Goal: Task Accomplishment & Management: Manage account settings

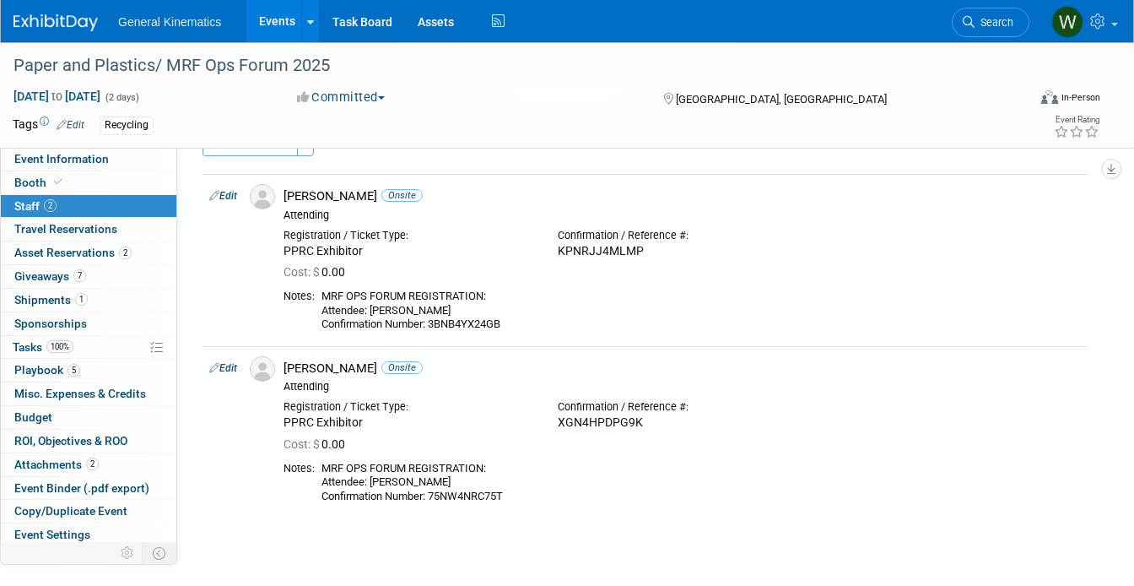
scroll to position [41, 0]
click at [61, 30] on img at bounding box center [56, 22] width 84 height 17
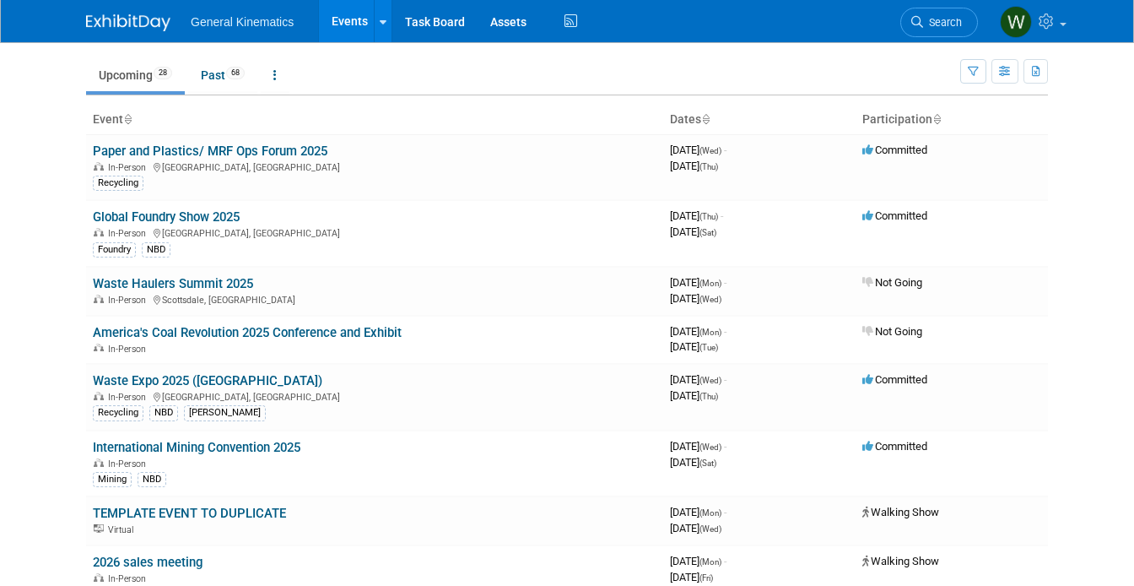
scroll to position [63, 0]
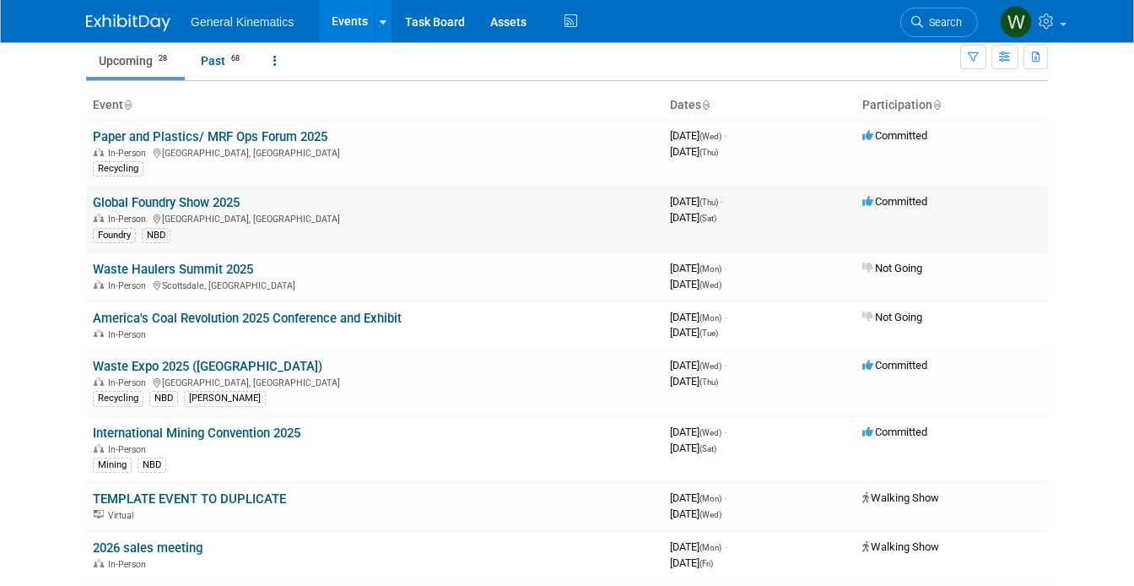
click at [130, 202] on link "Global Foundry Show 2025" at bounding box center [166, 202] width 147 height 15
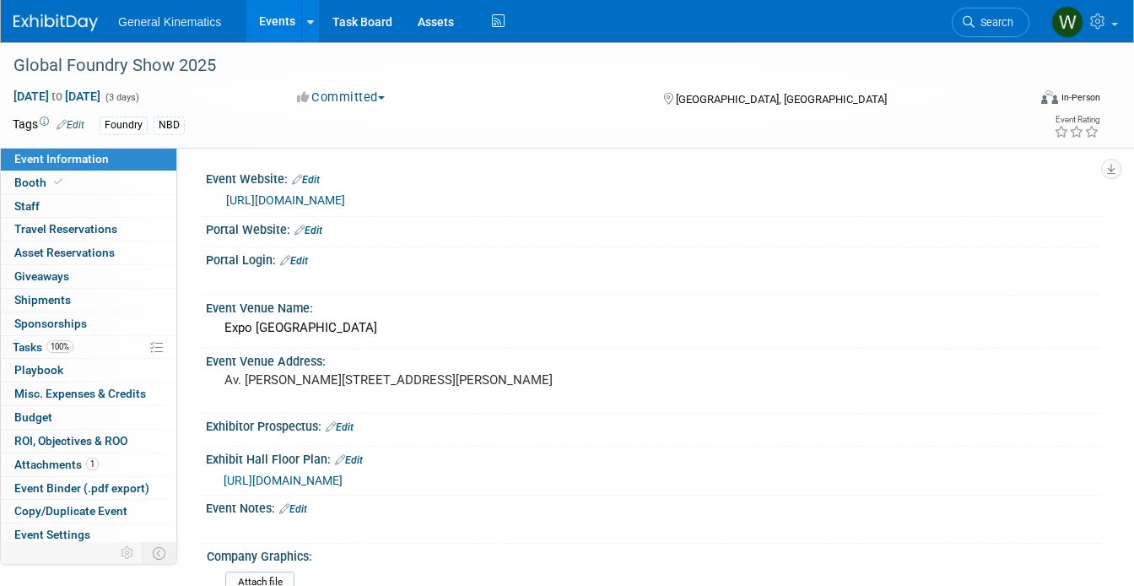
click at [282, 22] on link "Events" at bounding box center [277, 21] width 62 height 42
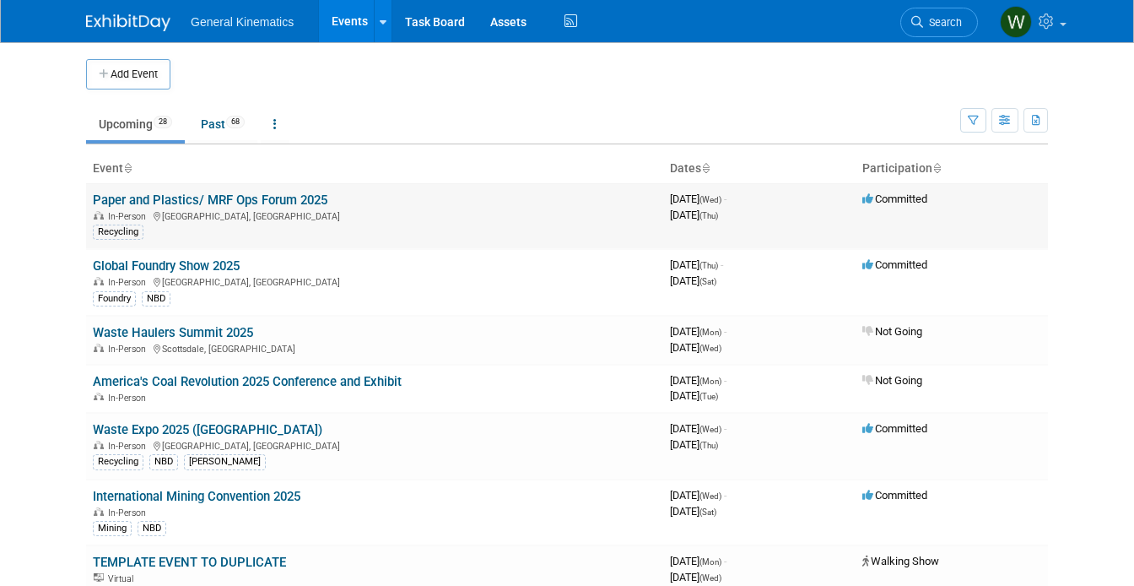
click at [204, 202] on link "Paper and Plastics/ MRF Ops Forum 2025" at bounding box center [210, 199] width 235 height 15
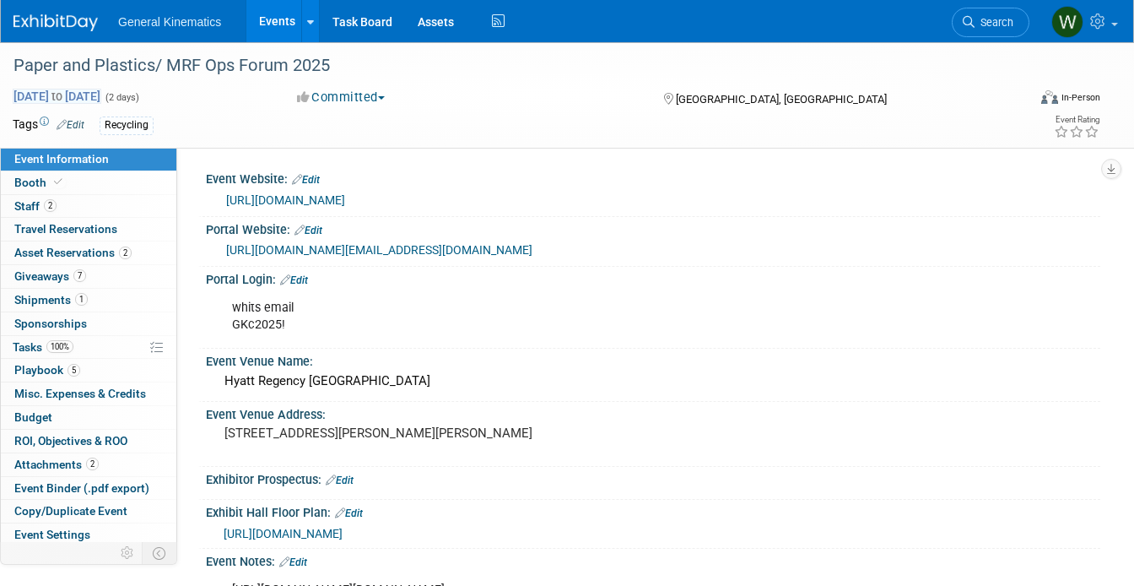
click at [57, 95] on span "[DATE] to [DATE]" at bounding box center [57, 96] width 89 height 15
select select "9"
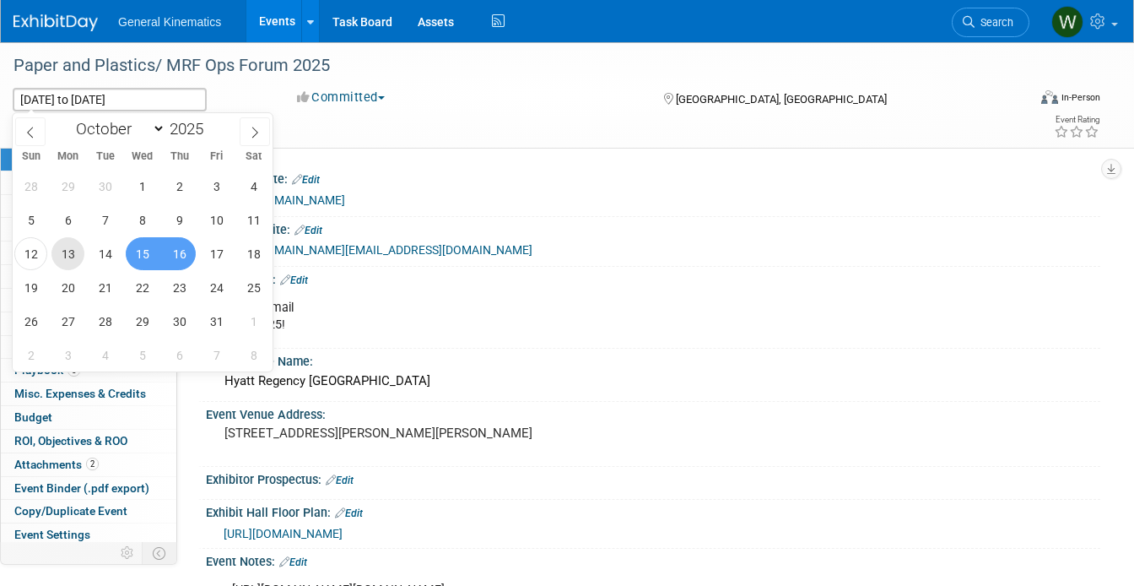
click at [71, 246] on span "13" at bounding box center [67, 253] width 33 height 33
type input "Oct 13, 2025"
click at [179, 249] on span "16" at bounding box center [179, 253] width 33 height 33
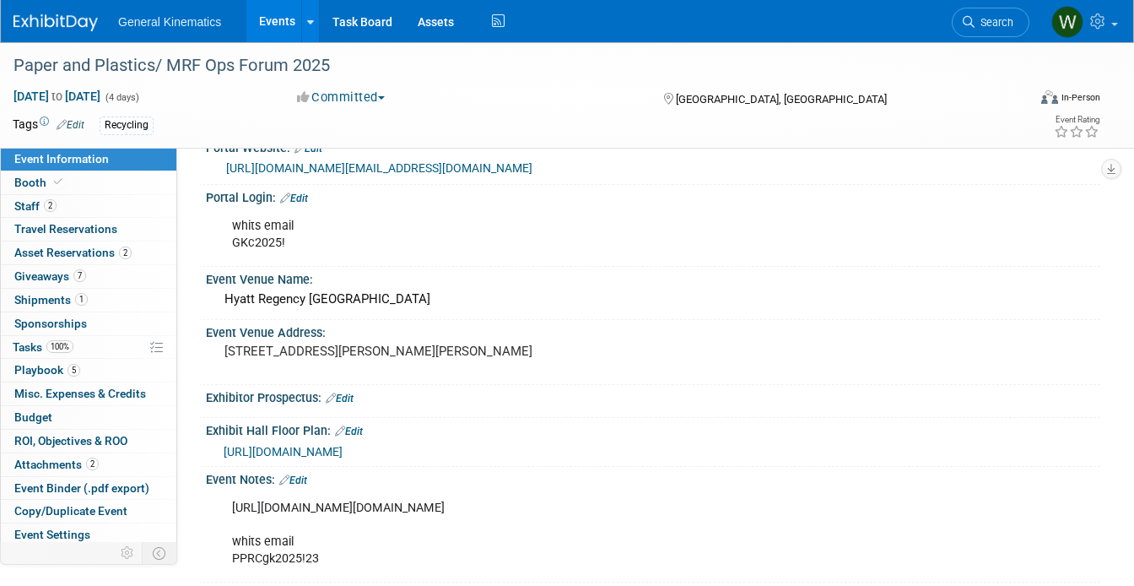
scroll to position [85, 0]
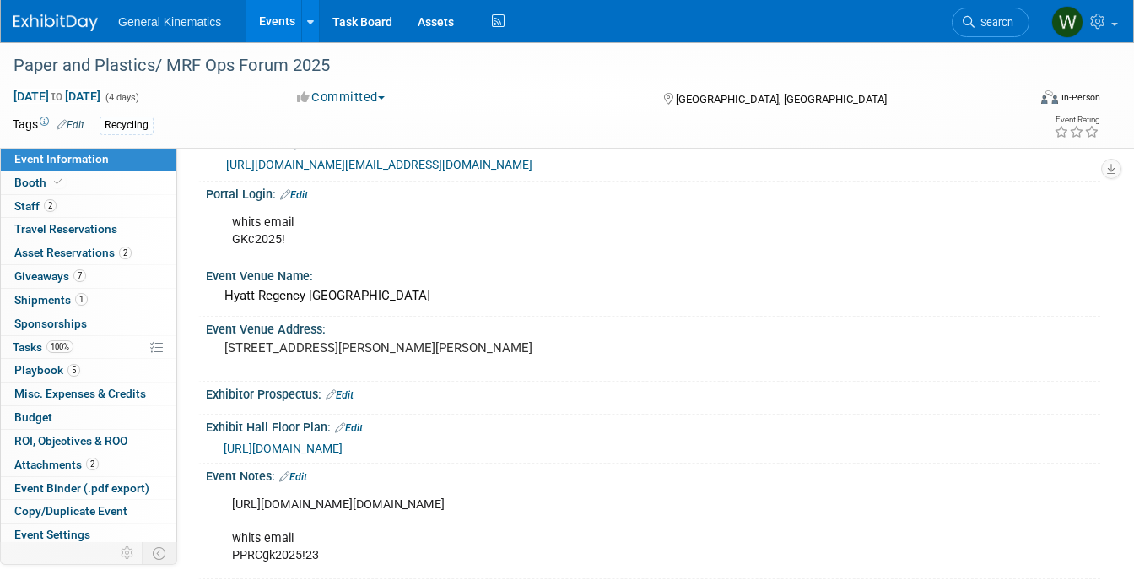
click at [353, 401] on link "Edit" at bounding box center [340, 395] width 28 height 12
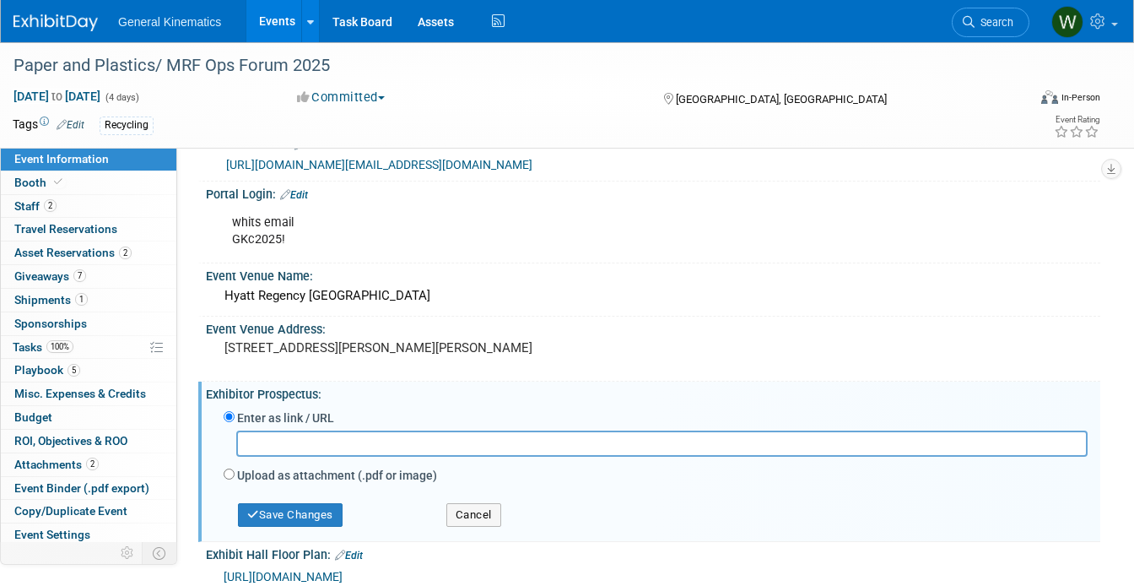
paste input "https://opsforum.recyclingtodayevents.com/"
type input "https://opsforum.recyclingtodayevents.com/"
click at [333, 523] on button "Save Changes" at bounding box center [290, 515] width 105 height 24
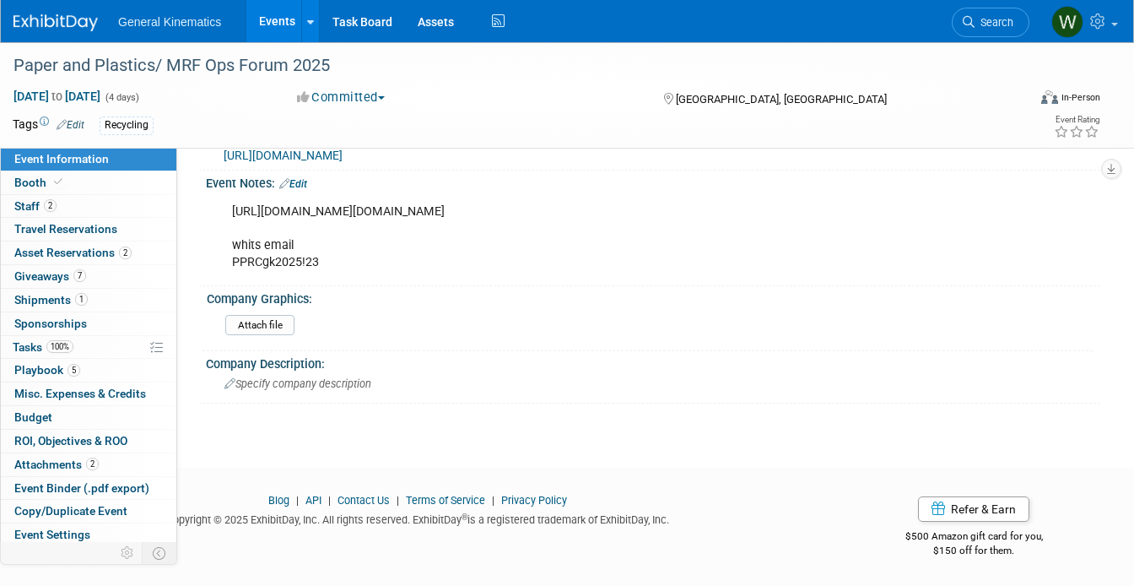
scroll to position [419, 0]
click at [71, 24] on img at bounding box center [56, 22] width 84 height 17
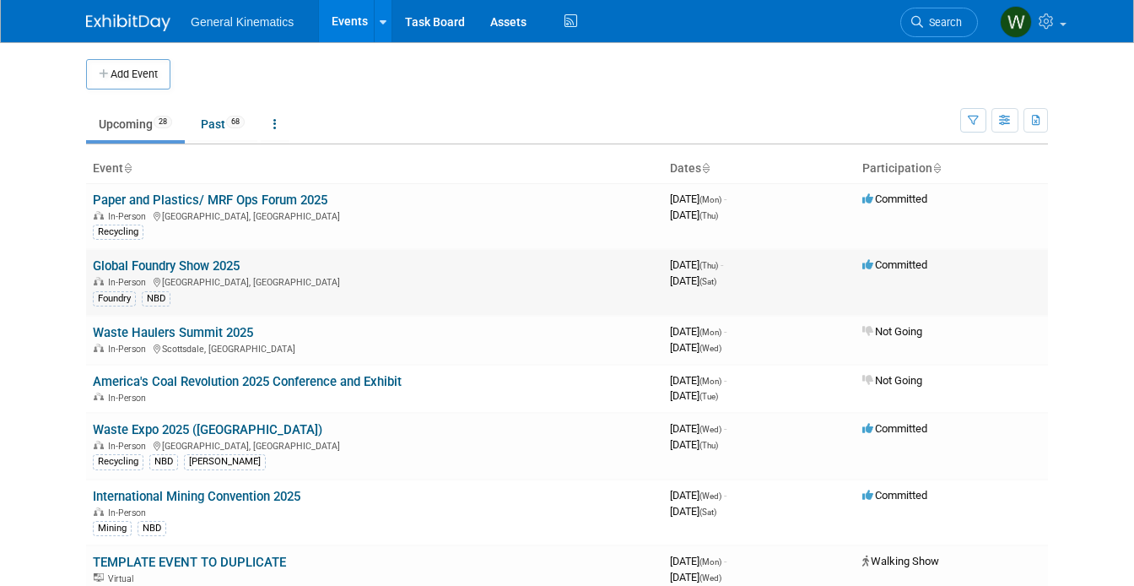
click at [193, 268] on link "Global Foundry Show 2025" at bounding box center [166, 265] width 147 height 15
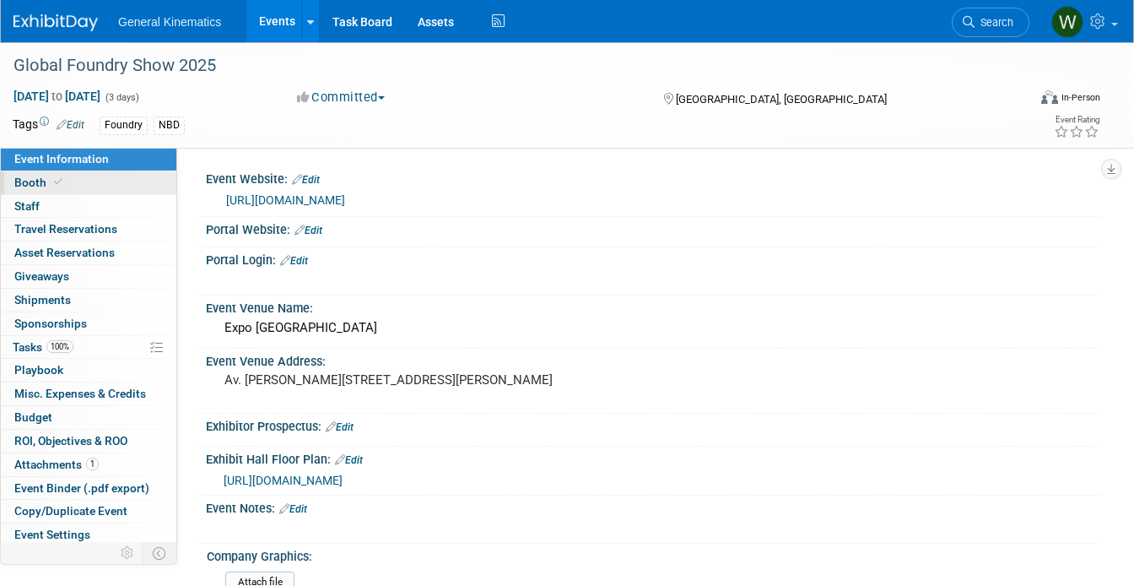
click at [100, 182] on link "Booth" at bounding box center [89, 182] width 176 height 23
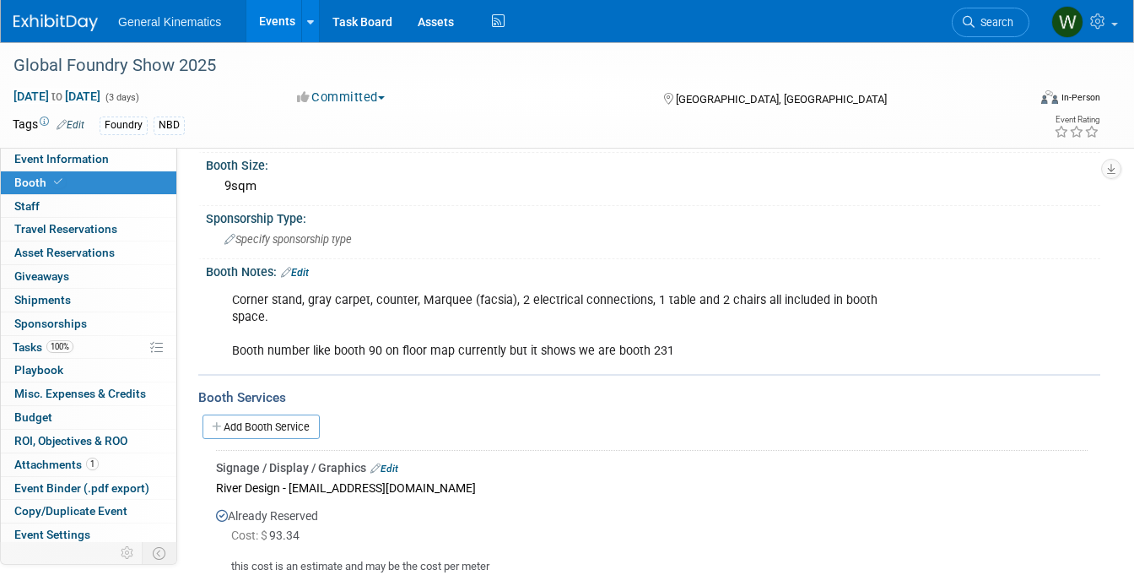
scroll to position [199, 0]
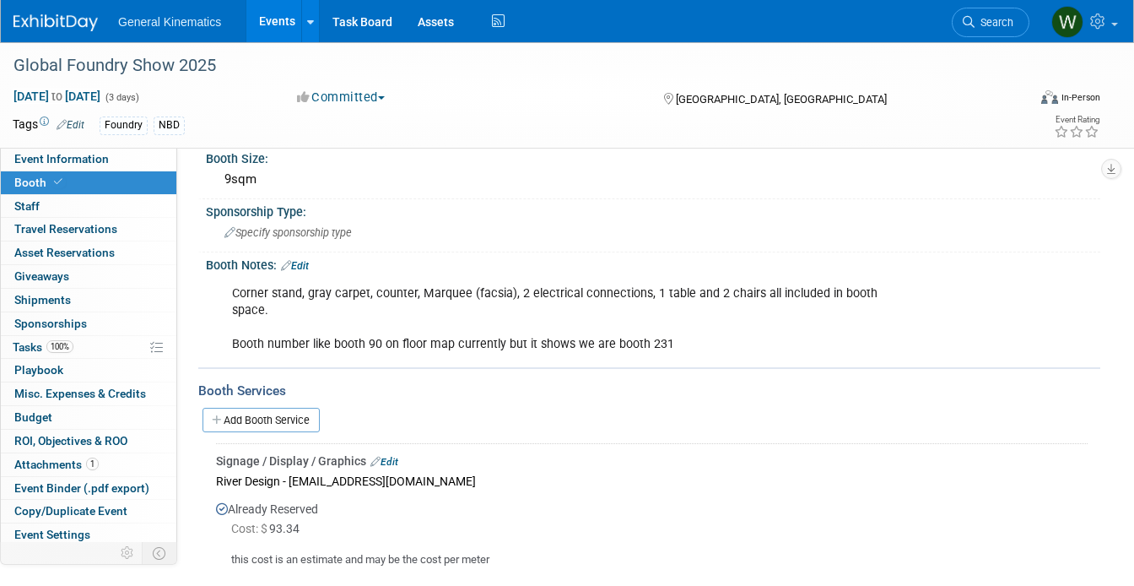
click at [325, 327] on div "Corner stand, gray carpet, counter, Marquee (facsia), 2 electrical connections,…" at bounding box center [573, 319] width 706 height 84
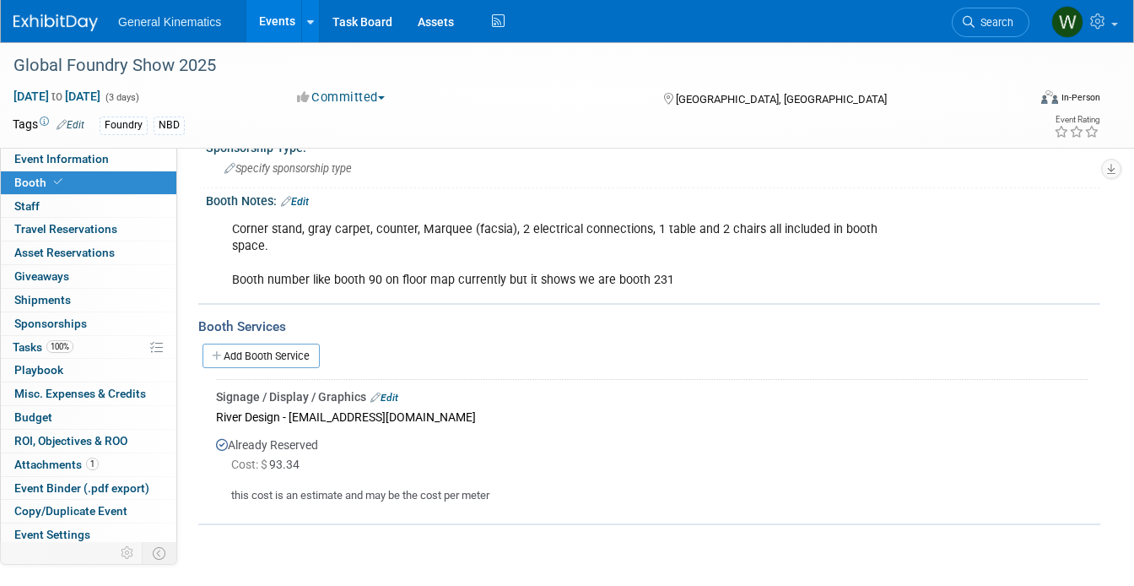
scroll to position [271, 0]
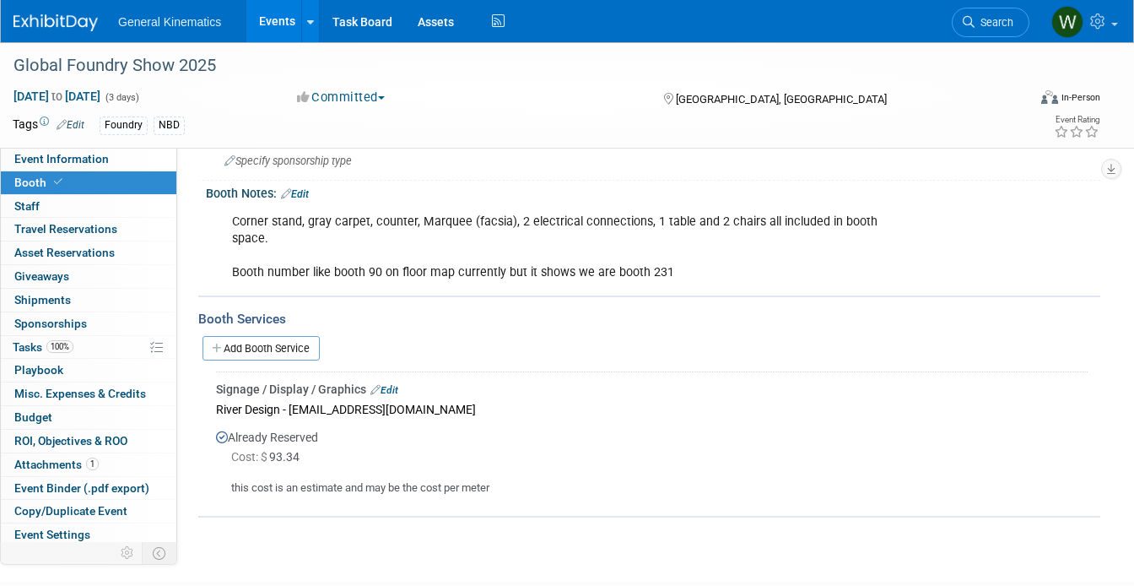
click at [397, 384] on link "Edit" at bounding box center [385, 390] width 28 height 12
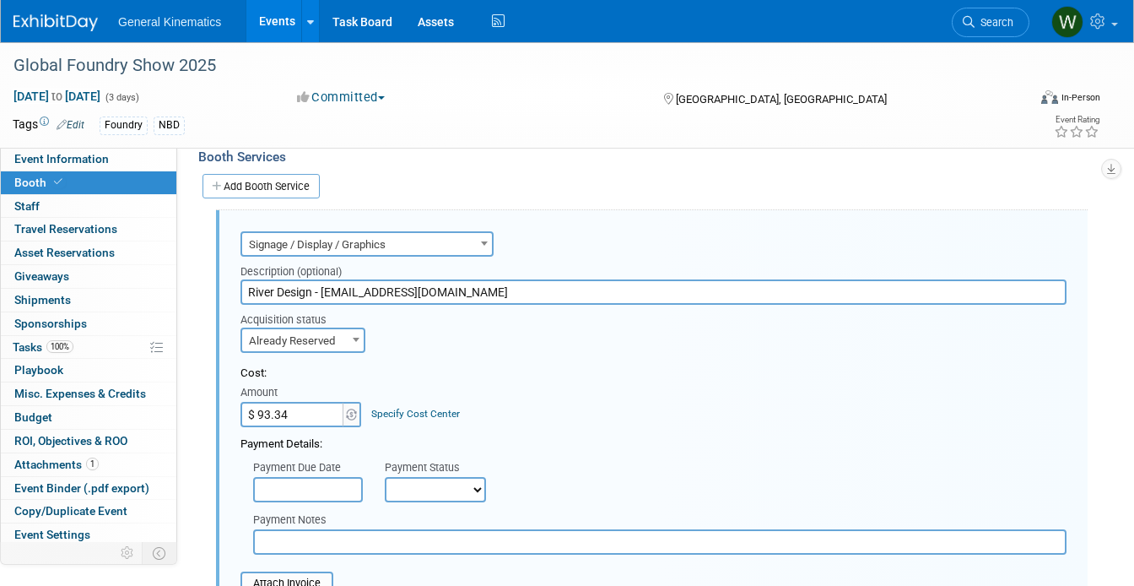
scroll to position [0, 0]
click at [305, 402] on input "$ 93.34" at bounding box center [294, 414] width 106 height 25
type input "$"
type input "$ 0.00"
click at [410, 408] on link "Specify Cost Center" at bounding box center [415, 414] width 89 height 12
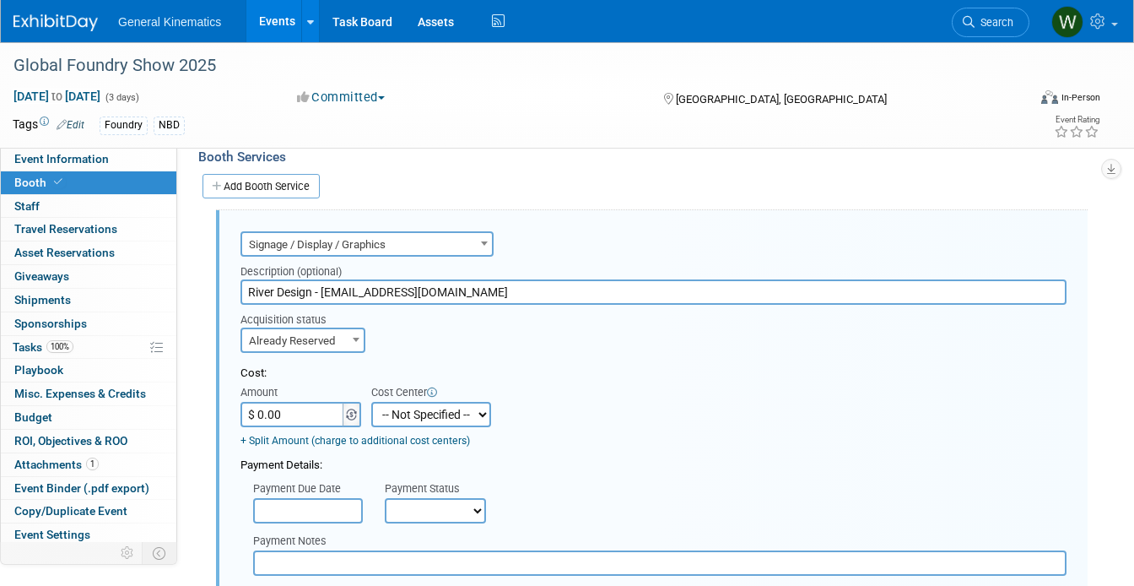
click at [355, 404] on span at bounding box center [352, 414] width 19 height 25
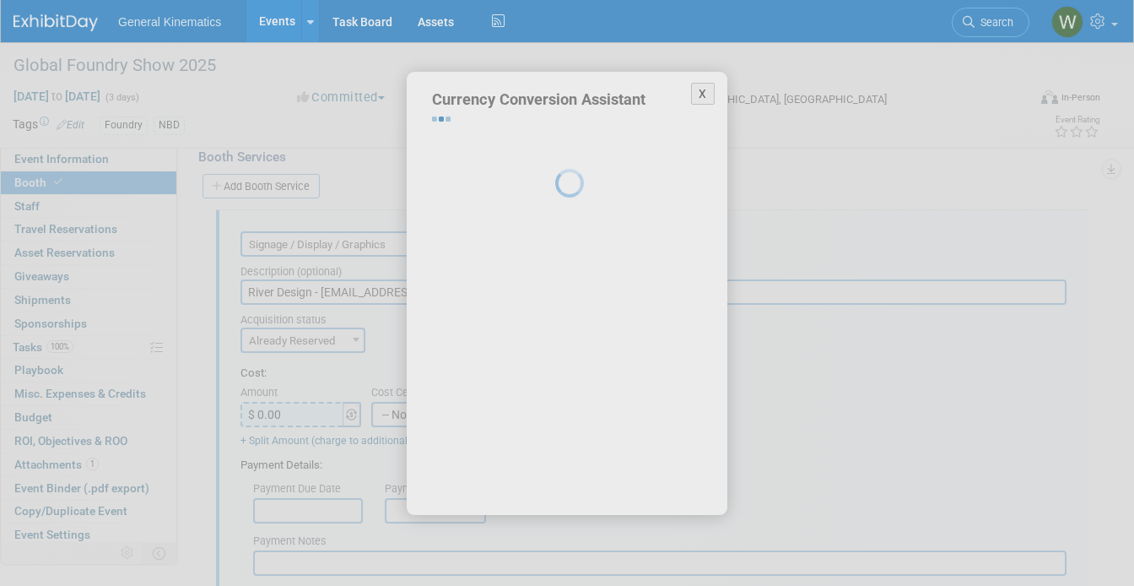
select select "40"
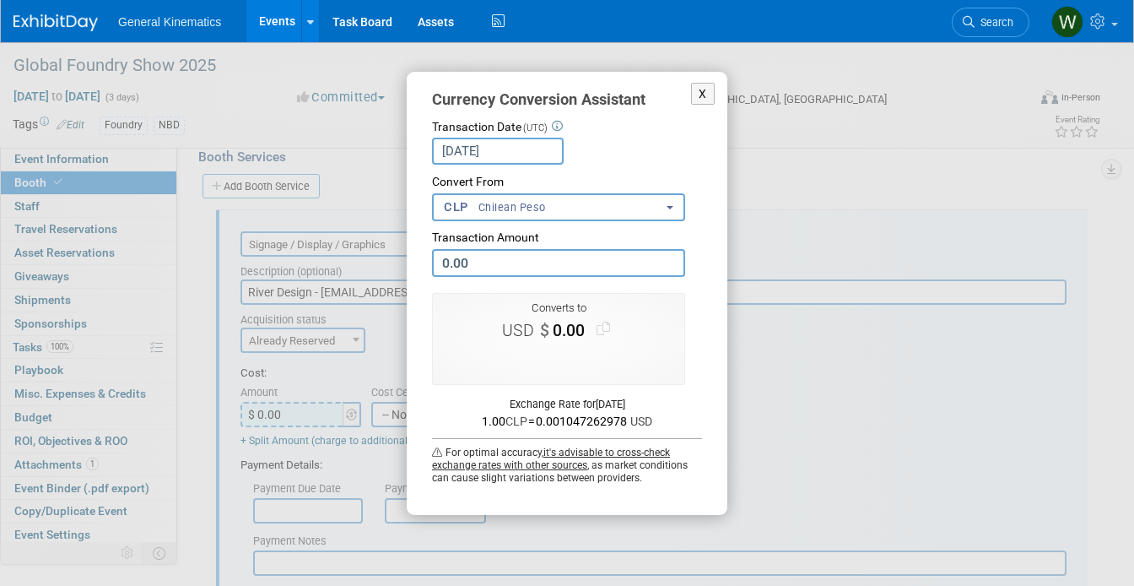
click at [517, 210] on span "Chilean Peso" at bounding box center [512, 207] width 68 height 15
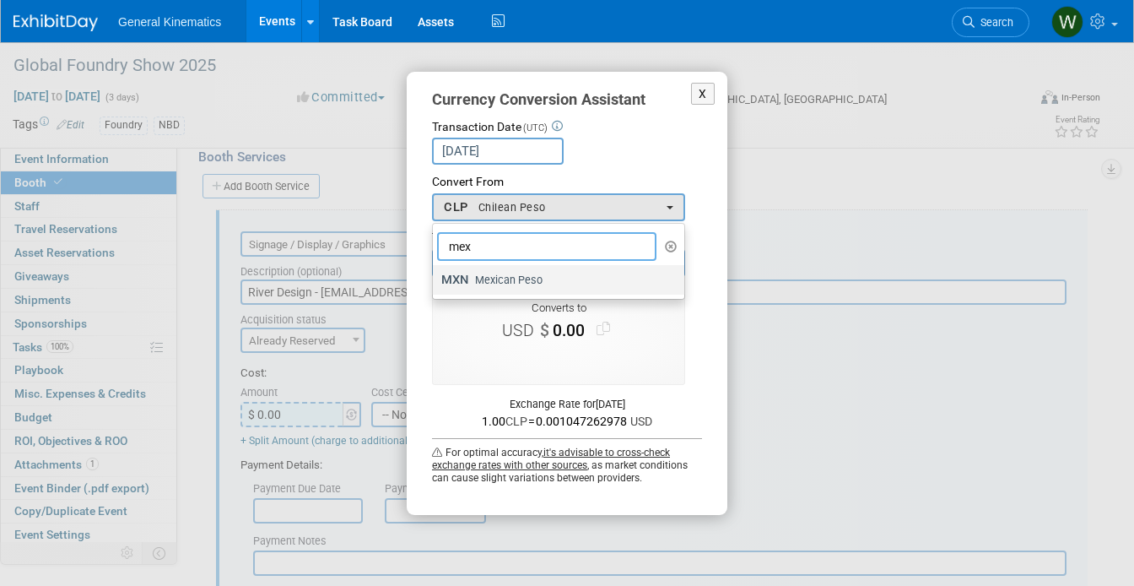
type input "mex"
click at [505, 279] on span "Mexican Peso" at bounding box center [508, 280] width 68 height 15
click at [436, 279] on input "MXN Mexican Peso" at bounding box center [430, 279] width 11 height 11
select select "110"
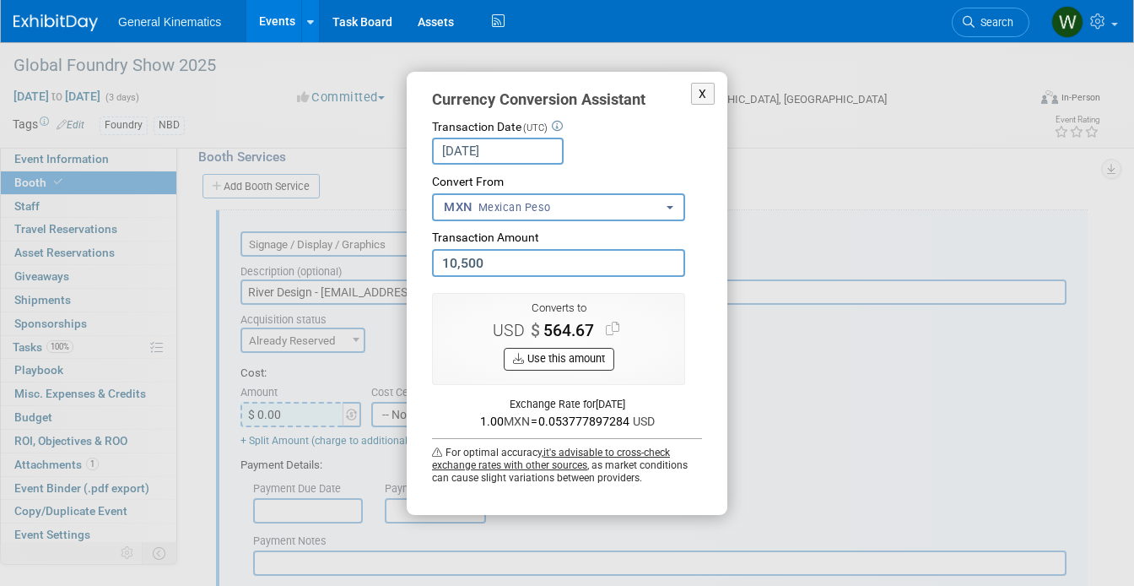
type input "10,500.00"
click at [589, 361] on button "Use this amount" at bounding box center [559, 359] width 111 height 23
type input "$ 564.67"
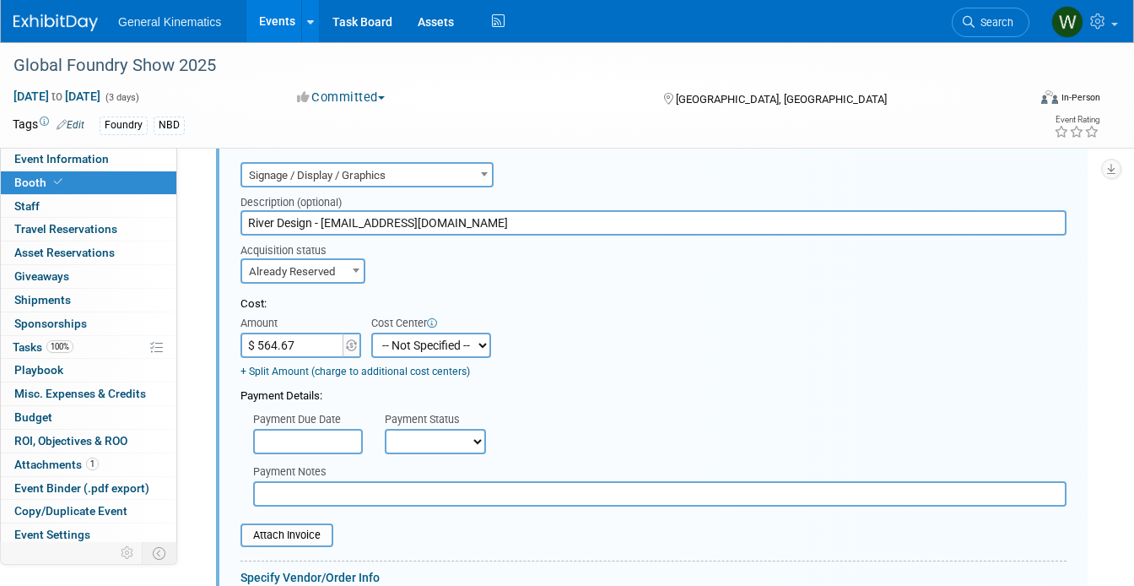
scroll to position [505, 0]
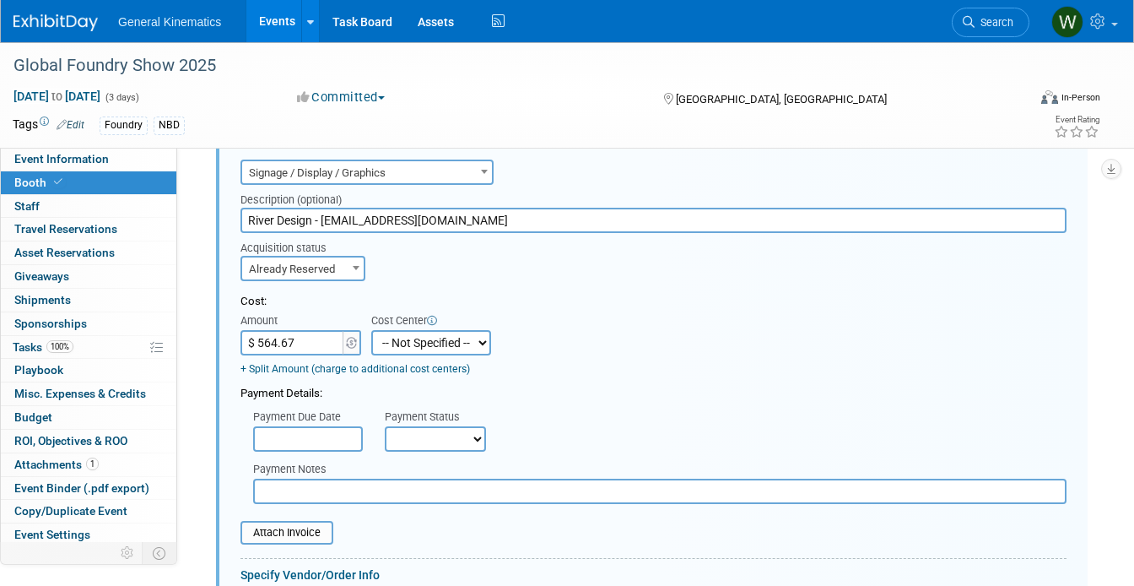
click at [340, 426] on input "text" at bounding box center [308, 438] width 110 height 25
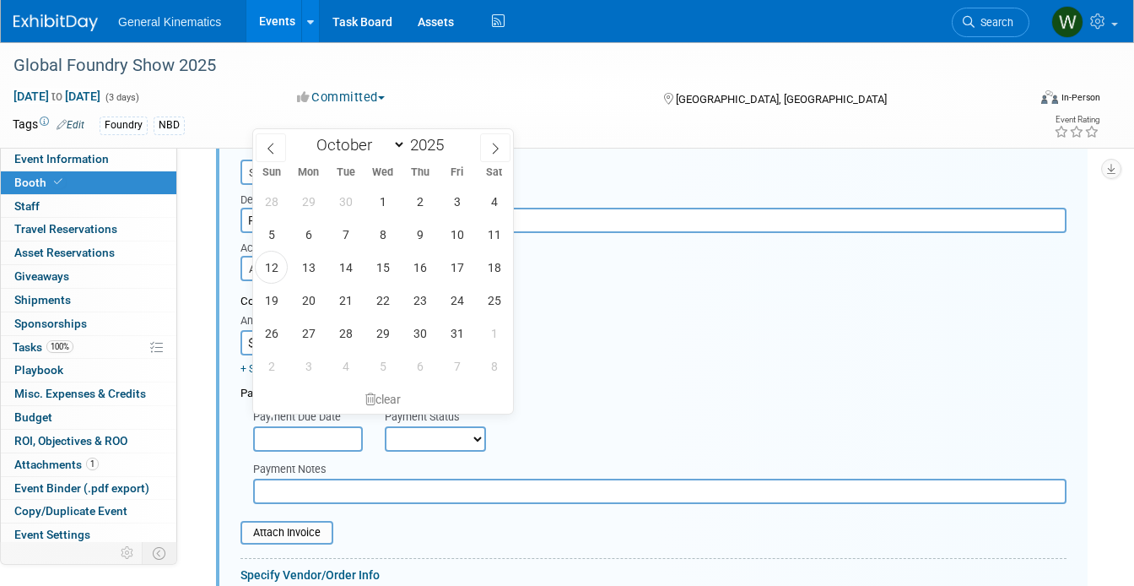
click at [360, 452] on div "Payment Notes" at bounding box center [654, 478] width 852 height 52
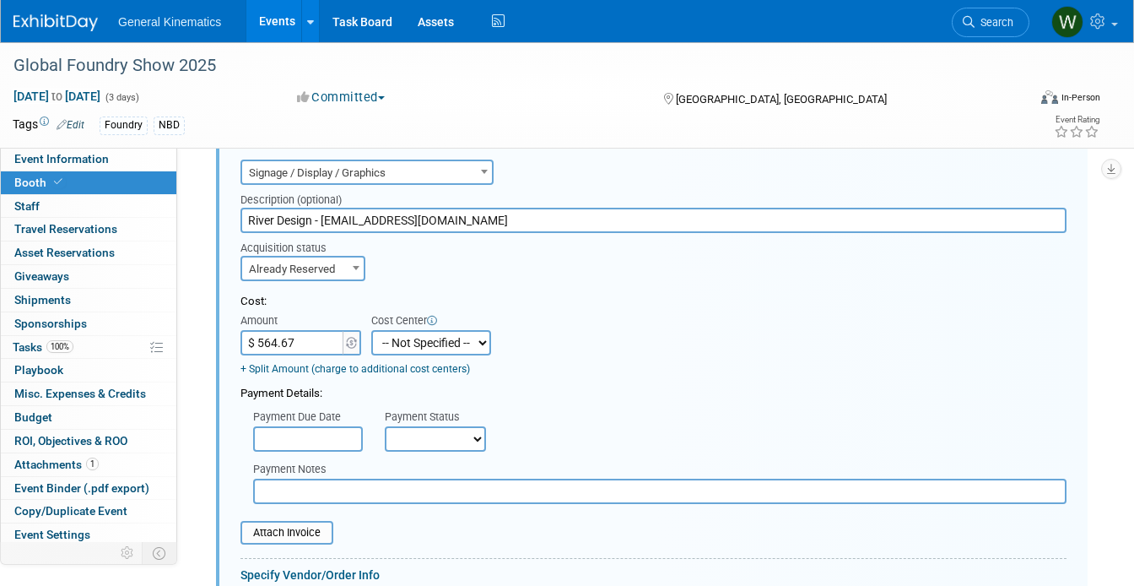
click at [342, 426] on input "text" at bounding box center [308, 438] width 110 height 25
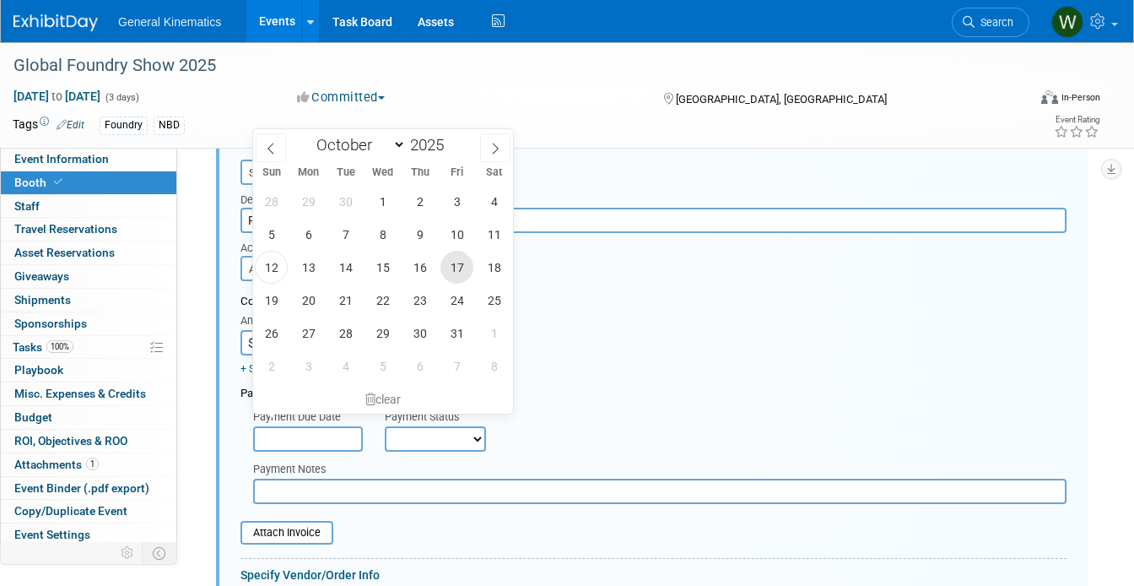
click at [465, 266] on span "17" at bounding box center [457, 267] width 33 height 33
type input "[DATE]"
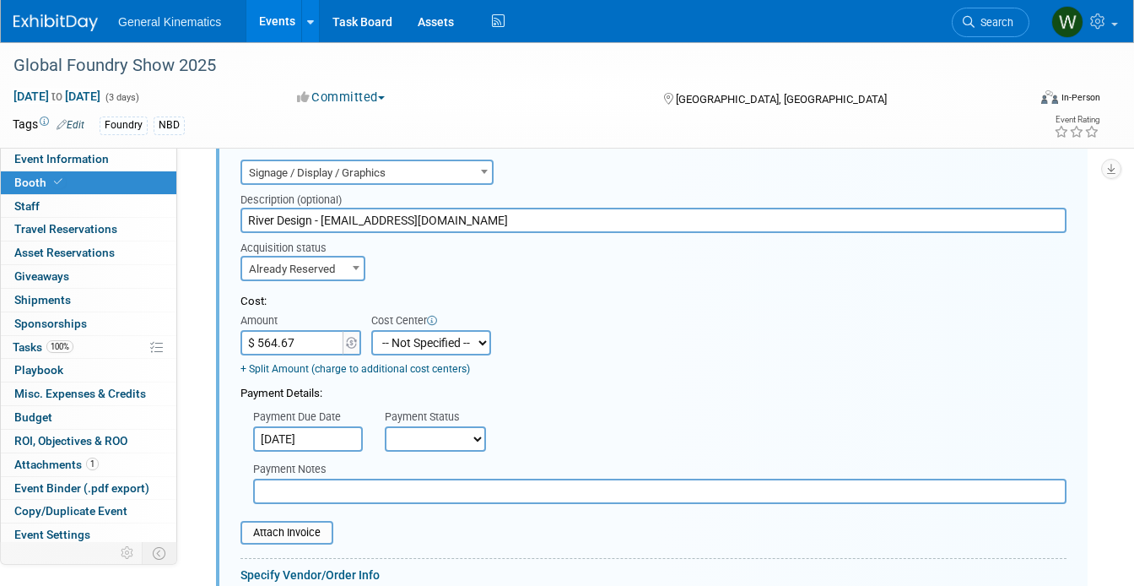
click at [428, 426] on select "Not Paid Yet Partially Paid Paid in Full" at bounding box center [435, 438] width 101 height 25
select select "3"
click at [385, 426] on select "Not Paid Yet Partially Paid Paid in Full" at bounding box center [435, 438] width 101 height 25
click at [380, 479] on input "text" at bounding box center [660, 491] width 814 height 25
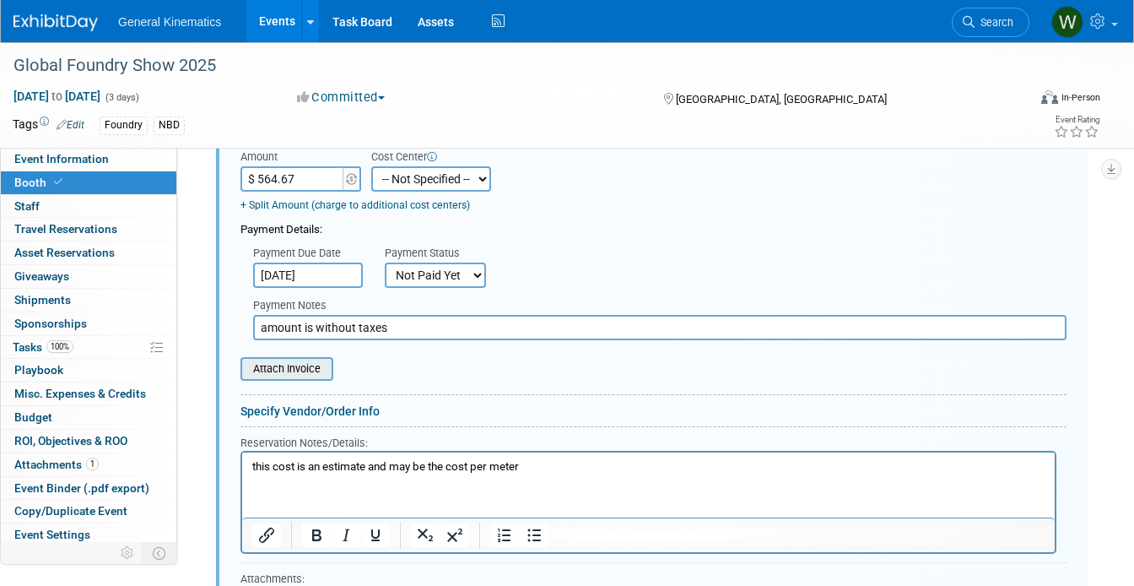
scroll to position [681, 0]
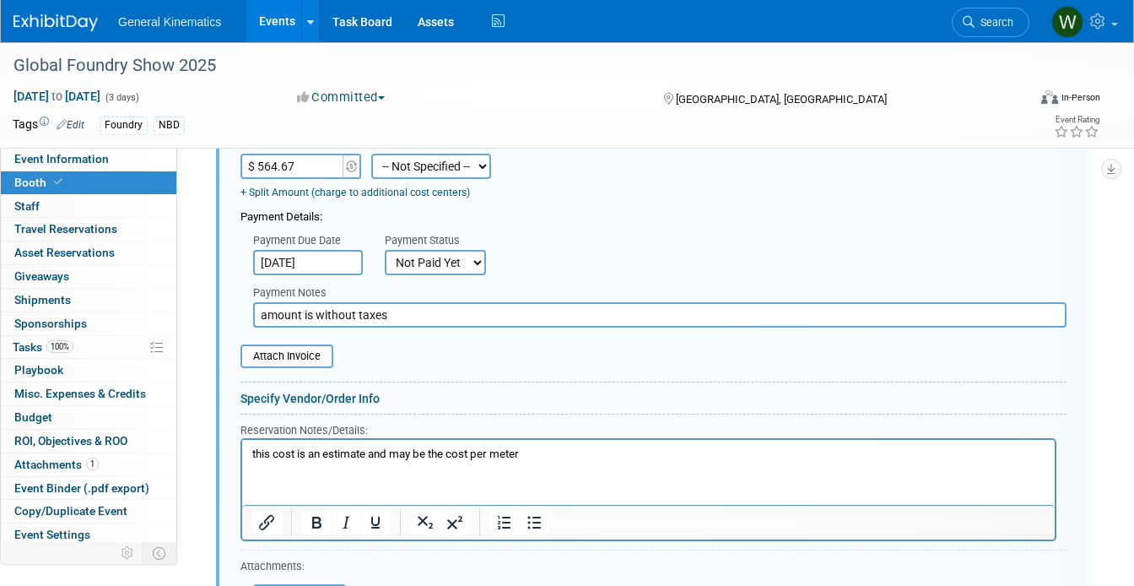
type input "amount is without taxes"
click at [397, 450] on p "this cost is an estimate and may be the cost per meter" at bounding box center [648, 455] width 793 height 16
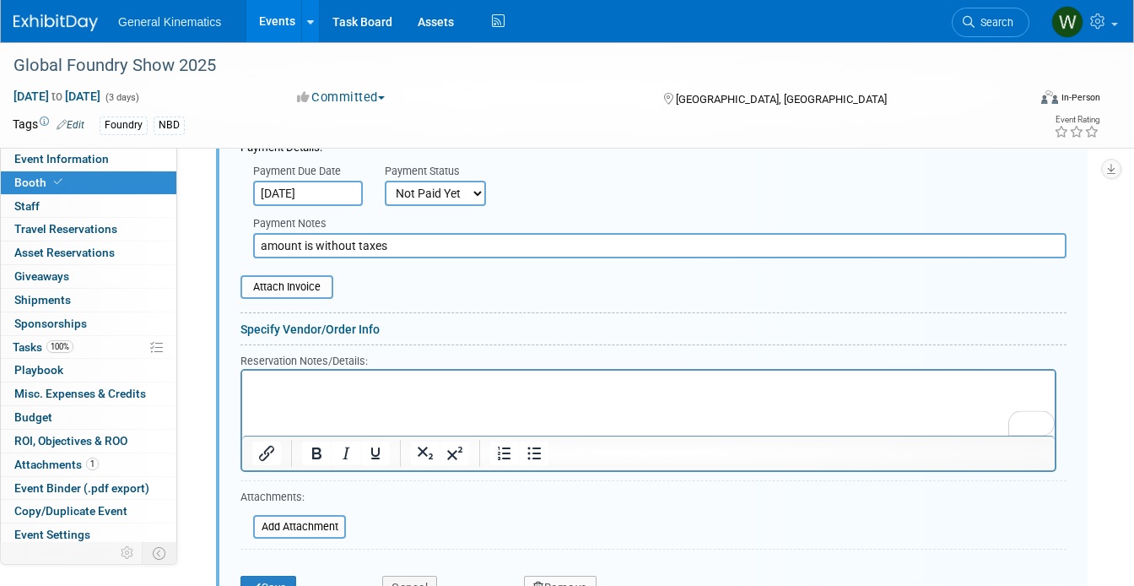
scroll to position [751, 0]
click at [272, 575] on button "Save" at bounding box center [269, 587] width 56 height 24
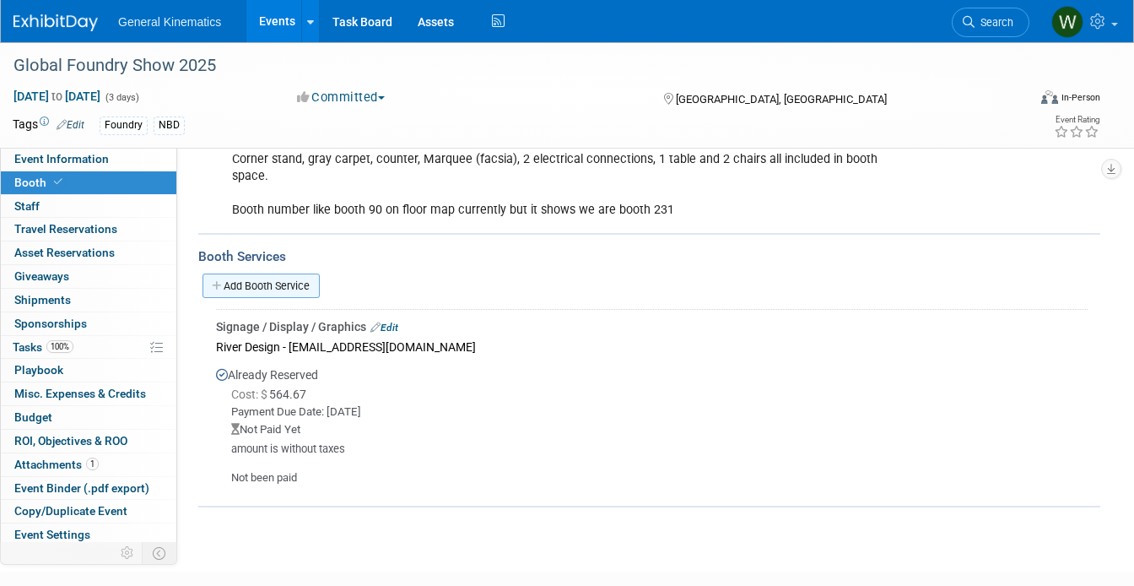
scroll to position [336, 0]
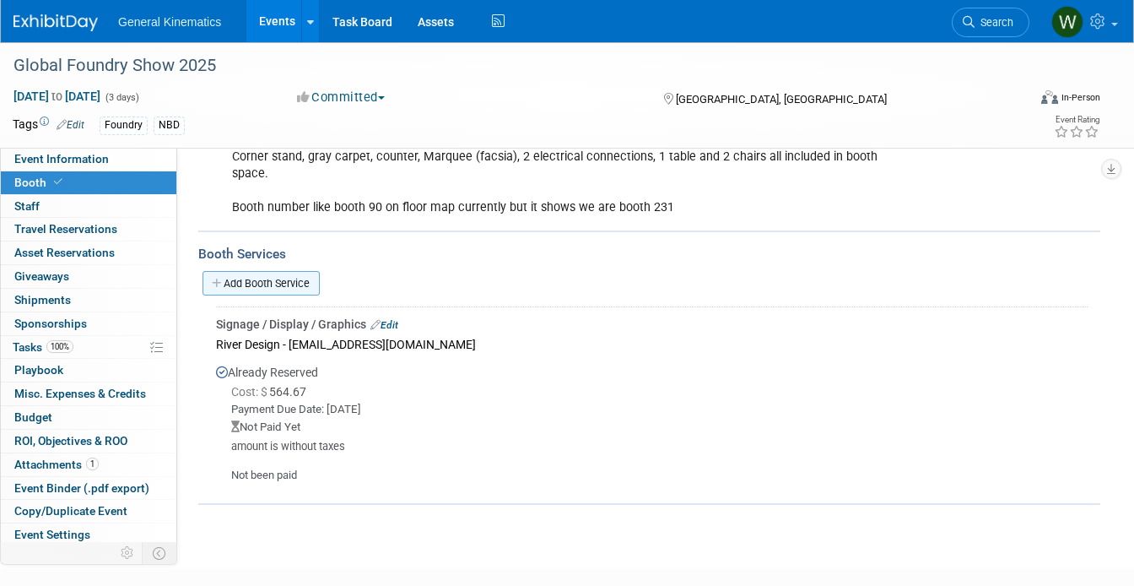
click at [259, 271] on link "Add Booth Service" at bounding box center [261, 283] width 117 height 24
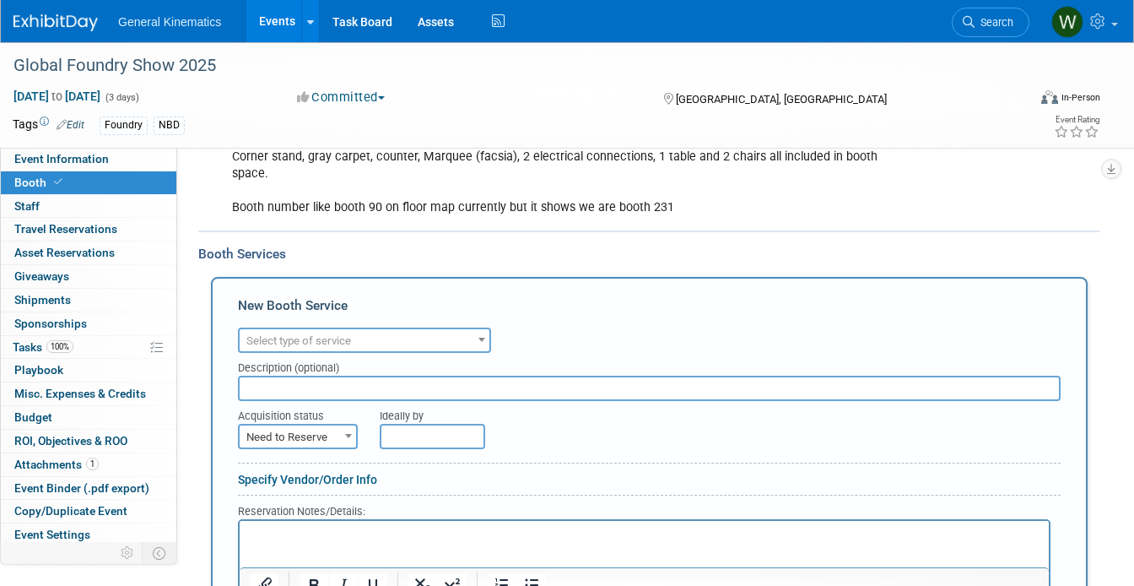
scroll to position [0, 0]
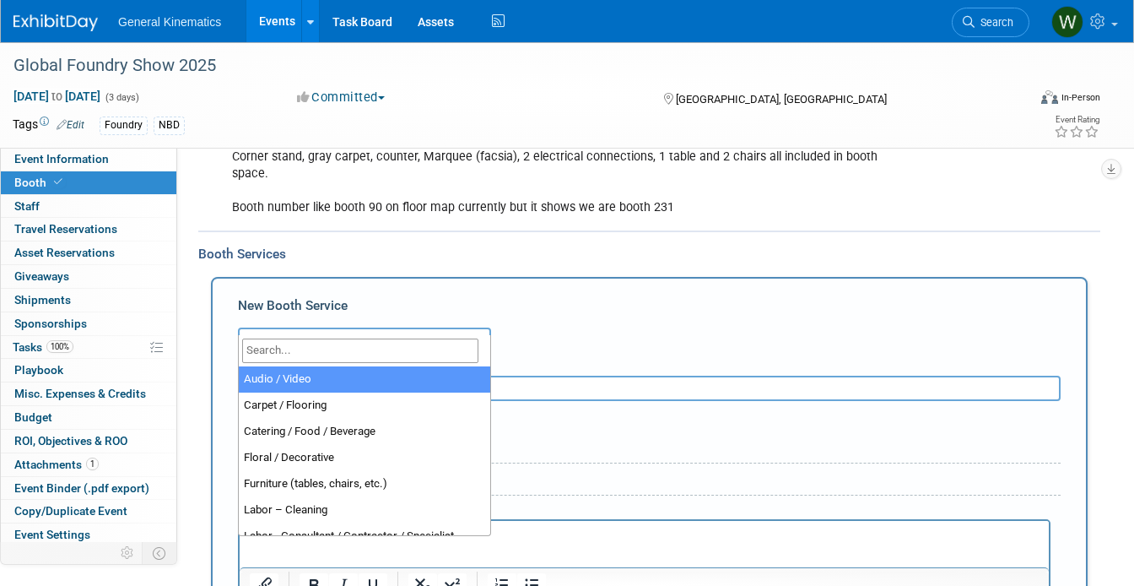
click at [266, 334] on span "Select type of service" at bounding box center [298, 340] width 105 height 13
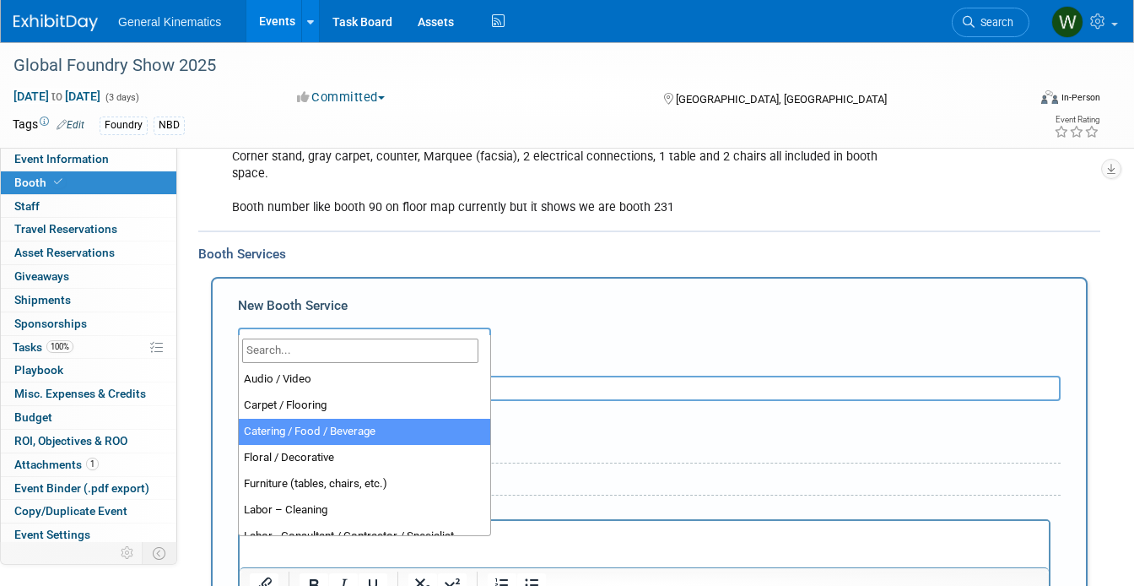
select select "22"
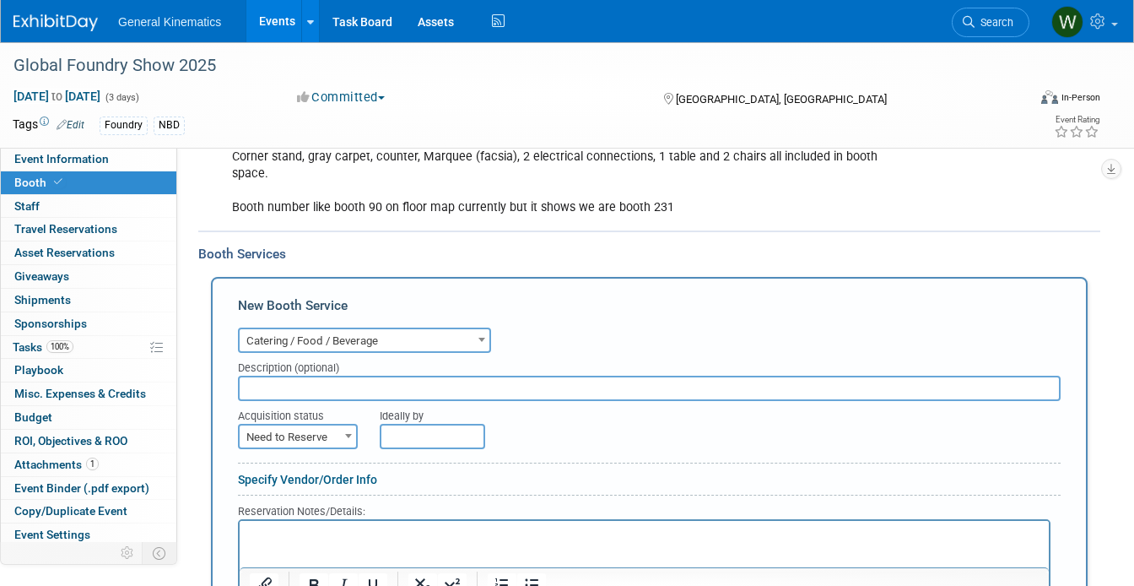
click at [284, 376] on input "text" at bounding box center [649, 388] width 823 height 25
drag, startPoint x: 329, startPoint y: 372, endPoint x: 286, endPoint y: 371, distance: 43.1
click at [286, 376] on input "12 beers per day + AM coffee each day" at bounding box center [649, 388] width 823 height 25
click at [315, 376] on input "12 beers per day + AM coffee each day" at bounding box center [649, 388] width 823 height 25
drag, startPoint x: 335, startPoint y: 371, endPoint x: 295, endPoint y: 371, distance: 40.5
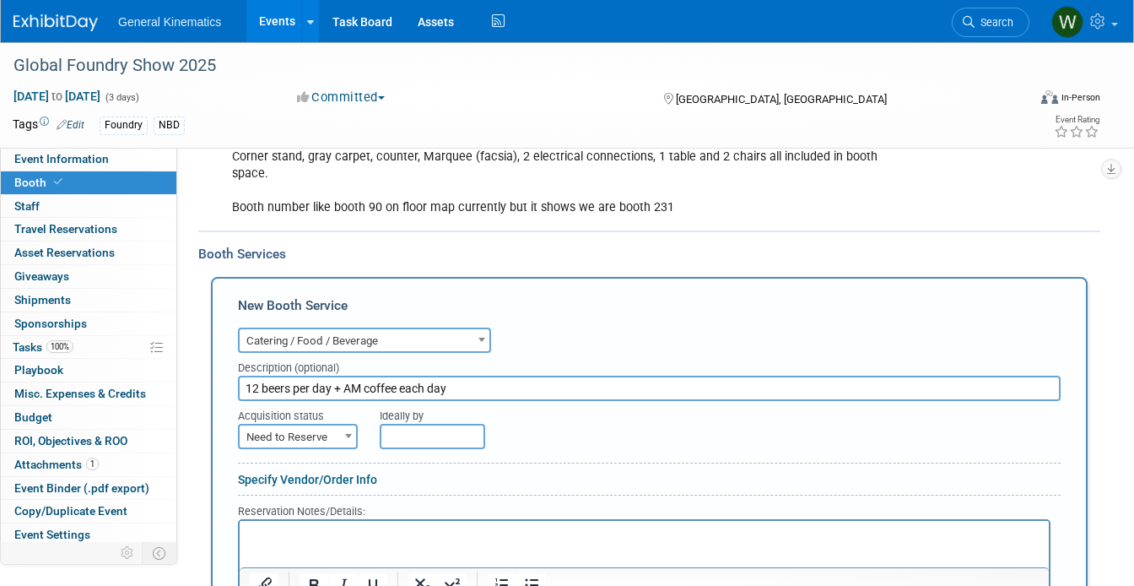
click at [295, 376] on input "12 beers per day + AM coffee each day" at bounding box center [649, 388] width 823 height 25
click at [435, 376] on input "12 beers + AM coffee each day" at bounding box center [649, 388] width 823 height 25
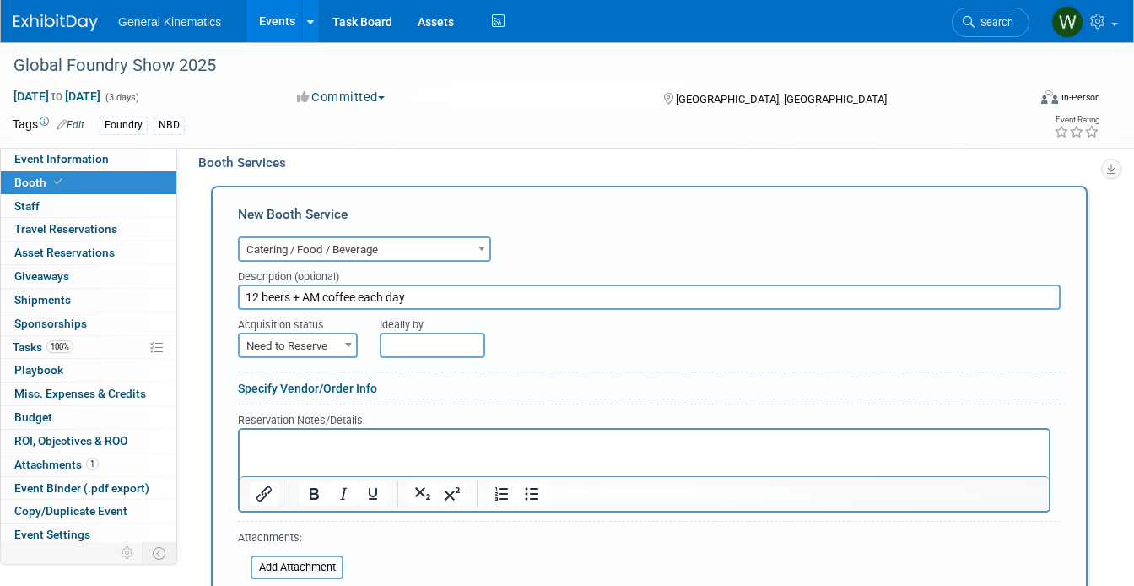
scroll to position [439, 0]
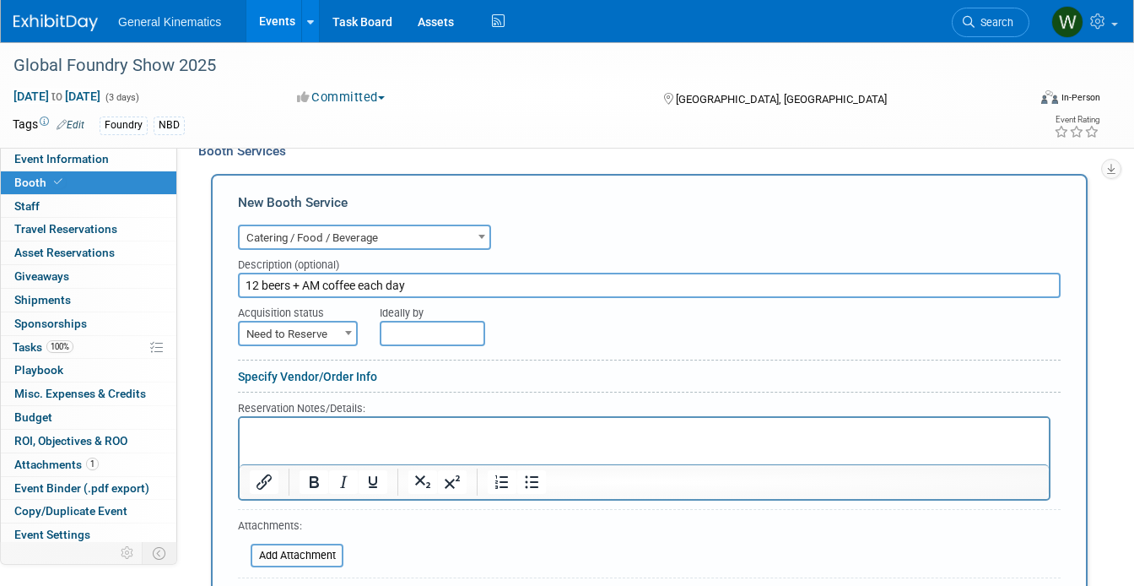
type input "12 beers + AM coffee each day"
click at [323, 322] on span "Need to Reserve" at bounding box center [298, 334] width 116 height 24
select select "2"
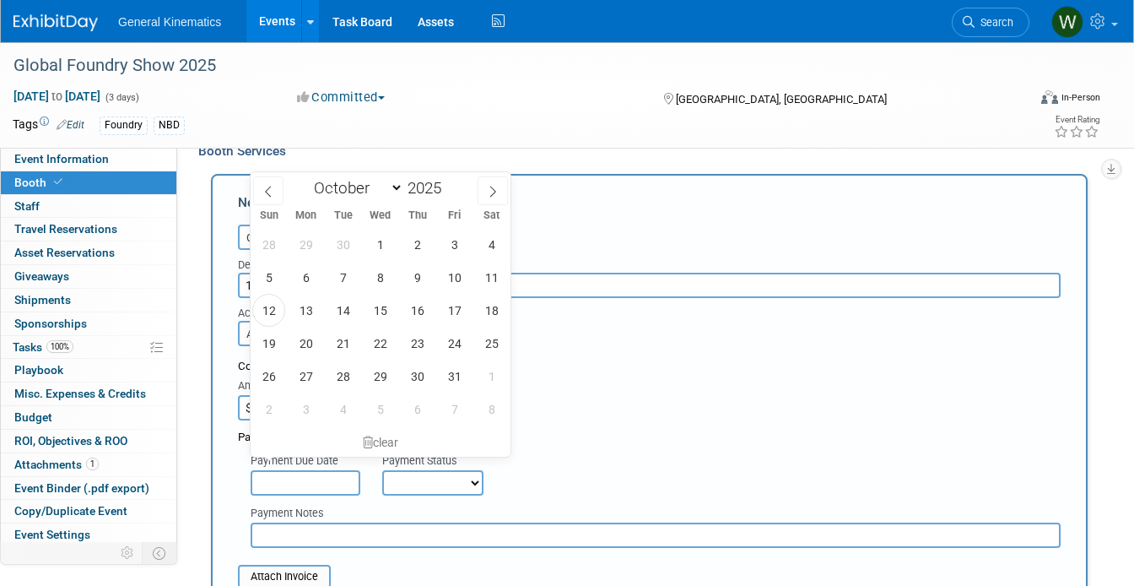
click at [295, 470] on input "text" at bounding box center [306, 482] width 110 height 25
click at [461, 311] on span "17" at bounding box center [454, 310] width 33 height 33
type input "[DATE]"
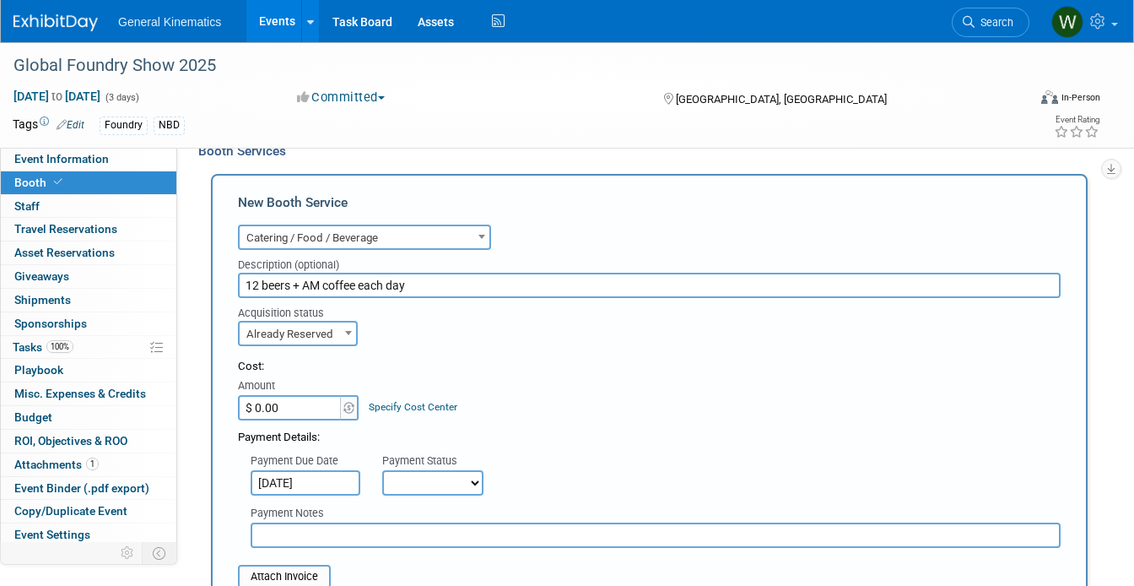
click at [416, 471] on select "Not Paid Yet Partially Paid Paid in Full" at bounding box center [432, 482] width 101 height 25
select select "3"
click at [382, 470] on select "Not Paid Yet Partially Paid Paid in Full" at bounding box center [432, 482] width 101 height 25
click at [350, 522] on input "text" at bounding box center [656, 534] width 810 height 25
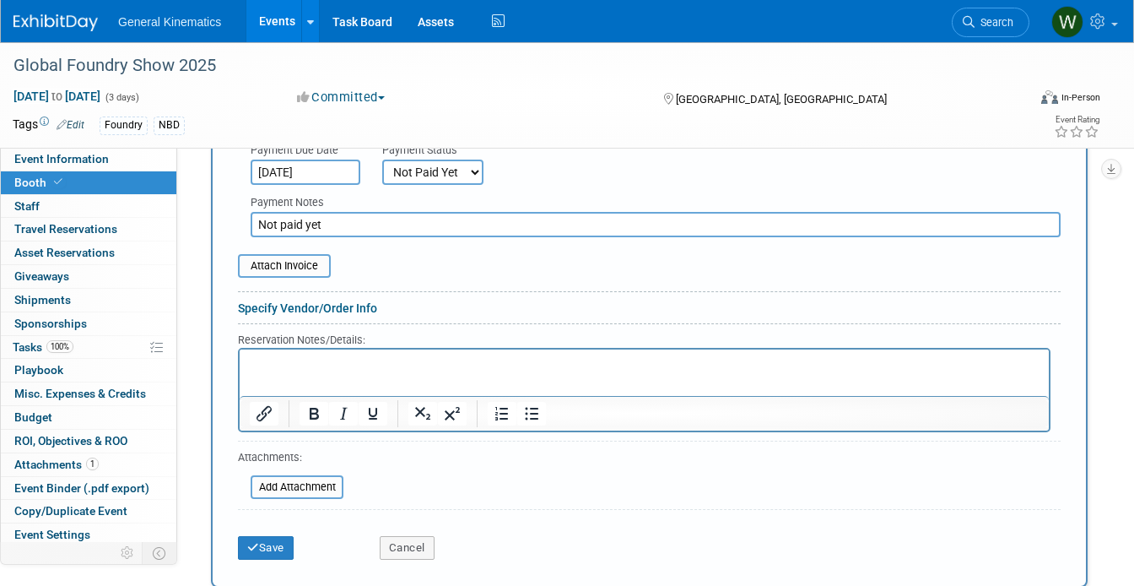
scroll to position [747, 0]
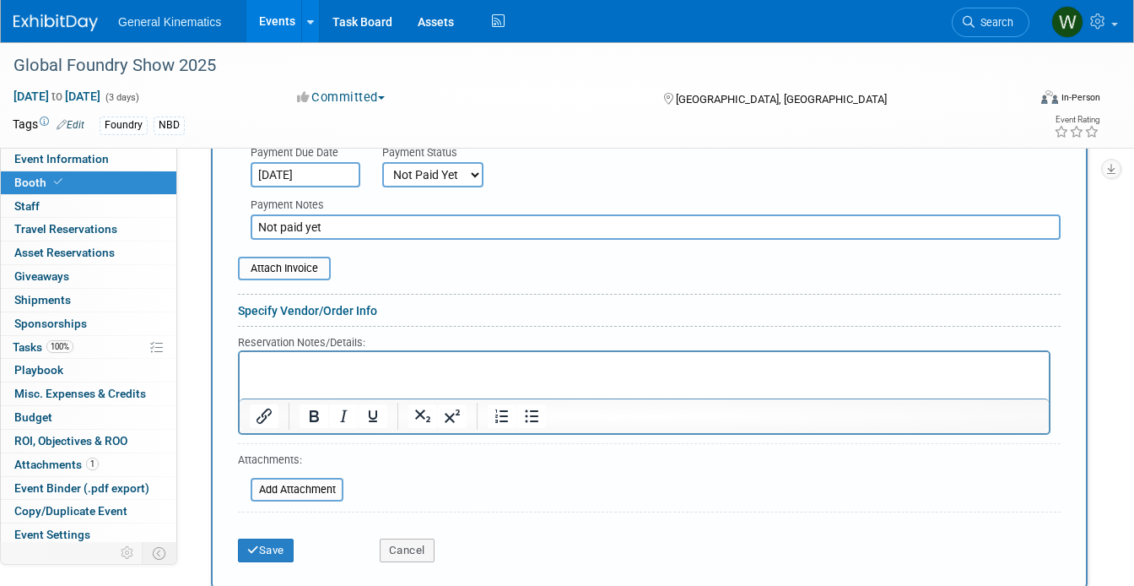
type input "Not paid yet"
click at [303, 258] on input "file" at bounding box center [228, 268] width 201 height 20
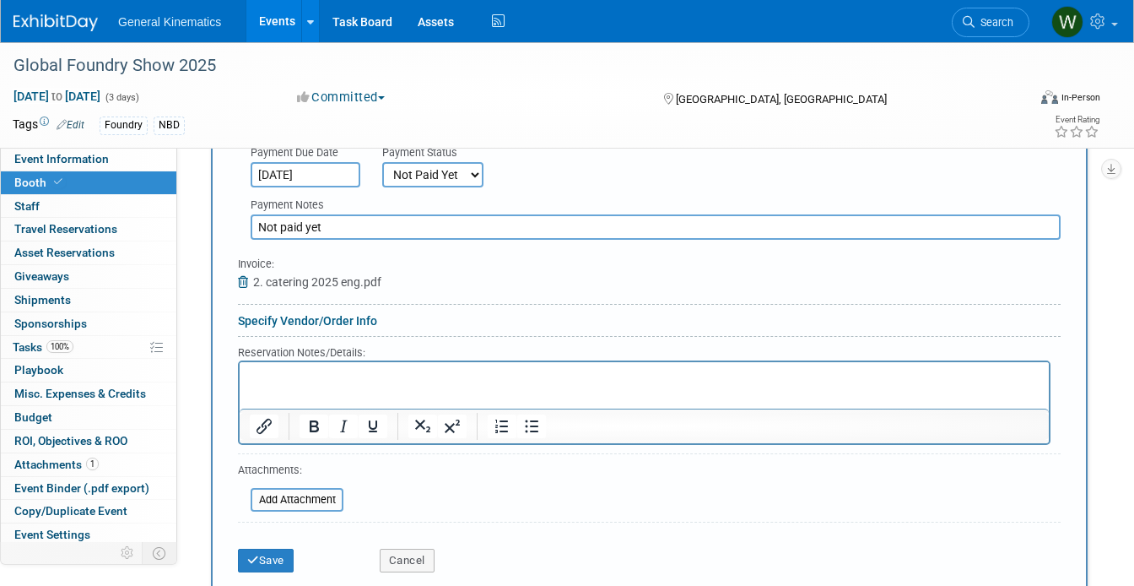
click at [325, 382] on p "Rich Text Area. Press ALT-0 for help." at bounding box center [645, 376] width 790 height 16
click at [310, 490] on input "file" at bounding box center [241, 500] width 201 height 20
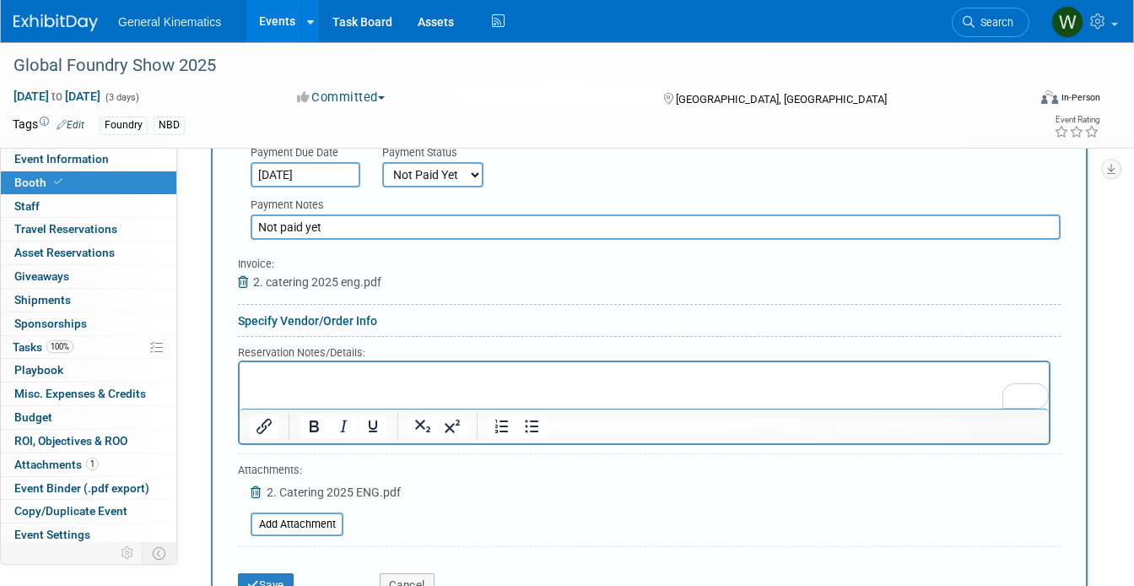
click at [239, 276] on icon at bounding box center [245, 282] width 15 height 12
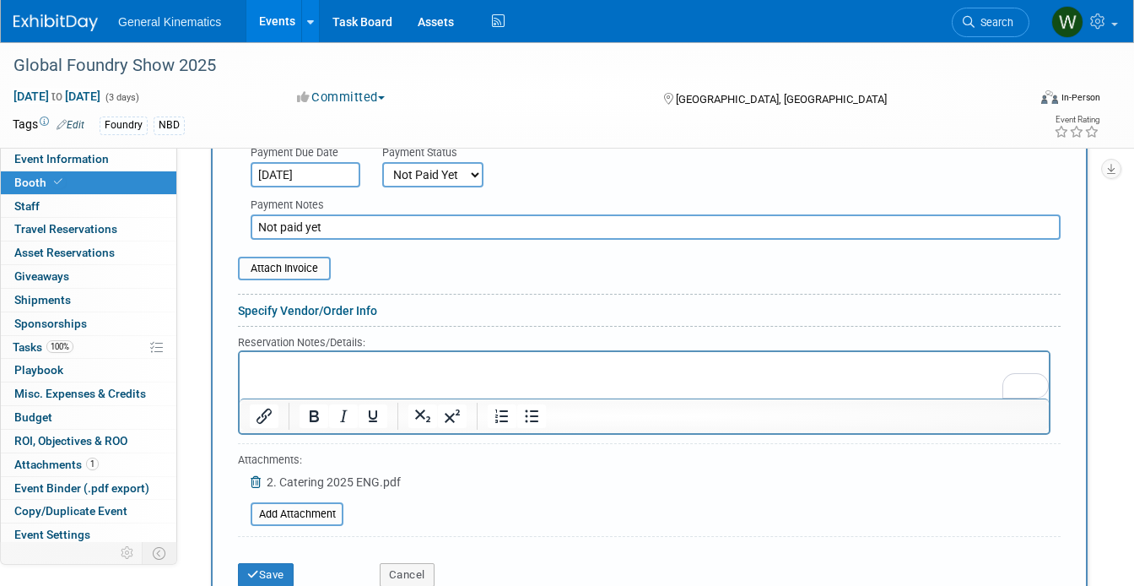
click at [383, 373] on p "To enrich screen reader interactions, please activate Accessibility in Grammarl…" at bounding box center [645, 366] width 790 height 16
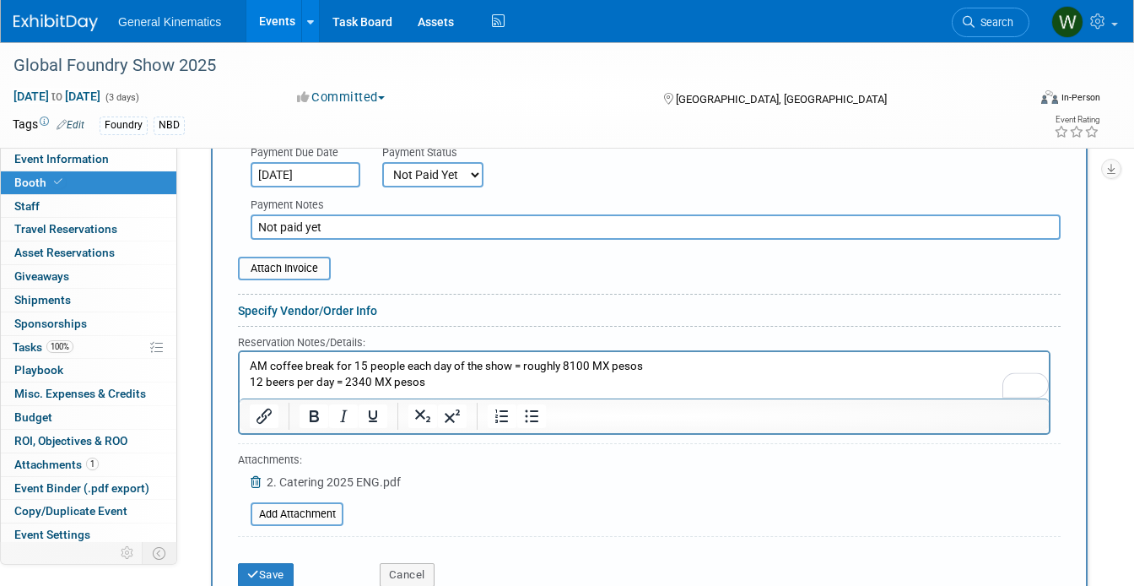
click at [349, 380] on p "12 beers per day = 2340 MX pesos" at bounding box center [645, 382] width 790 height 16
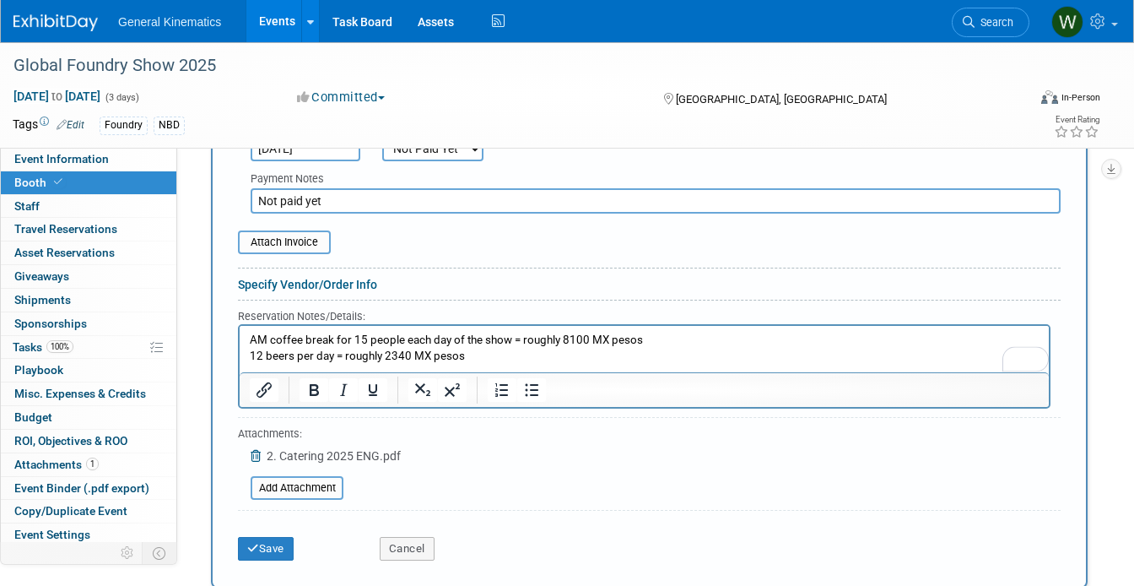
scroll to position [783, 0]
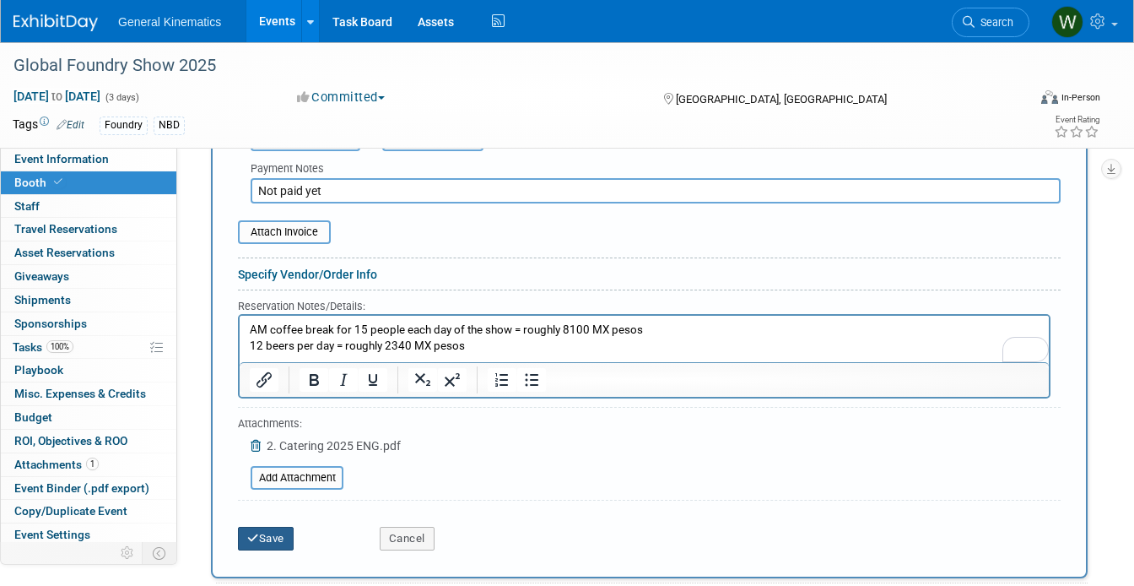
click at [268, 527] on button "Save" at bounding box center [266, 539] width 56 height 24
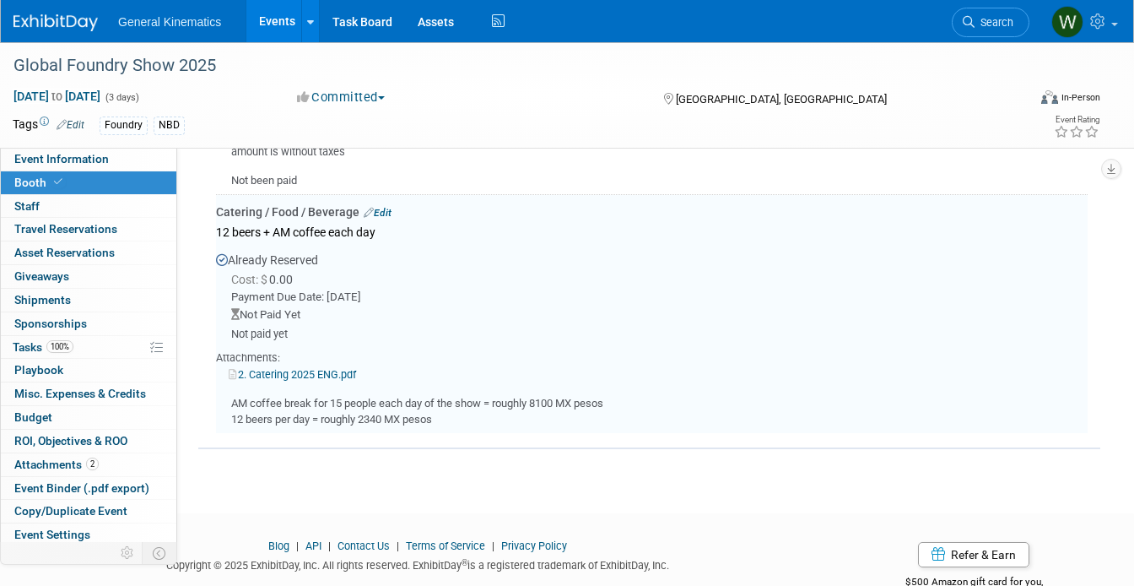
scroll to position [629, 0]
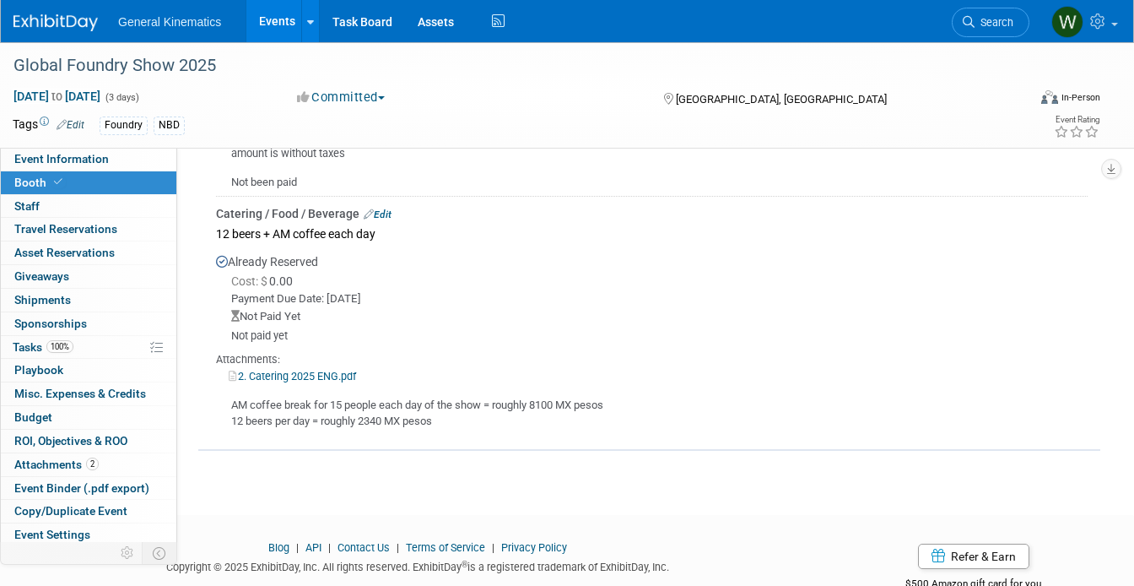
click at [387, 208] on link "Edit" at bounding box center [378, 214] width 28 height 12
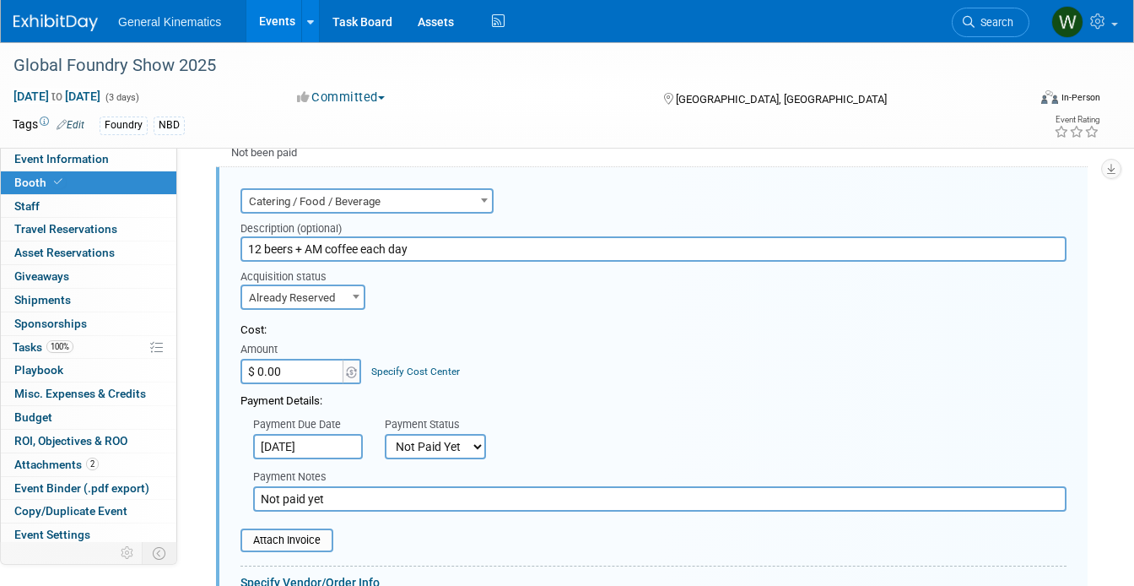
scroll to position [654, 0]
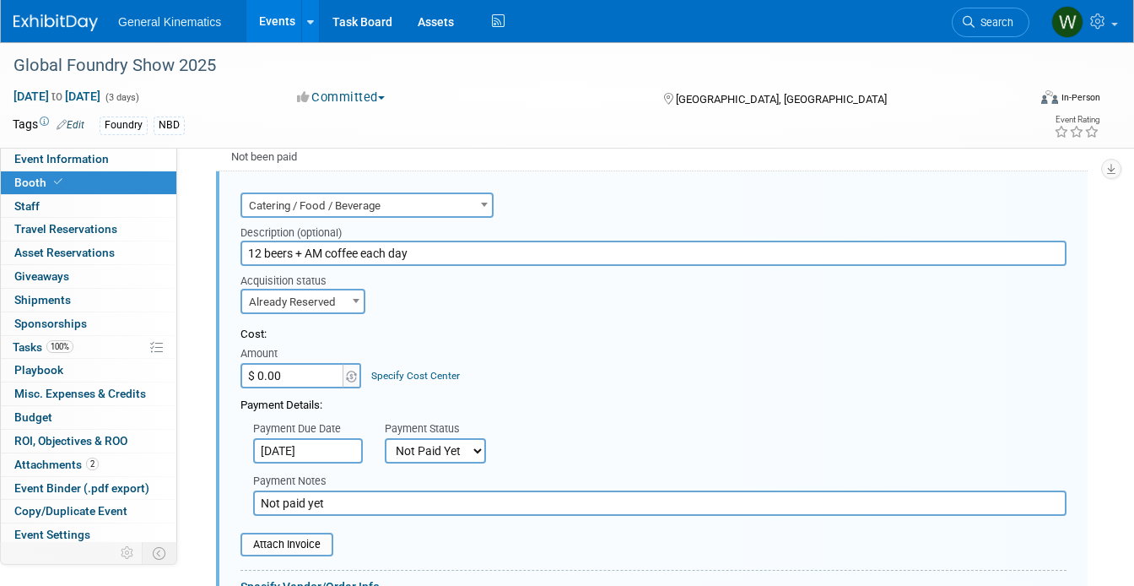
click at [291, 363] on input "$ 0.00" at bounding box center [294, 375] width 106 height 25
type input "$"
type input "$ 0.00"
click at [363, 353] on td "Specify Cost Center Cost Center -- Not Specified --" at bounding box center [411, 366] width 97 height 46
click at [350, 371] on img at bounding box center [351, 377] width 11 height 12
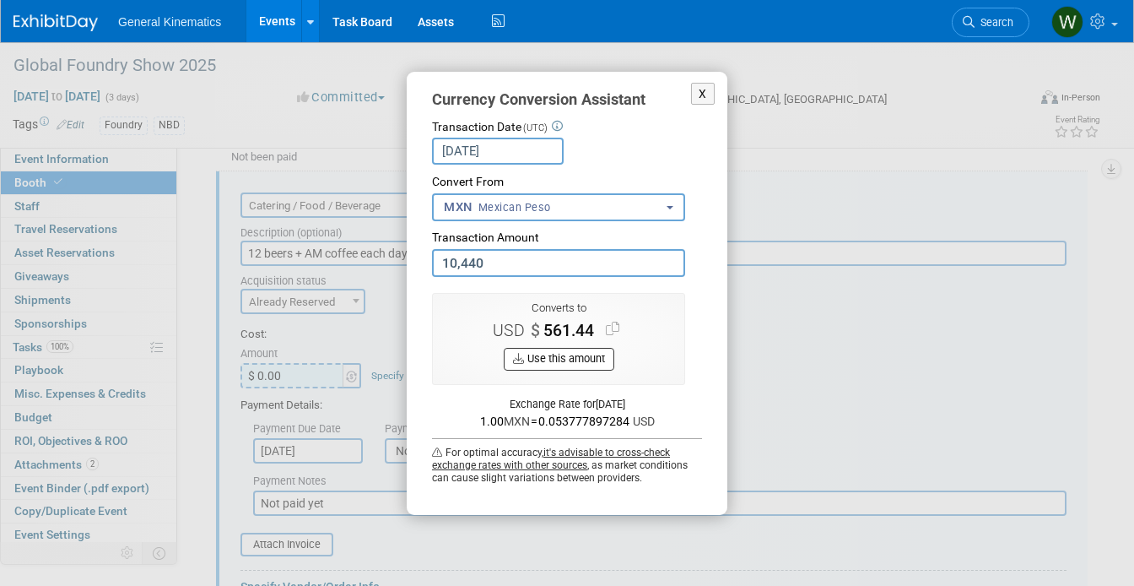
type input "10,440.00"
click at [560, 357] on button "Use this amount" at bounding box center [559, 359] width 111 height 23
type input "$ 561.44"
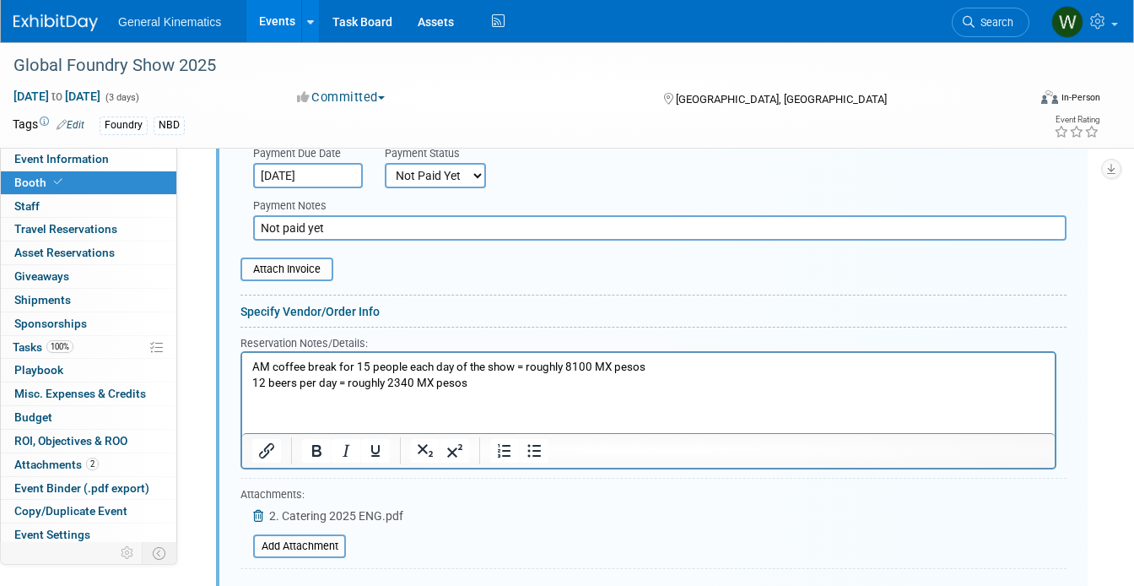
scroll to position [935, 0]
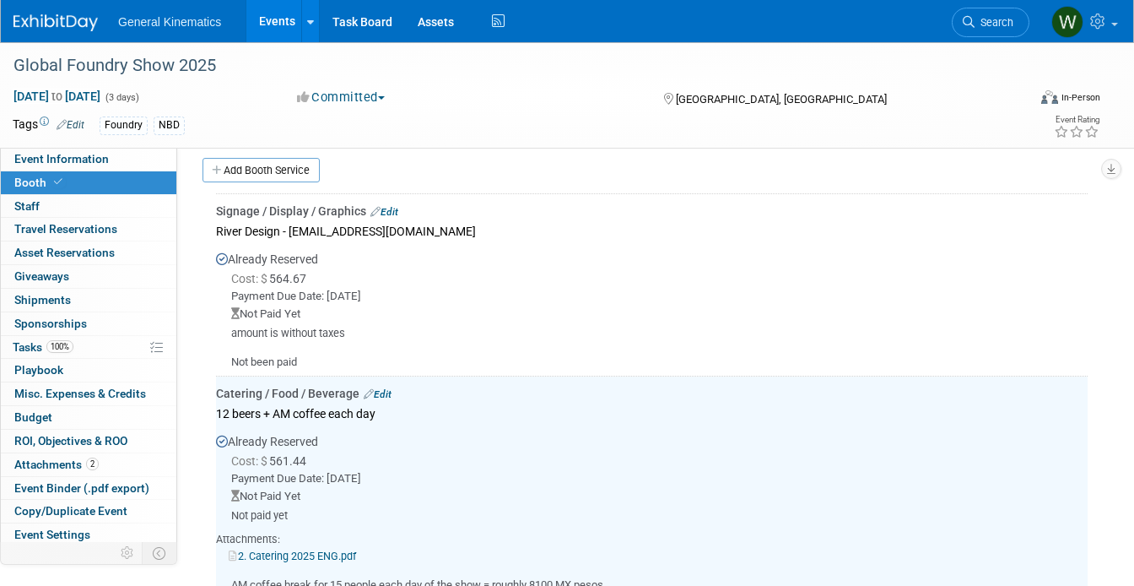
scroll to position [429, 0]
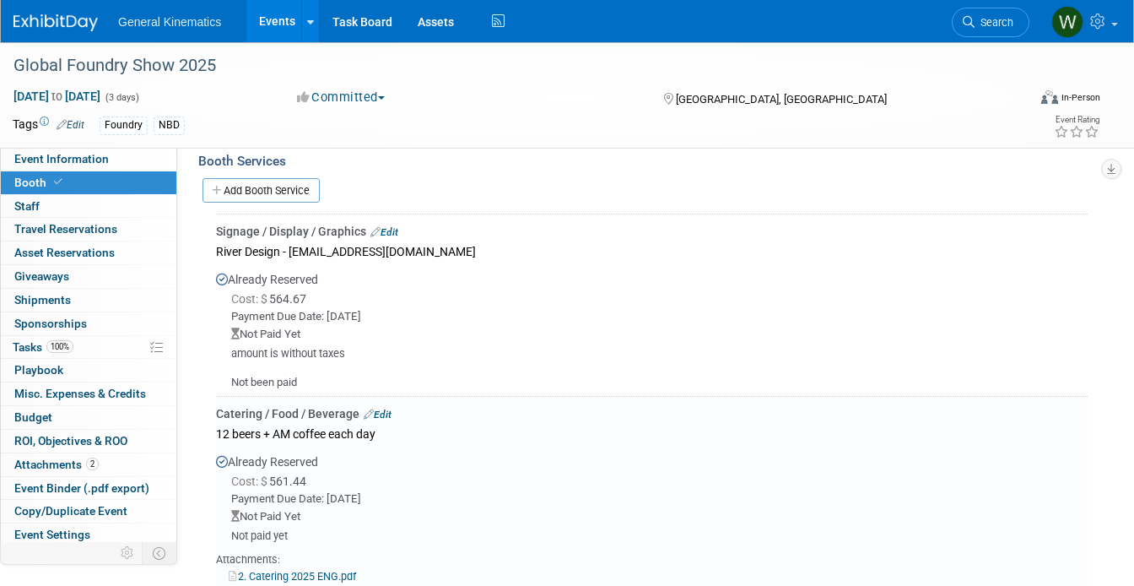
click at [394, 226] on link "Edit" at bounding box center [385, 232] width 28 height 12
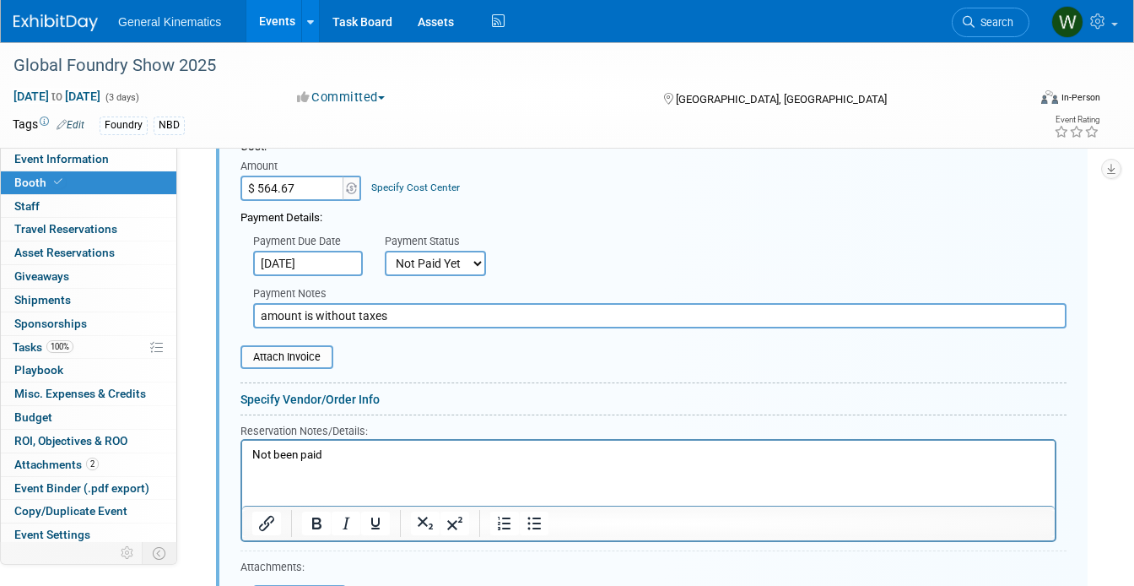
scroll to position [664, 0]
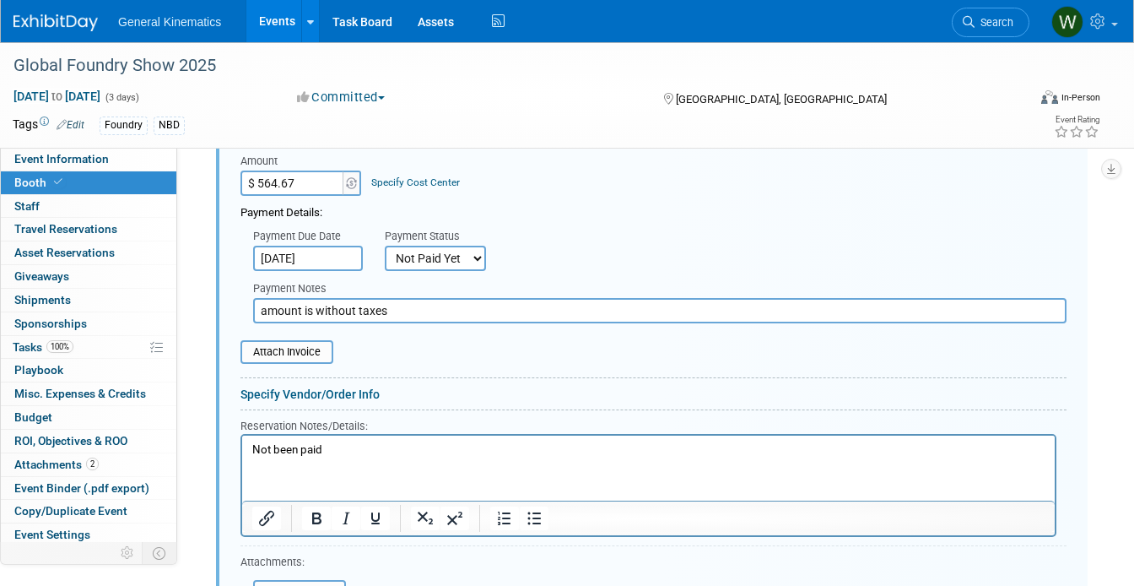
click at [309, 452] on p "Not been paid" at bounding box center [648, 449] width 793 height 16
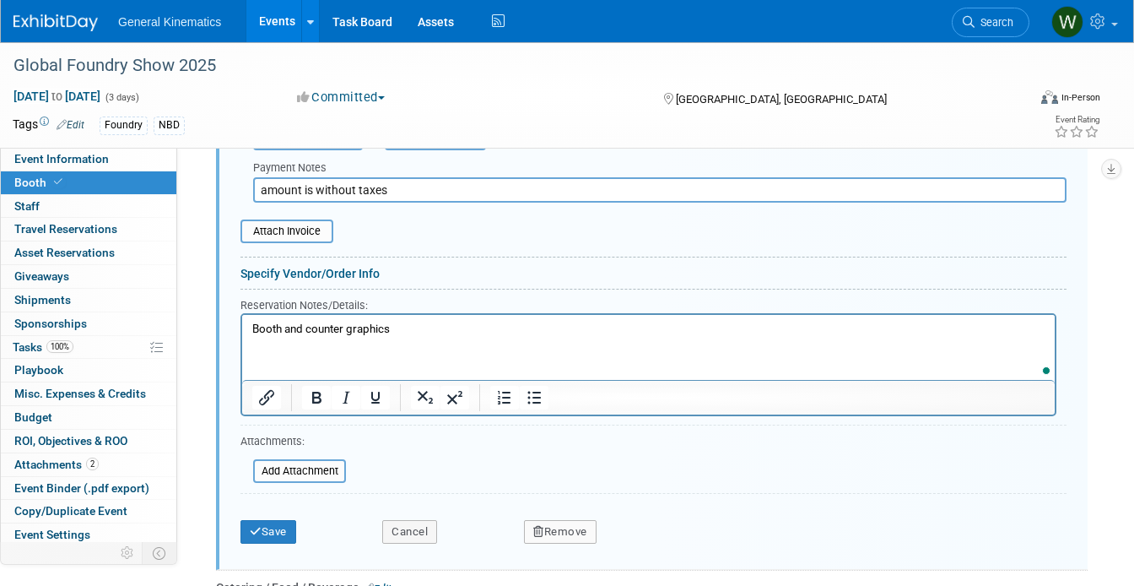
scroll to position [794, 0]
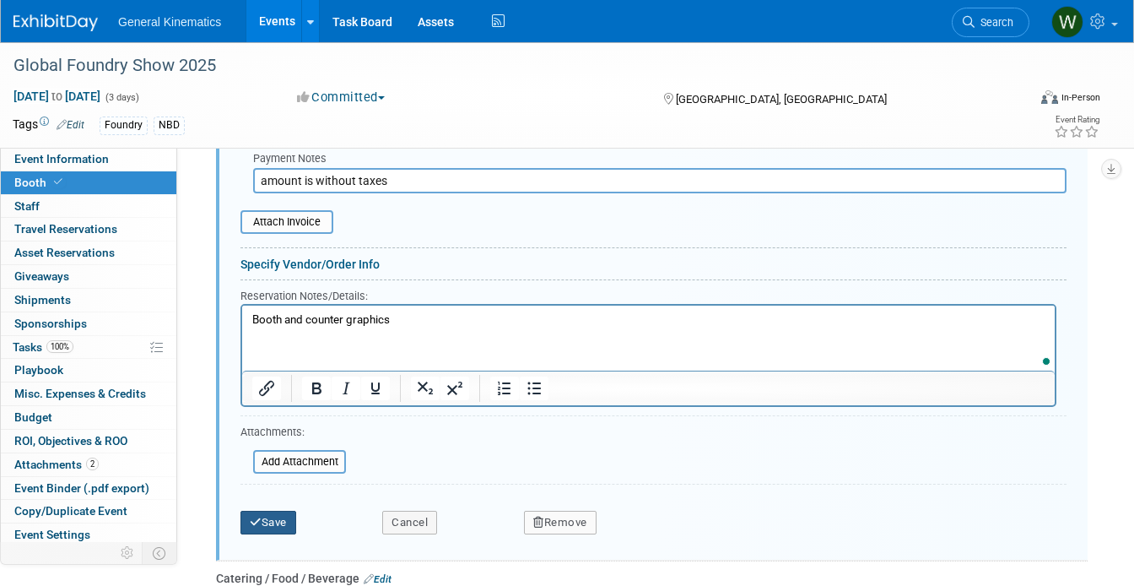
click at [267, 511] on button "Save" at bounding box center [269, 523] width 56 height 24
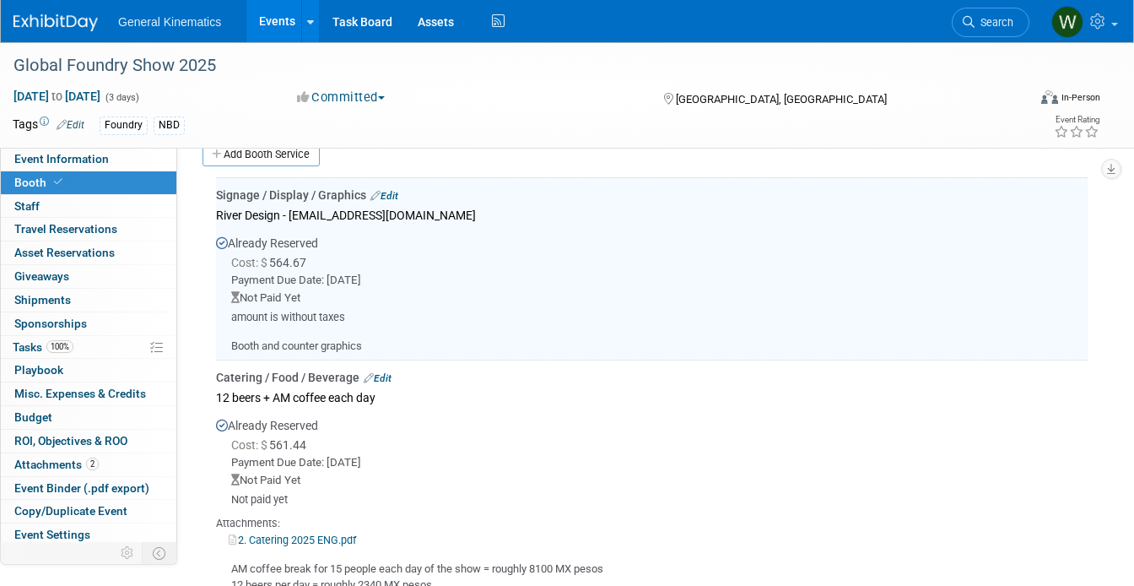
scroll to position [461, 0]
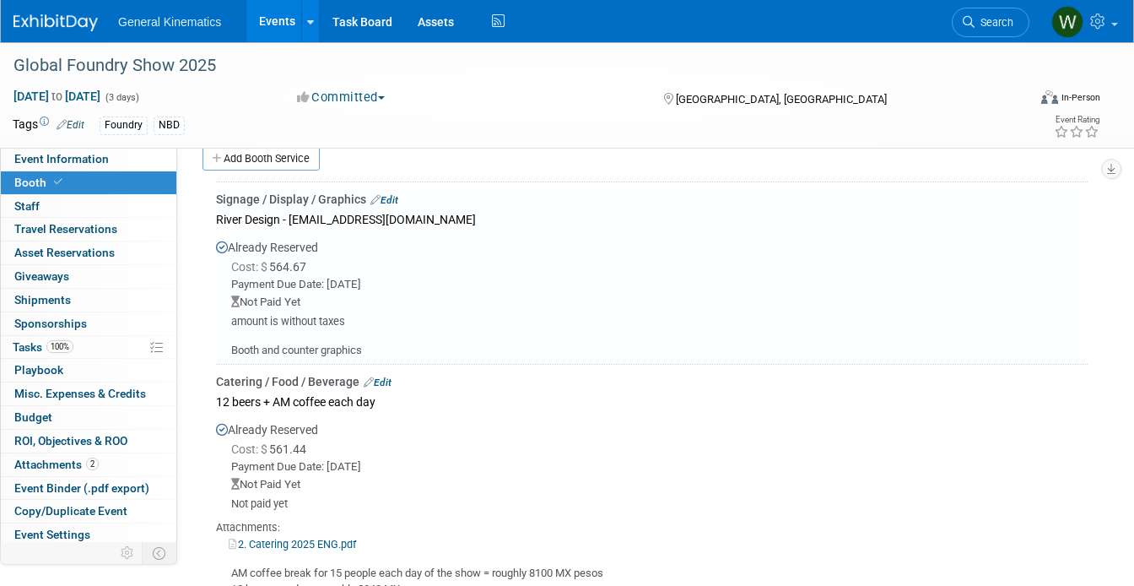
click at [392, 194] on link "Edit" at bounding box center [385, 200] width 28 height 12
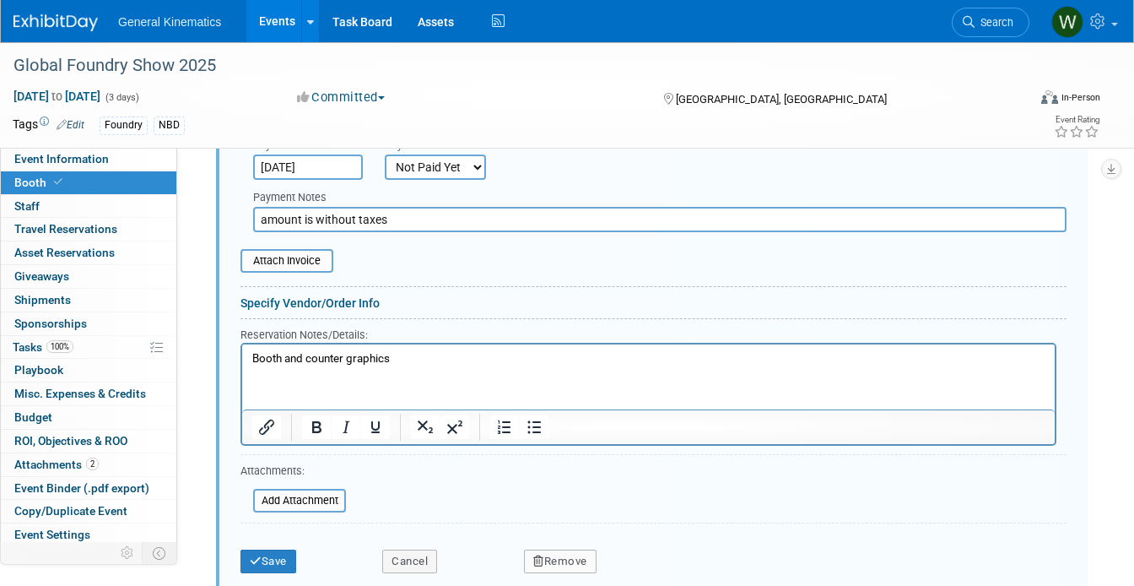
scroll to position [757, 0]
click at [307, 489] on input "file" at bounding box center [243, 499] width 201 height 20
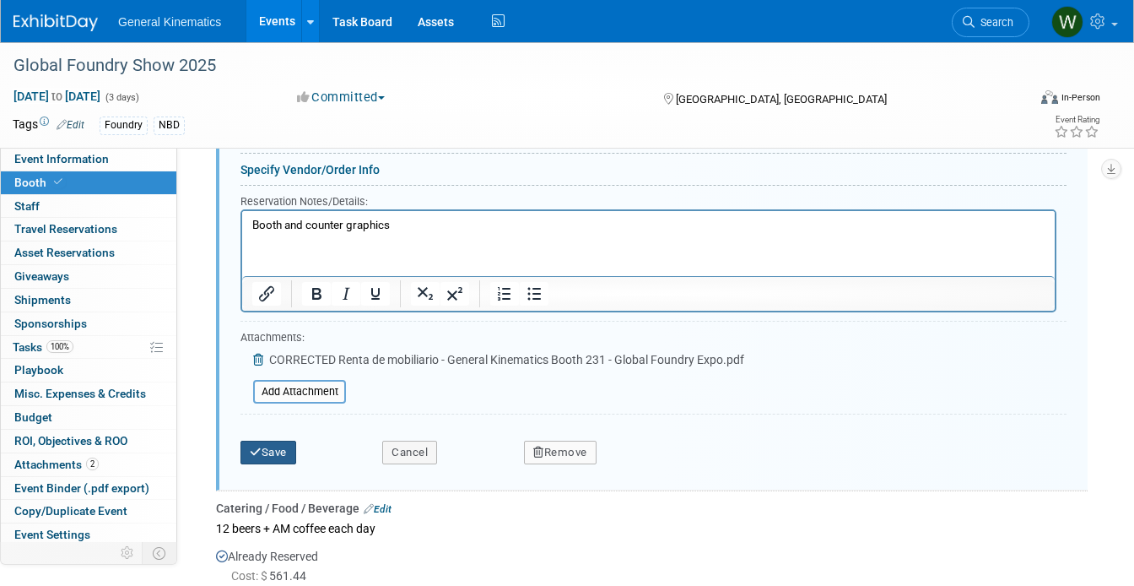
click at [278, 441] on button "Save" at bounding box center [269, 453] width 56 height 24
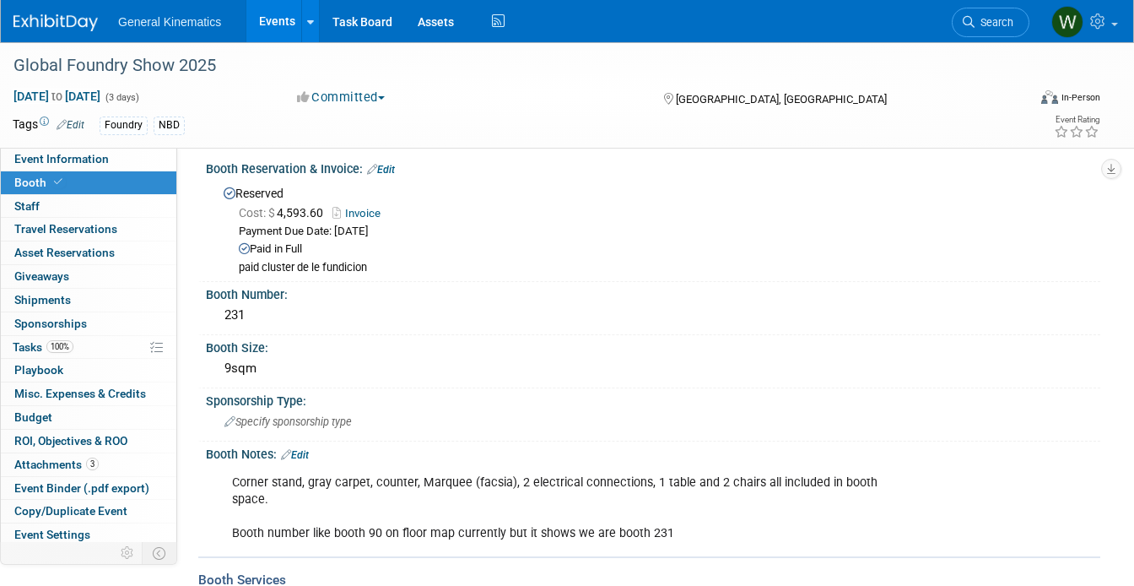
scroll to position [14, 0]
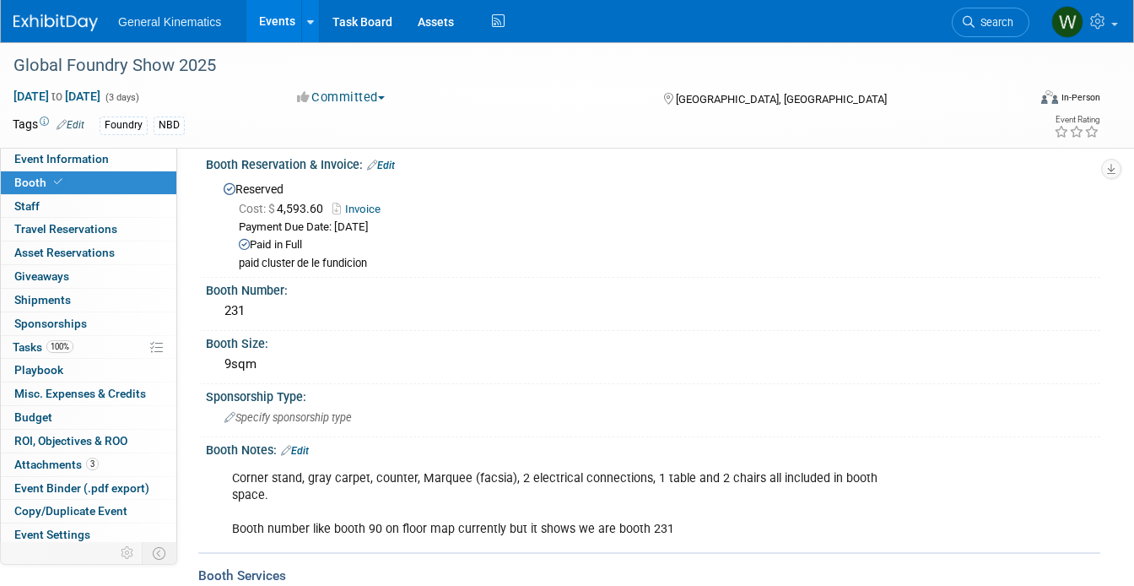
click at [359, 212] on link "Invoice" at bounding box center [361, 209] width 57 height 13
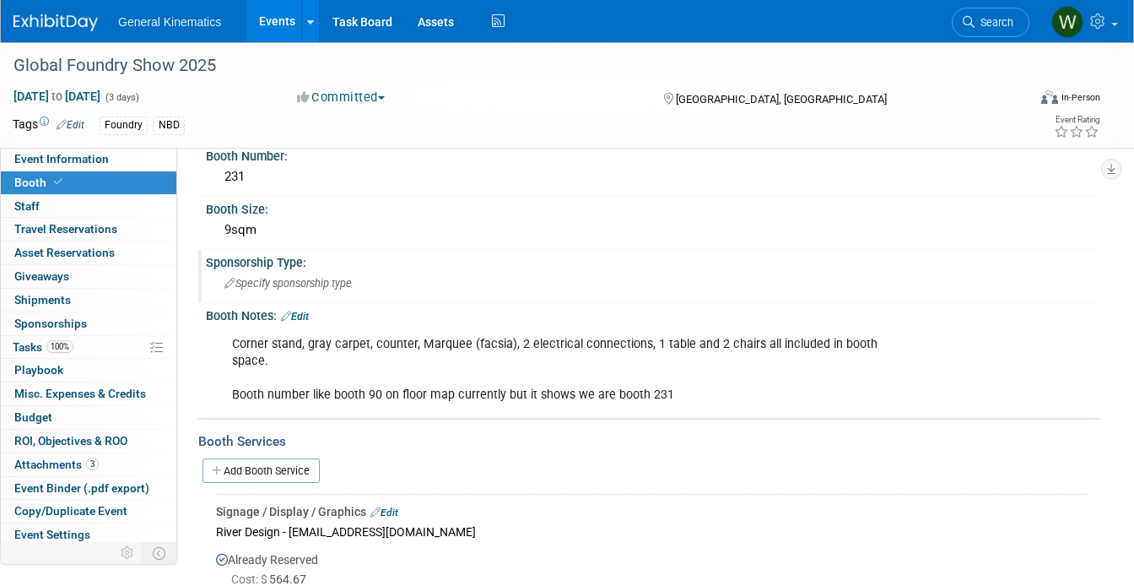
scroll to position [0, 0]
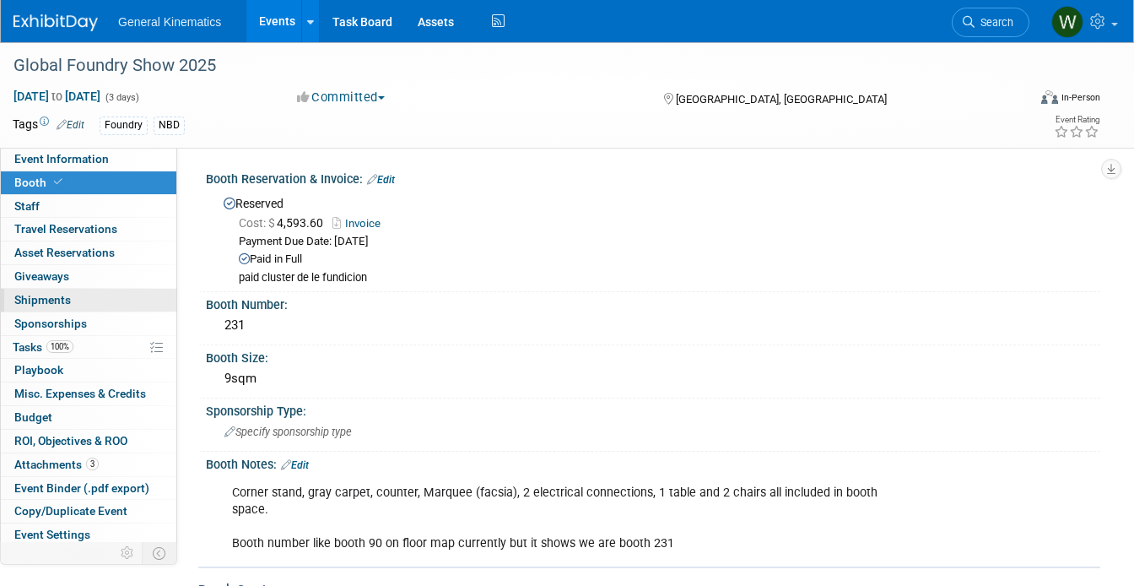
click at [40, 295] on span "Shipments 0" at bounding box center [42, 300] width 57 height 14
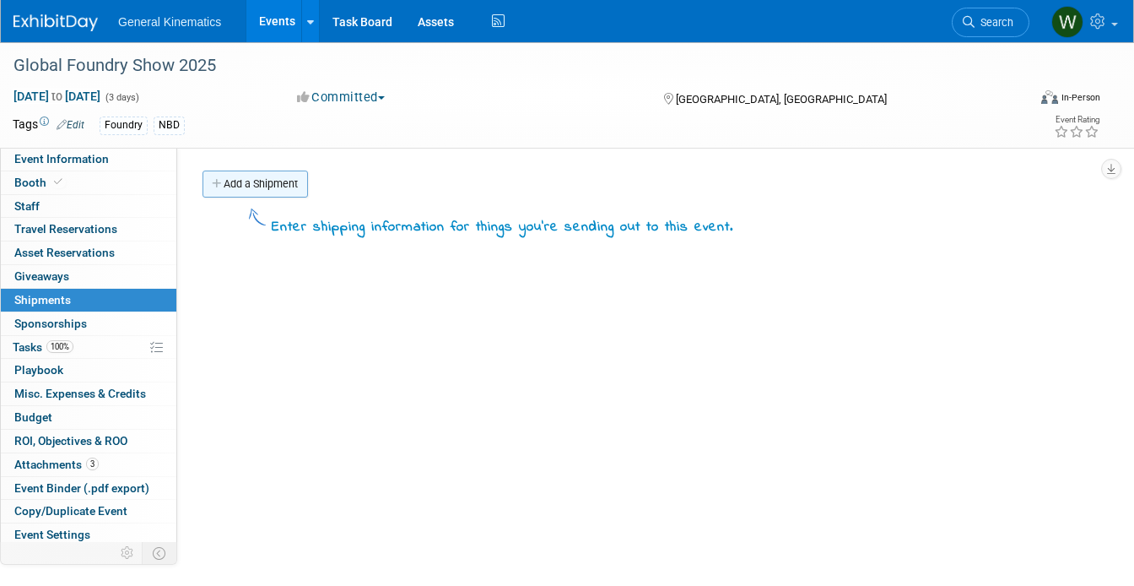
click at [252, 184] on link "Add a Shipment" at bounding box center [256, 183] width 106 height 27
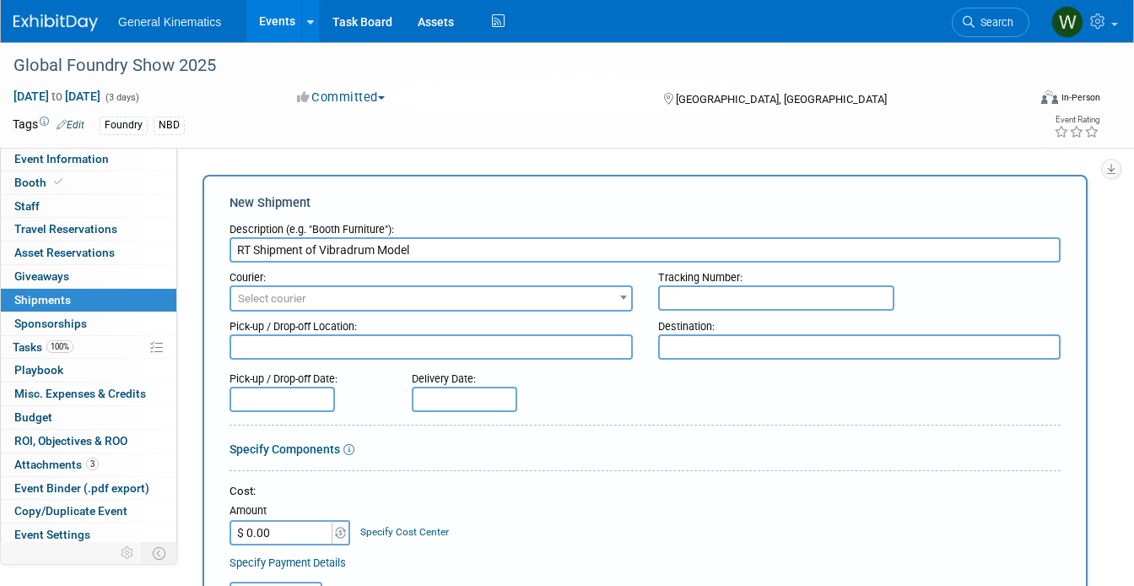
type input "RT Shipment of Vibradrum Model"
click at [307, 296] on span "Select courier" at bounding box center [431, 299] width 400 height 24
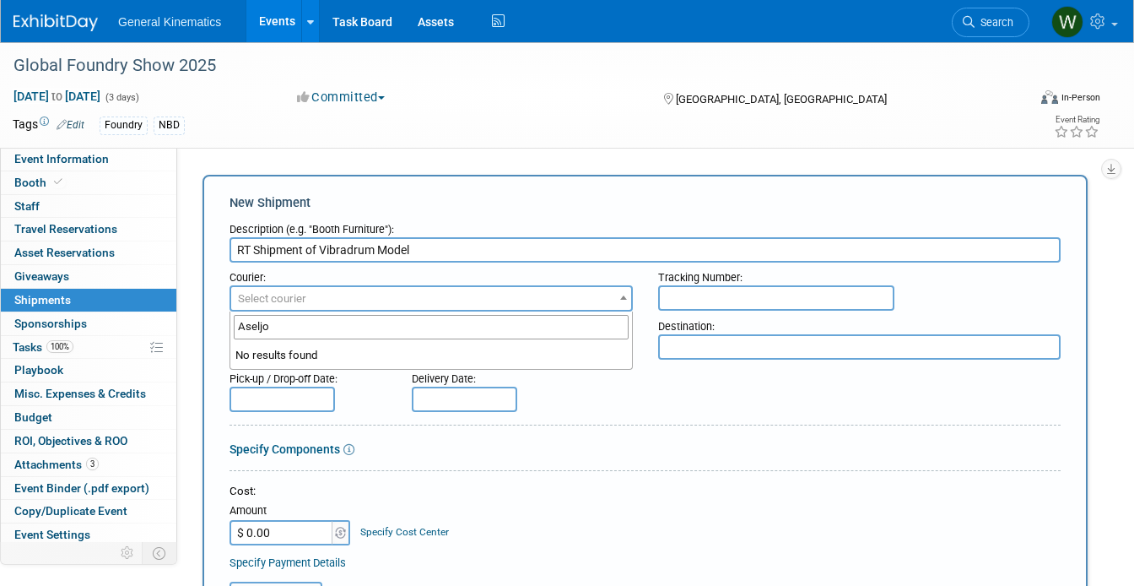
type input "Aseljo"
click at [286, 360] on li "No results found" at bounding box center [431, 356] width 402 height 26
click at [367, 330] on input "Aseljo" at bounding box center [431, 327] width 395 height 24
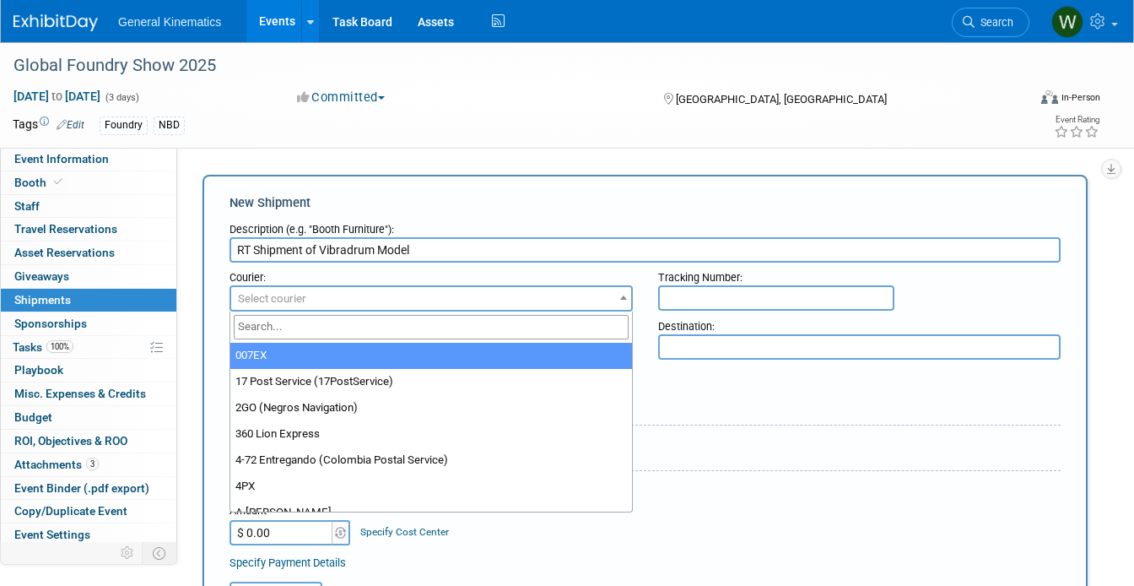
click at [670, 327] on div "Destination:" at bounding box center [859, 322] width 403 height 23
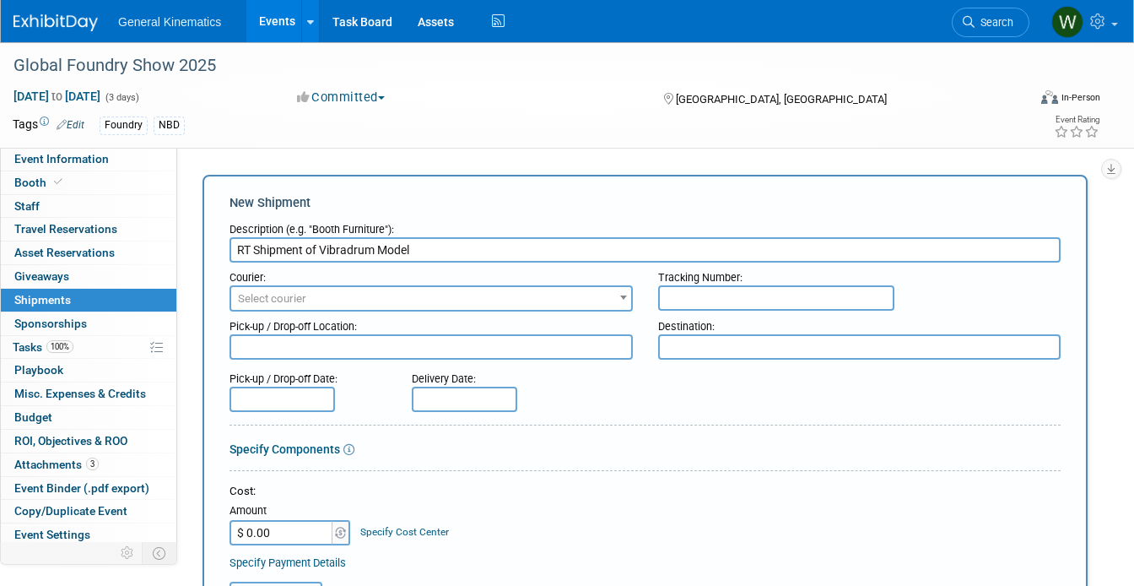
click at [681, 292] on input "text" at bounding box center [776, 297] width 236 height 25
type input "Aseljo"
click at [531, 347] on textarea at bounding box center [431, 346] width 403 height 25
type textarea "gk"
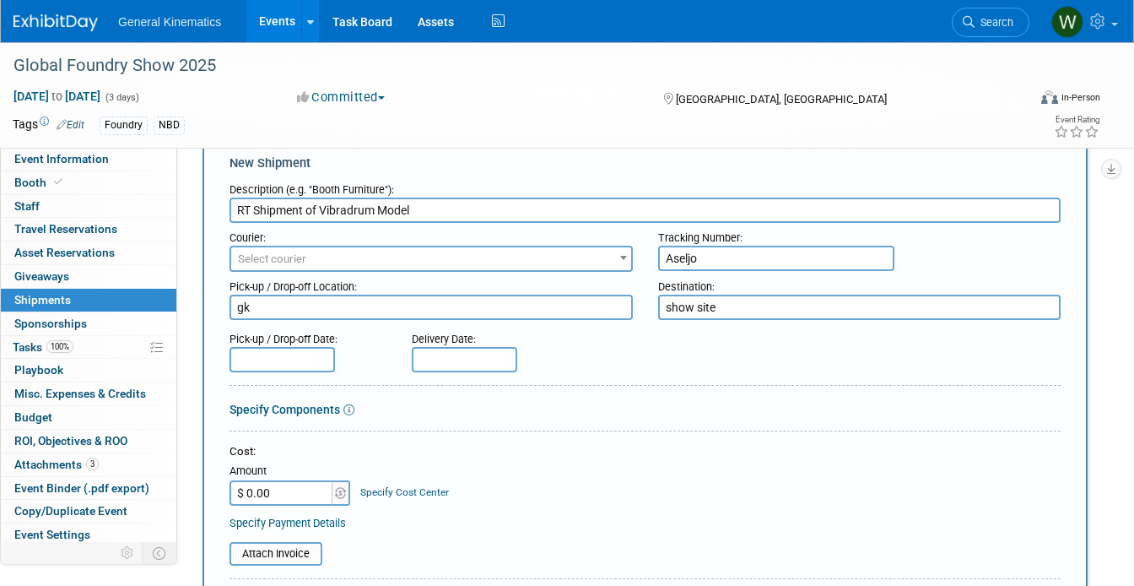
scroll to position [68, 0]
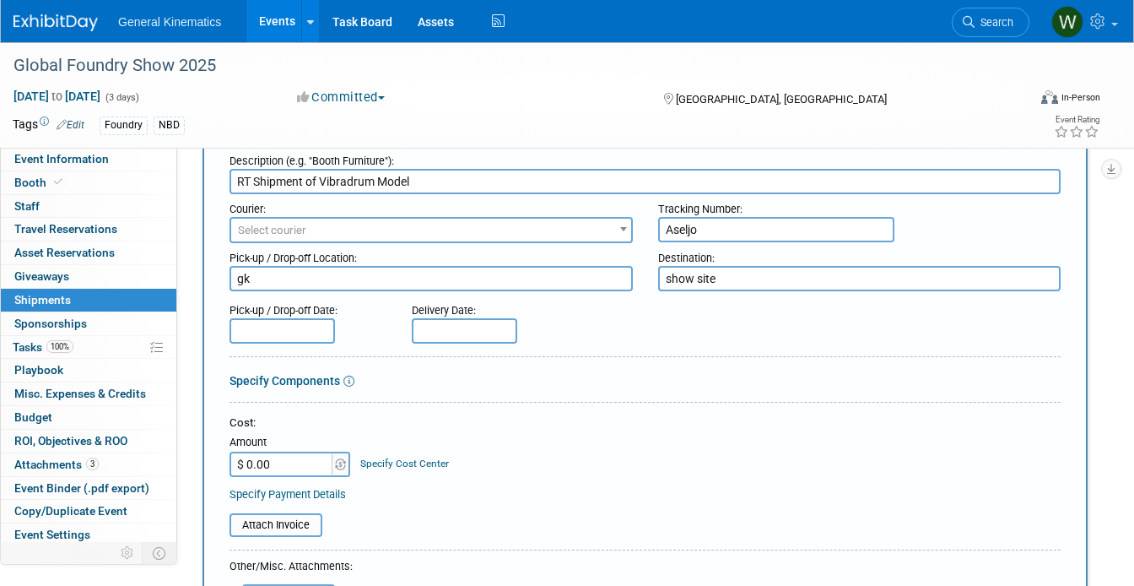
type textarea "show site"
click at [299, 332] on input "text" at bounding box center [283, 330] width 106 height 25
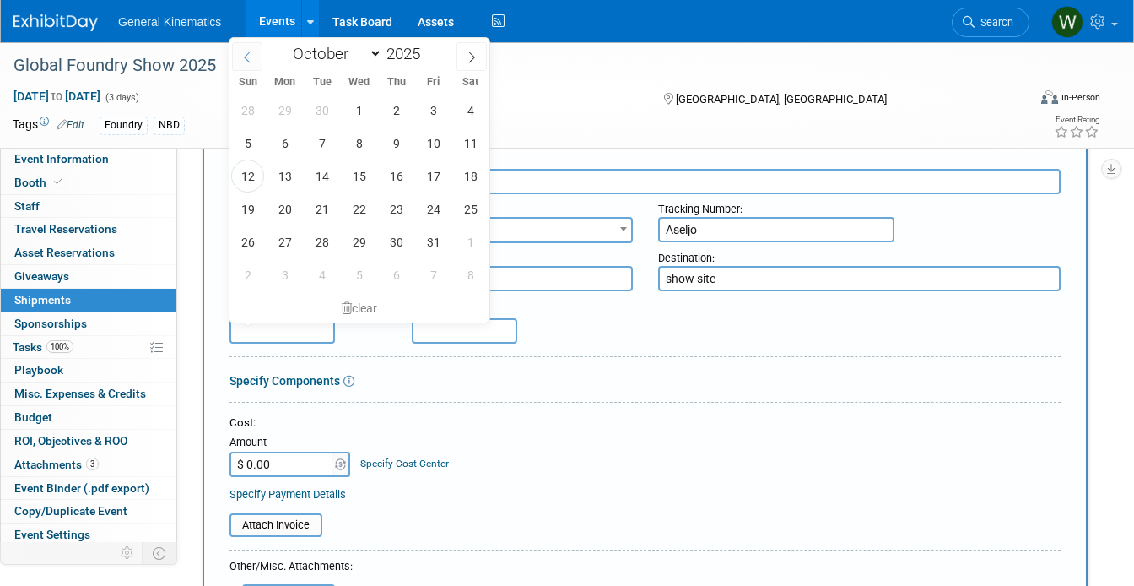
click at [246, 55] on icon at bounding box center [247, 57] width 12 height 12
select select "8"
drag, startPoint x: 282, startPoint y: 209, endPoint x: 291, endPoint y: 169, distance: 41.6
click at [291, 169] on div "31 1 2 3 4 5 6 7 8 9 10 11 12 13 14 15 16 17 18 19 20 21 22 23 24 25 26 27 28 2…" at bounding box center [360, 193] width 260 height 198
click at [291, 169] on span "15" at bounding box center [284, 176] width 33 height 33
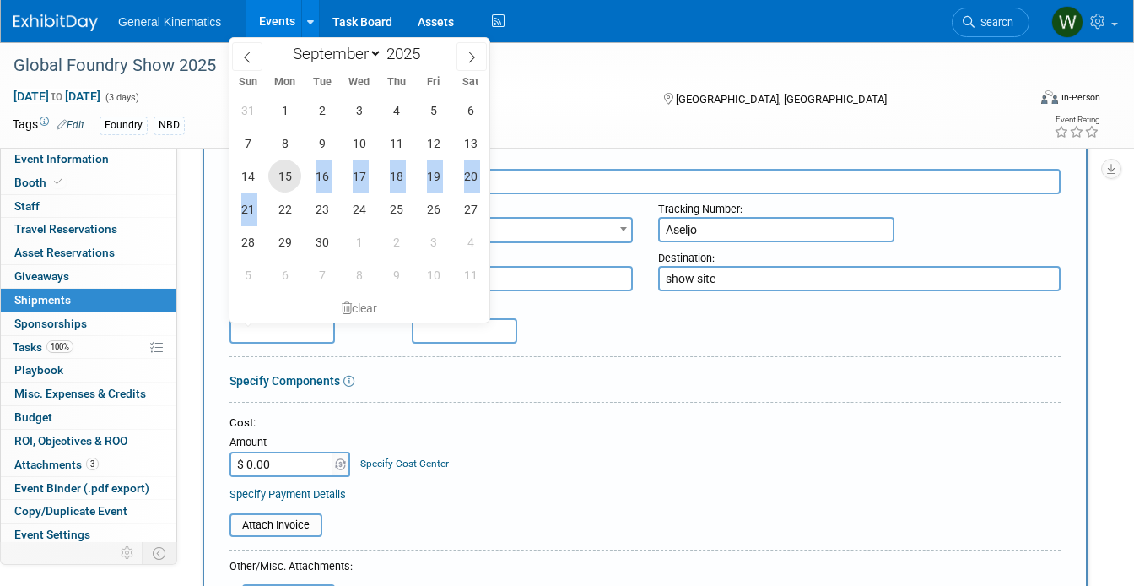
type input "Sep 15, 2025"
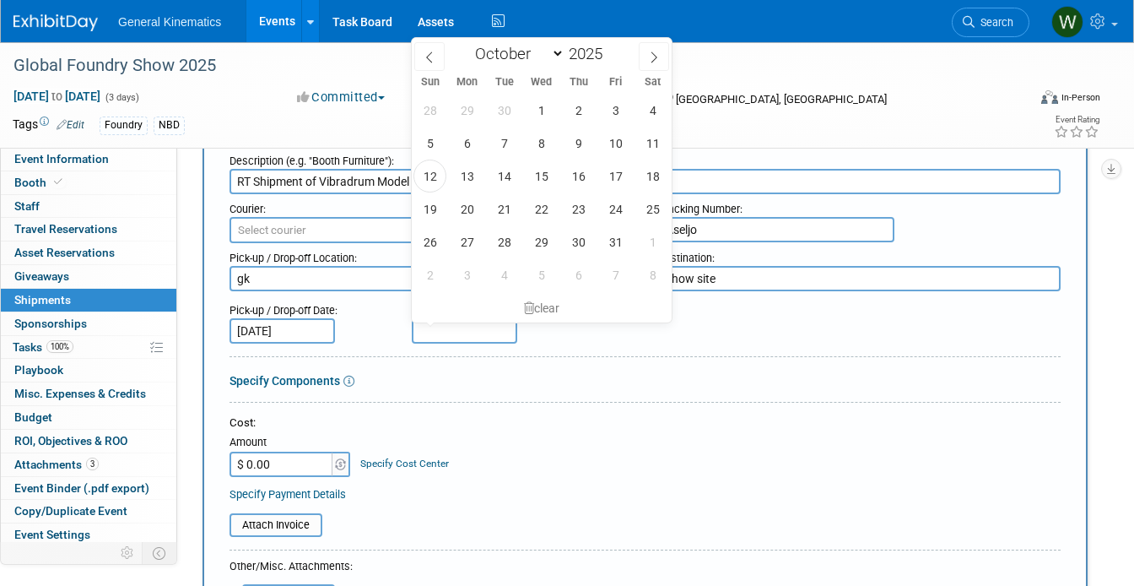
click at [452, 327] on input "text" at bounding box center [465, 330] width 106 height 25
click at [652, 51] on icon at bounding box center [654, 57] width 12 height 12
click at [430, 46] on span at bounding box center [429, 56] width 30 height 29
select select "9"
click at [545, 166] on span "15" at bounding box center [541, 176] width 33 height 33
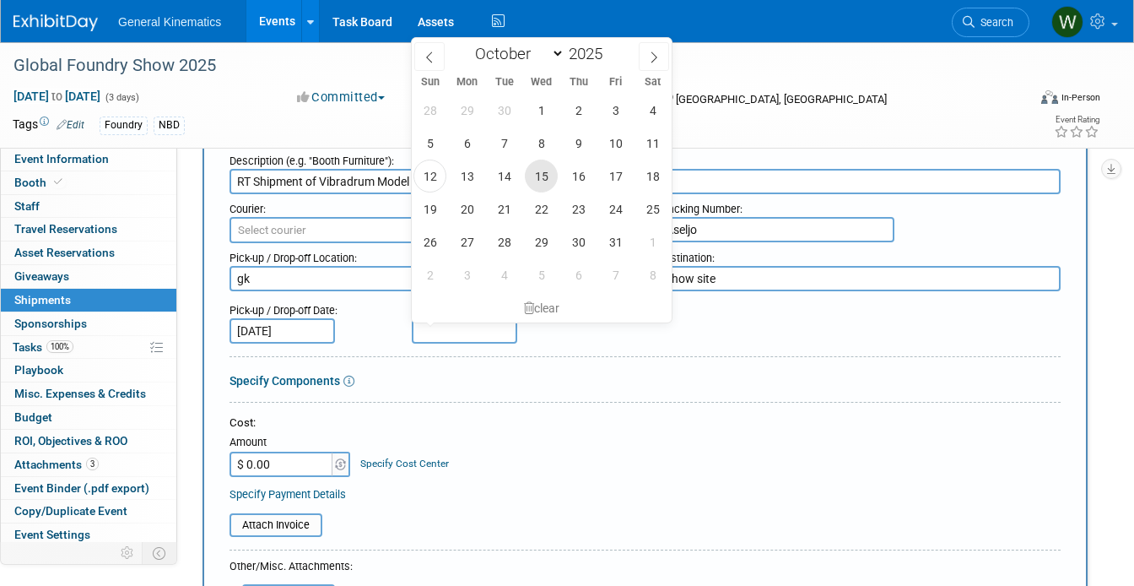
type input "[DATE]"
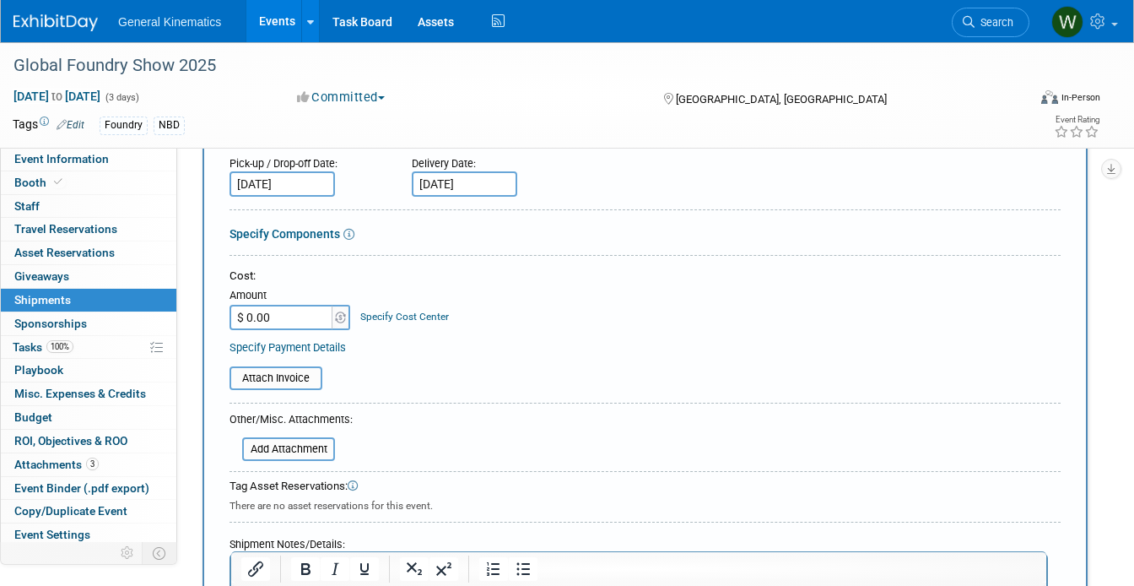
scroll to position [236, 0]
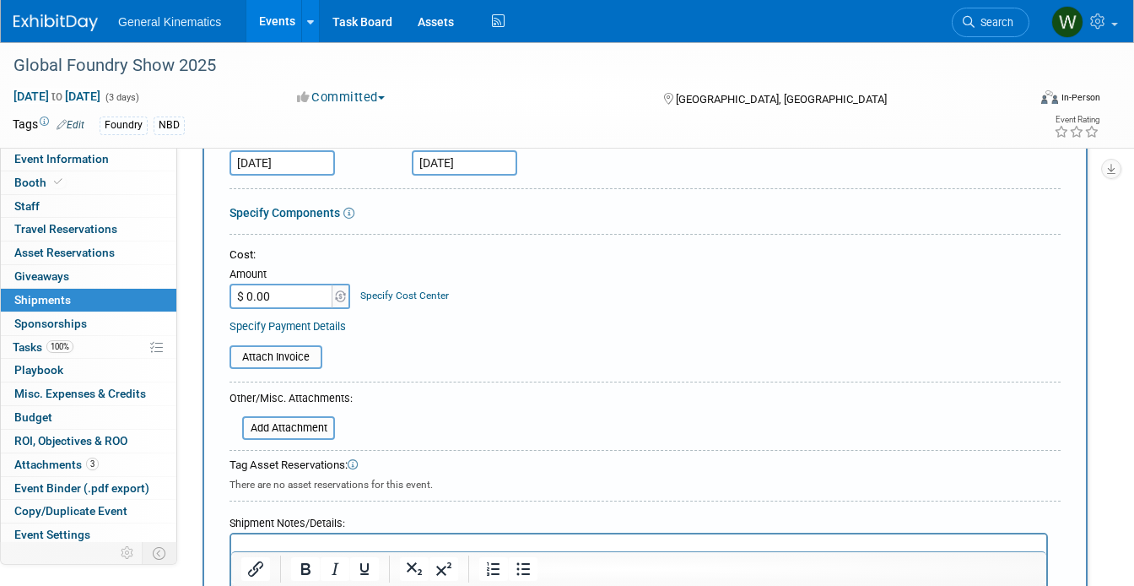
click at [782, 321] on div "Specify Payment Details" at bounding box center [645, 326] width 831 height 18
click at [307, 295] on input "$ 0.00" at bounding box center [283, 296] width 106 height 25
click at [292, 355] on input "file" at bounding box center [220, 357] width 201 height 20
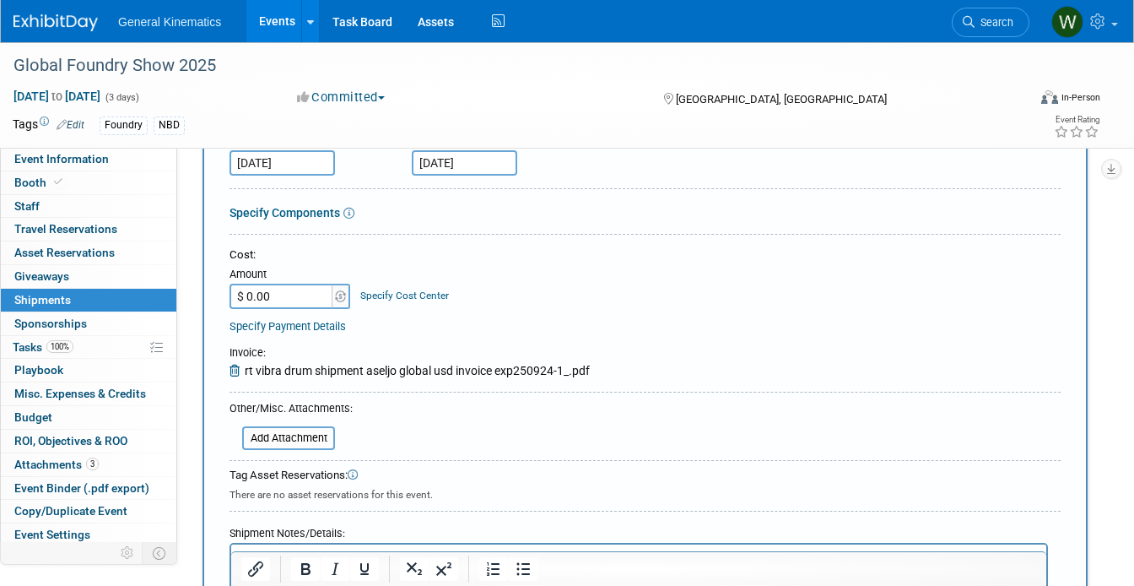
click at [311, 294] on input "$ 0.00" at bounding box center [283, 296] width 106 height 25
type input "$ 7,188.00"
click at [541, 328] on div "Specify Payment Details" at bounding box center [645, 326] width 831 height 18
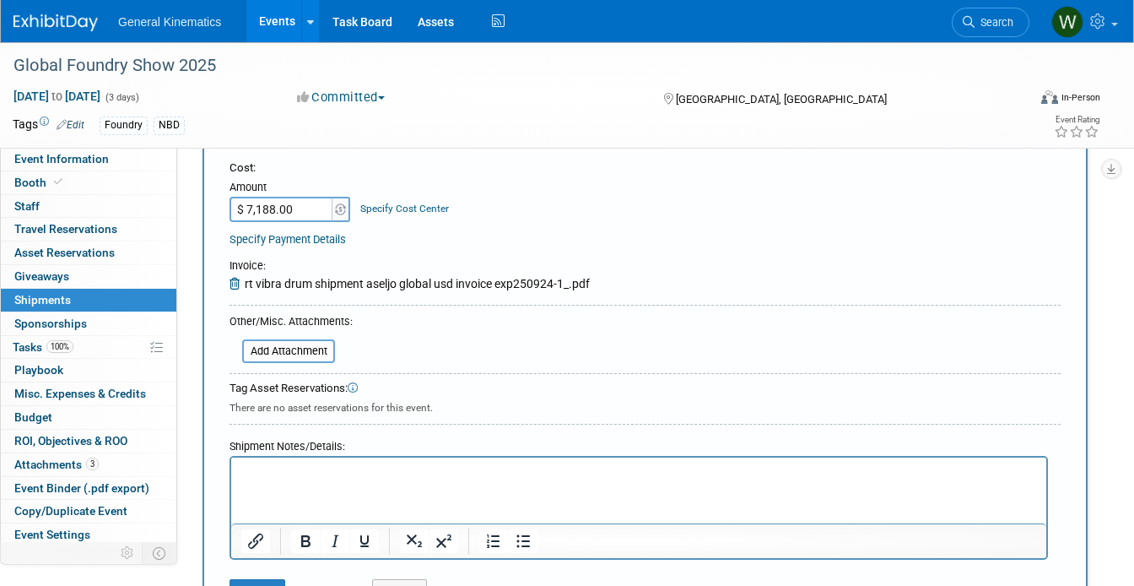
scroll to position [328, 0]
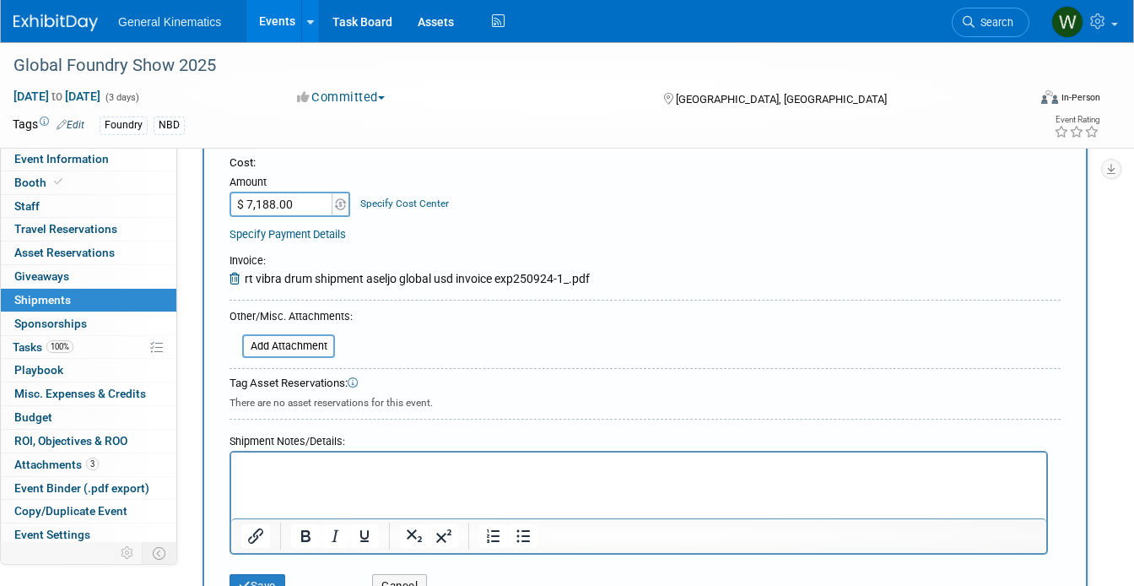
click at [289, 468] on p "Rich Text Area. Press ALT-0 for help." at bounding box center [639, 467] width 796 height 17
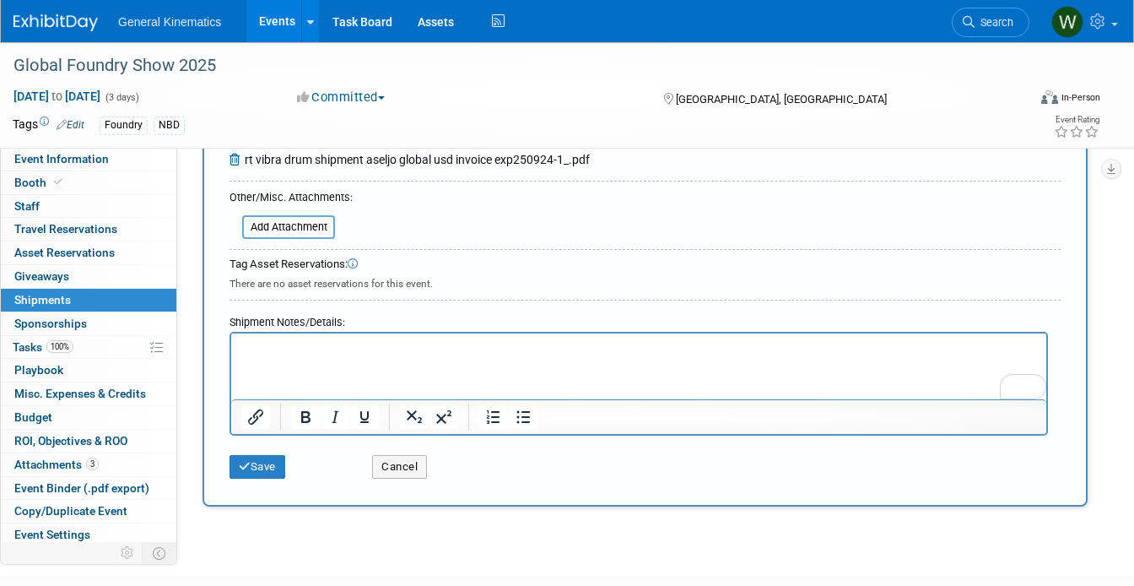
scroll to position [461, 0]
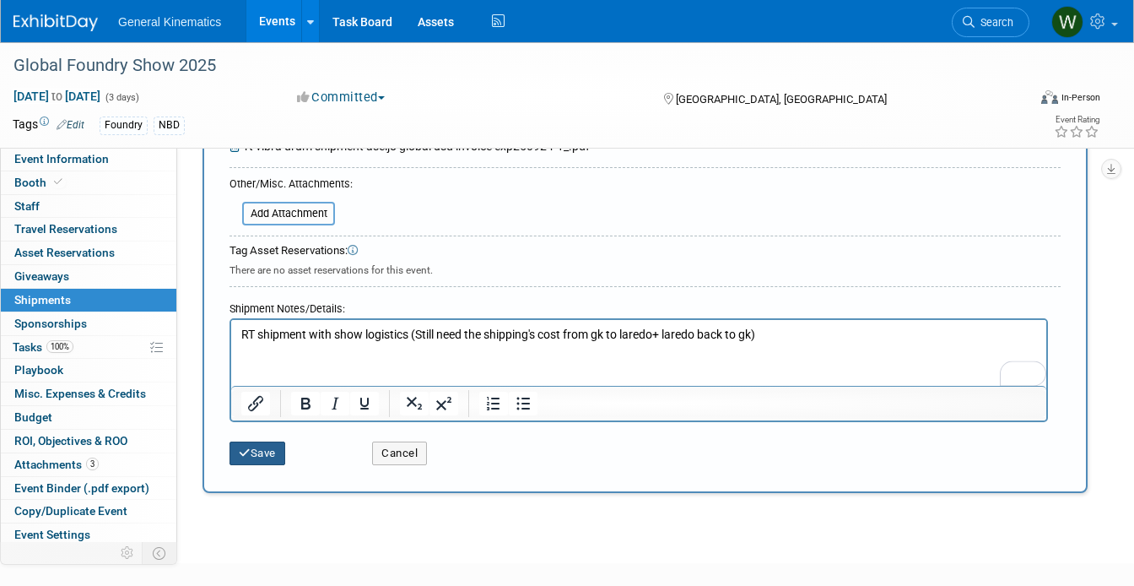
click at [252, 458] on button "Save" at bounding box center [258, 453] width 56 height 24
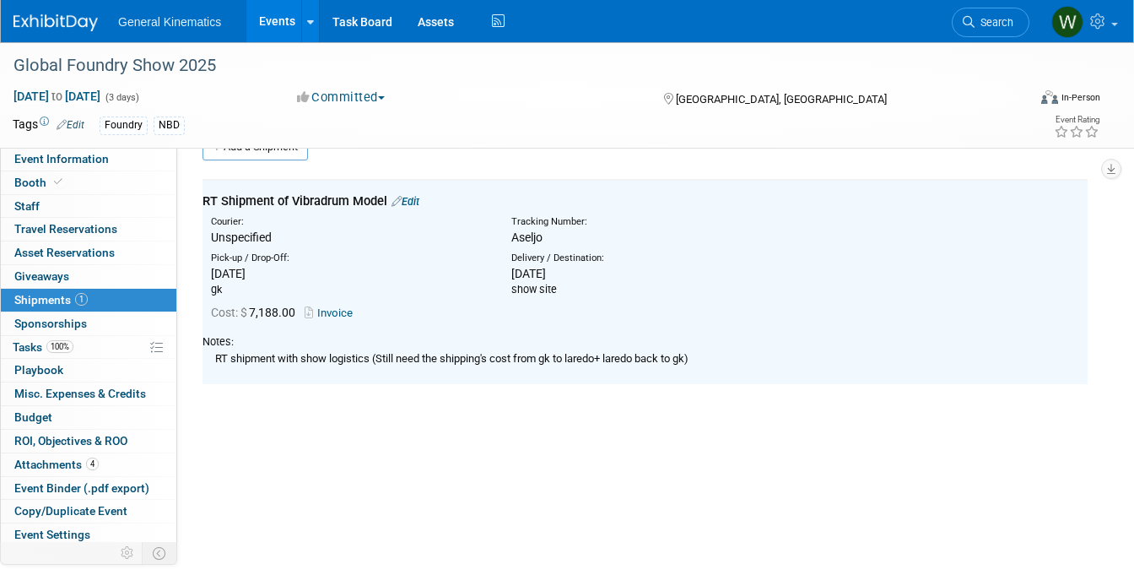
scroll to position [0, 0]
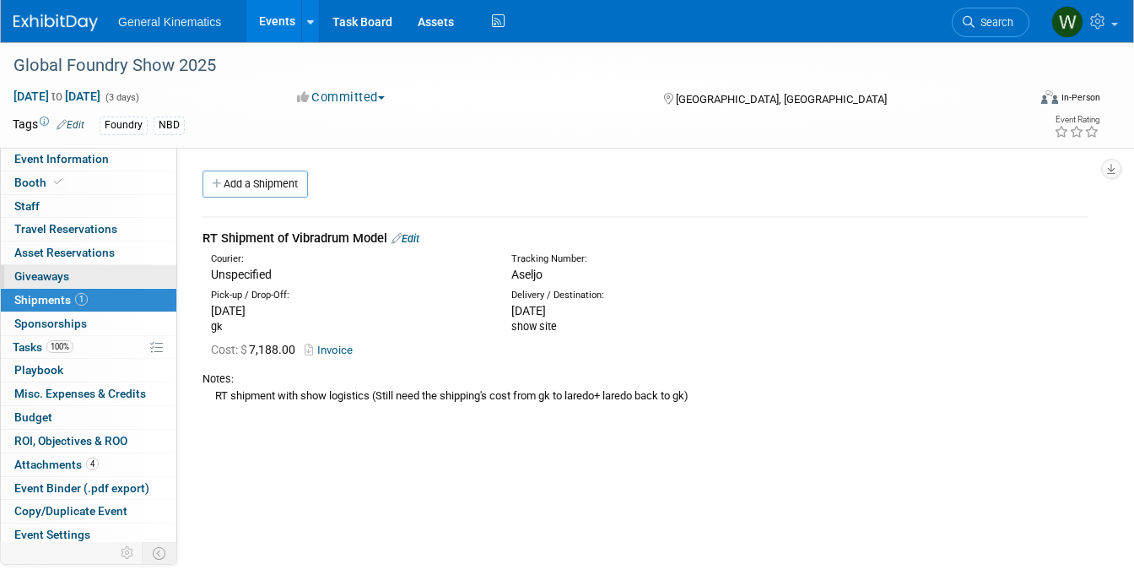
click at [118, 274] on link "0 Giveaways 0" at bounding box center [89, 276] width 176 height 23
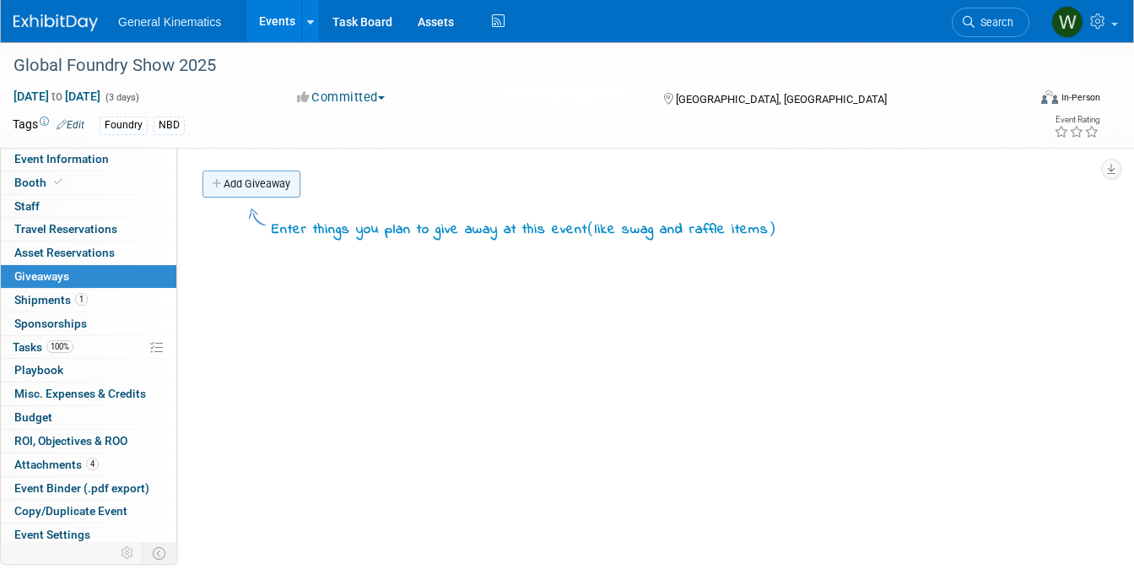
click at [241, 189] on link "Add Giveaway" at bounding box center [252, 183] width 98 height 27
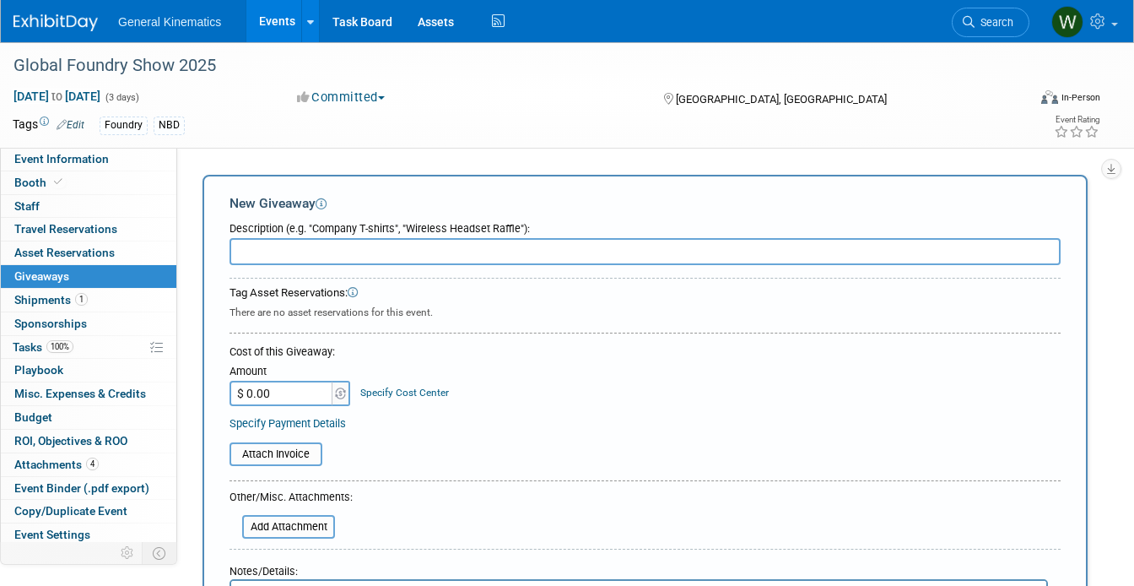
click at [257, 252] on input "text" at bounding box center [645, 251] width 831 height 27
type input "Koozies"
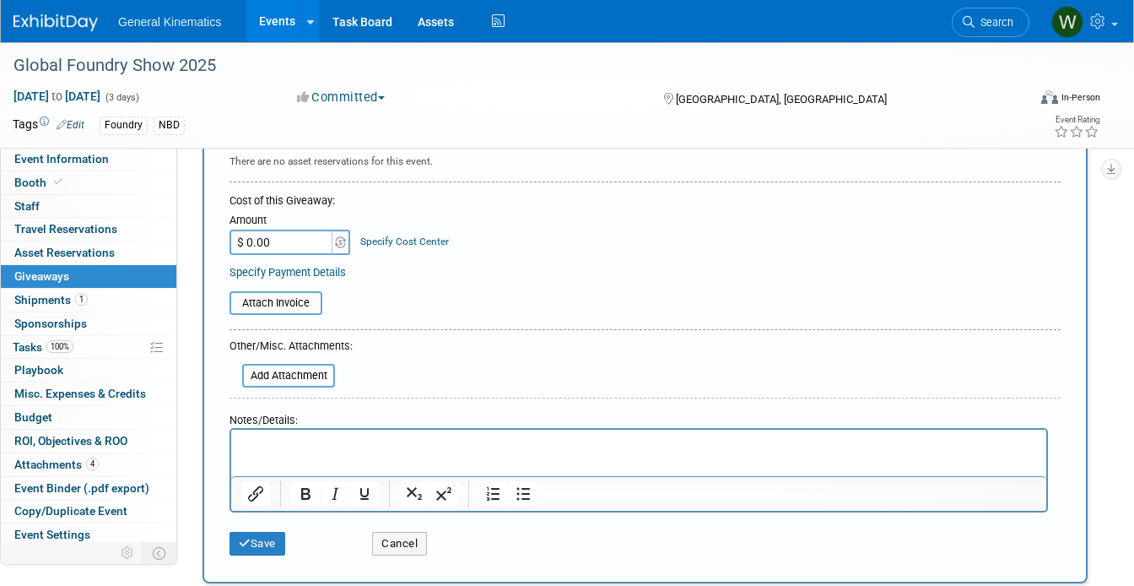
scroll to position [238, 0]
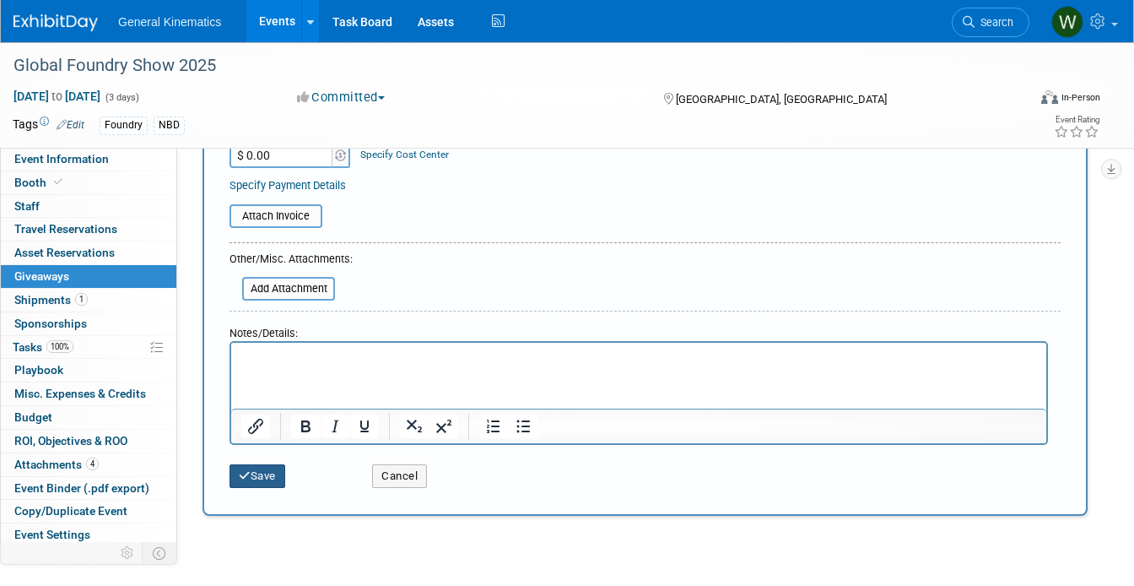
click at [258, 481] on button "Save" at bounding box center [258, 476] width 56 height 24
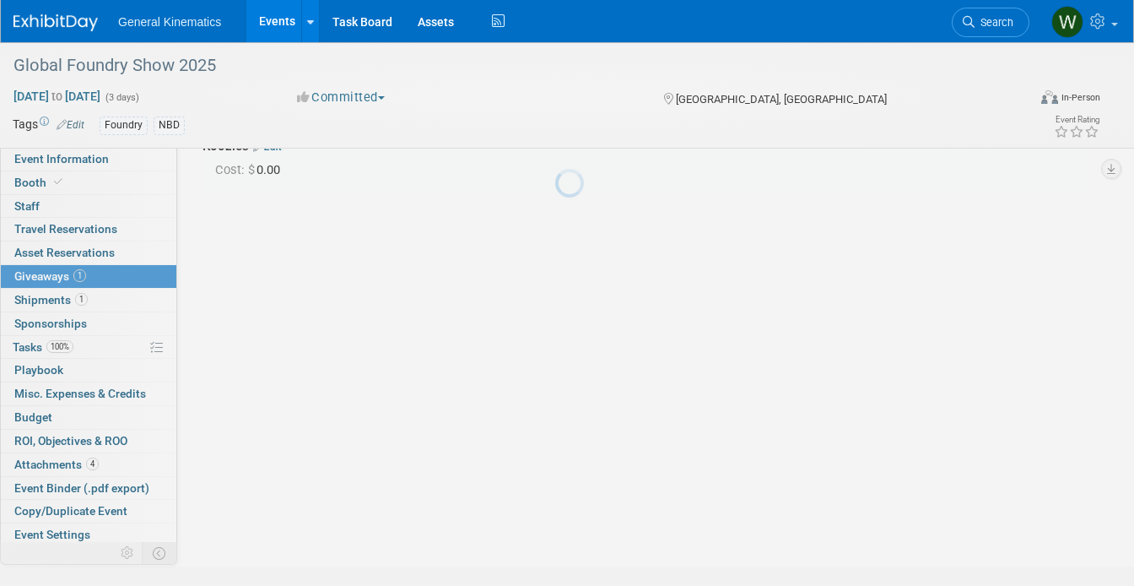
scroll to position [37, 0]
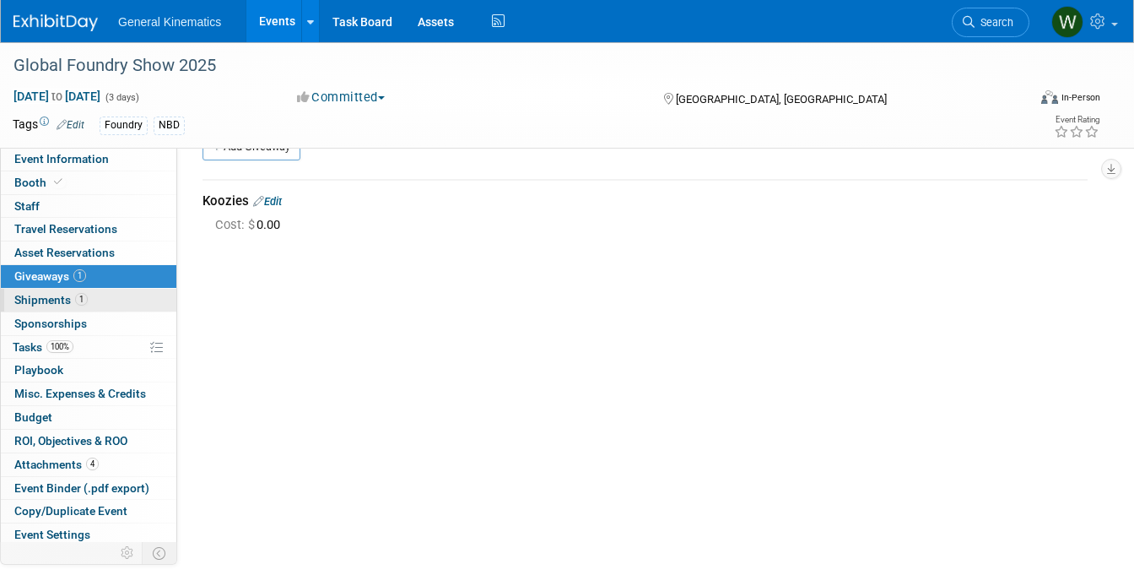
click at [53, 298] on span "Shipments 1" at bounding box center [50, 300] width 73 height 14
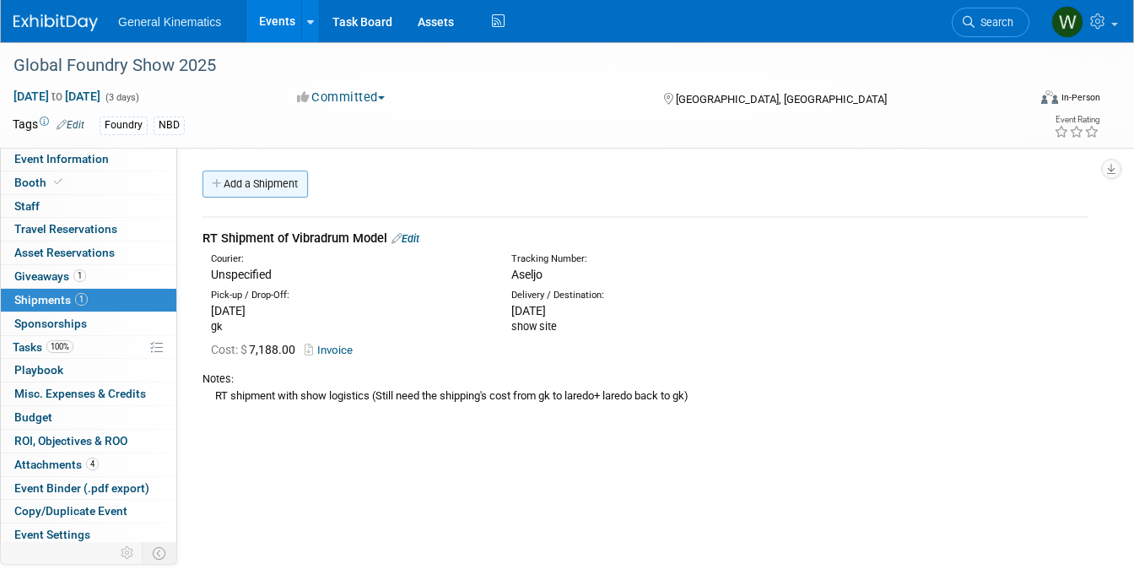
click at [264, 182] on link "Add a Shipment" at bounding box center [256, 183] width 106 height 27
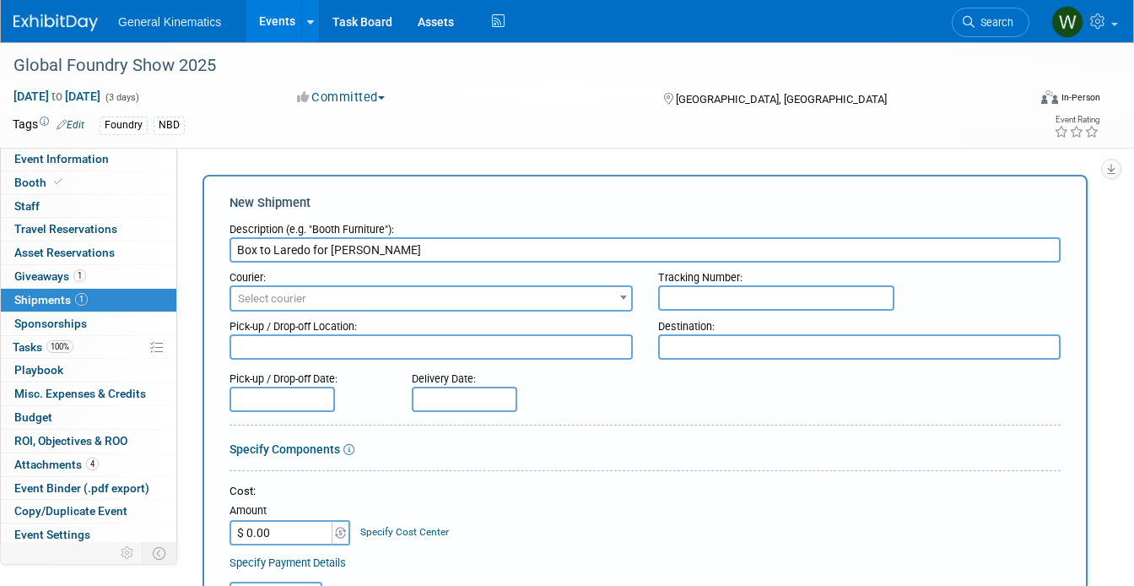
type input "Box to Laredo for [PERSON_NAME]"
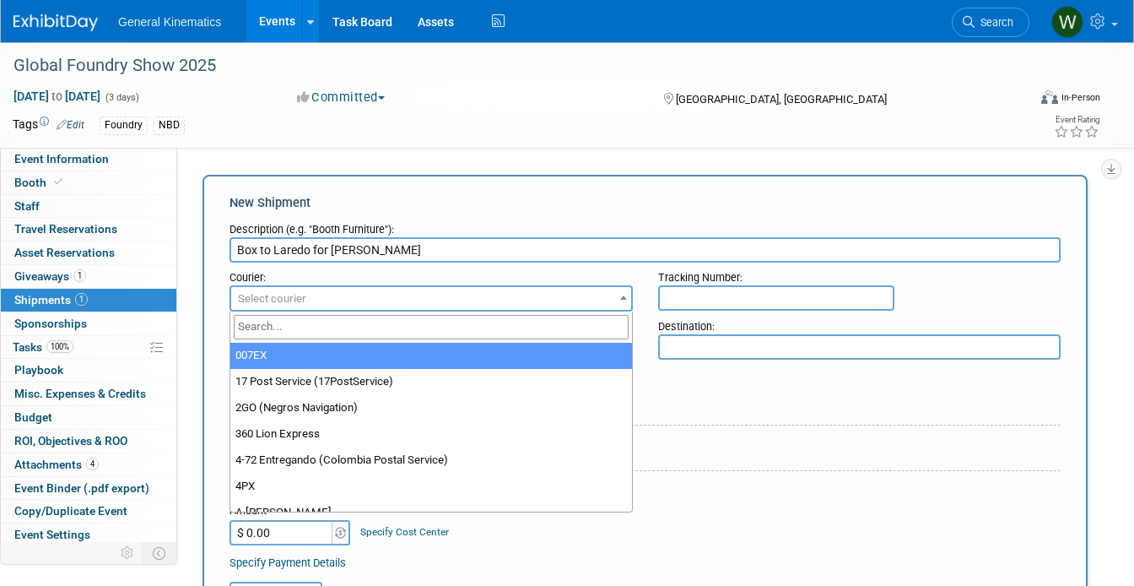
click at [266, 292] on span "Select courier" at bounding box center [272, 298] width 68 height 13
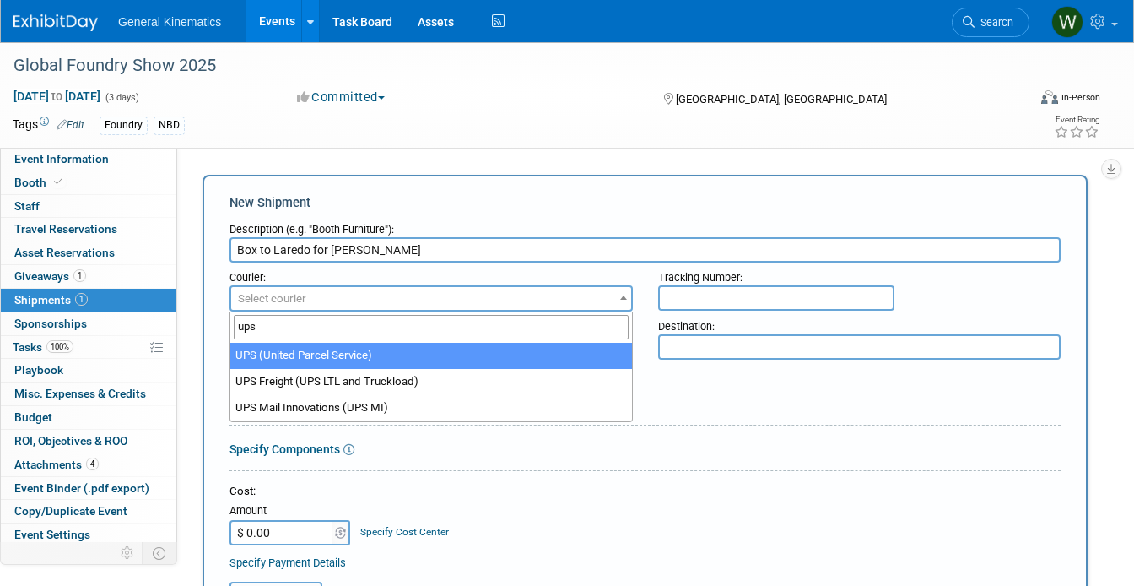
type input "ups"
select select "508"
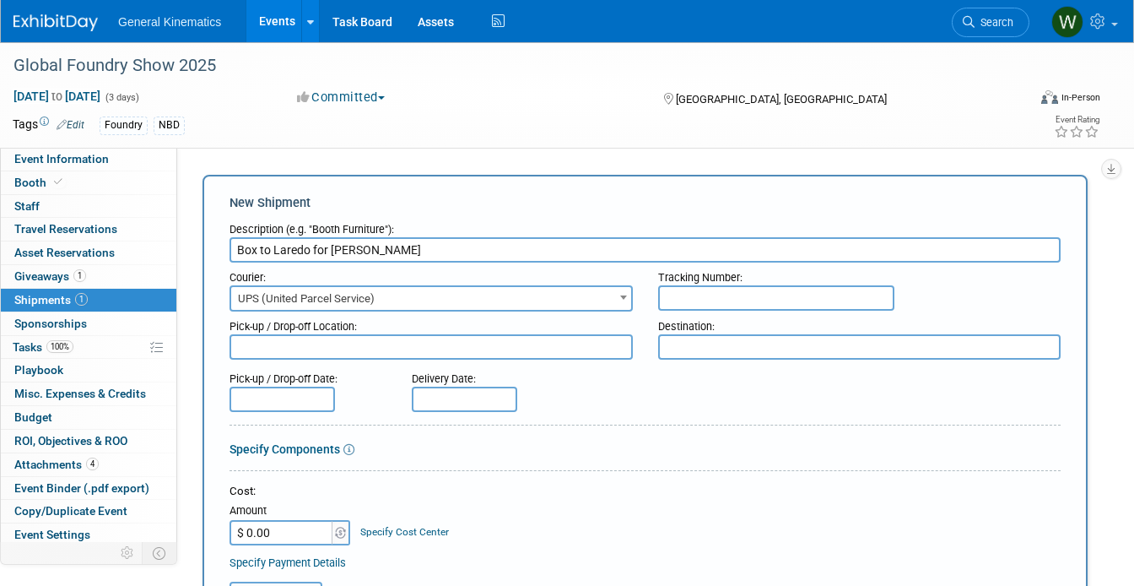
click at [517, 350] on textarea at bounding box center [431, 346] width 403 height 25
type textarea "GK"
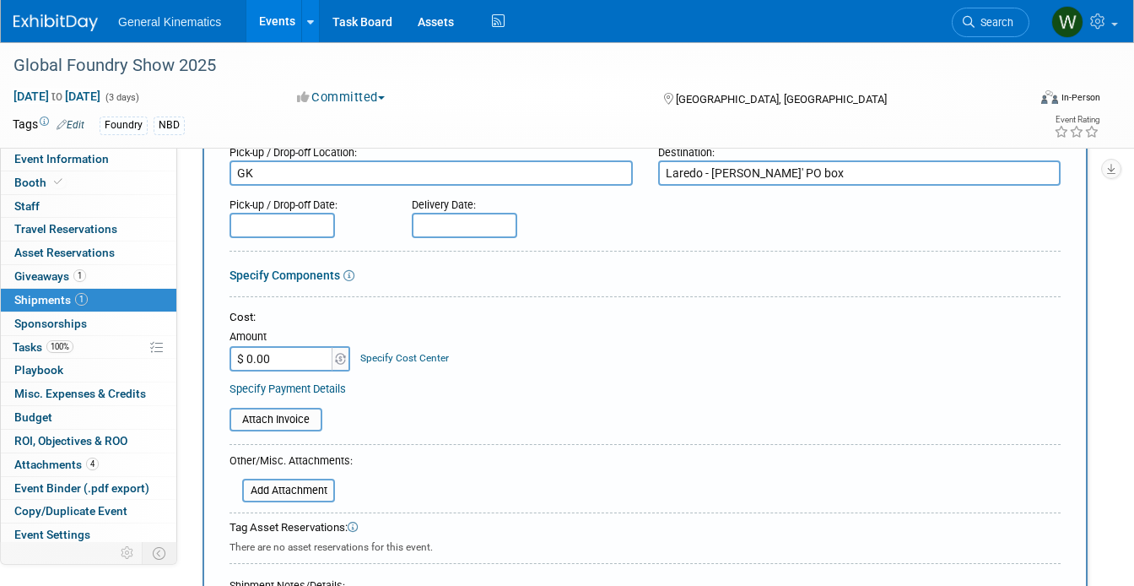
scroll to position [175, 0]
type textarea "Laredo - Luis' PO box"
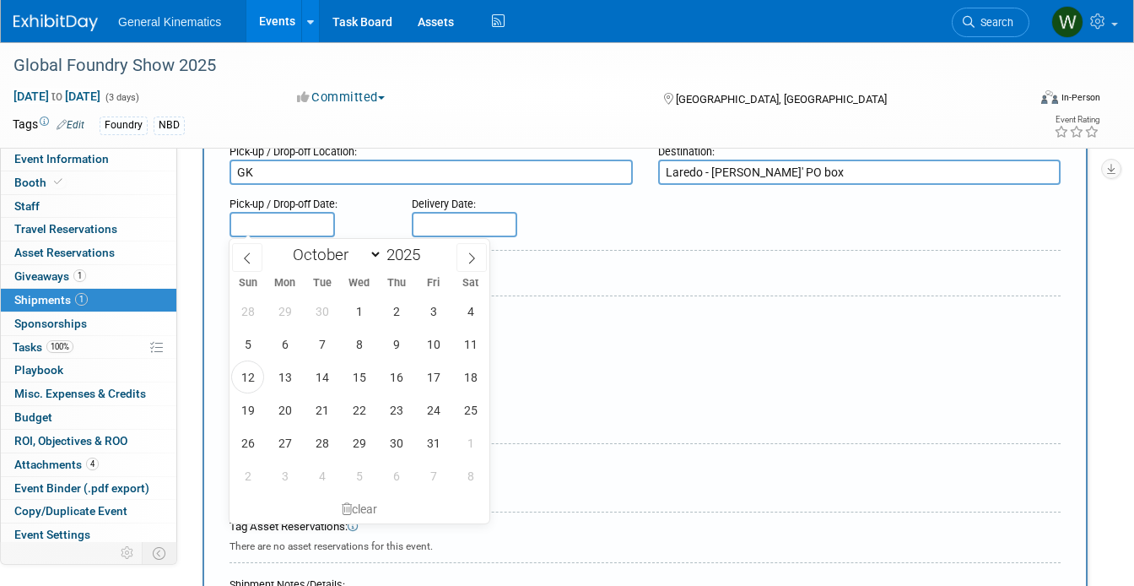
click at [299, 225] on input "text" at bounding box center [283, 224] width 106 height 25
click at [242, 244] on span at bounding box center [247, 257] width 30 height 29
select select "8"
click at [287, 411] on span "22" at bounding box center [284, 409] width 33 height 33
type input "[DATE]"
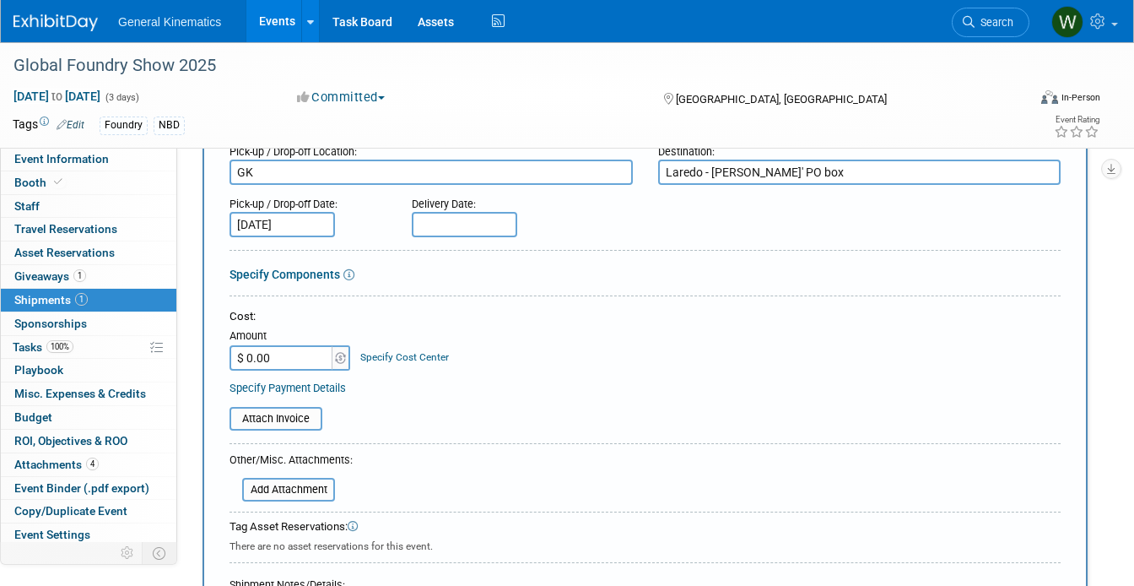
click at [446, 230] on input "text" at bounding box center [465, 224] width 106 height 25
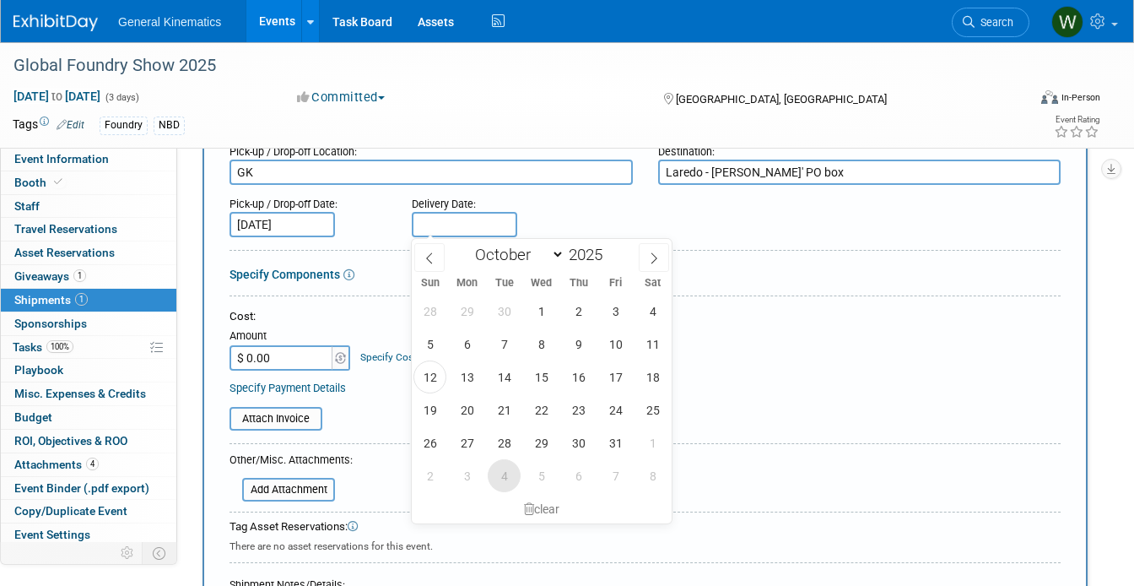
click at [508, 474] on span "4" at bounding box center [504, 475] width 33 height 33
type input "Nov 4, 2025"
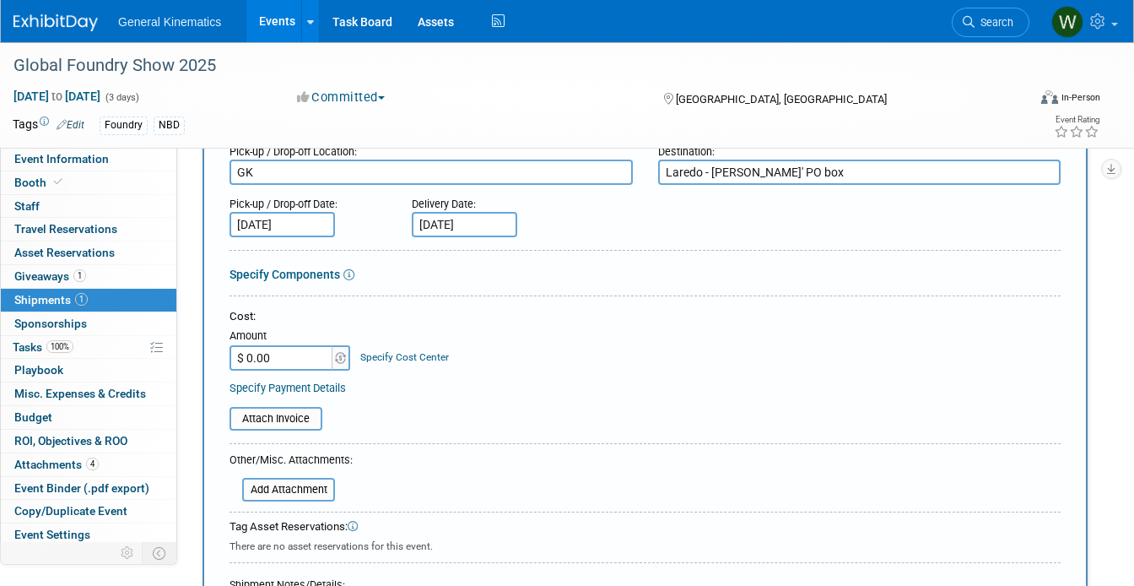
click at [447, 226] on input "Nov 4, 2025" at bounding box center [465, 224] width 106 height 25
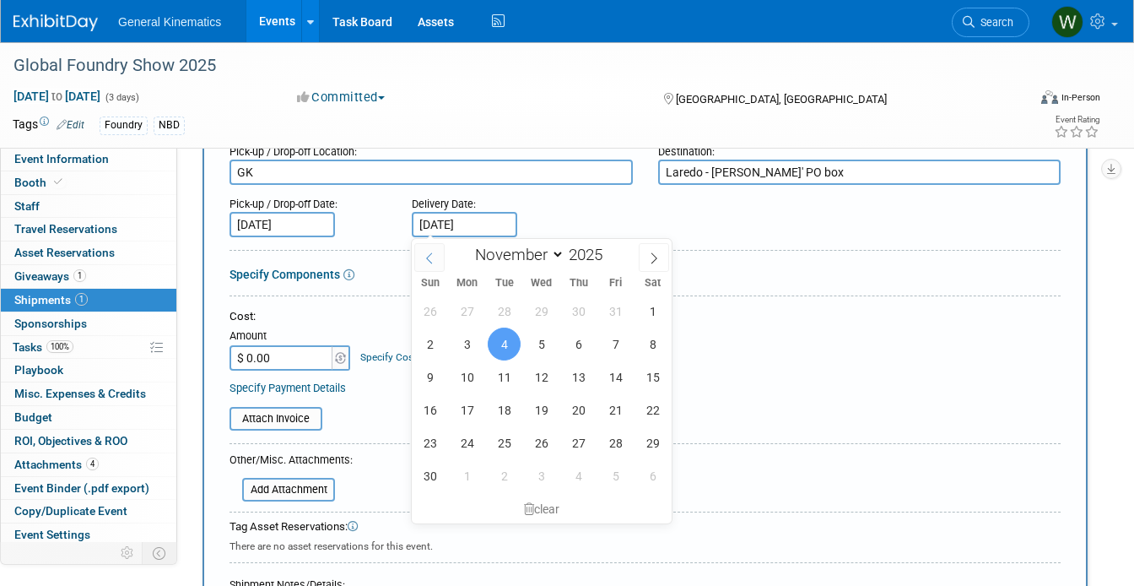
click at [436, 262] on span at bounding box center [429, 257] width 30 height 29
select select "9"
click at [504, 311] on span "30" at bounding box center [504, 311] width 33 height 33
type input "Sep 30, 2025"
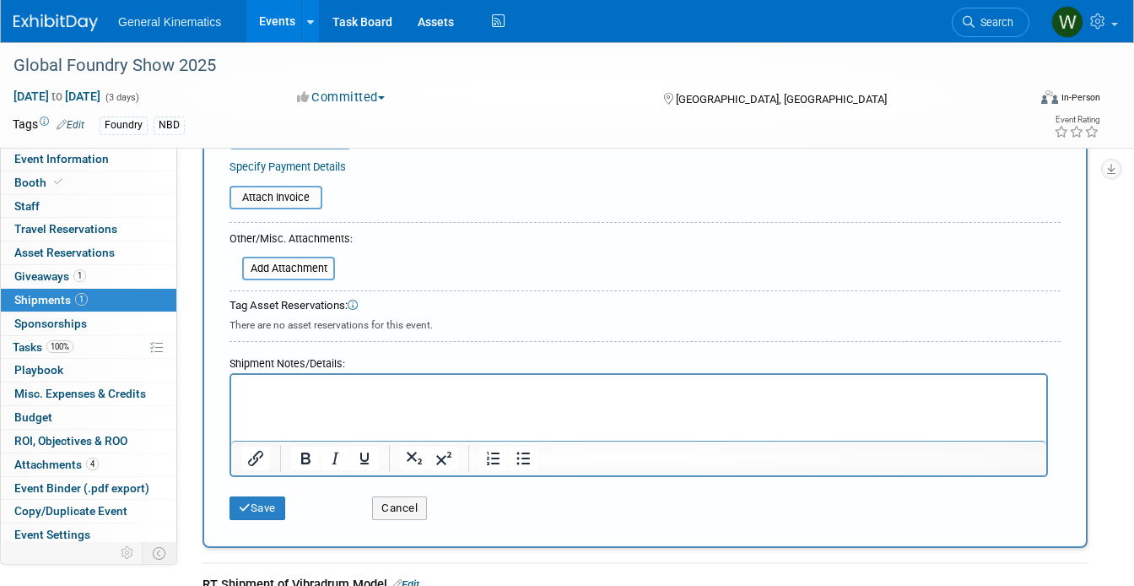
scroll to position [407, 0]
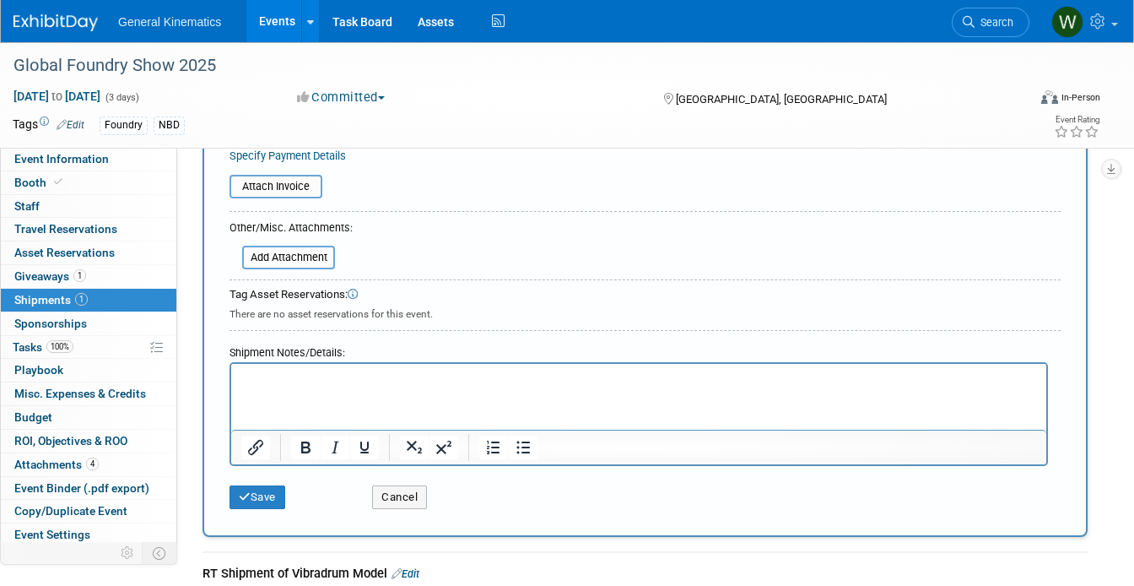
click at [346, 387] on html at bounding box center [638, 376] width 815 height 24
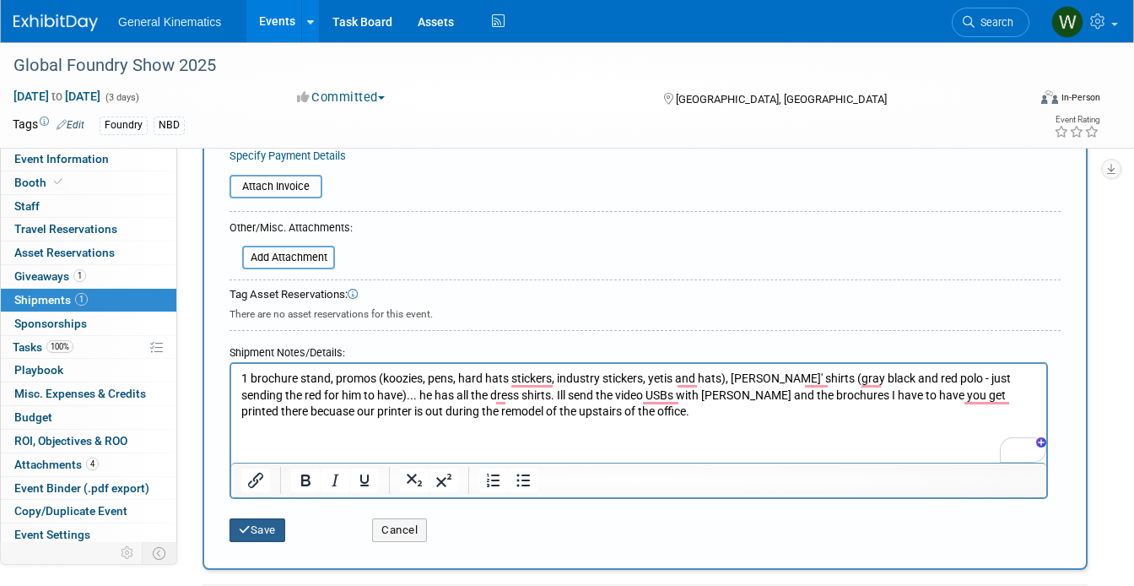
click at [254, 533] on button "Save" at bounding box center [258, 530] width 56 height 24
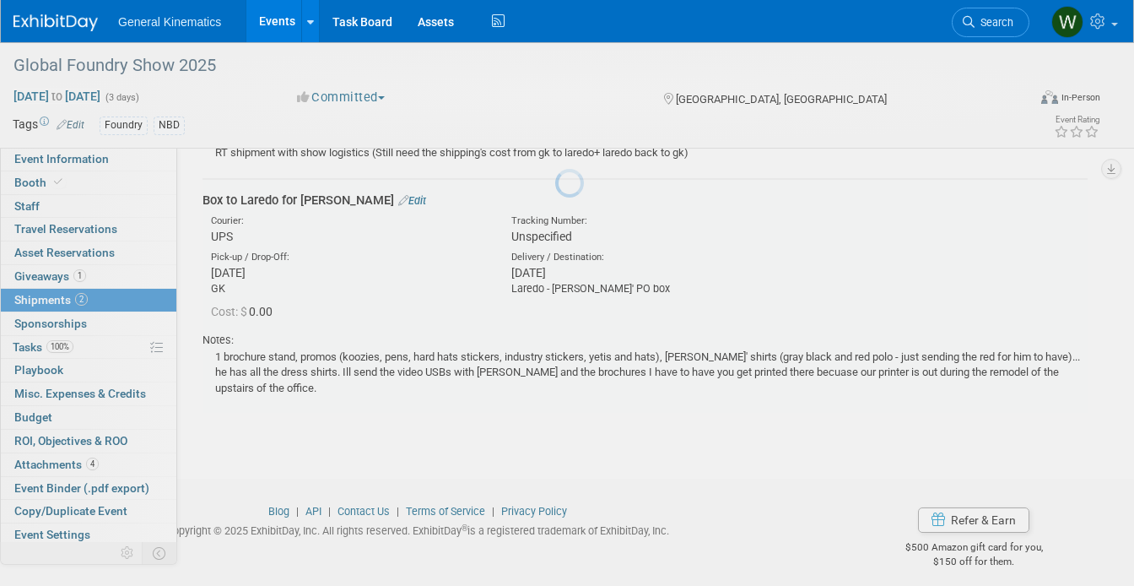
scroll to position [241, 0]
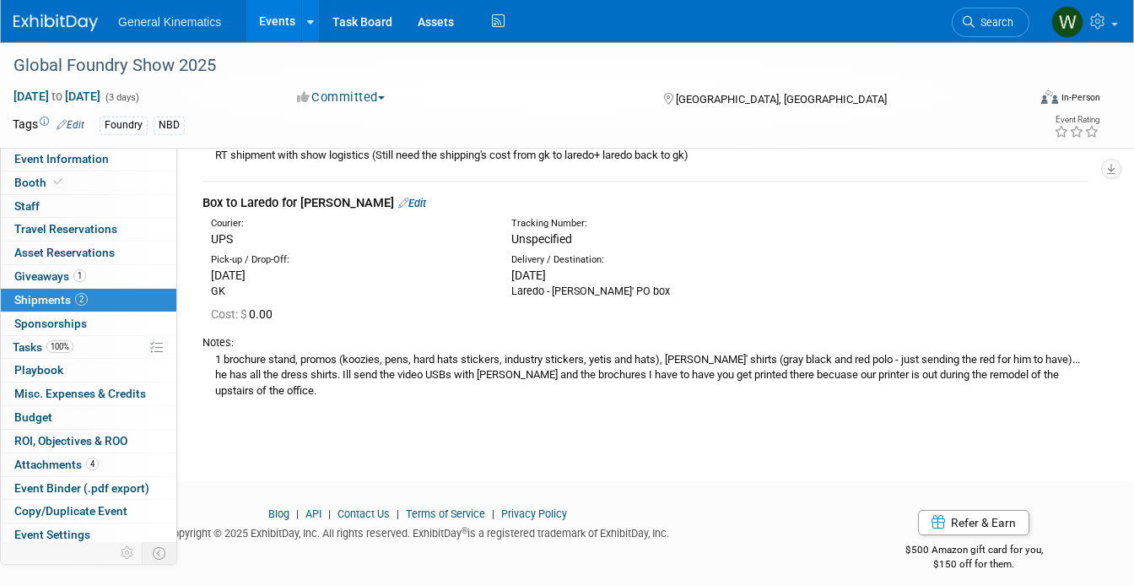
click at [354, 194] on div "Box to Laredo for Luis Edit" at bounding box center [645, 203] width 885 height 18
click at [398, 199] on link "Edit" at bounding box center [412, 203] width 28 height 13
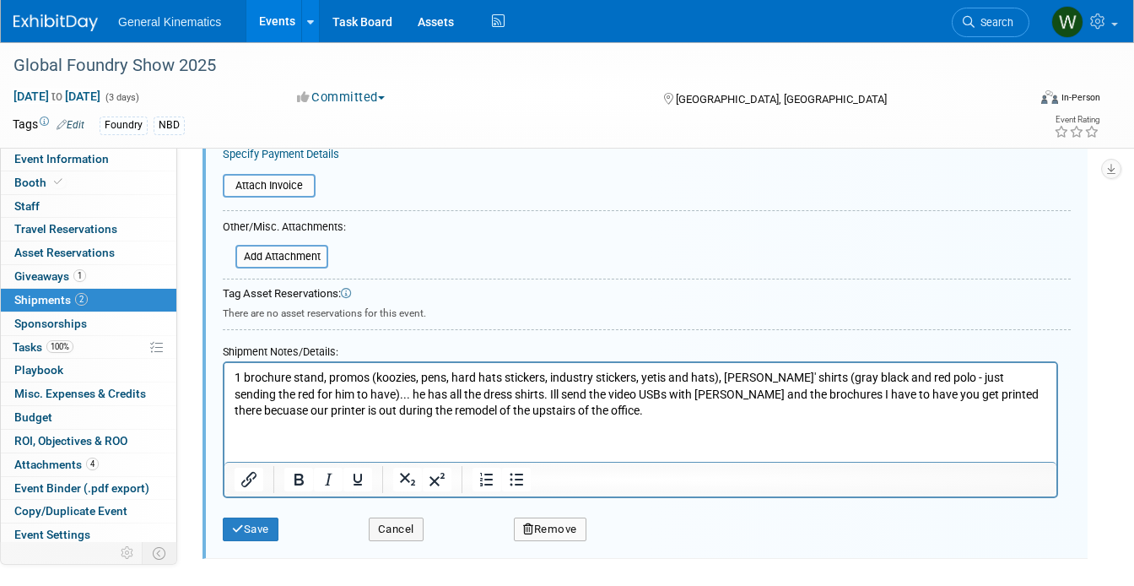
scroll to position [626, 0]
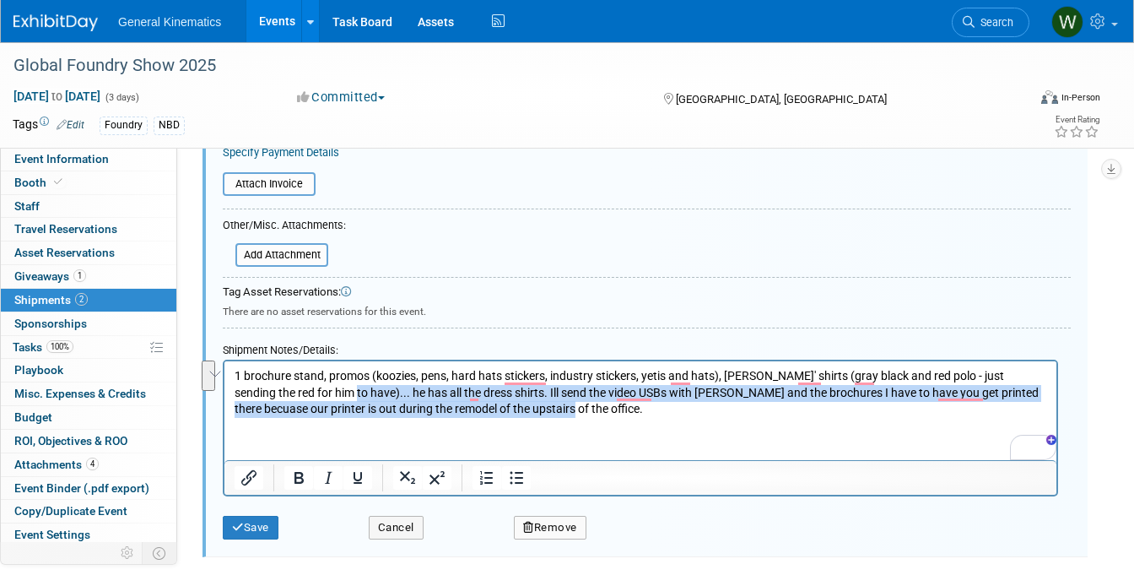
drag, startPoint x: 522, startPoint y: 411, endPoint x: 317, endPoint y: 398, distance: 206.4
click at [317, 398] on p "1 brochure stand, promos (koozies, pens, hard hats stickers, industry stickers,…" at bounding box center [641, 392] width 813 height 50
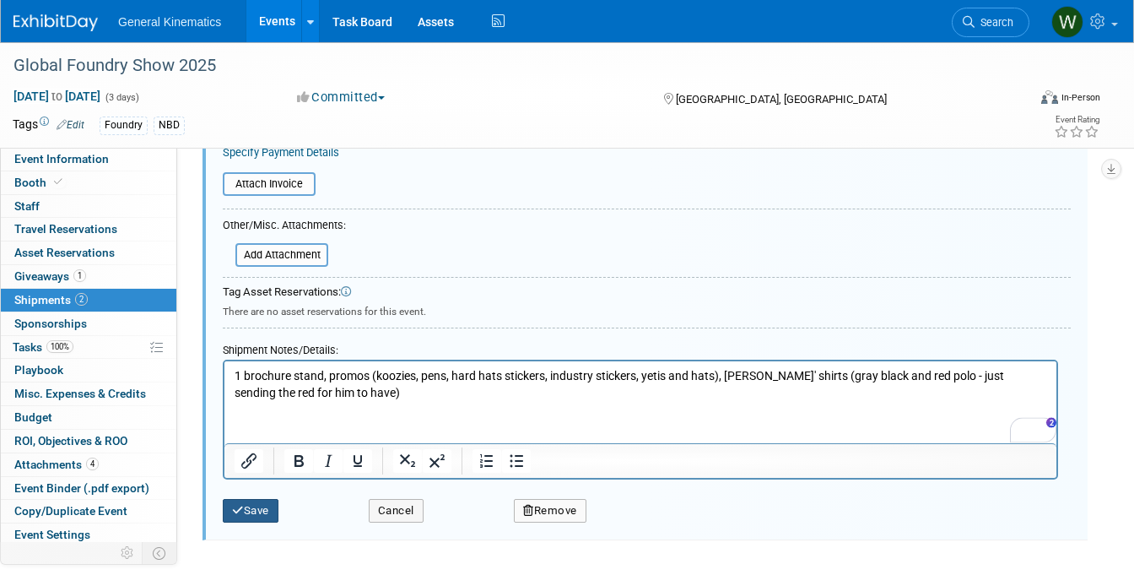
click at [245, 513] on button "Save" at bounding box center [251, 511] width 56 height 24
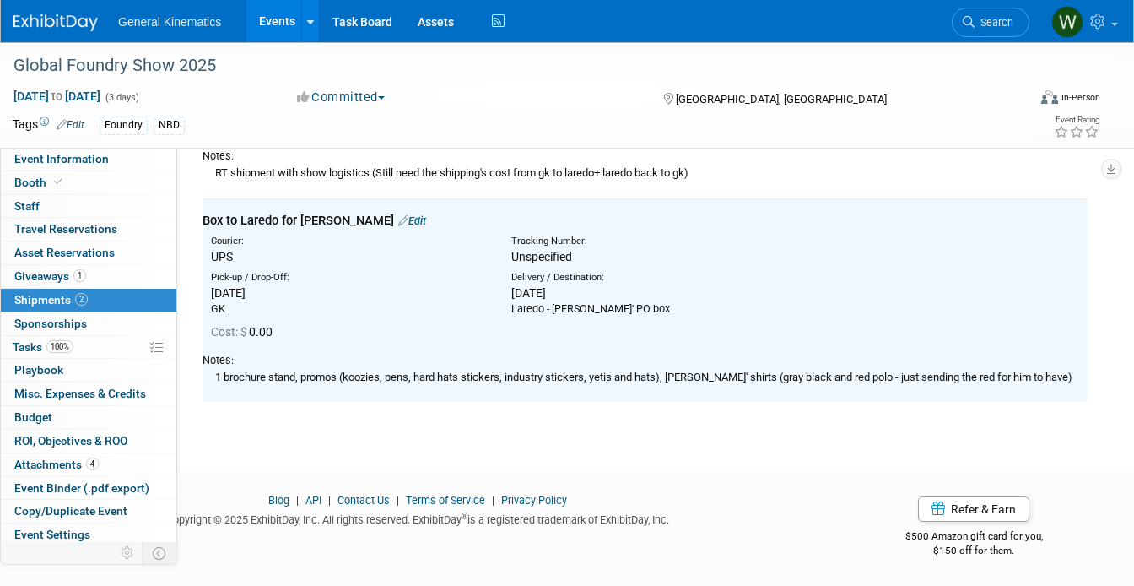
scroll to position [222, 0]
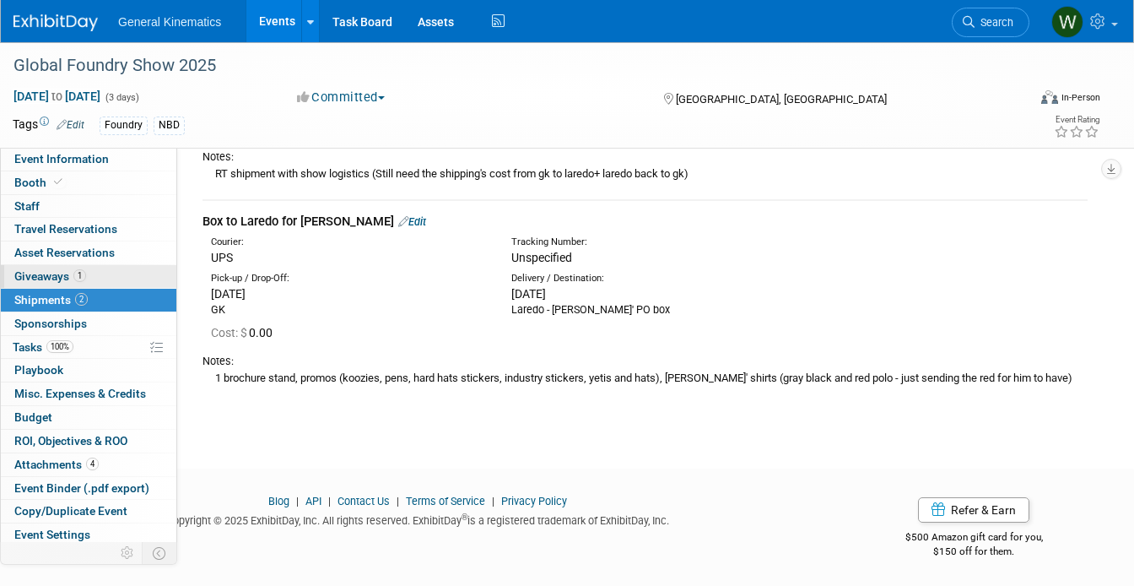
click at [71, 276] on span "Giveaways 1" at bounding box center [50, 276] width 72 height 14
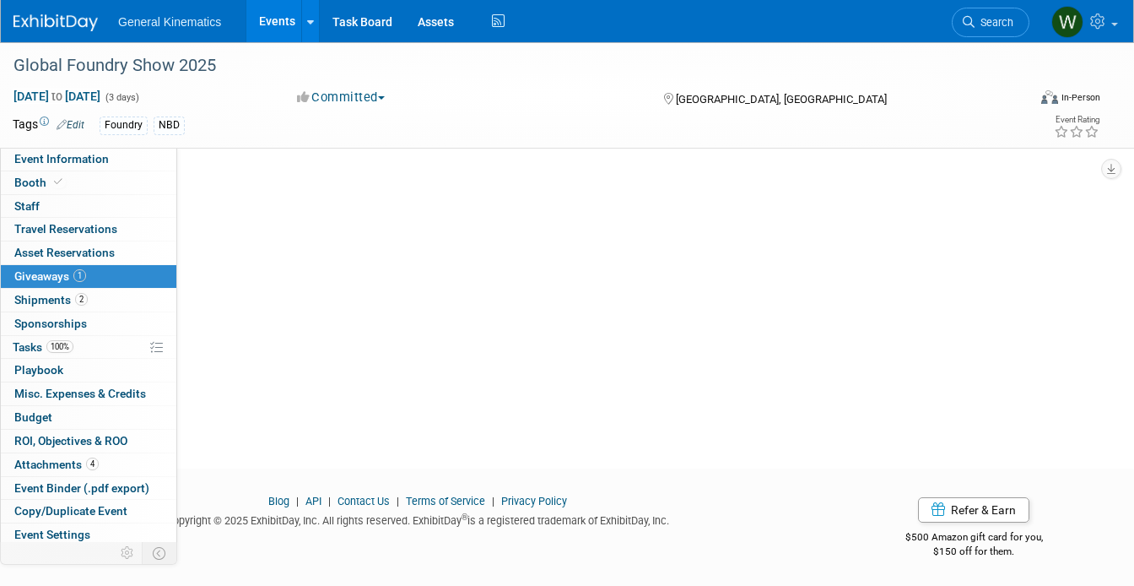
scroll to position [0, 0]
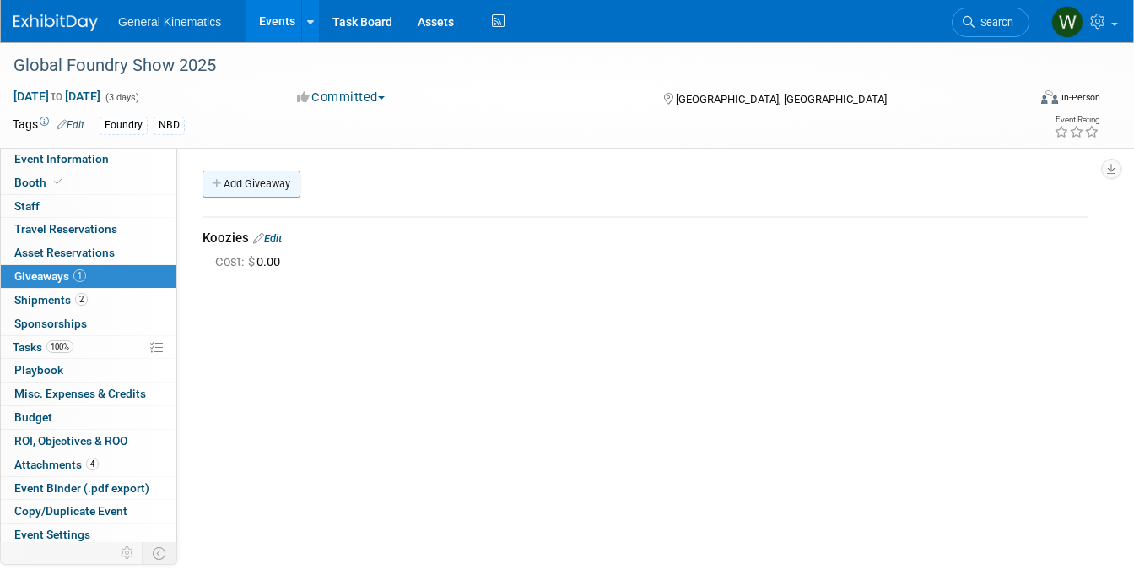
click at [254, 192] on link "Add Giveaway" at bounding box center [252, 183] width 98 height 27
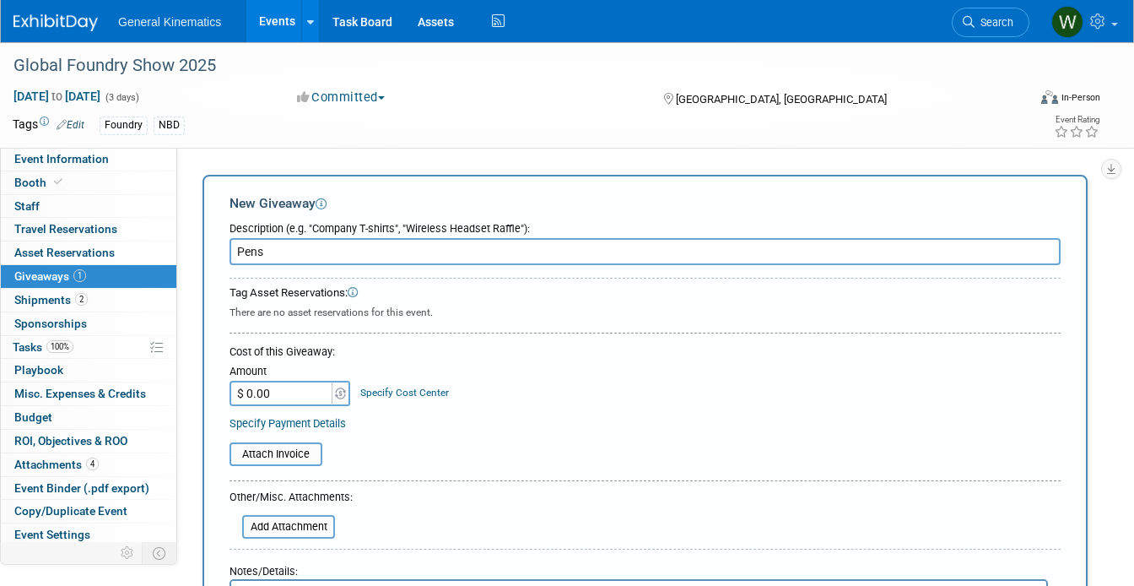
click at [237, 251] on input "Pens" at bounding box center [645, 251] width 831 height 27
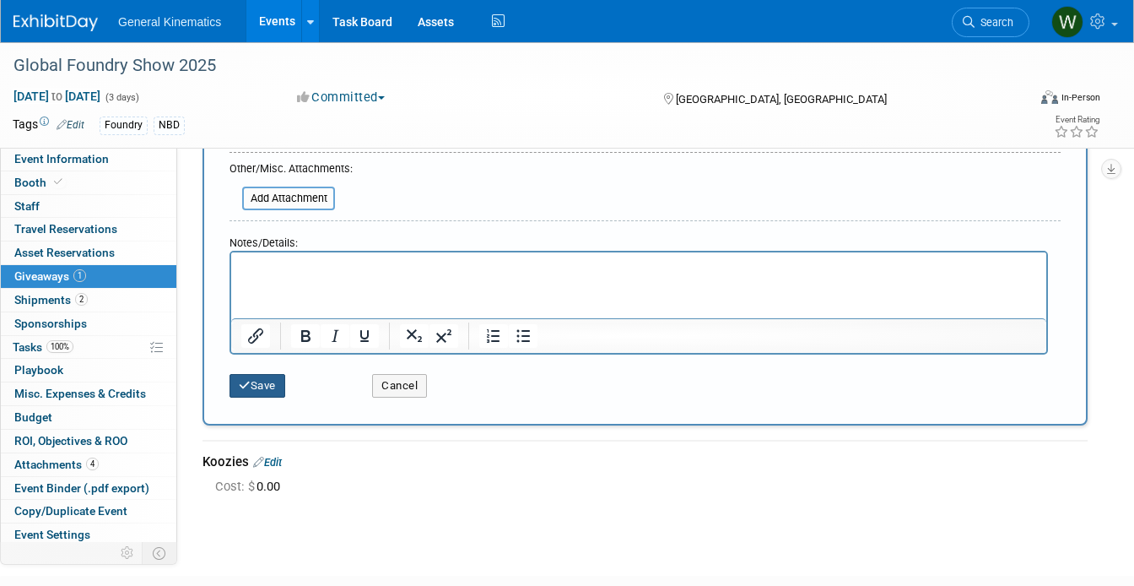
type input "GK Pens"
click at [266, 385] on button "Save" at bounding box center [258, 386] width 56 height 24
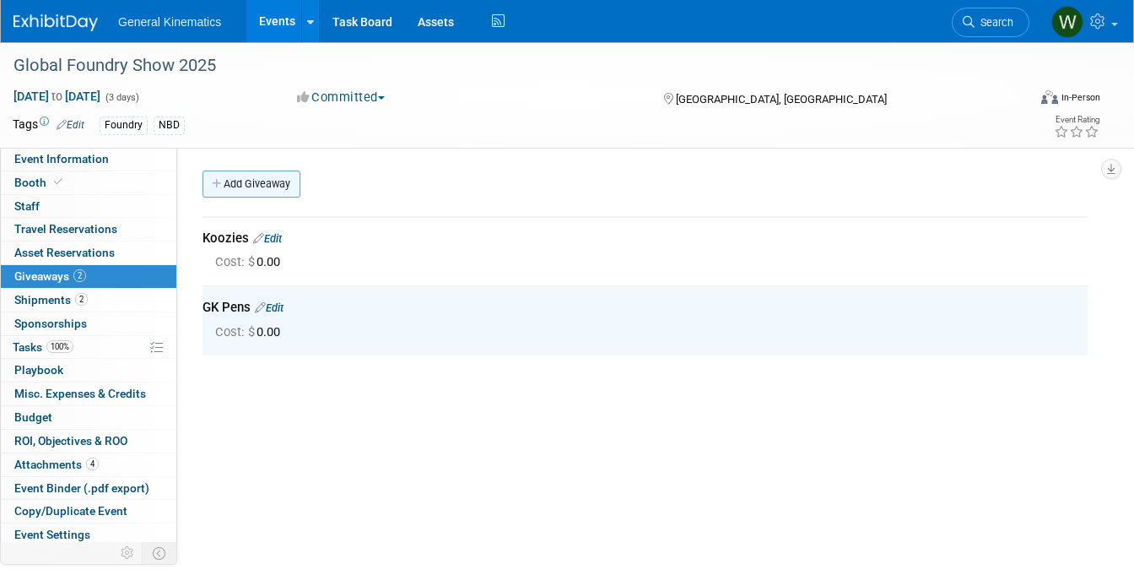
click at [258, 183] on link "Add Giveaway" at bounding box center [252, 183] width 98 height 27
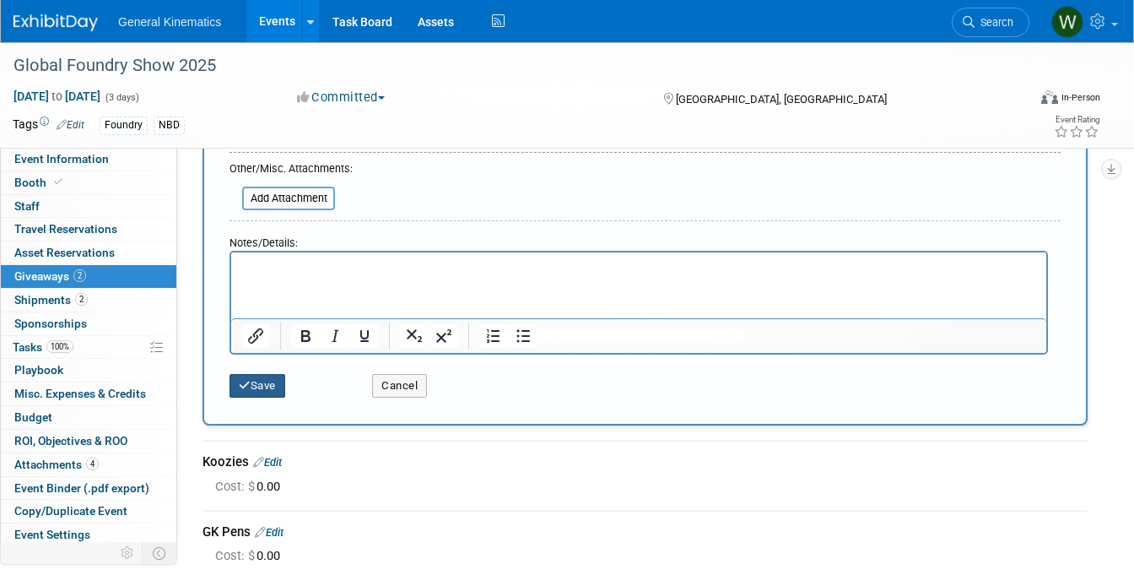
type input "GK Hard hat stickers"
click at [269, 391] on button "Save" at bounding box center [258, 386] width 56 height 24
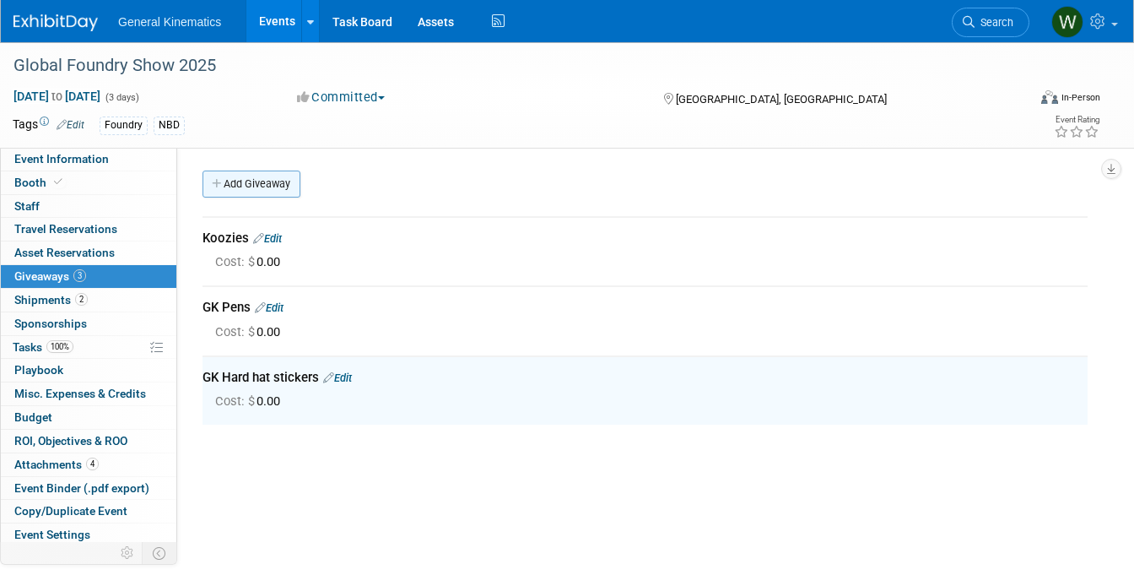
click at [257, 185] on link "Add Giveaway" at bounding box center [252, 183] width 98 height 27
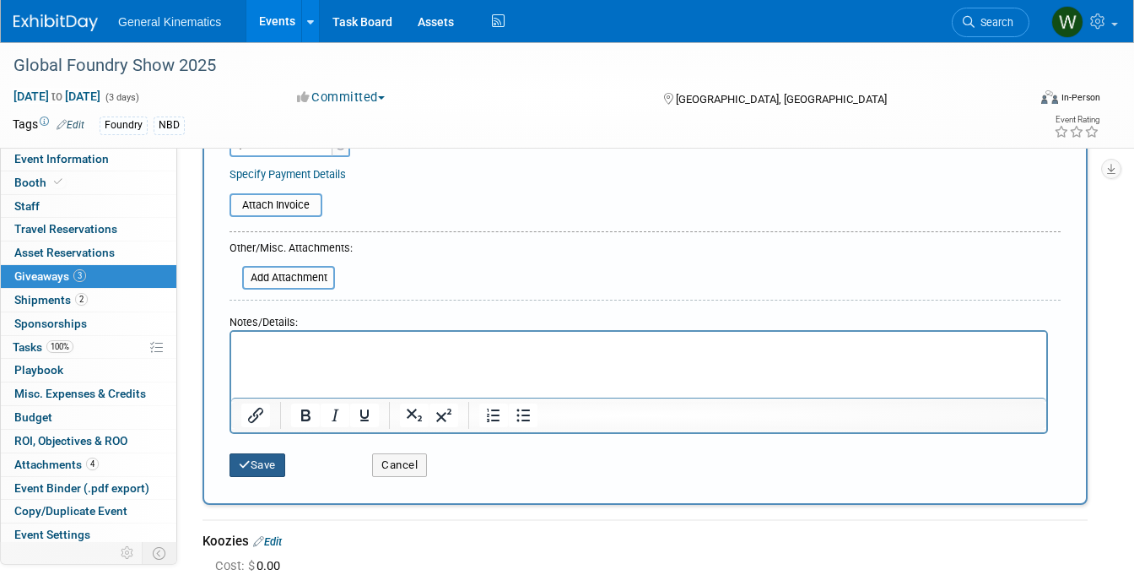
type input "GK industry stickers"
click at [263, 458] on button "Save" at bounding box center [258, 465] width 56 height 24
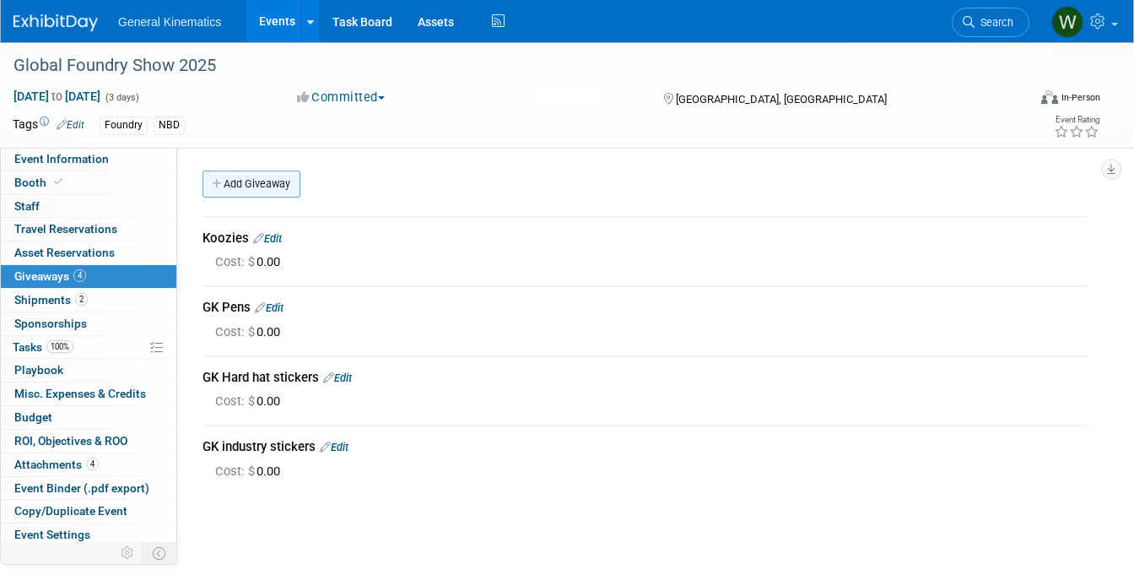
click at [253, 186] on link "Add Giveaway" at bounding box center [252, 183] width 98 height 27
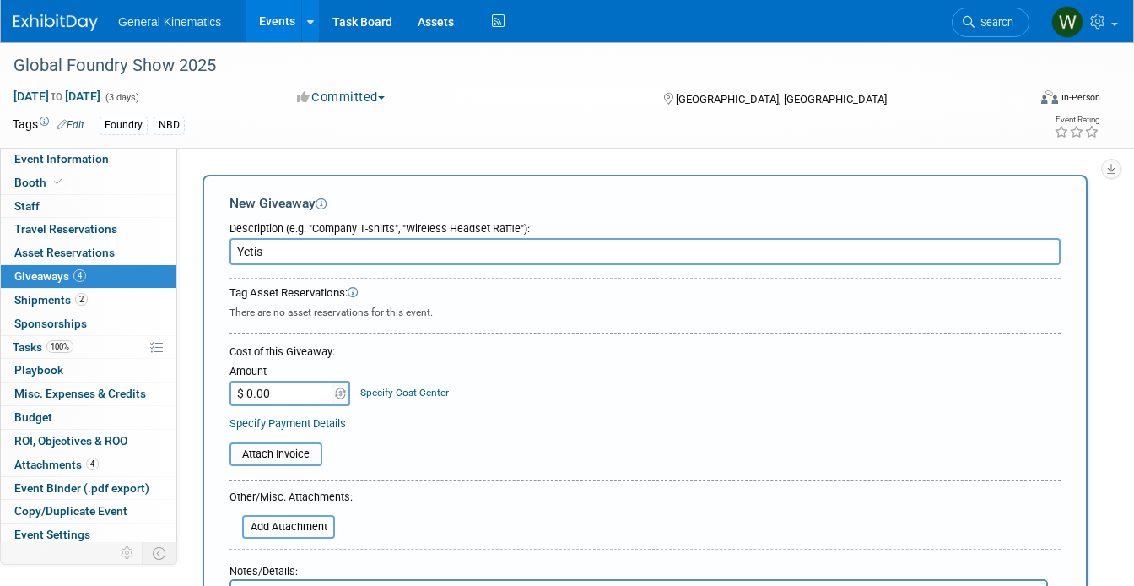
click at [238, 256] on input "Yetis" at bounding box center [645, 251] width 831 height 27
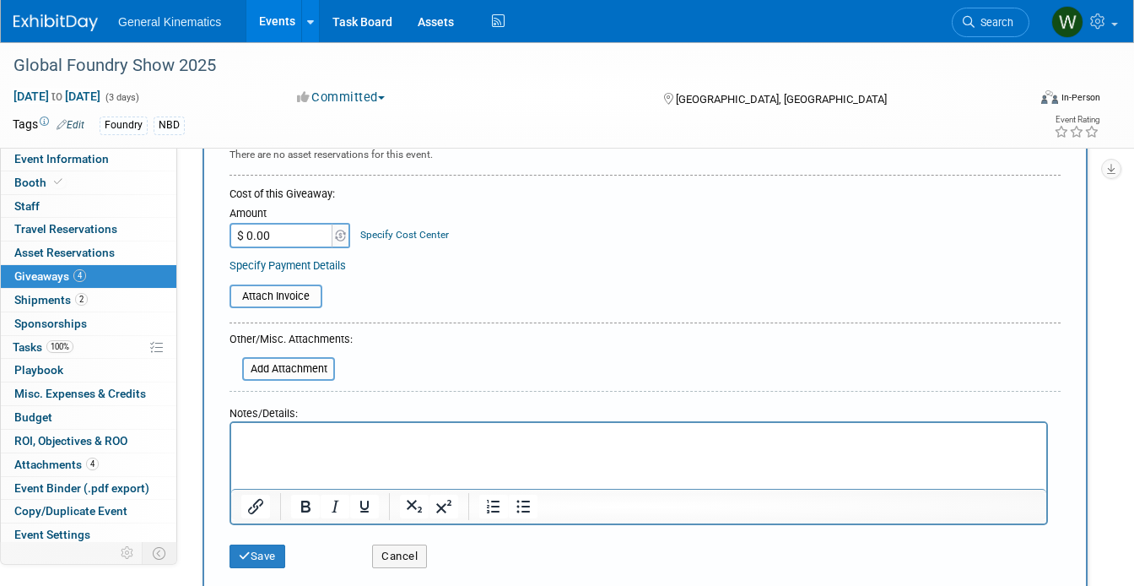
scroll to position [229, 0]
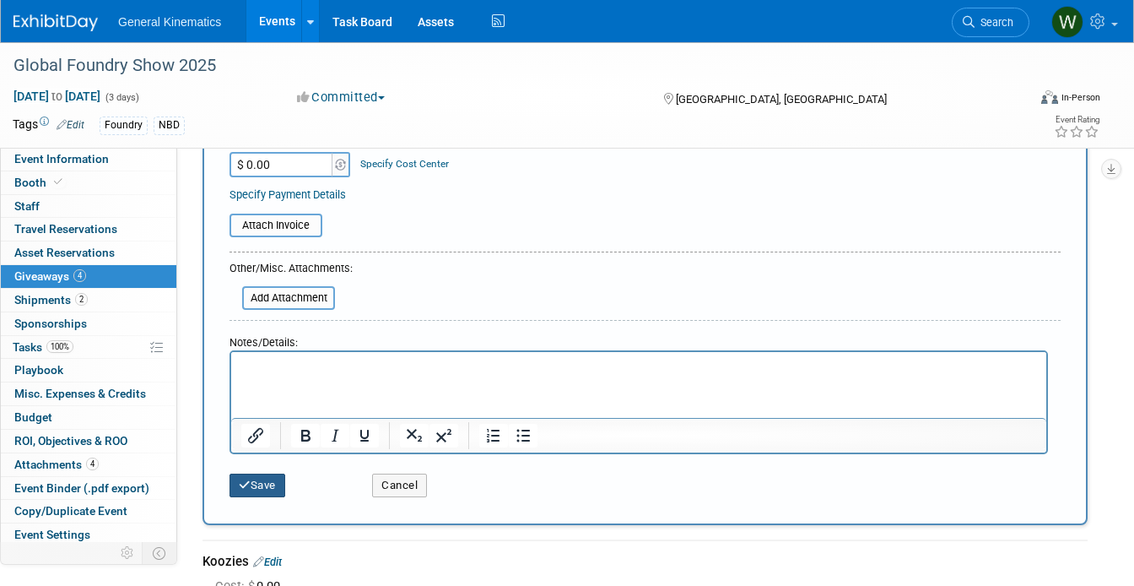
type input "GK Yetis"
click at [257, 481] on button "Save" at bounding box center [258, 486] width 56 height 24
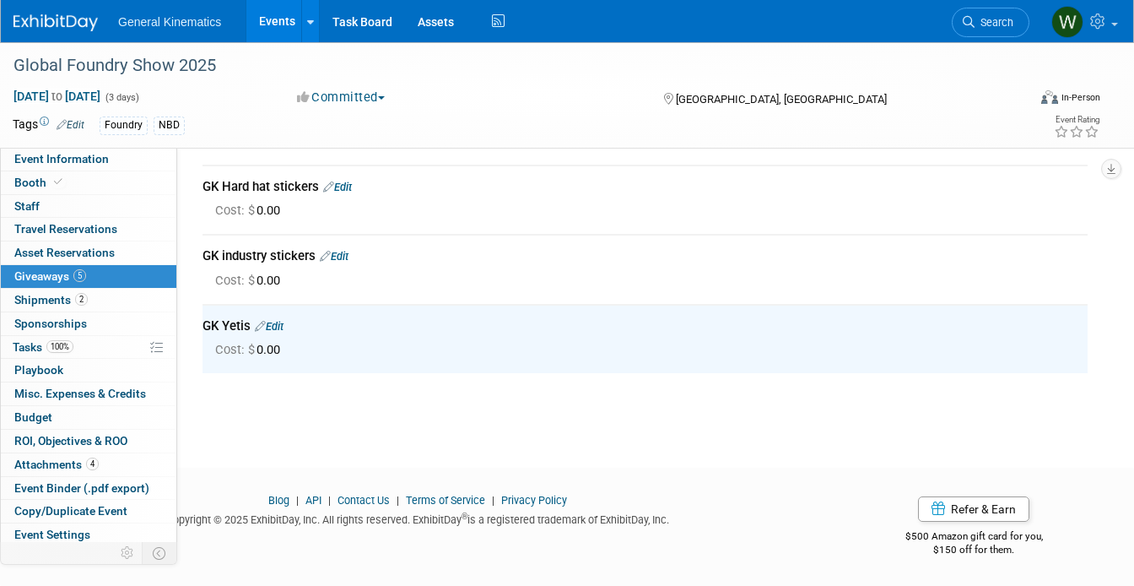
scroll to position [0, 0]
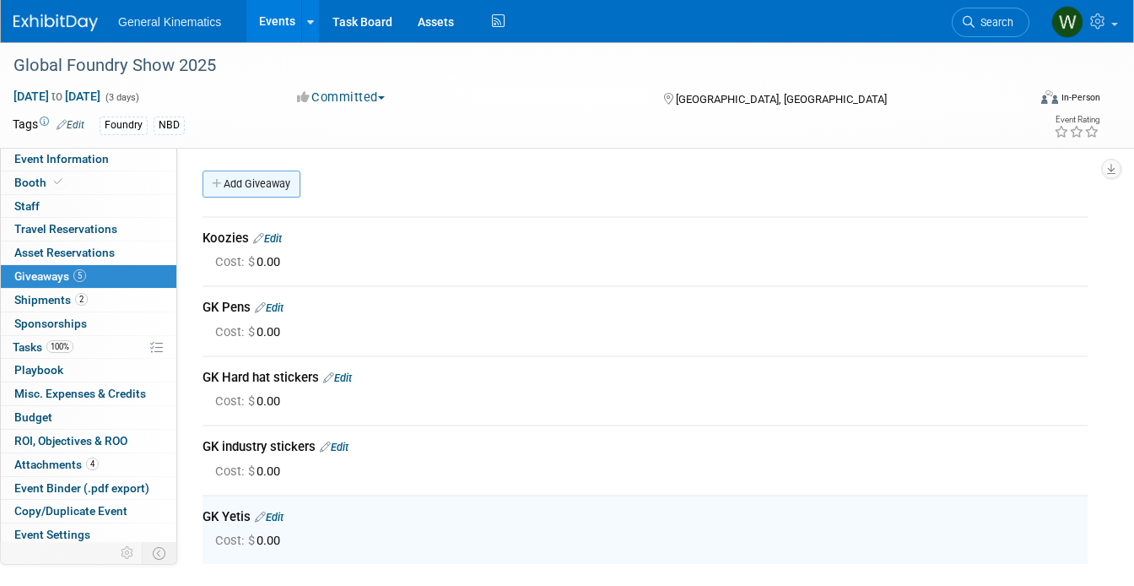
click at [279, 189] on link "Add Giveaway" at bounding box center [252, 183] width 98 height 27
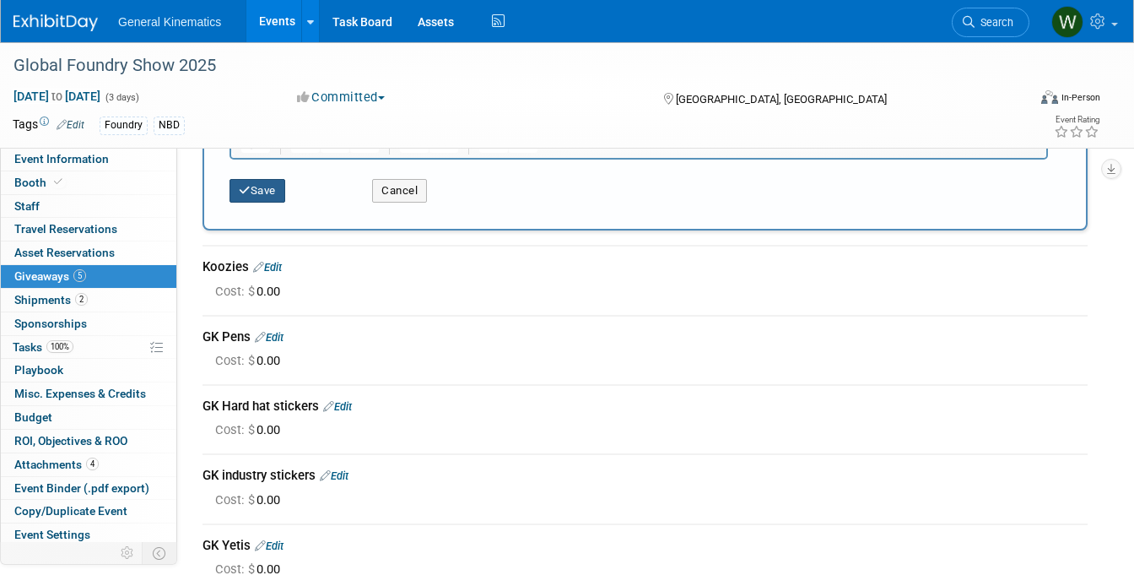
type input "GK Hats"
click at [254, 189] on button "Save" at bounding box center [258, 191] width 56 height 24
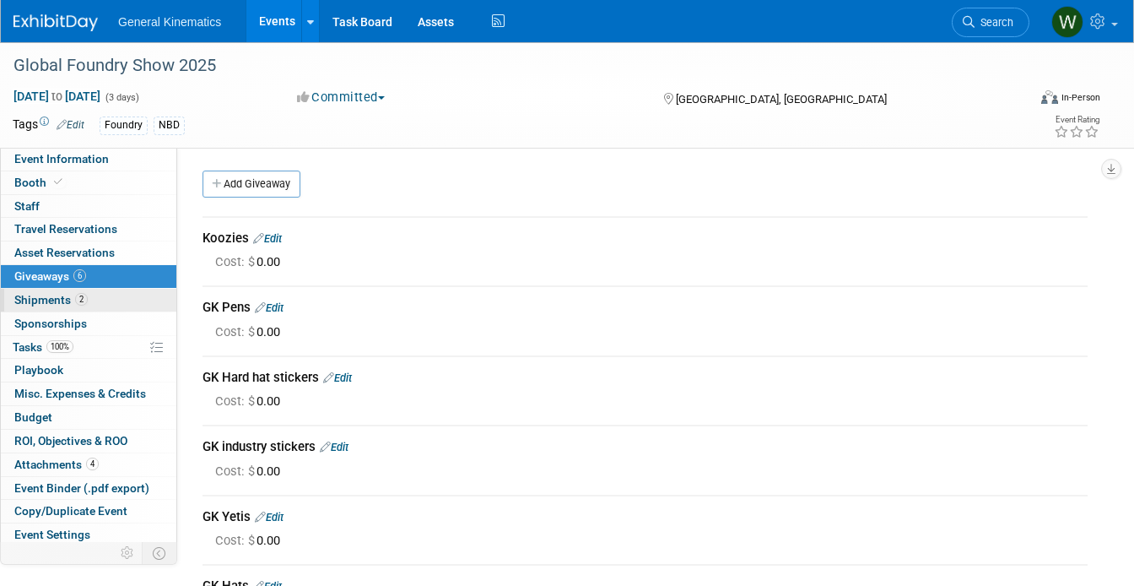
click at [57, 301] on span "Shipments 2" at bounding box center [50, 300] width 73 height 14
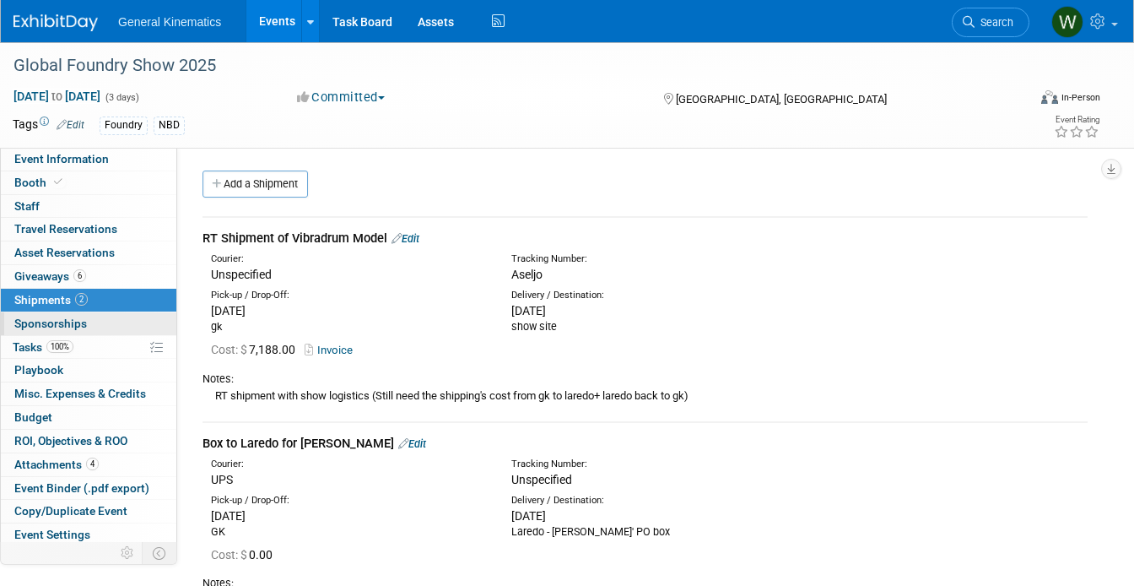
click at [58, 321] on span "Sponsorships 0" at bounding box center [50, 324] width 73 height 14
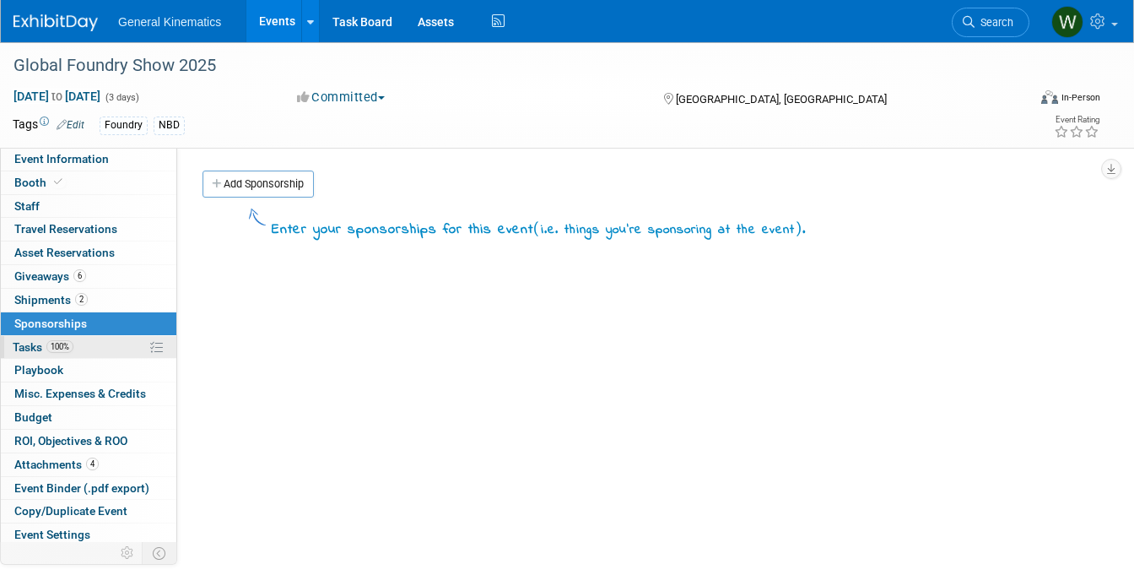
click at [29, 346] on span "Tasks 100%" at bounding box center [43, 347] width 61 height 14
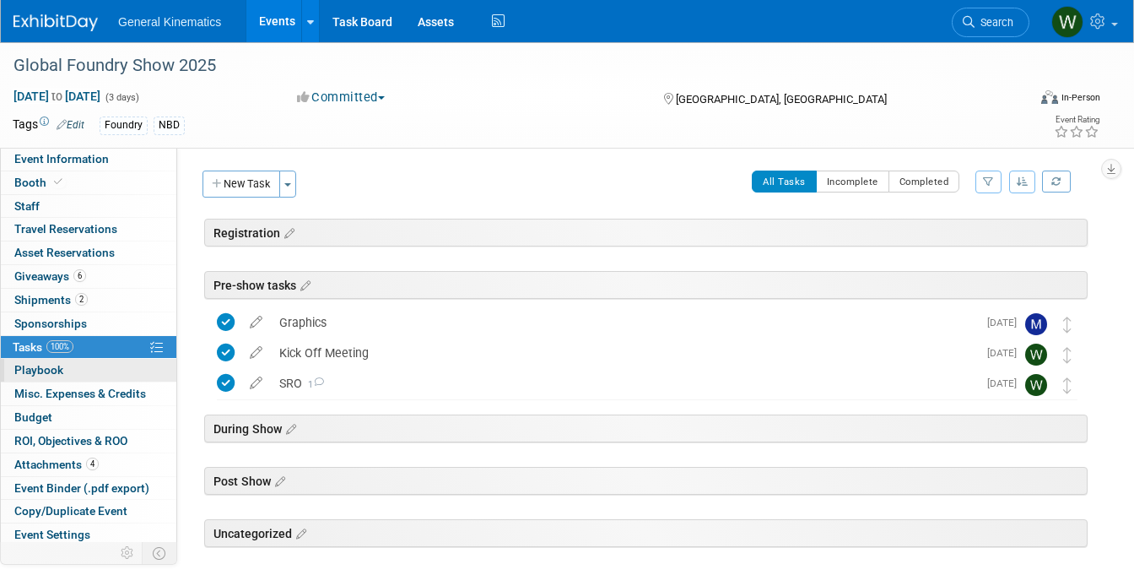
click at [27, 371] on span "Playbook 0" at bounding box center [38, 370] width 49 height 14
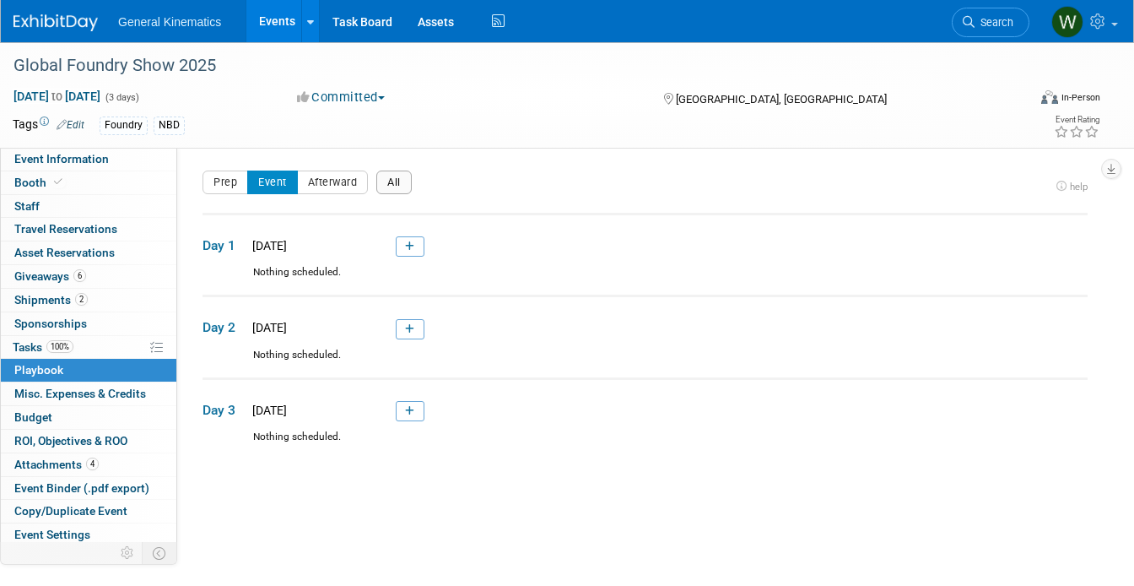
click at [390, 174] on button "All" at bounding box center [393, 182] width 35 height 24
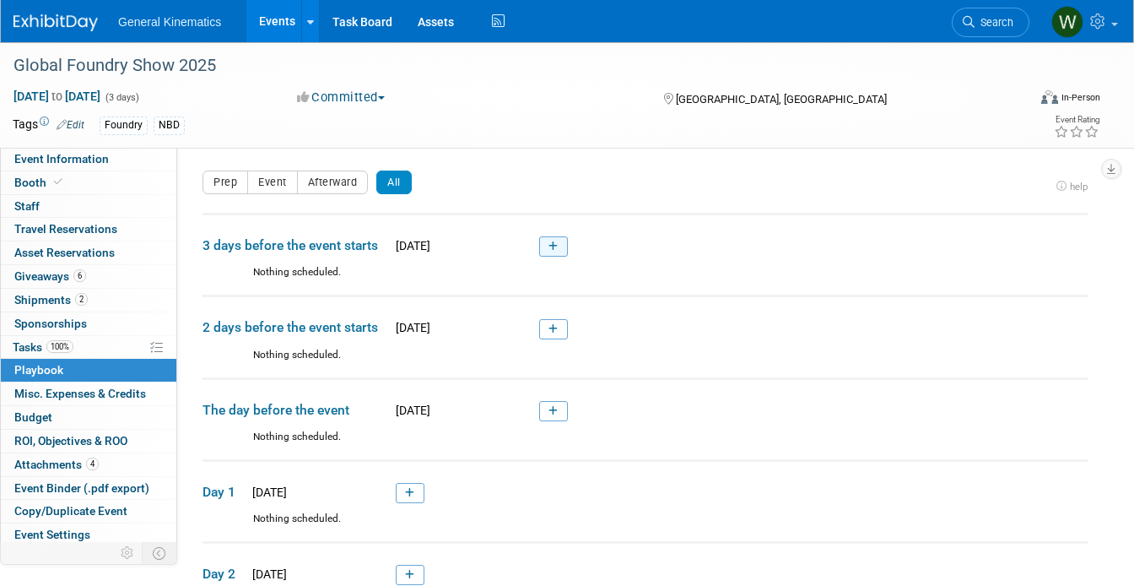
click at [560, 243] on link at bounding box center [553, 246] width 29 height 20
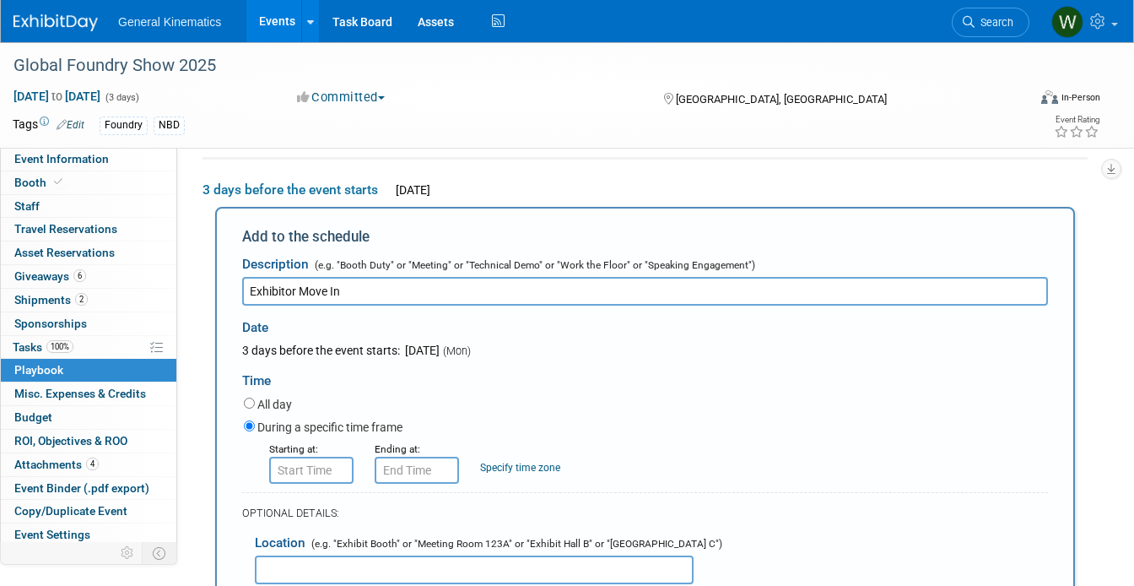
type input "Exhibitor Move In"
type input "8:00 AM"
click at [313, 474] on input "8:00 AM" at bounding box center [311, 470] width 84 height 27
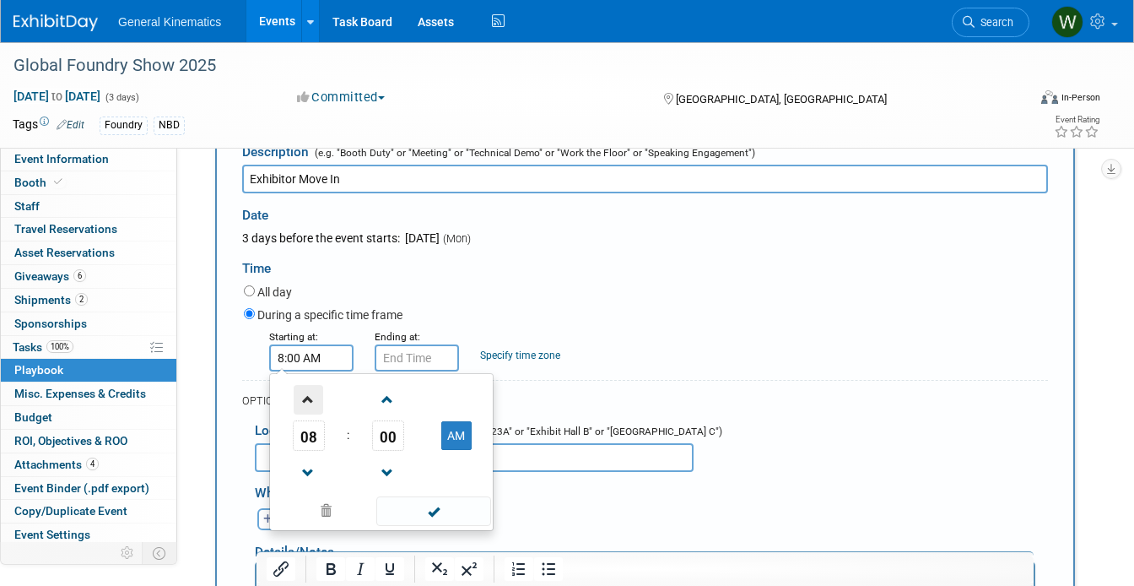
scroll to position [184, 0]
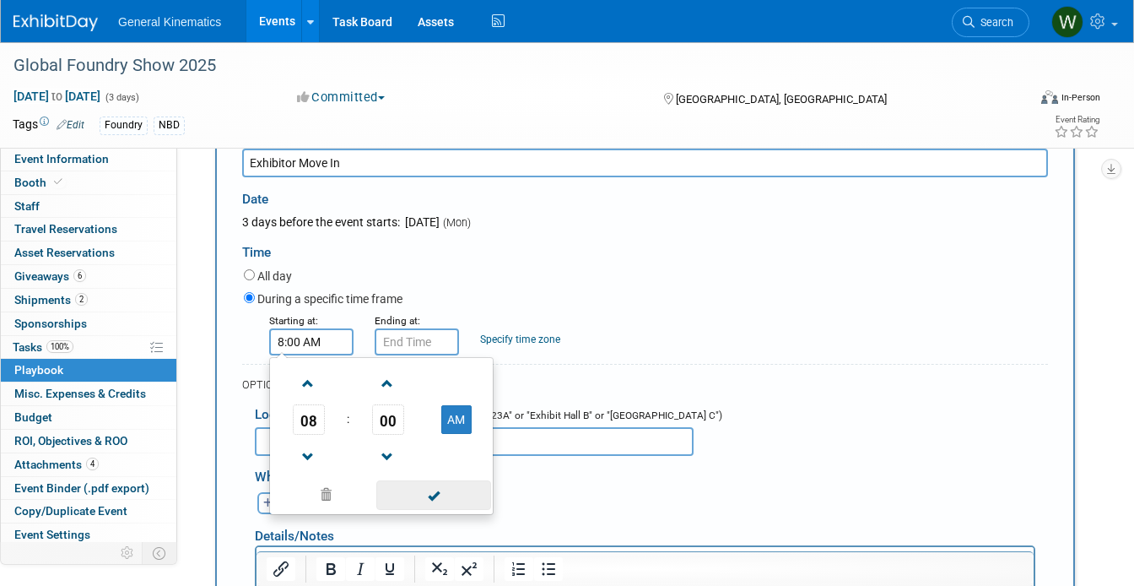
click at [406, 496] on span at bounding box center [433, 495] width 114 height 30
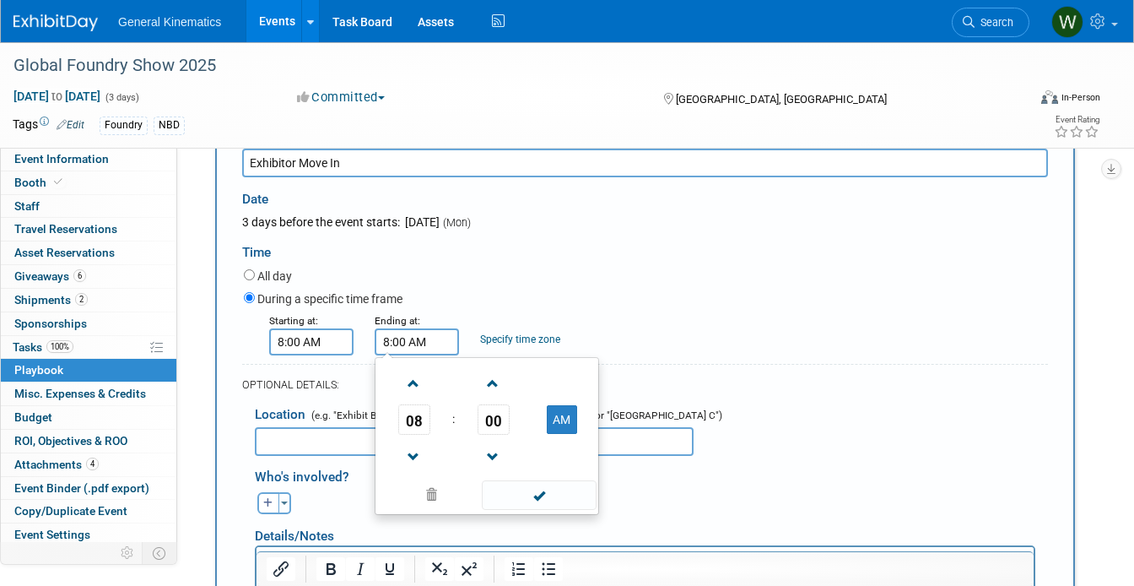
click at [414, 349] on input "8:00 AM" at bounding box center [417, 341] width 84 height 27
click at [411, 391] on span at bounding box center [414, 384] width 30 height 30
click at [580, 422] on td "AM" at bounding box center [561, 419] width 67 height 30
click at [576, 422] on button "AM" at bounding box center [562, 419] width 30 height 29
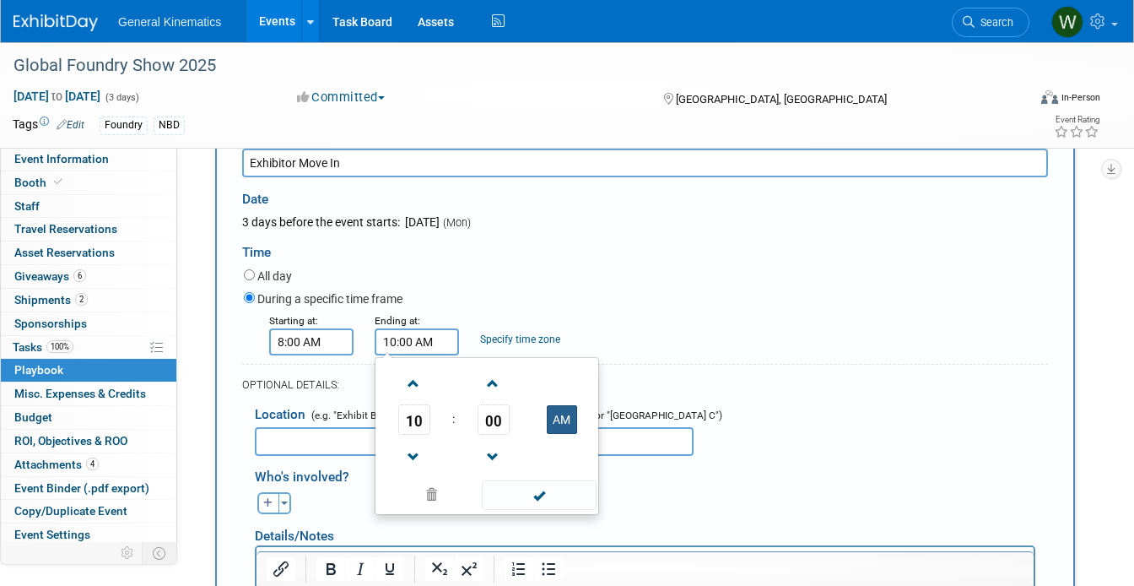
type input "10:00 PM"
click at [548, 498] on span at bounding box center [539, 495] width 114 height 30
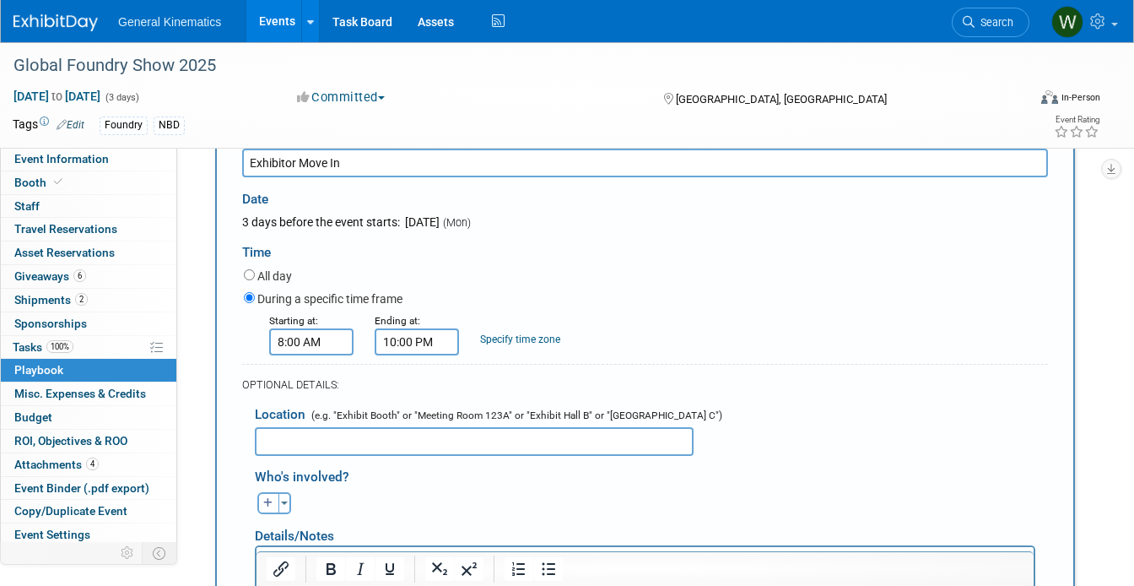
click at [393, 445] on input "text" at bounding box center [474, 441] width 439 height 29
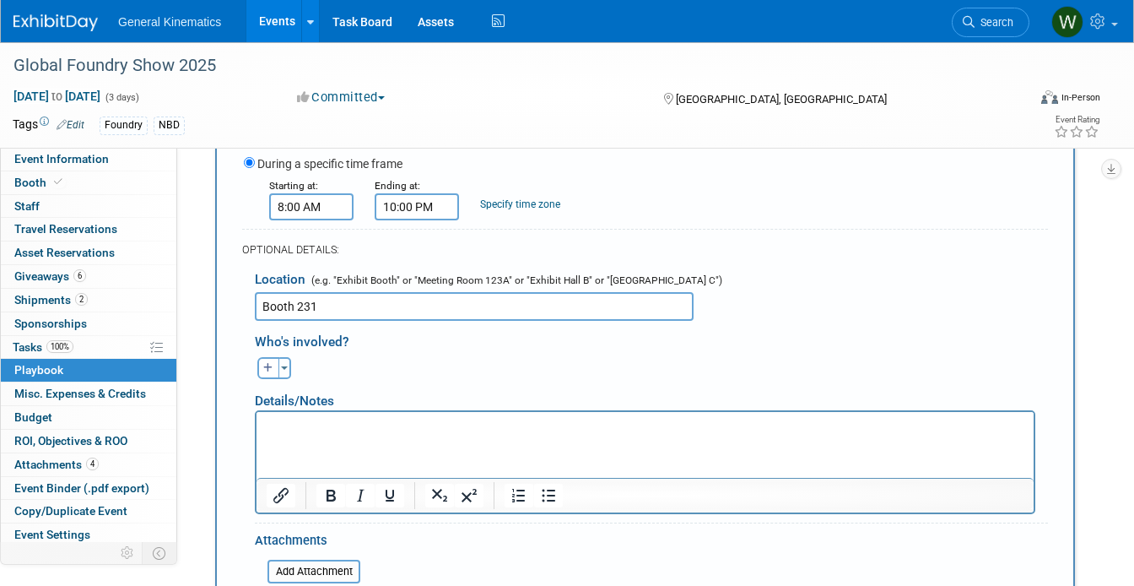
scroll to position [322, 0]
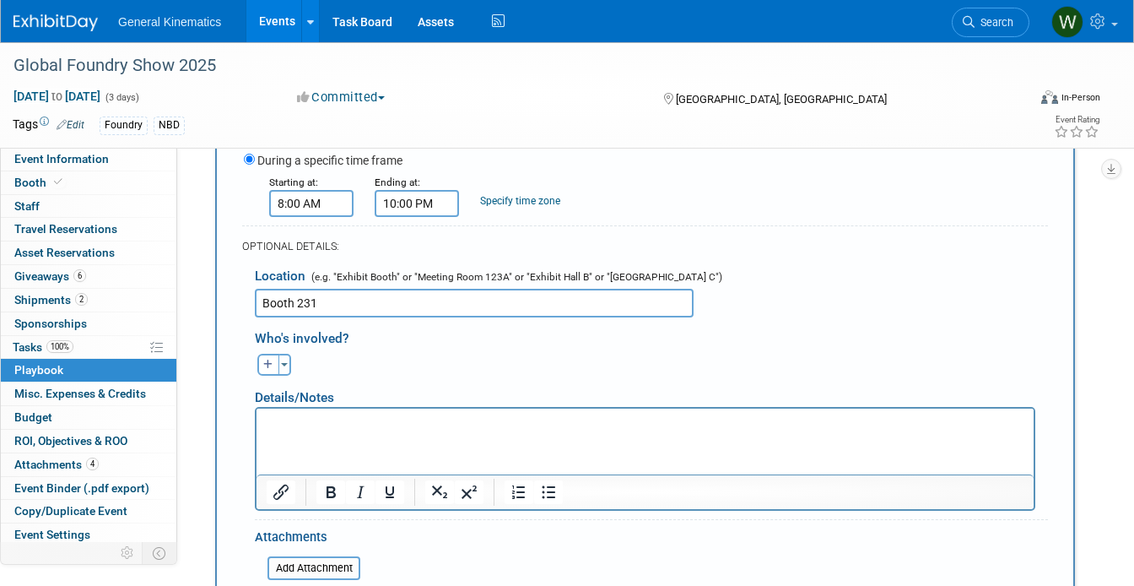
type input "Booth 231"
click at [382, 431] on html at bounding box center [645, 420] width 777 height 24
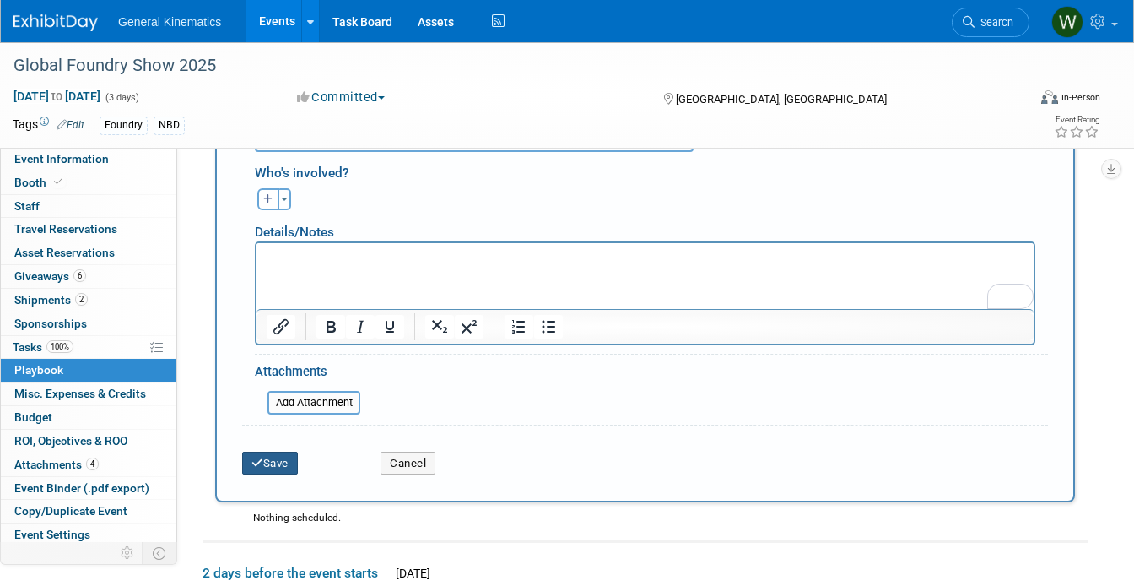
click at [266, 459] on button "Save" at bounding box center [270, 464] width 56 height 24
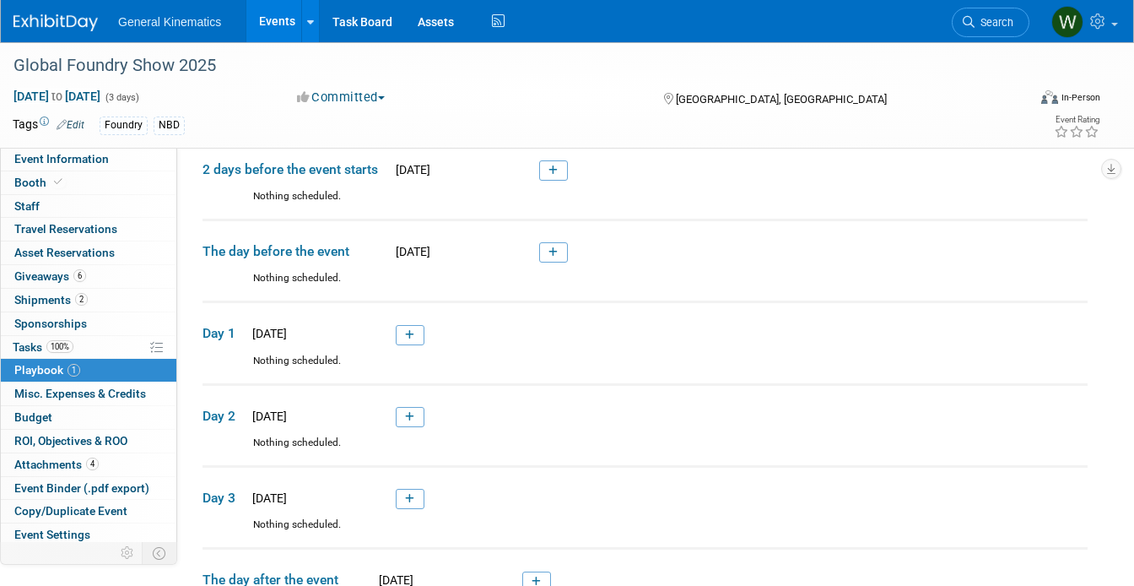
scroll to position [54, 0]
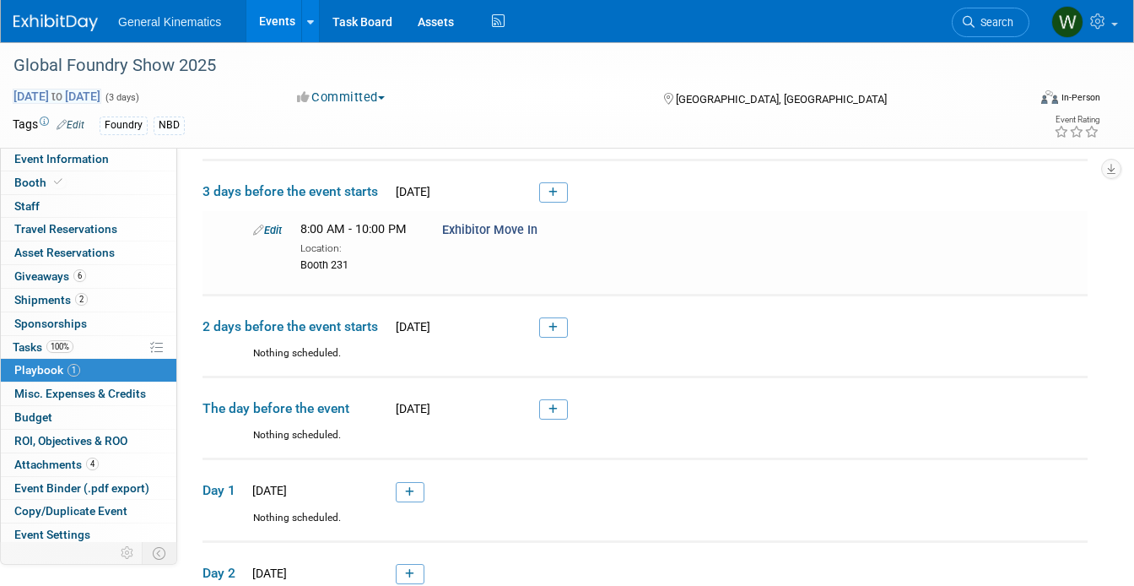
click at [53, 97] on span "Oct 16, 2025 to Oct 18, 2025" at bounding box center [57, 96] width 89 height 15
select select "9"
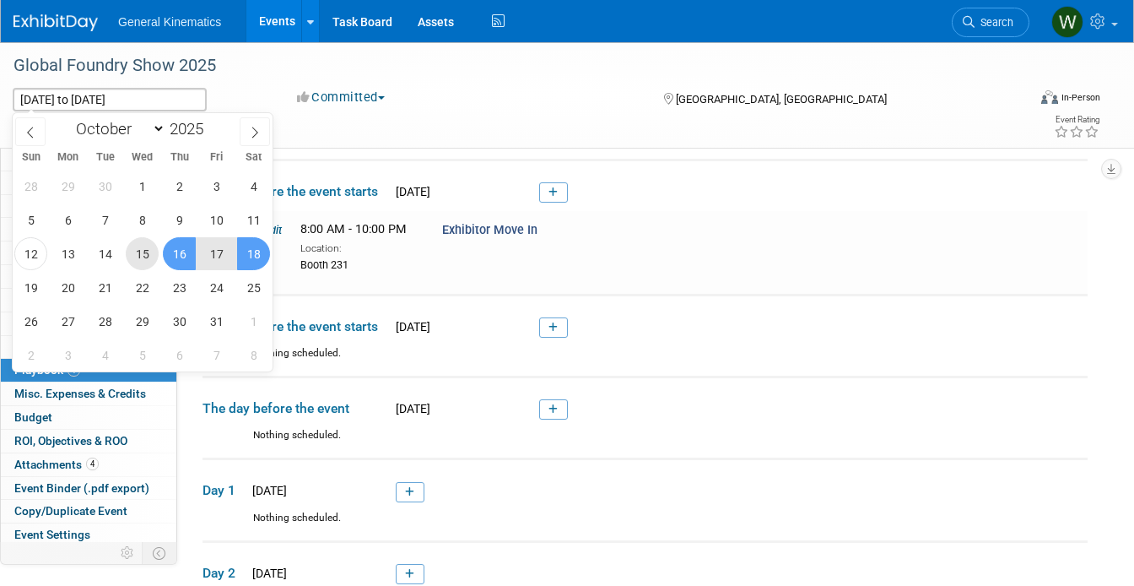
click at [139, 253] on span "15" at bounding box center [142, 253] width 33 height 33
type input "[DATE]"
click at [214, 254] on span "17" at bounding box center [216, 253] width 33 height 33
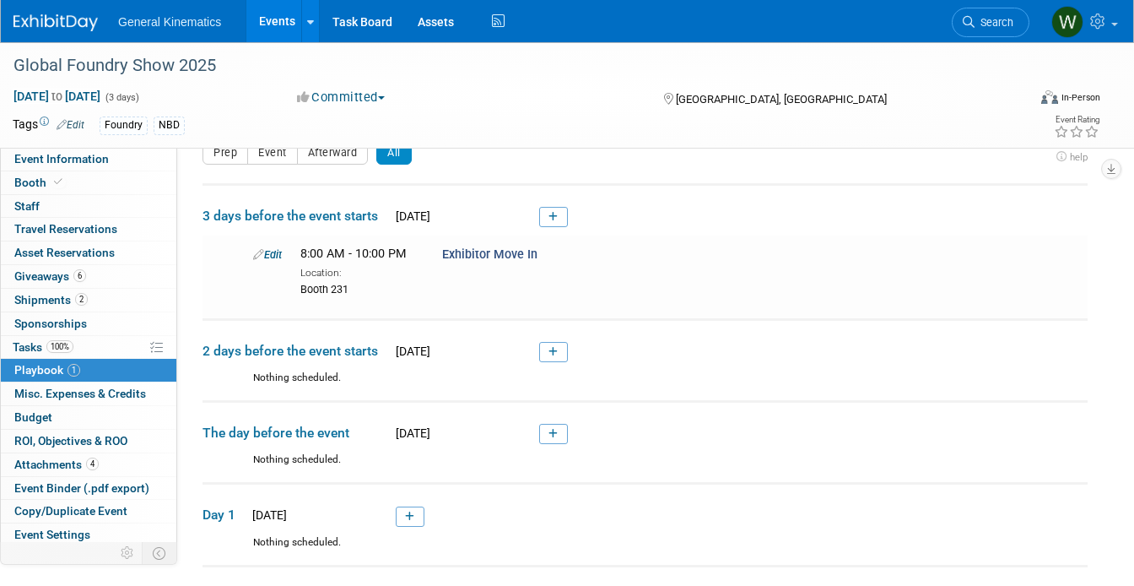
scroll to position [24, 0]
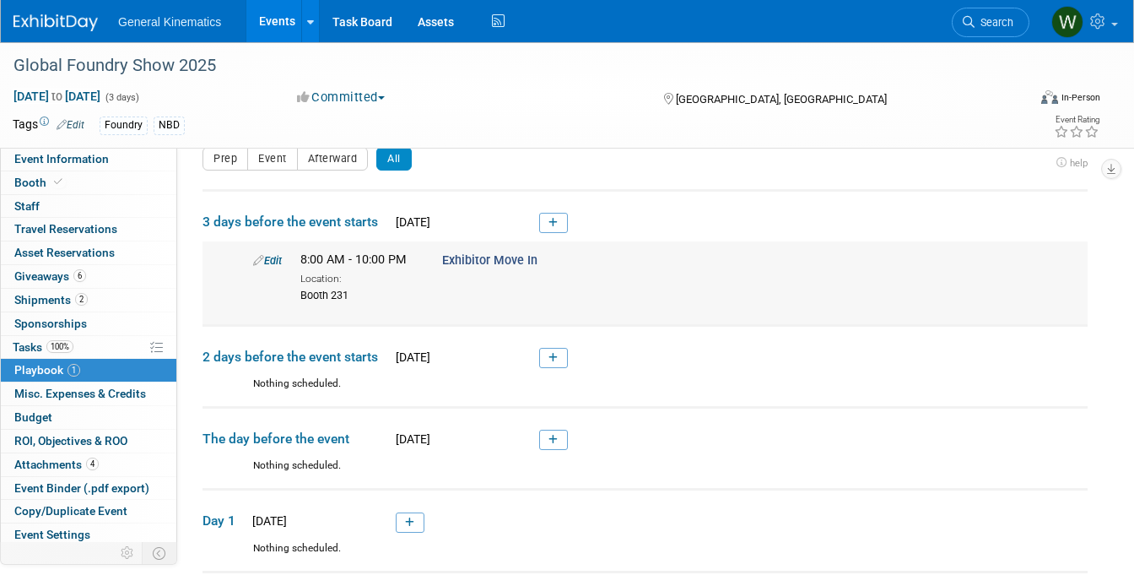
click at [263, 252] on div "Edit" at bounding box center [264, 260] width 47 height 17
click at [269, 262] on link "Edit" at bounding box center [267, 260] width 29 height 13
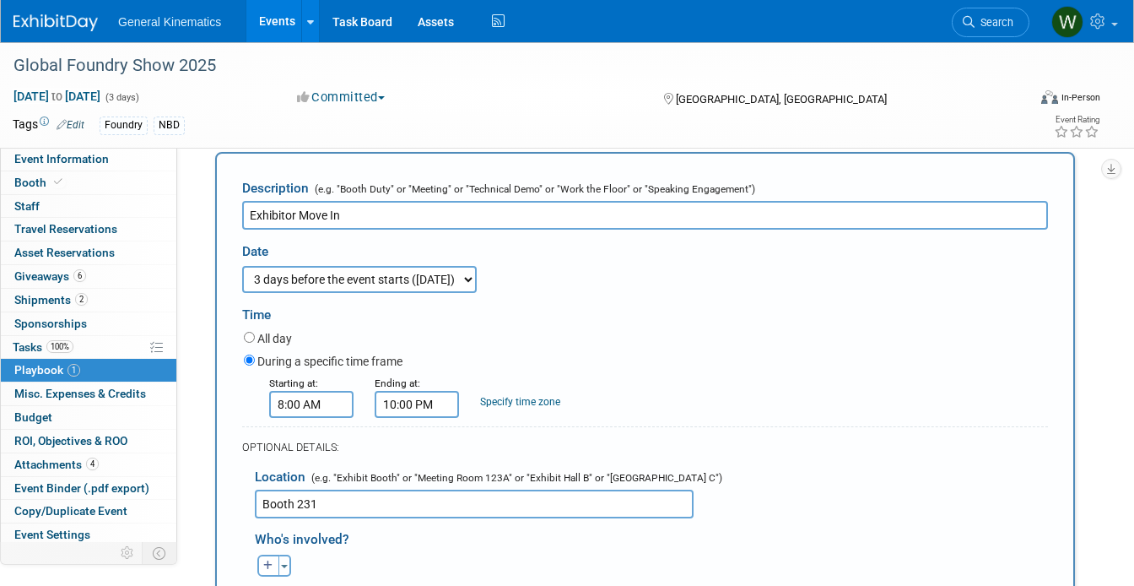
scroll to position [128, 0]
click at [397, 287] on select "3 days before the event starts (Oct 12, 2025) 2 days before the event starts (O…" at bounding box center [359, 278] width 235 height 27
select select "2_2"
click at [242, 265] on select "3 days before the event starts (Oct 12, 2025) 2 days before the event starts (O…" at bounding box center [359, 278] width 235 height 27
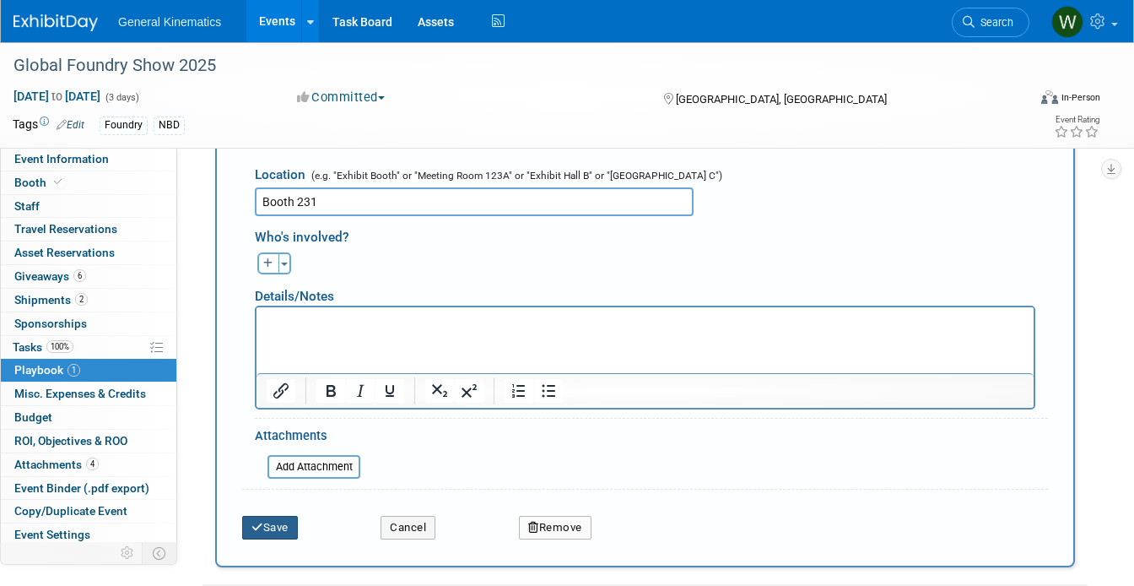
click at [286, 529] on button "Save" at bounding box center [270, 528] width 56 height 24
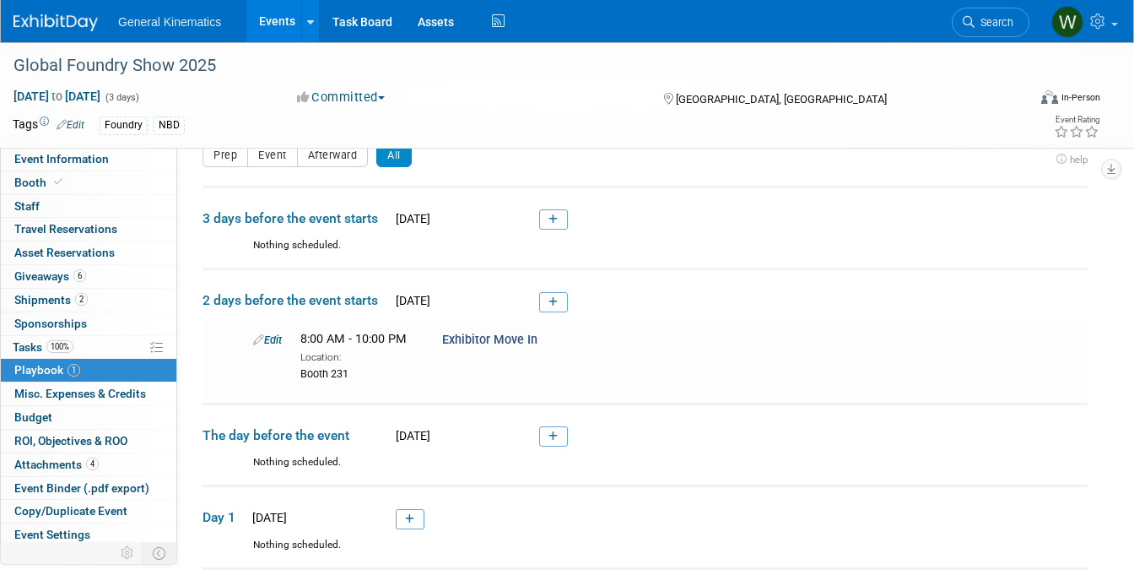
scroll to position [24, 0]
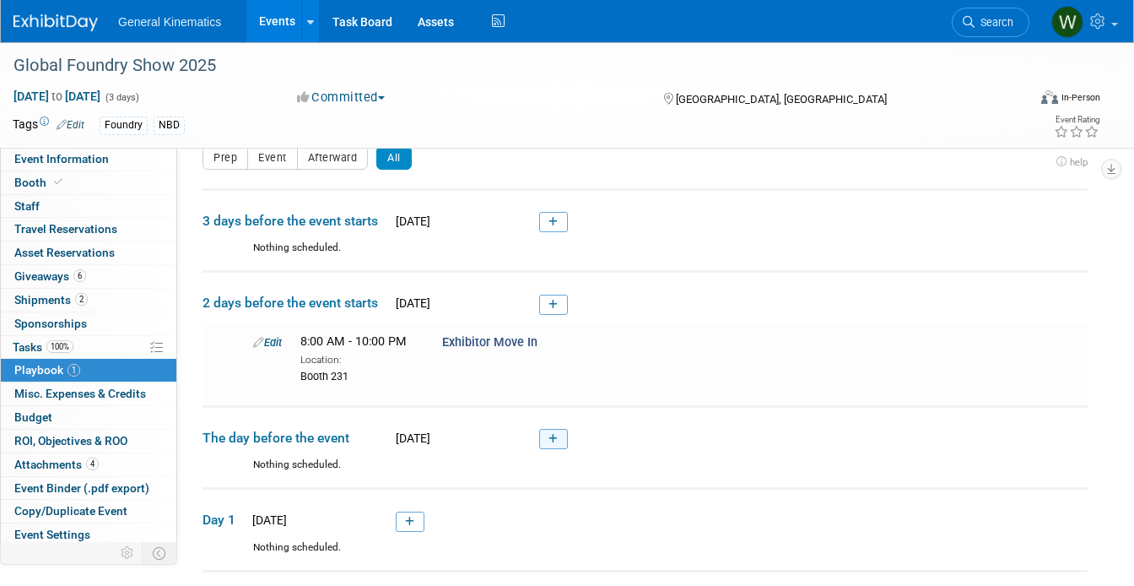
click at [557, 441] on icon at bounding box center [553, 439] width 9 height 10
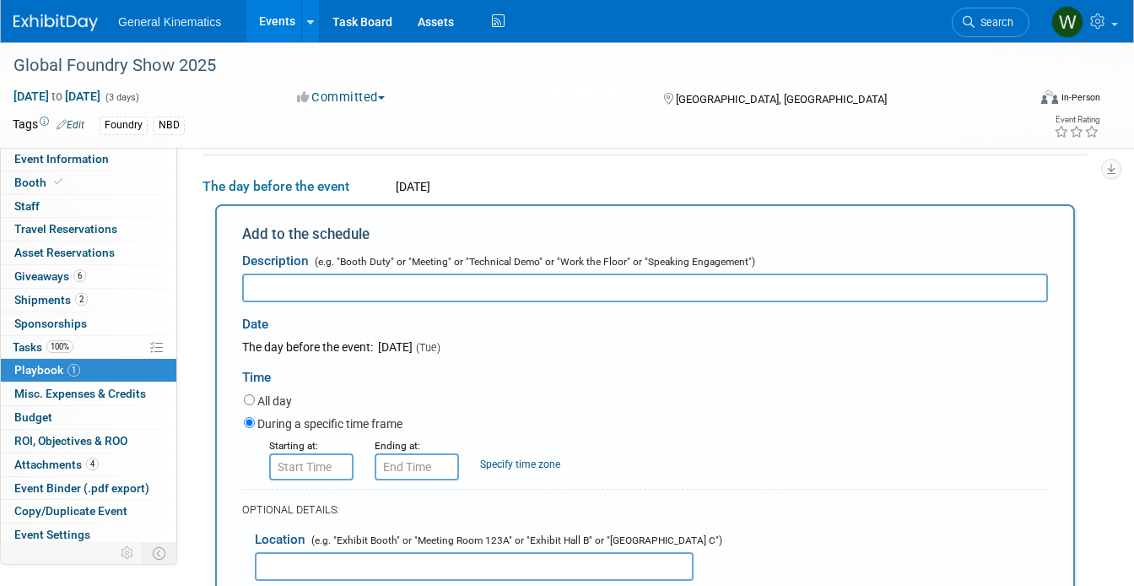
scroll to position [311, 0]
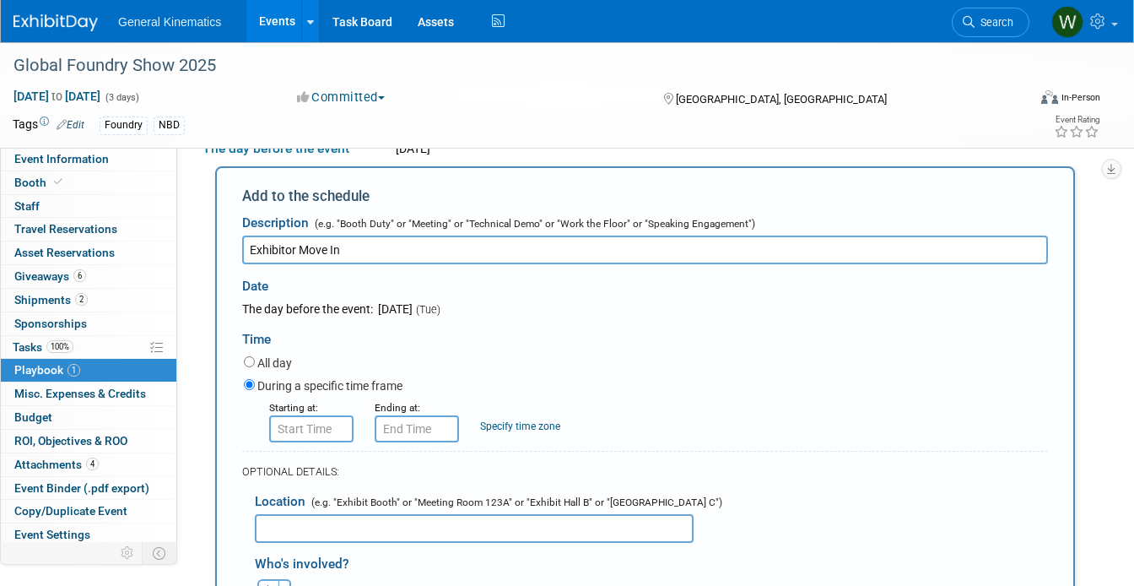
type input "Exhibitor Move In"
type input "8:00 AM"
click at [295, 427] on input "8:00 AM" at bounding box center [311, 428] width 84 height 27
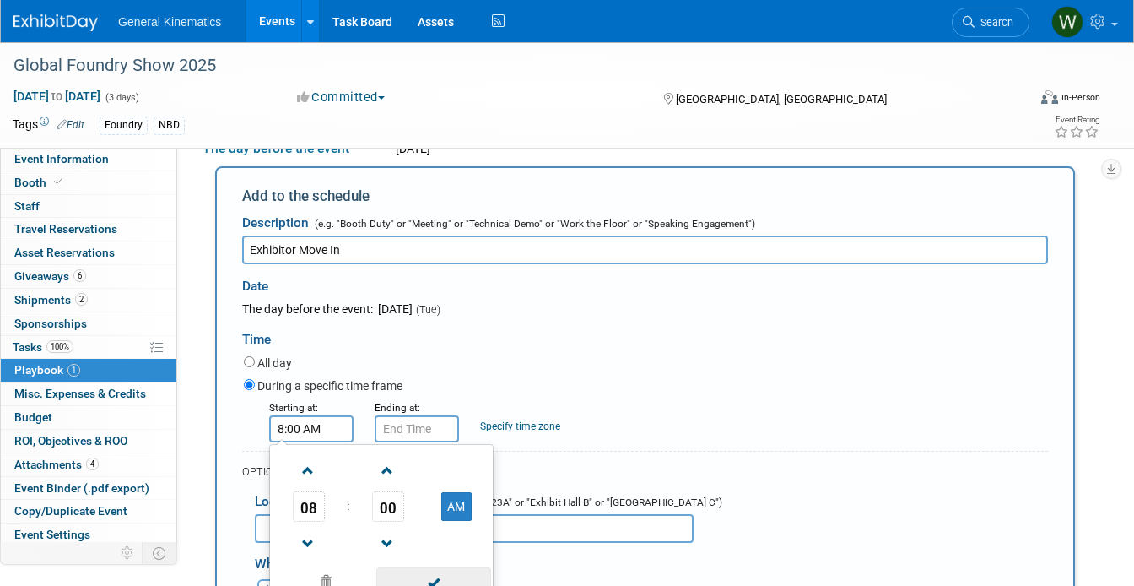
click at [422, 580] on span at bounding box center [433, 582] width 114 height 30
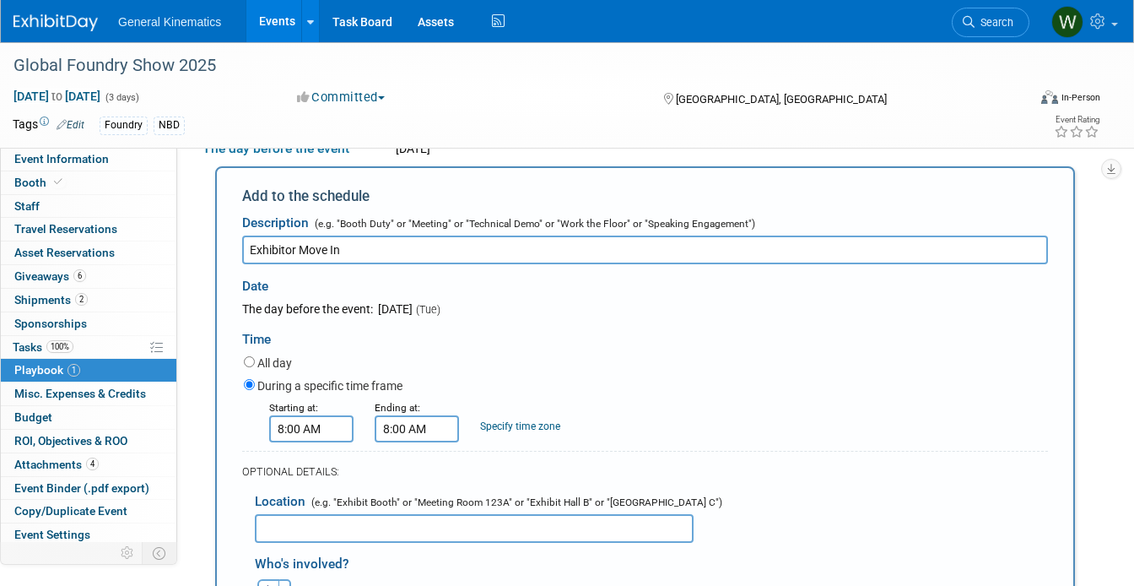
click at [408, 435] on input "8:00 AM" at bounding box center [417, 428] width 84 height 27
click at [412, 468] on span at bounding box center [414, 471] width 30 height 30
click at [548, 508] on button "AM" at bounding box center [562, 506] width 30 height 29
type input "10:00 PM"
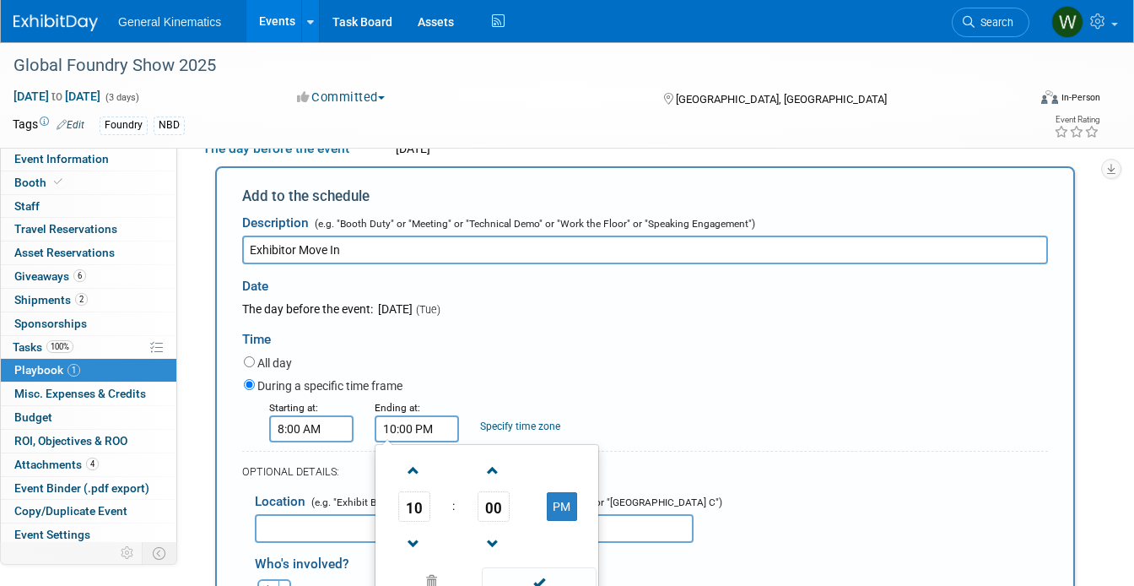
scroll to position [360, 0]
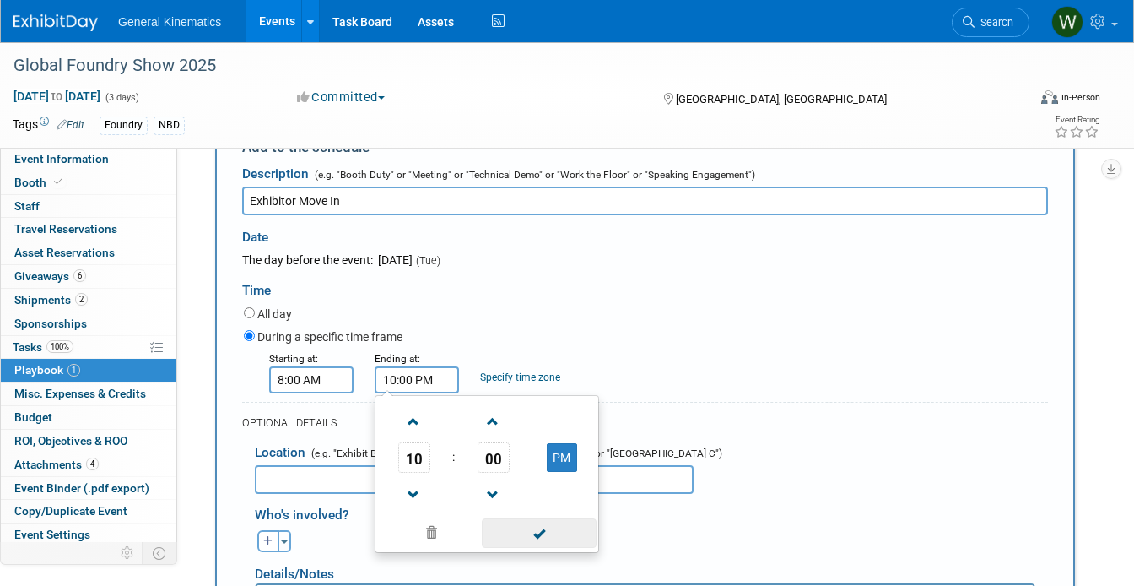
click at [528, 530] on span at bounding box center [539, 533] width 114 height 30
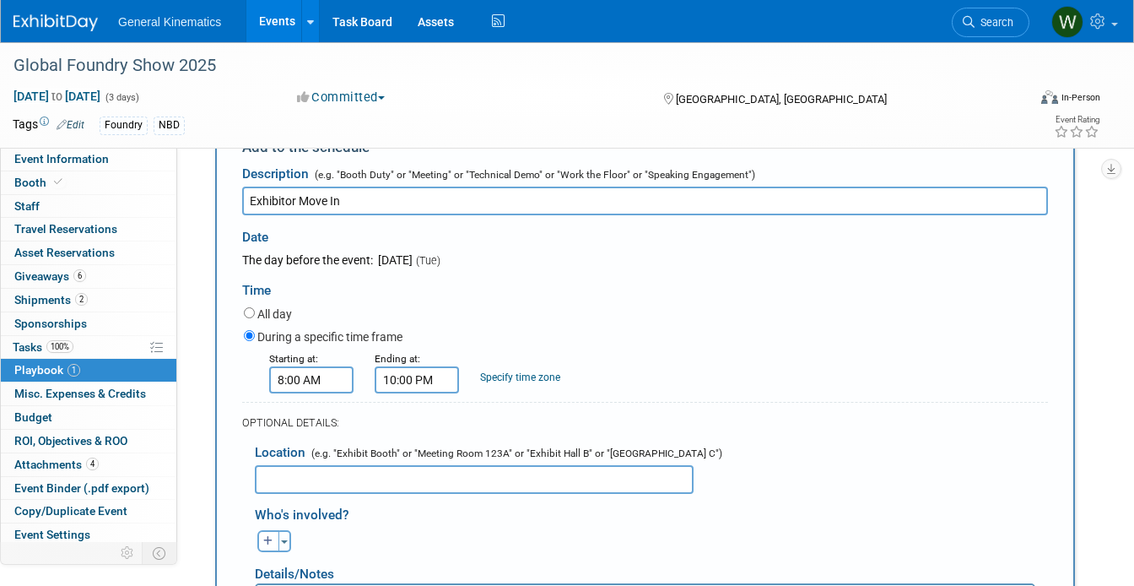
click at [432, 481] on input "text" at bounding box center [474, 479] width 439 height 29
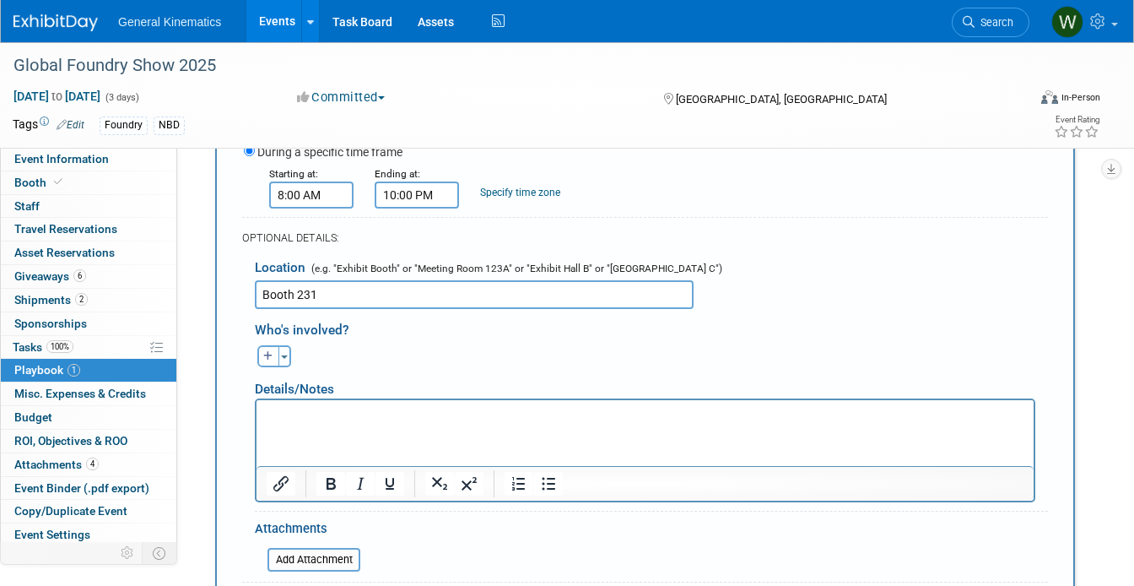
scroll to position [549, 0]
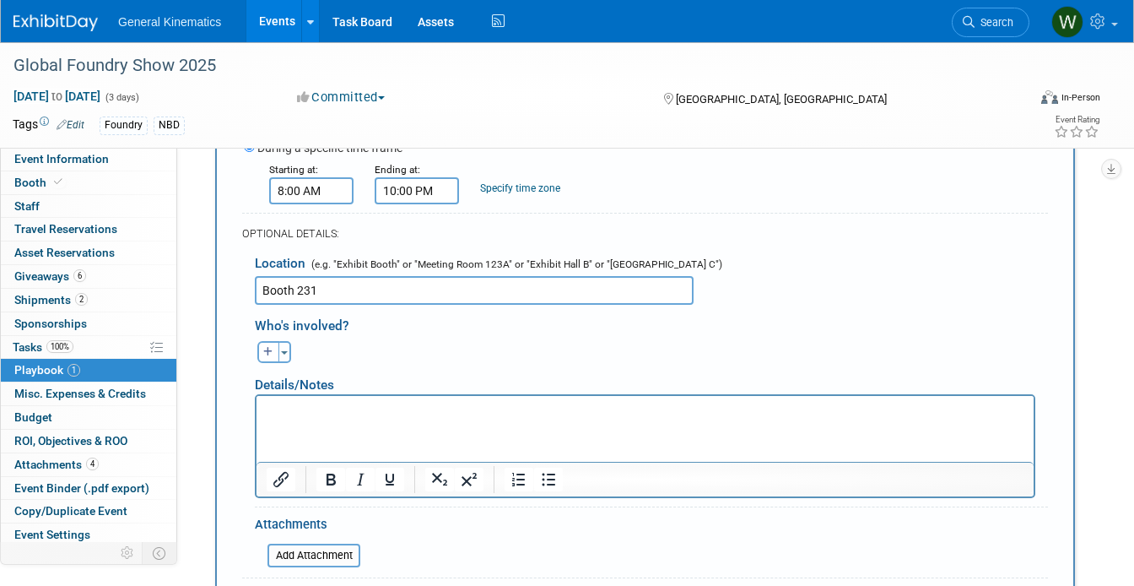
type input "Booth 231"
click at [375, 419] on html at bounding box center [645, 407] width 777 height 24
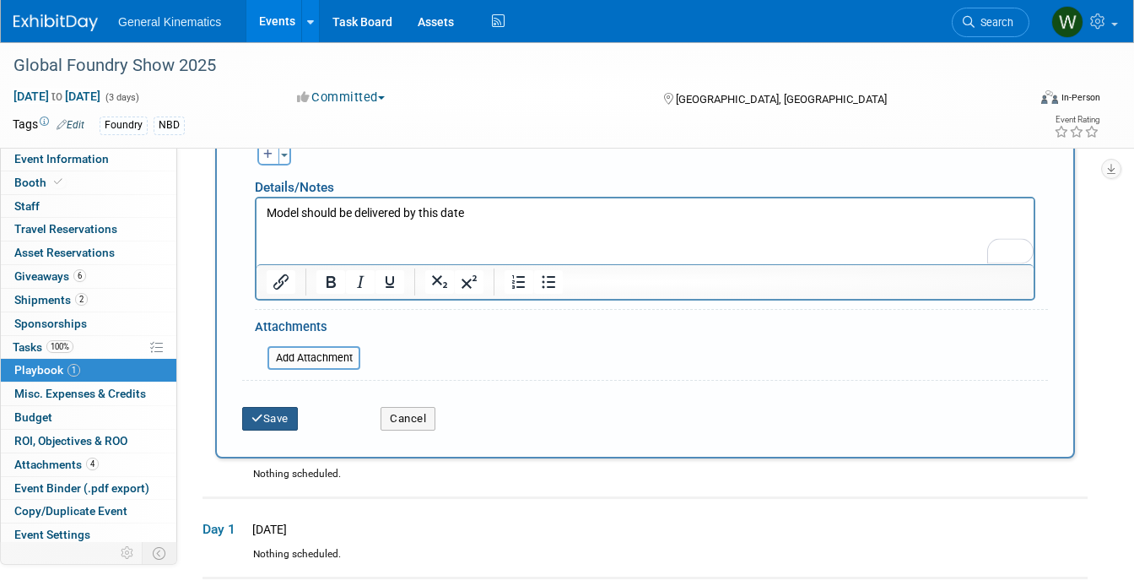
click at [278, 426] on button "Save" at bounding box center [270, 419] width 56 height 24
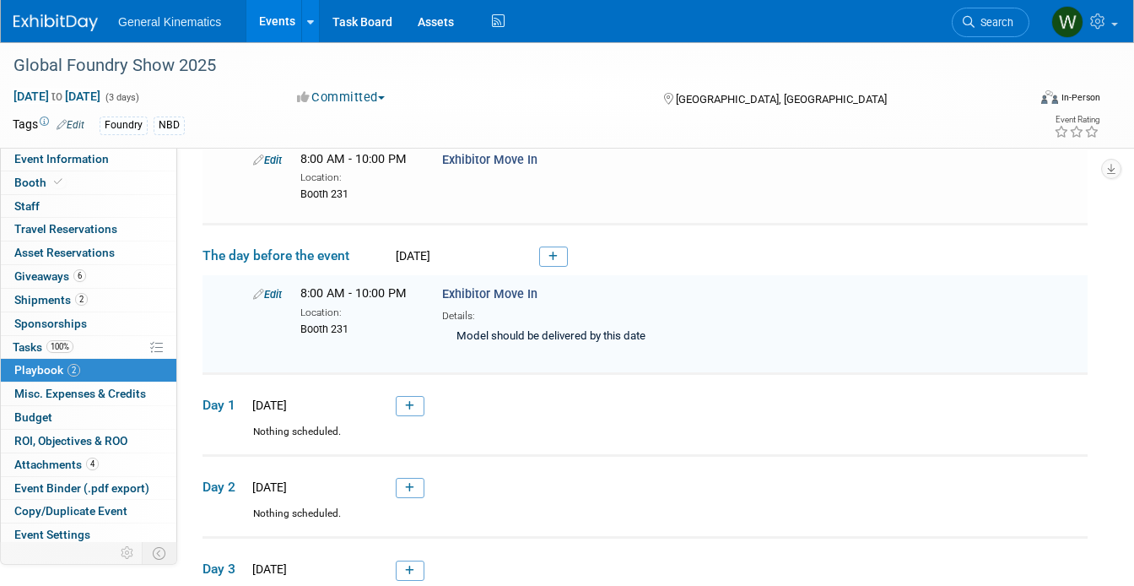
scroll to position [208, 0]
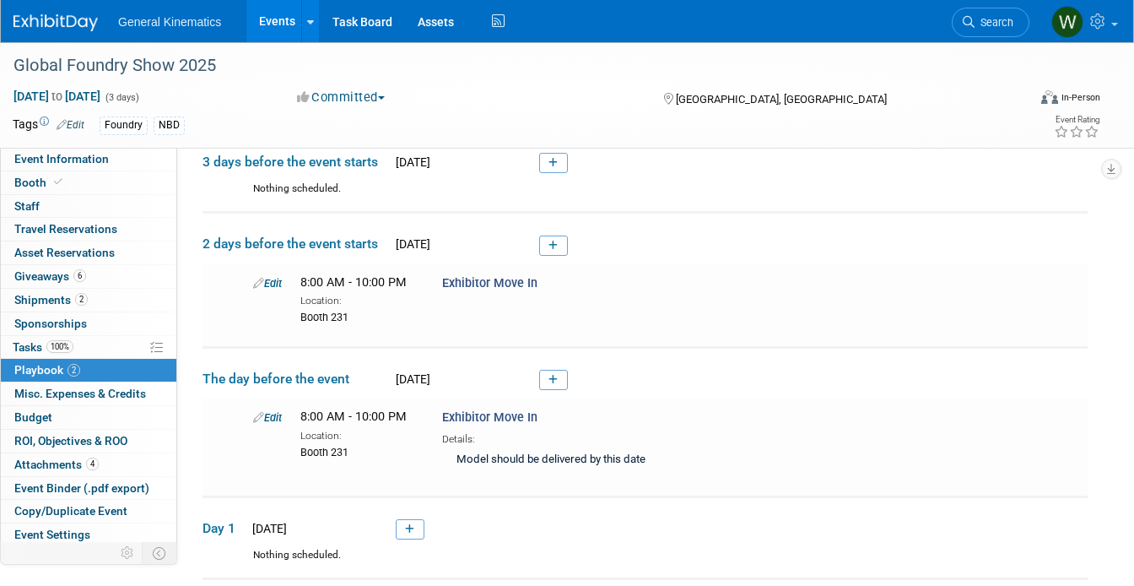
scroll to position [82, 0]
click at [550, 249] on icon at bounding box center [553, 247] width 9 height 10
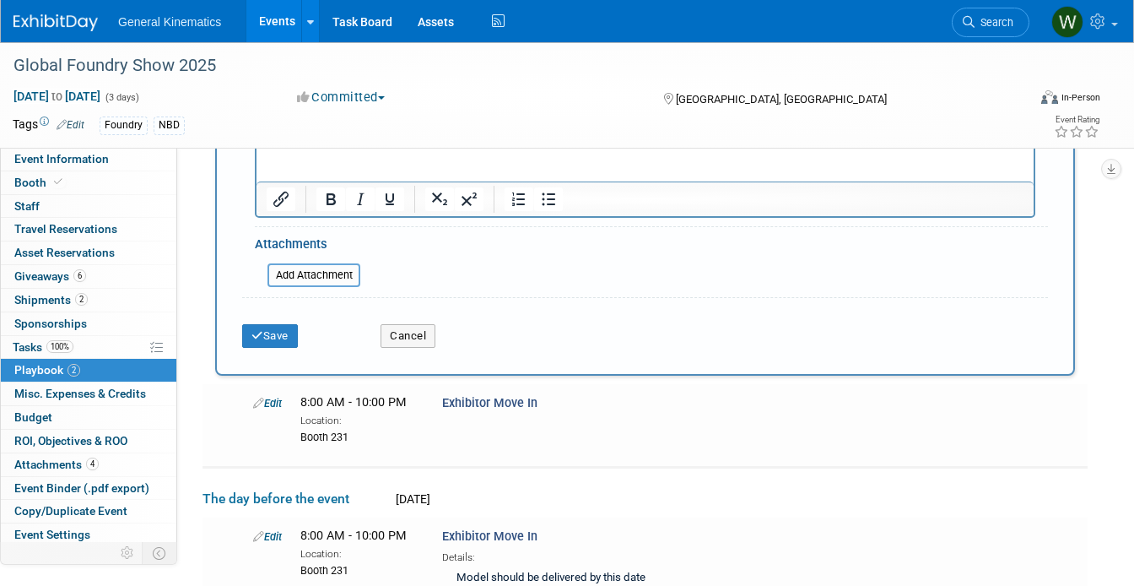
scroll to position [729, 0]
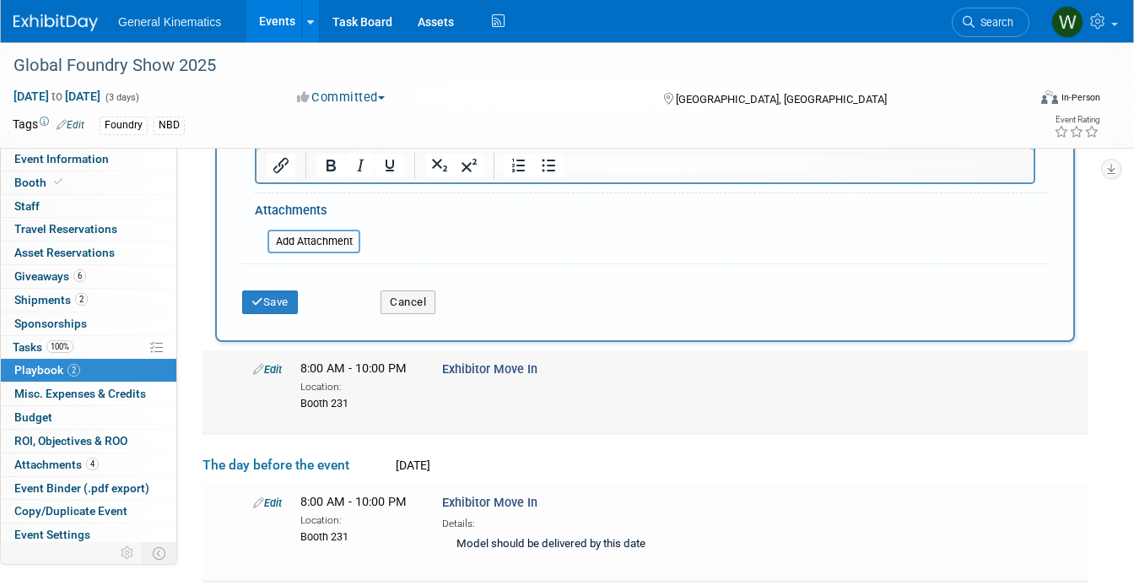
click at [357, 390] on div "Location:" at bounding box center [358, 385] width 116 height 17
click at [273, 365] on link "Edit" at bounding box center [267, 369] width 29 height 13
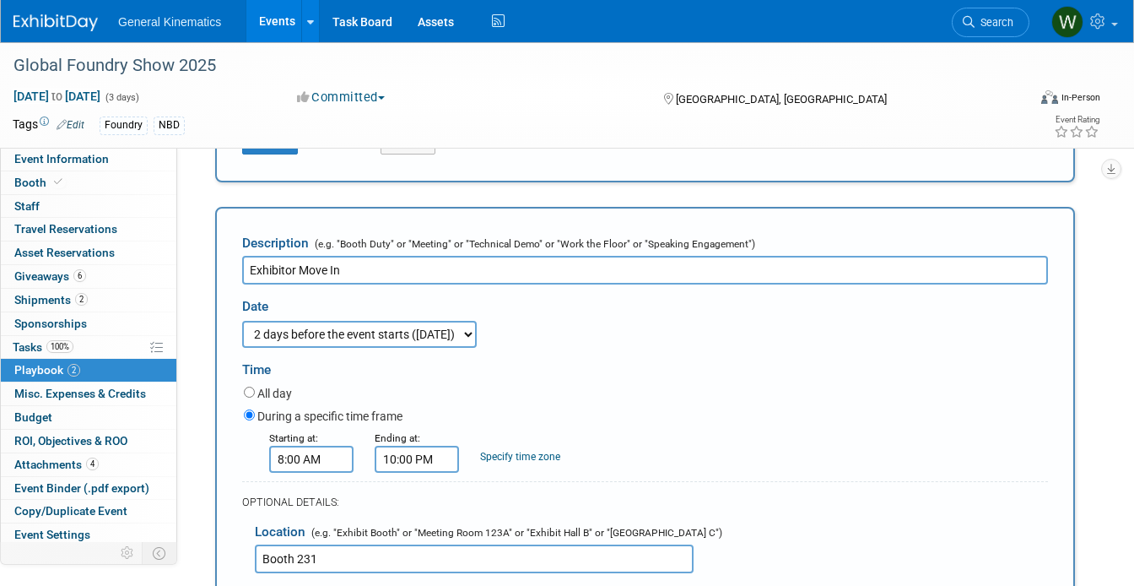
scroll to position [0, 0]
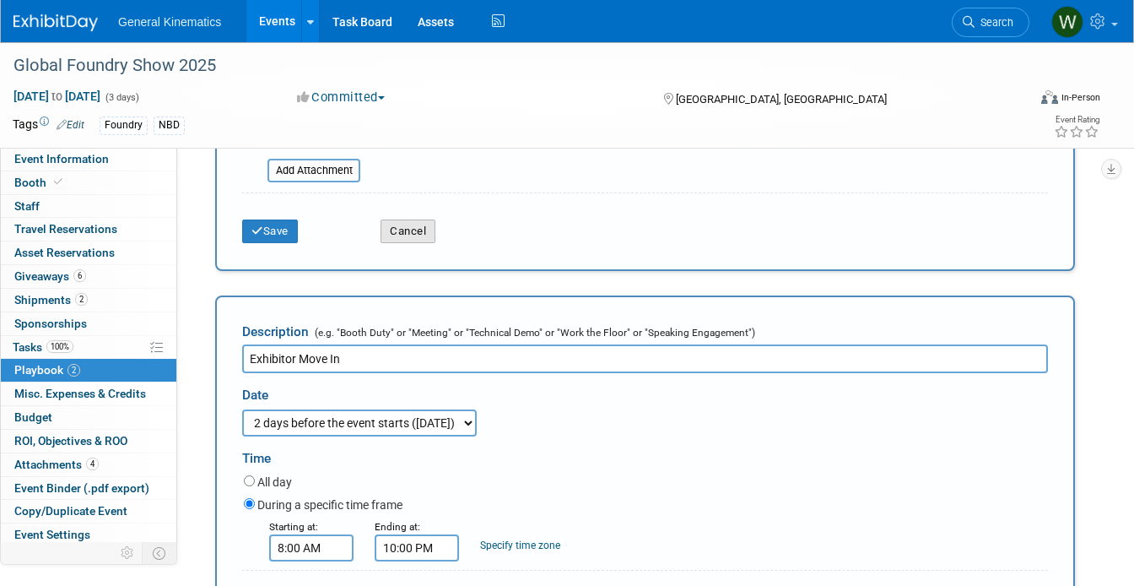
click at [409, 229] on button "Cancel" at bounding box center [408, 231] width 55 height 24
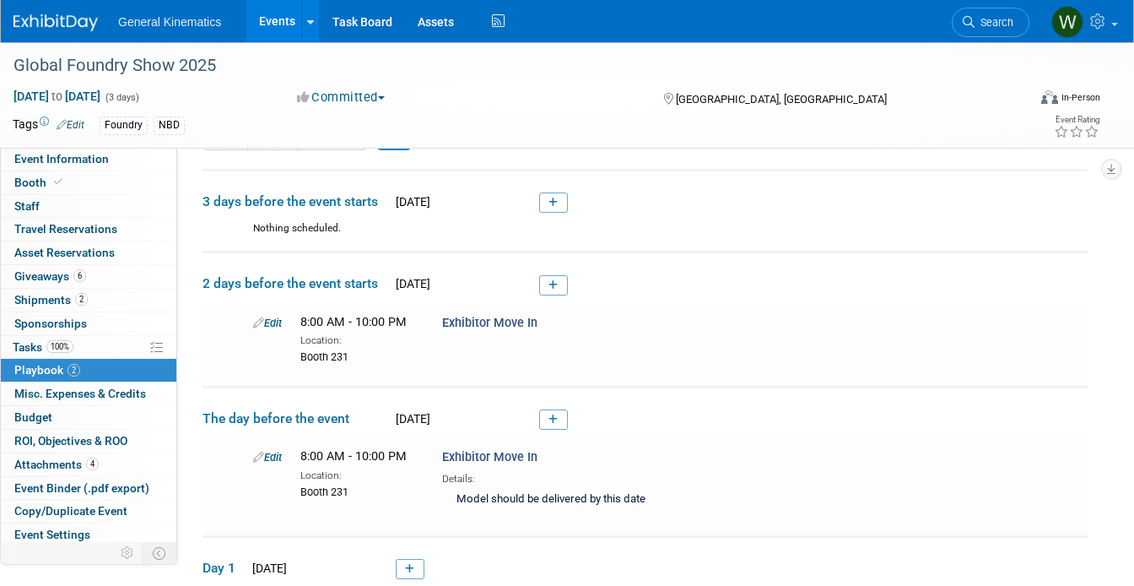
scroll to position [43, 0]
click at [279, 323] on link "Edit" at bounding box center [267, 323] width 29 height 13
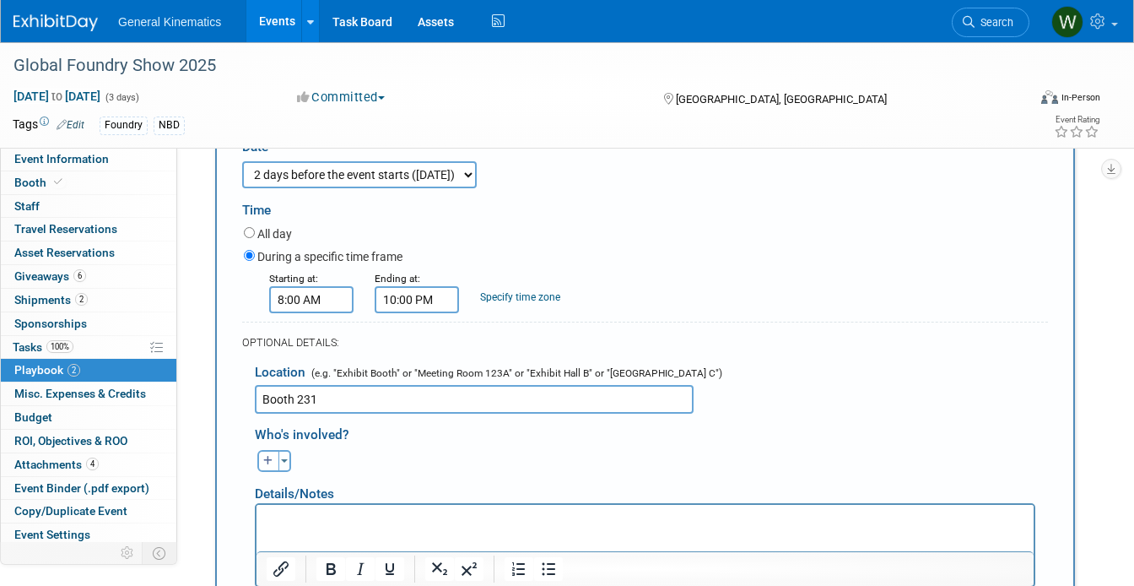
scroll to position [333, 0]
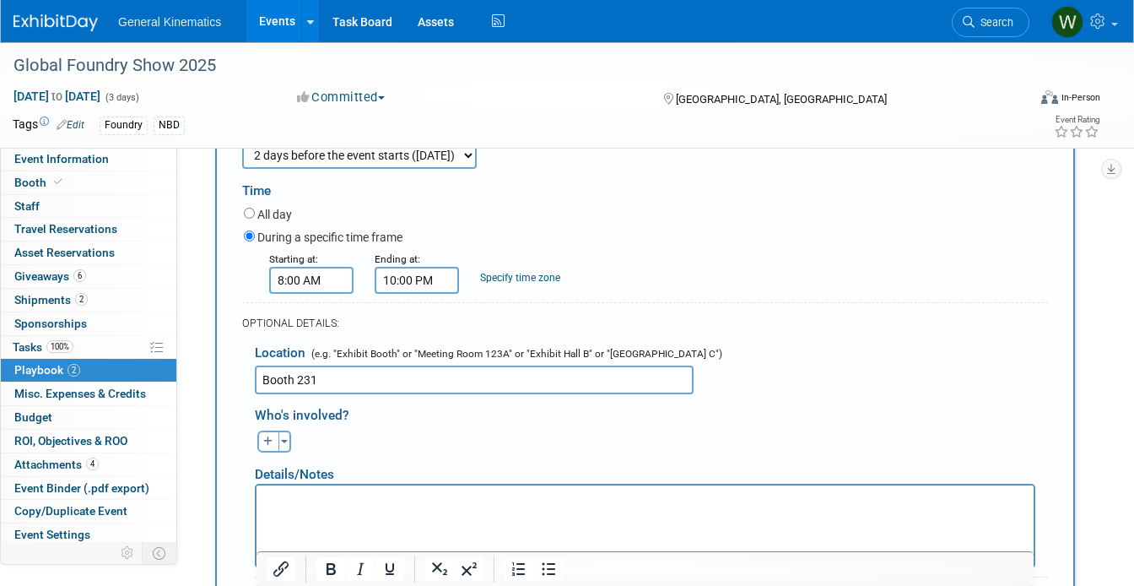
click at [441, 502] on p "Rich Text Area. Press ALT-0 for help." at bounding box center [646, 499] width 758 height 17
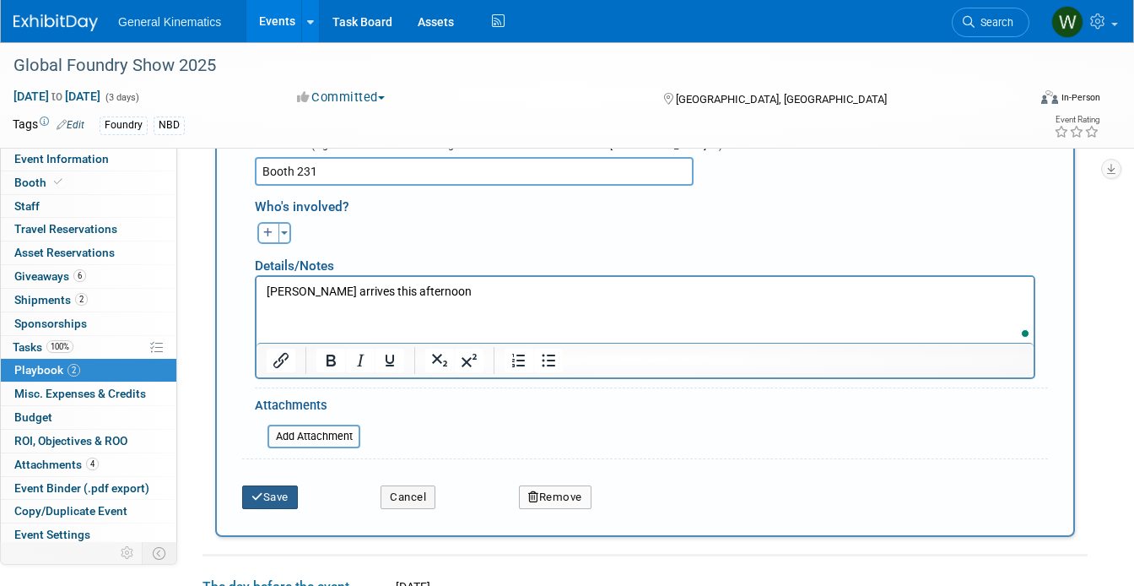
click at [282, 503] on button "Save" at bounding box center [270, 497] width 56 height 24
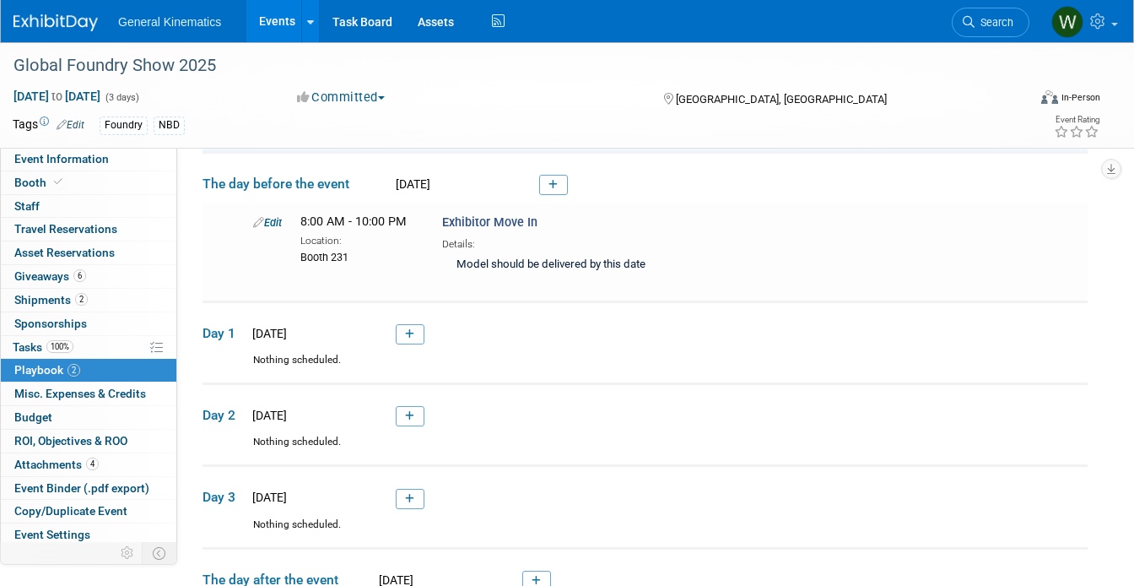
scroll to position [328, 0]
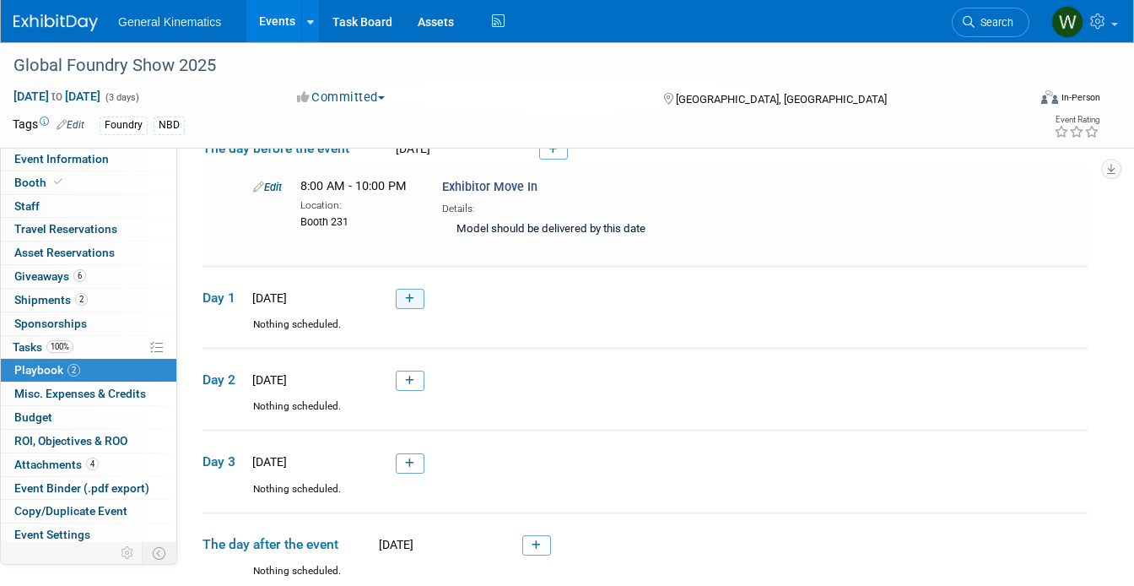
click at [411, 300] on icon at bounding box center [409, 299] width 9 height 10
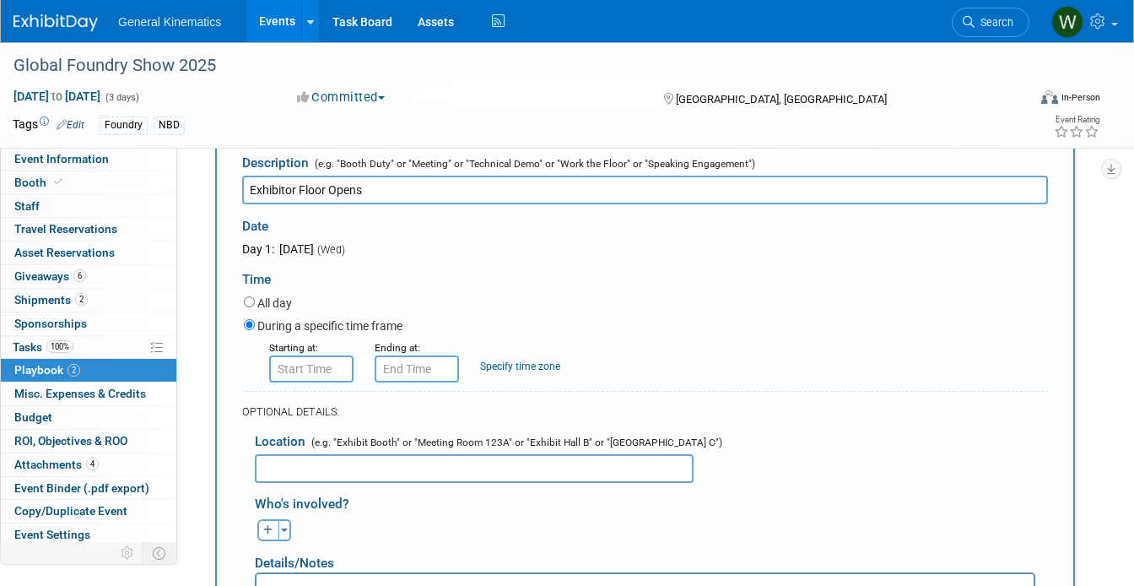
scroll to position [533, 0]
type input "Exhibitor Floor Opens"
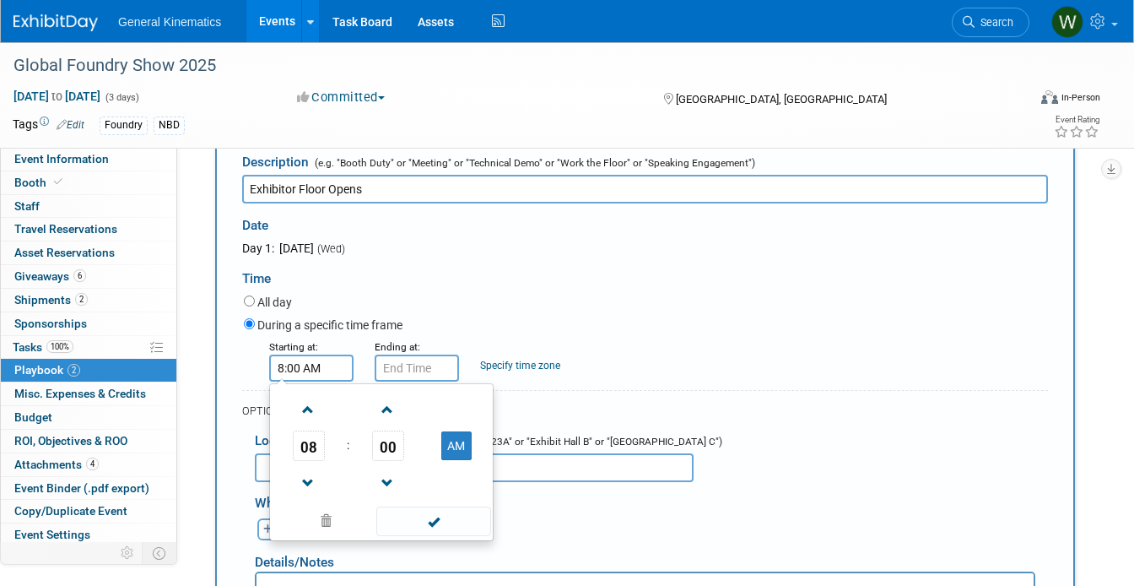
click at [312, 371] on input "8:00 AM" at bounding box center [311, 368] width 84 height 27
click at [310, 405] on span at bounding box center [309, 410] width 30 height 30
type input "10:00 AM"
click at [421, 515] on span at bounding box center [433, 521] width 114 height 30
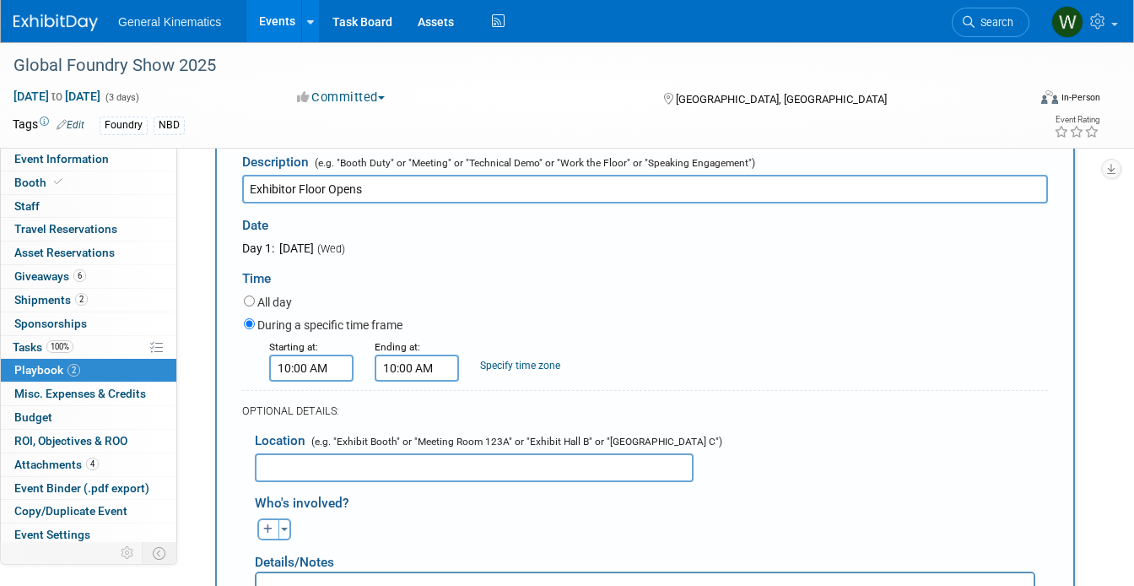
click at [420, 369] on input "10:00 AM" at bounding box center [417, 368] width 84 height 27
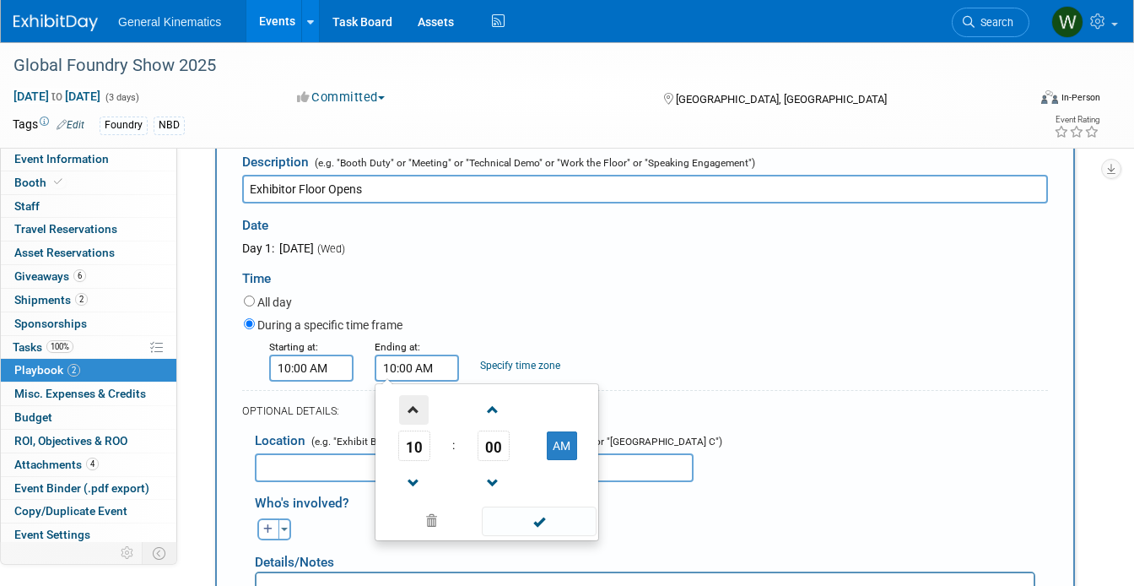
click at [409, 417] on span at bounding box center [414, 410] width 30 height 30
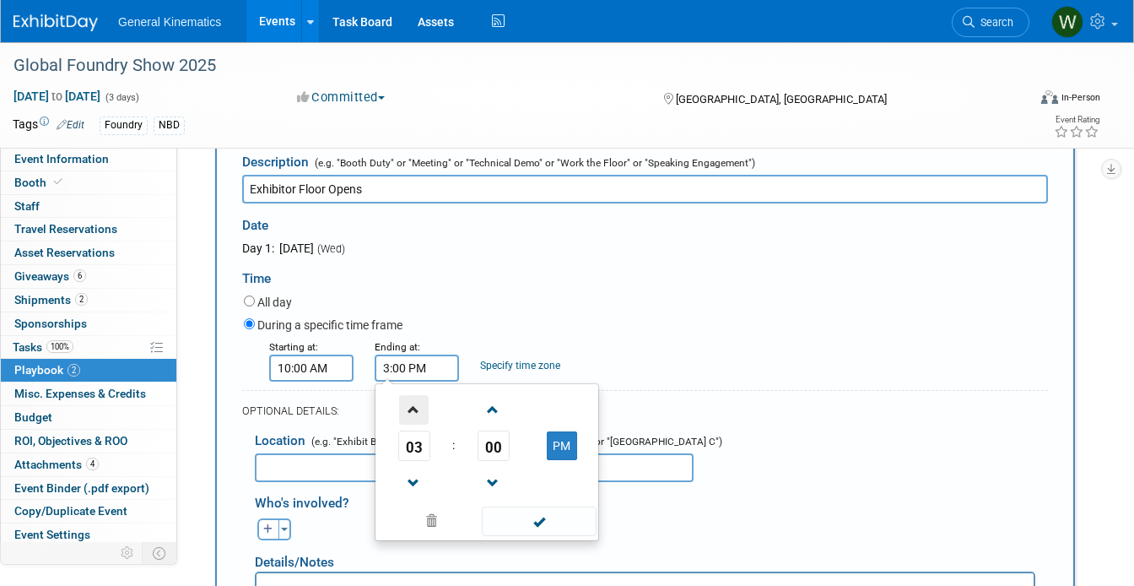
click at [409, 417] on span at bounding box center [414, 410] width 30 height 30
type input "7:00 PM"
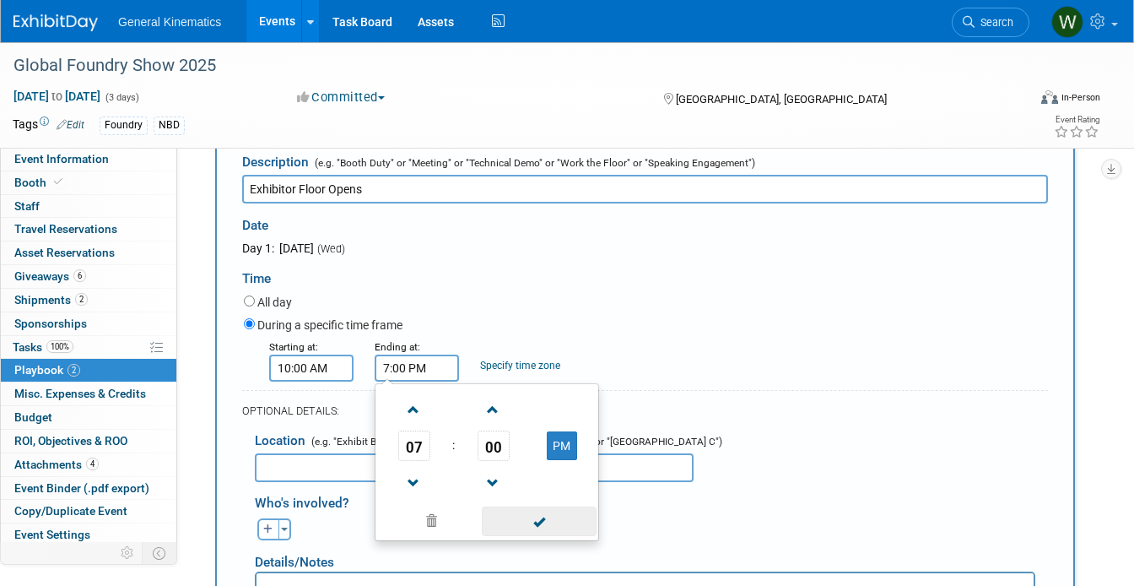
click at [523, 513] on span at bounding box center [539, 521] width 114 height 30
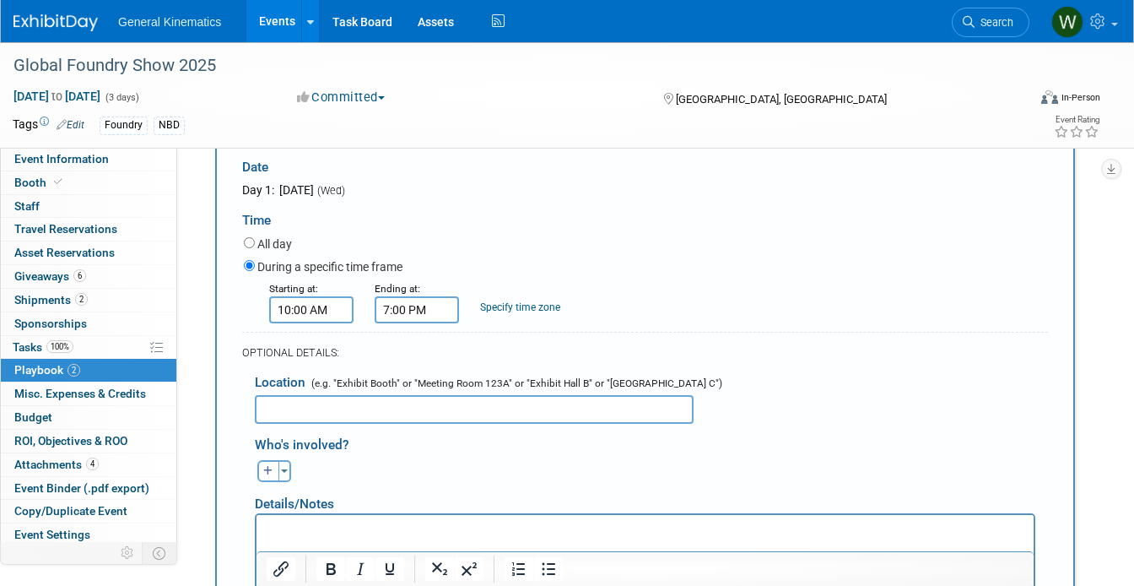
scroll to position [593, 0]
click at [354, 407] on input "text" at bounding box center [474, 408] width 439 height 29
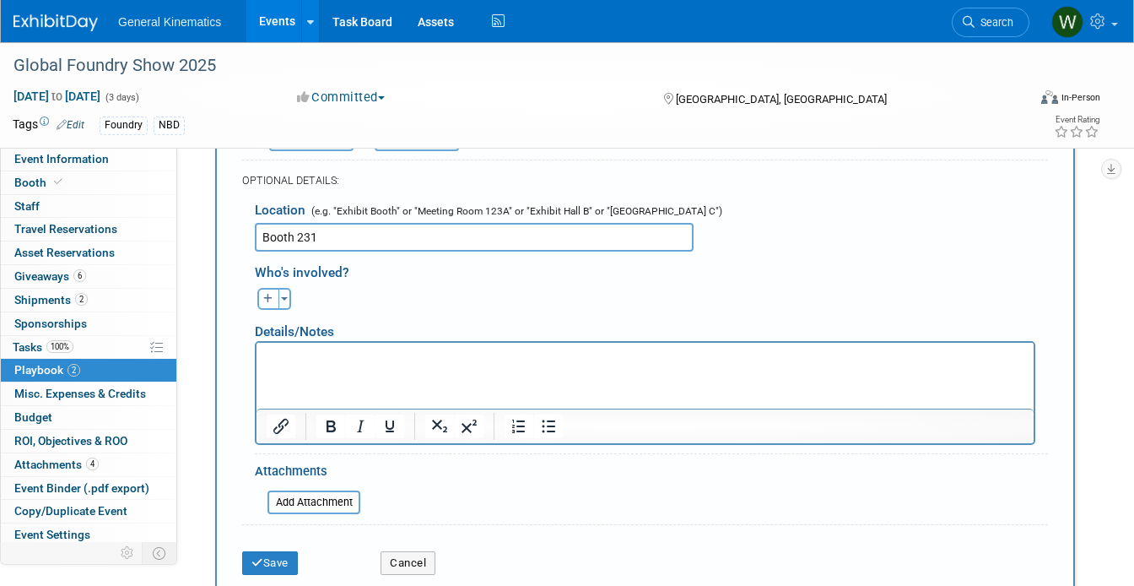
scroll to position [771, 0]
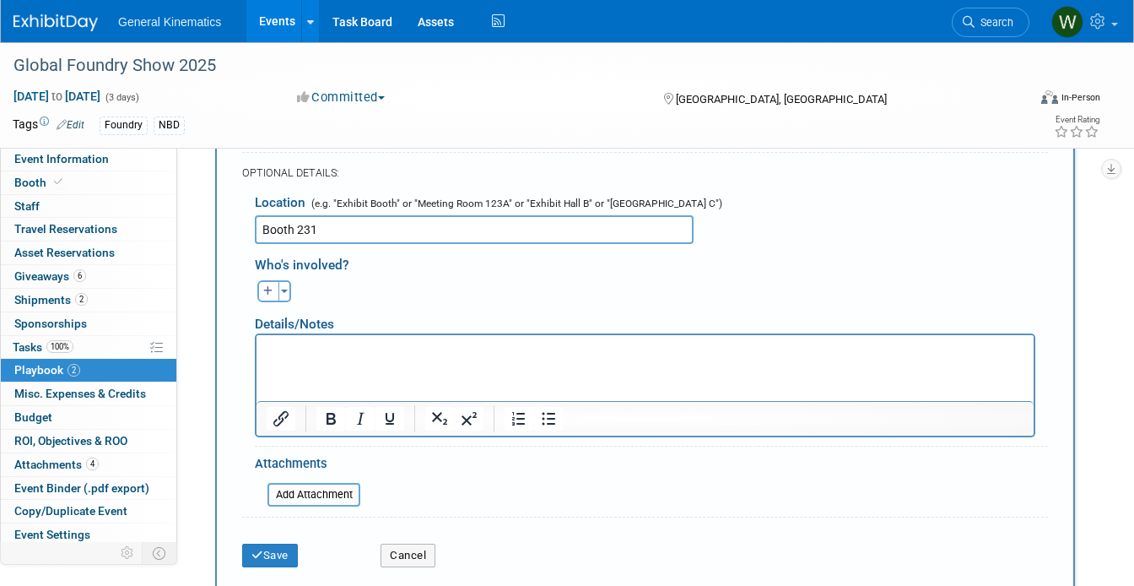
type input "Booth 231"
click at [340, 358] on html at bounding box center [645, 346] width 777 height 24
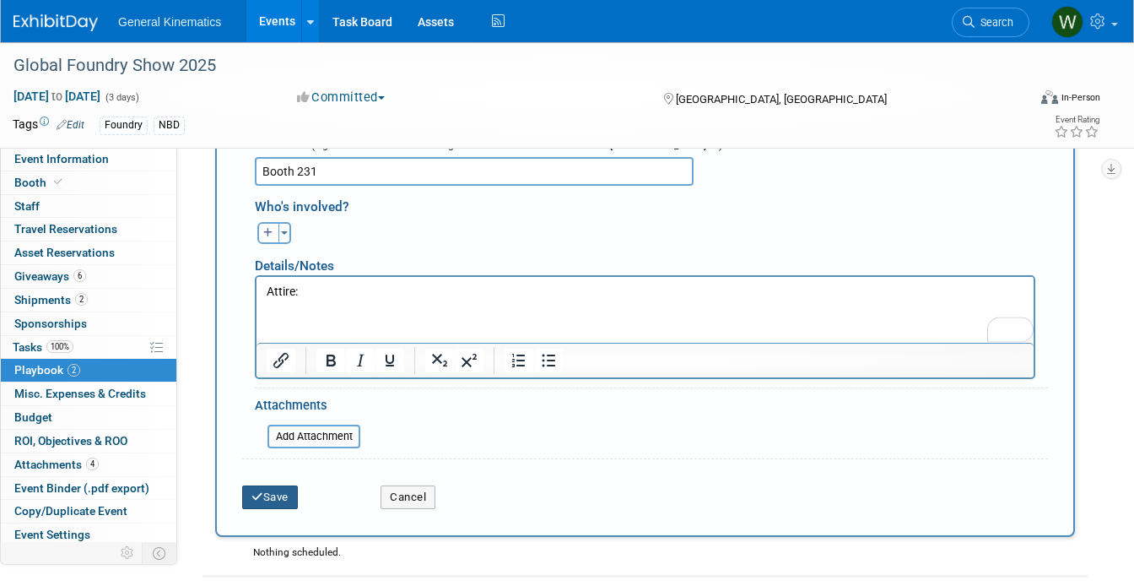
click at [270, 501] on button "Save" at bounding box center [270, 497] width 56 height 24
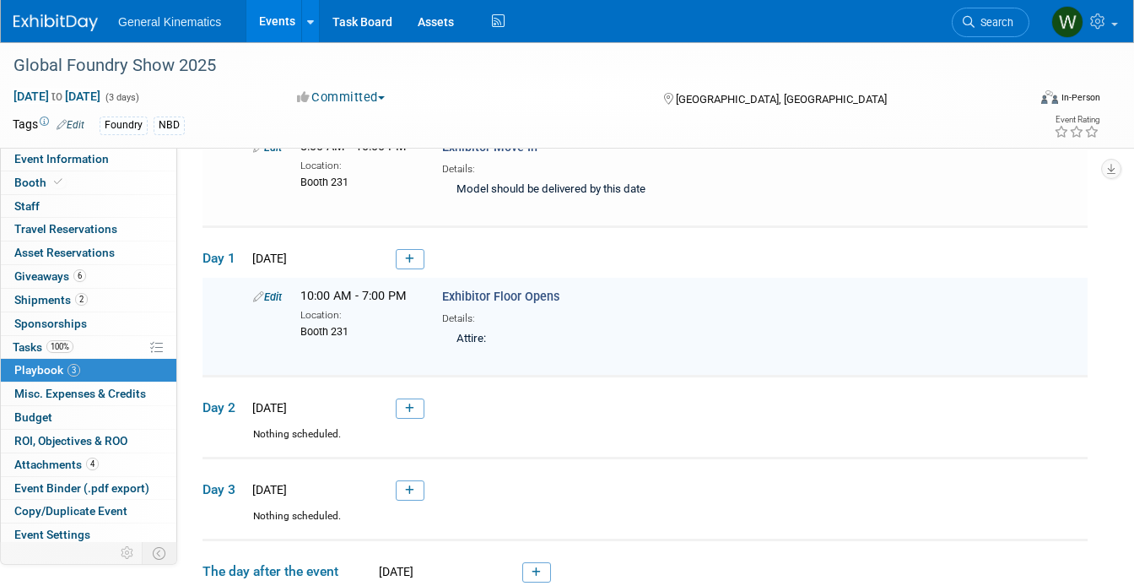
scroll to position [317, 0]
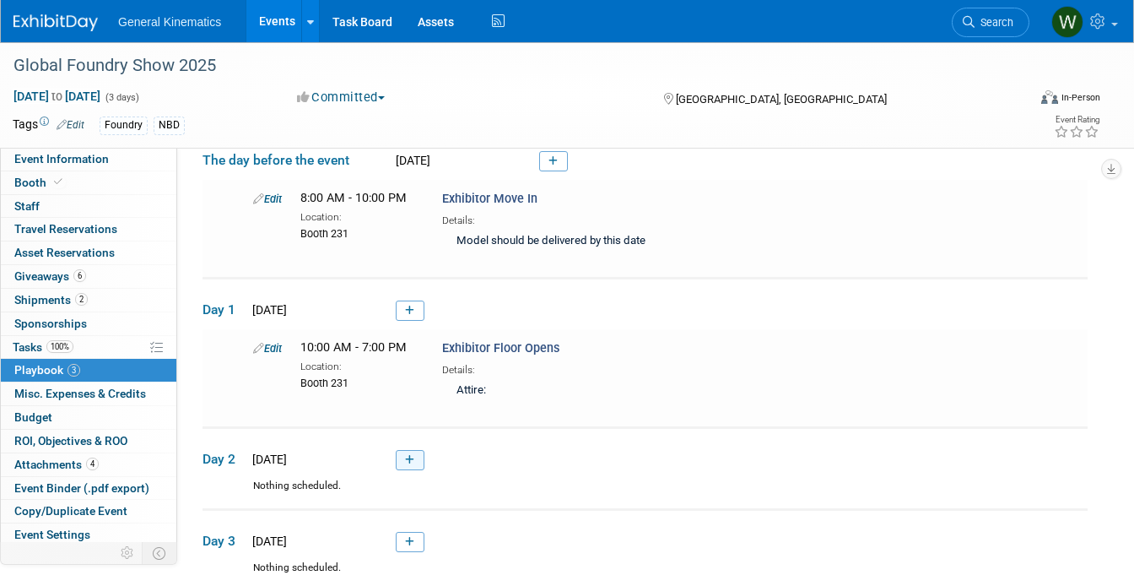
click at [414, 456] on link at bounding box center [410, 460] width 29 height 20
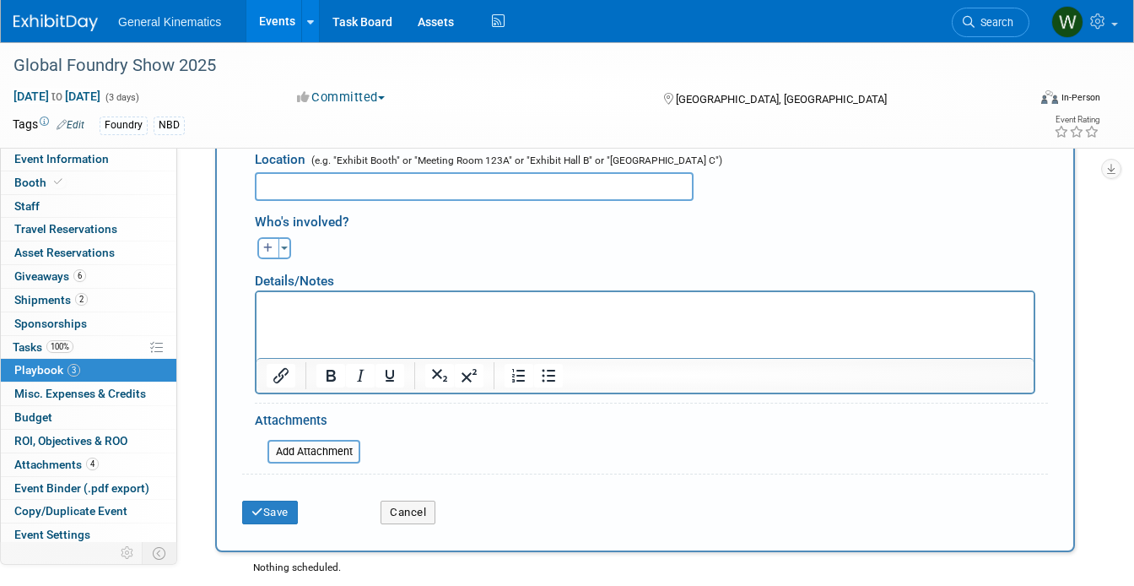
scroll to position [964, 0]
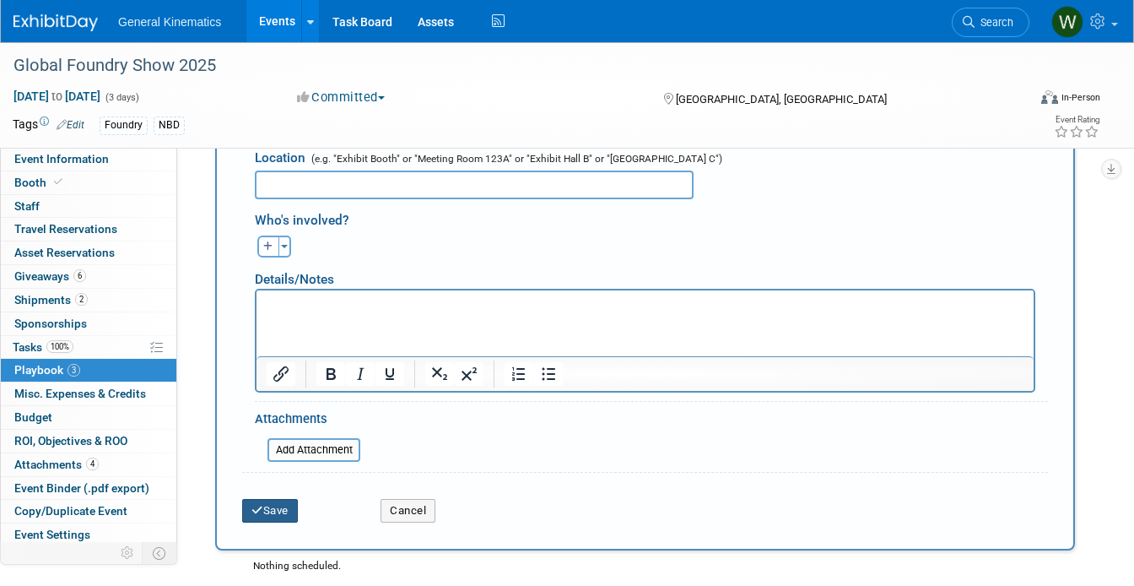
type input "Exhibit Floor Opens"
click at [259, 511] on icon "submit" at bounding box center [258, 510] width 12 height 11
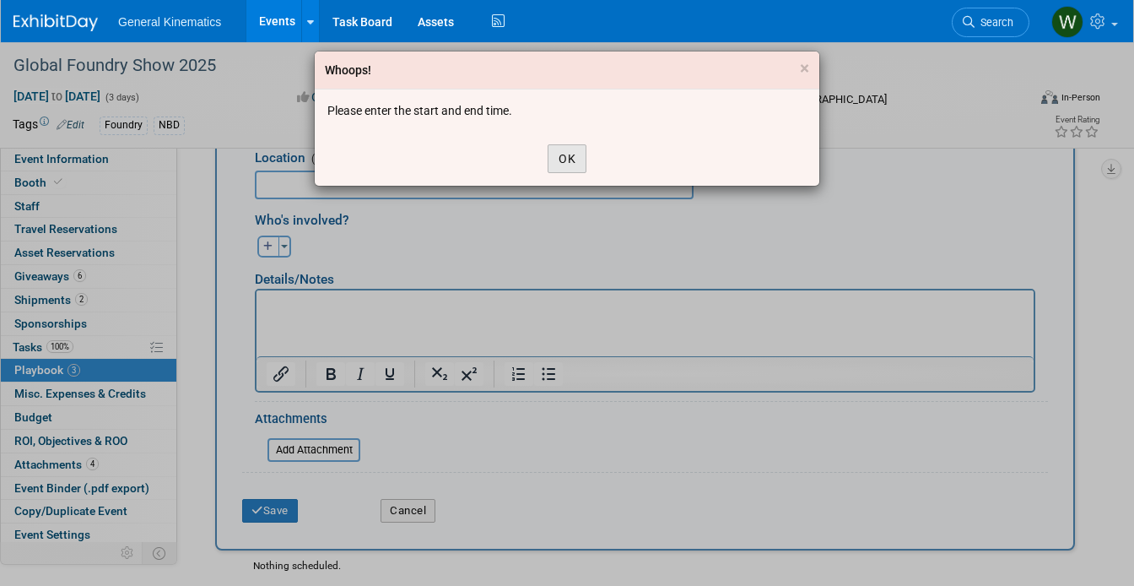
click at [563, 149] on button "OK" at bounding box center [567, 158] width 39 height 29
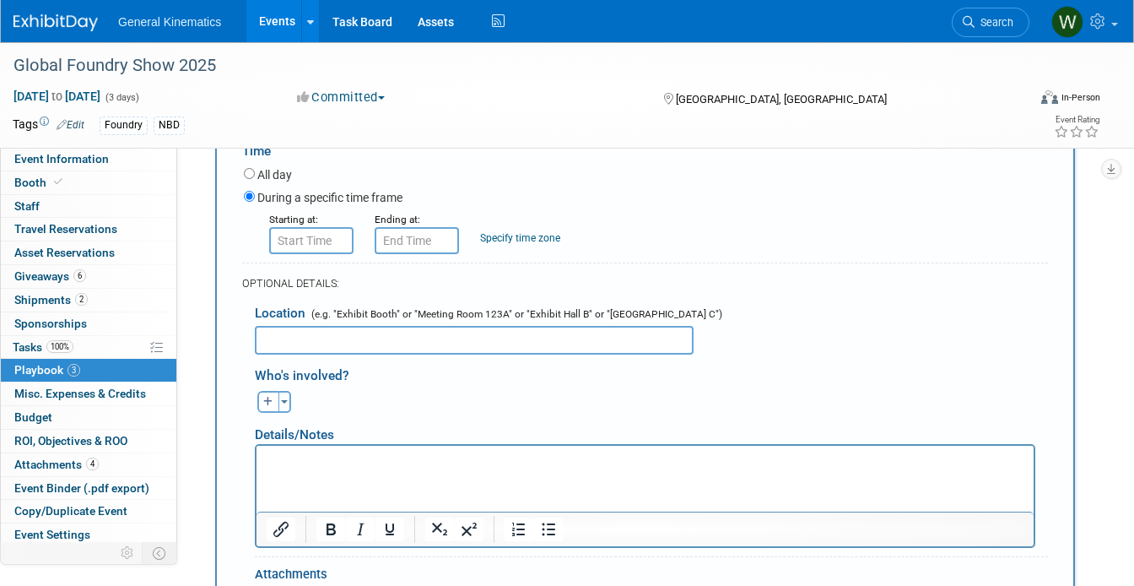
scroll to position [800, 0]
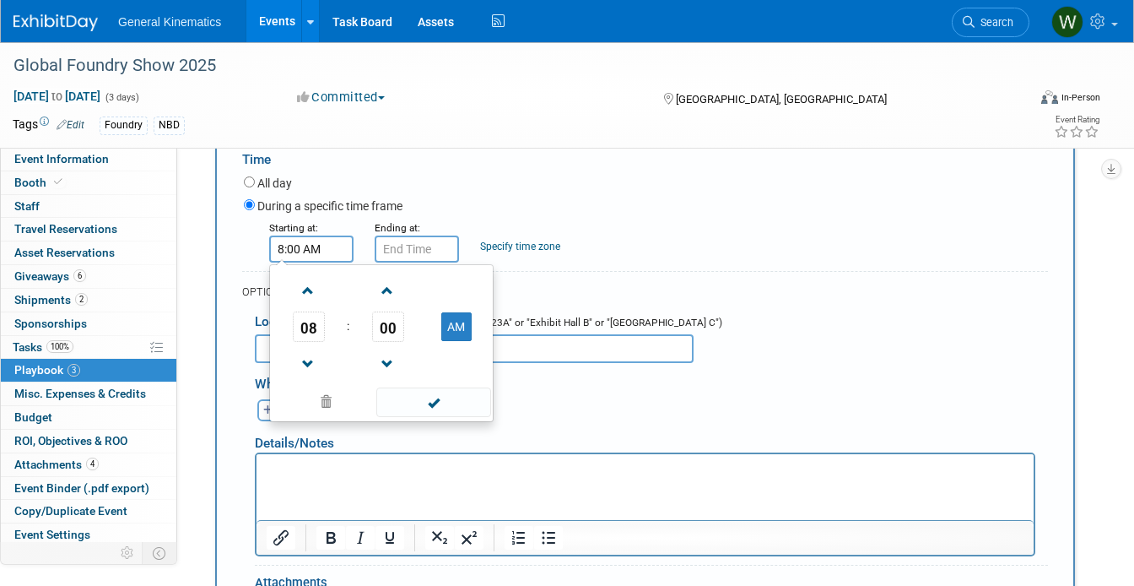
click at [325, 252] on input "8:00 AM" at bounding box center [311, 248] width 84 height 27
click at [306, 290] on span at bounding box center [309, 291] width 30 height 30
type input "11:00 AM"
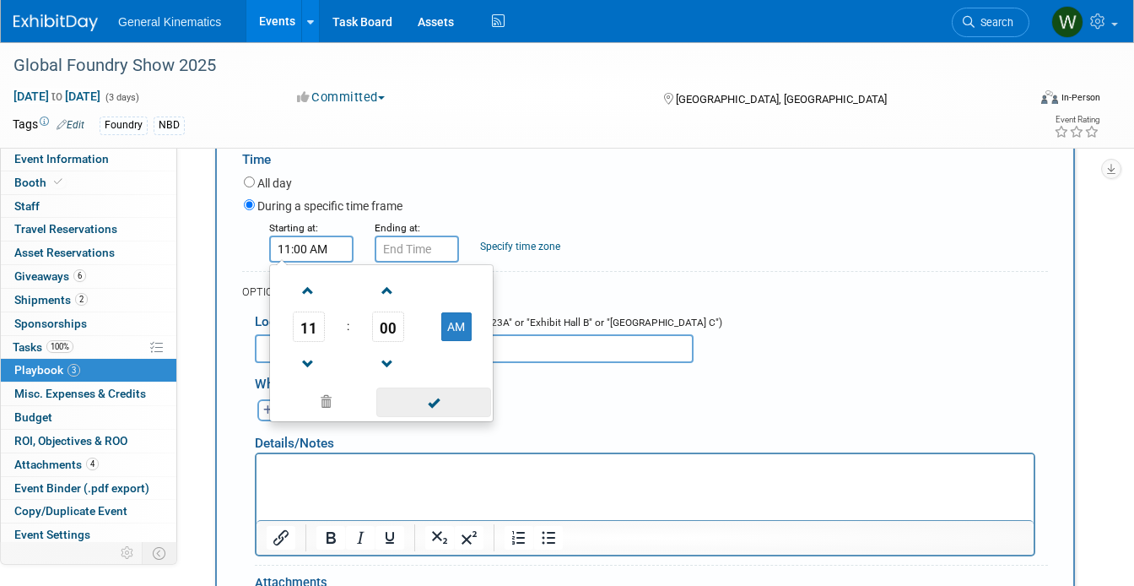
click at [426, 403] on span at bounding box center [433, 402] width 114 height 30
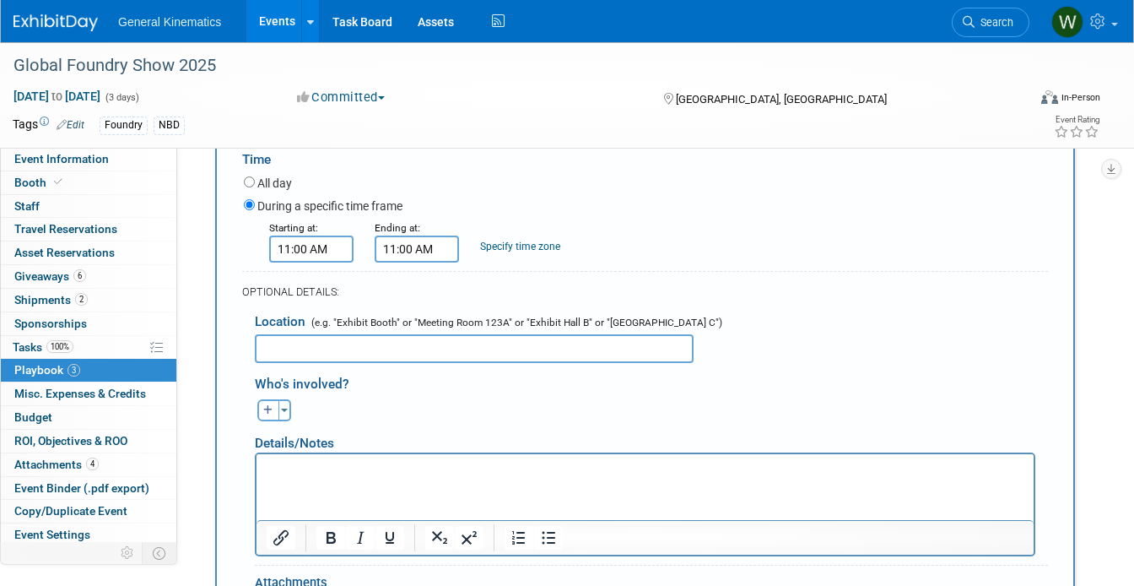
click at [428, 254] on input "11:00 AM" at bounding box center [417, 248] width 84 height 27
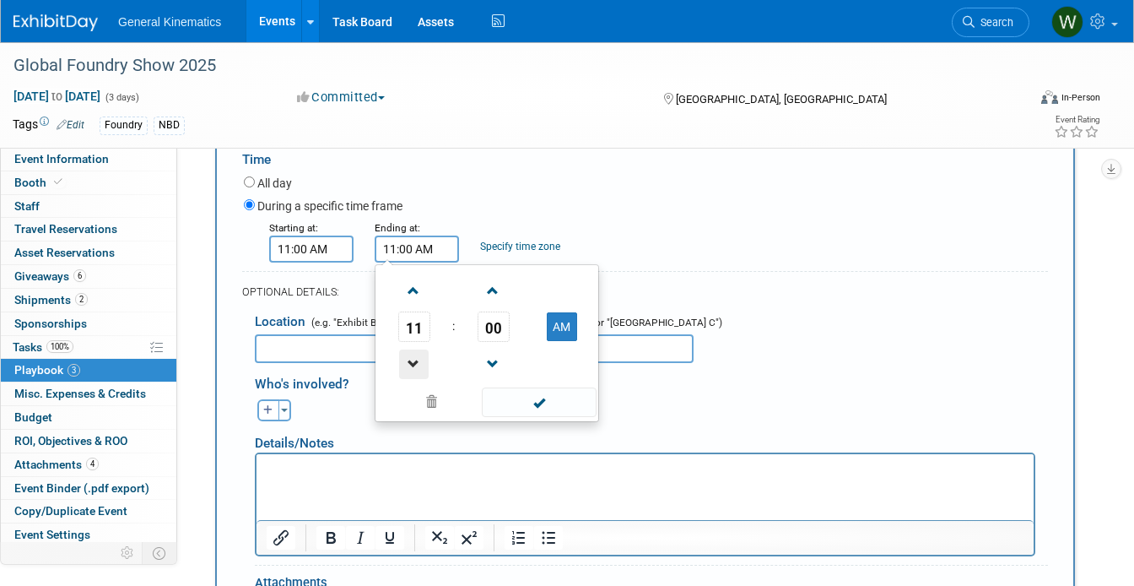
click at [418, 360] on span at bounding box center [414, 364] width 30 height 30
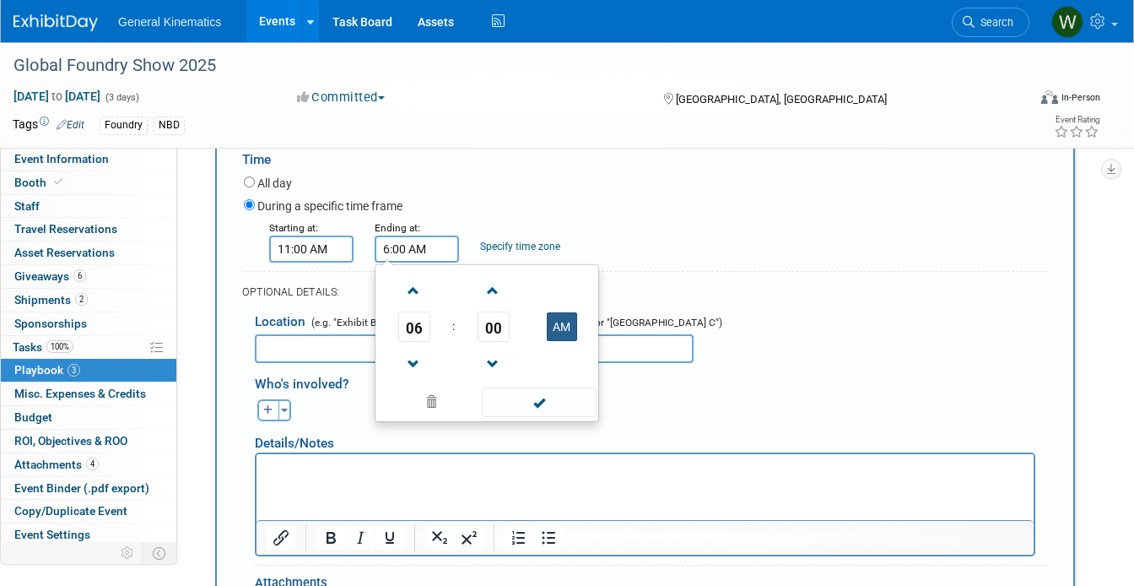
click at [561, 334] on button "AM" at bounding box center [562, 326] width 30 height 29
type input "6:00 PM"
click at [536, 403] on span at bounding box center [539, 402] width 114 height 30
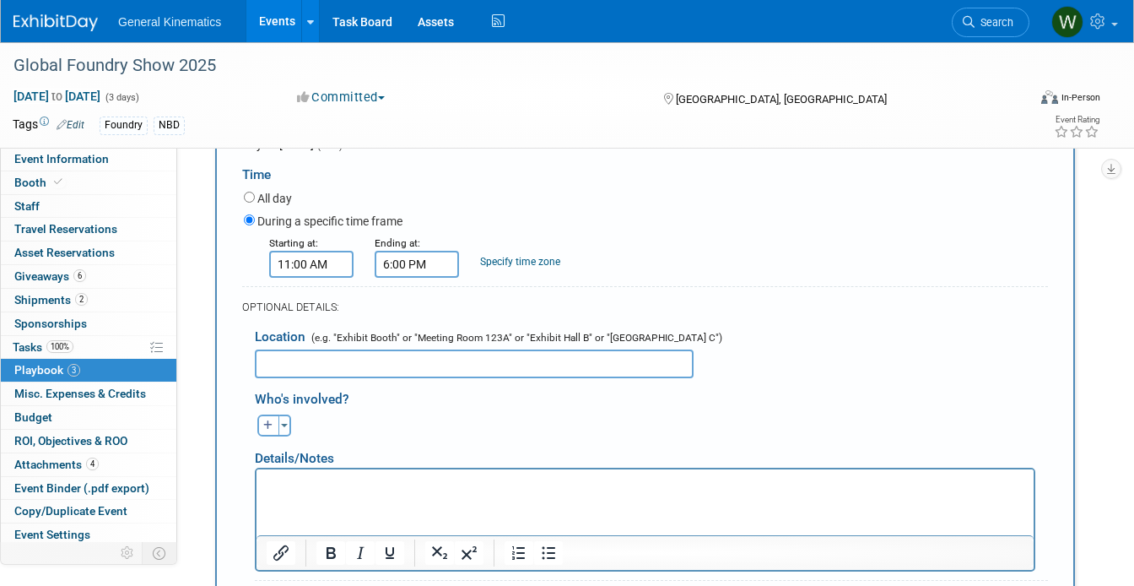
scroll to position [803, 0]
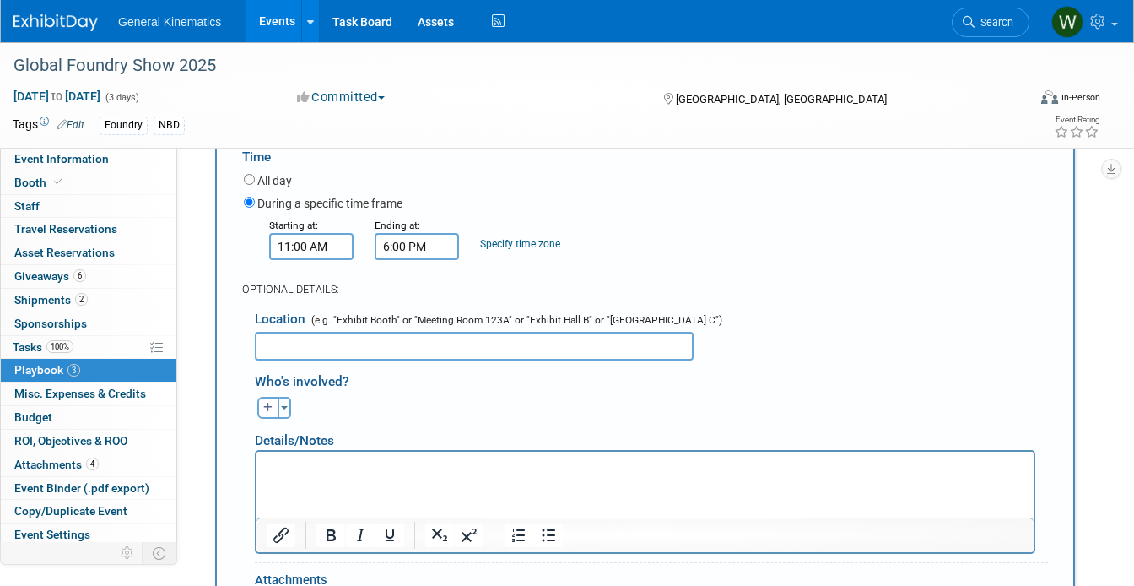
click at [403, 344] on input "text" at bounding box center [474, 346] width 439 height 29
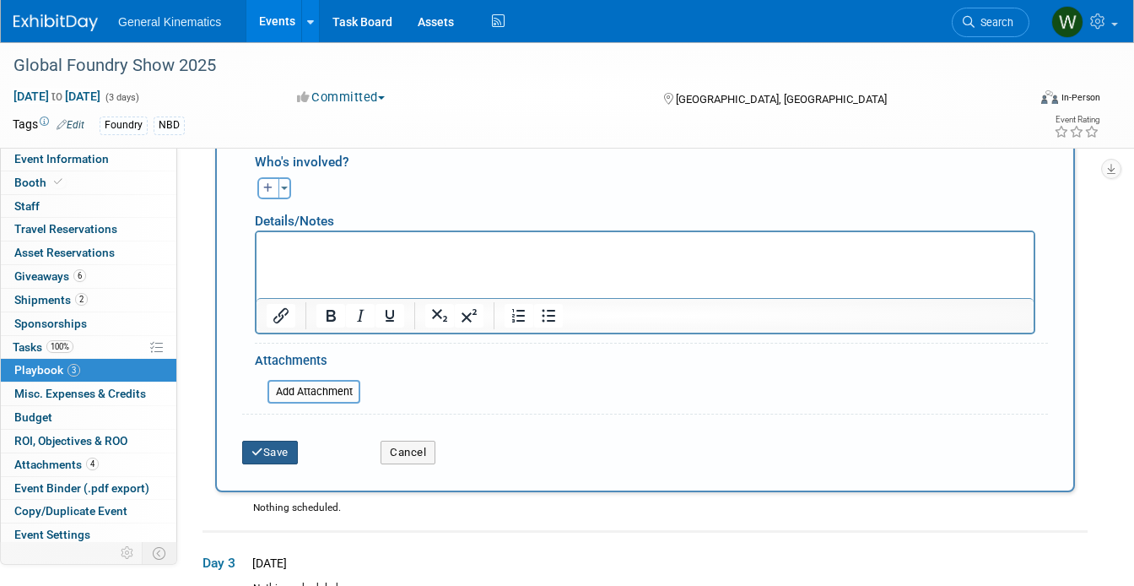
type input "Booth 231"
click at [278, 449] on button "Save" at bounding box center [270, 453] width 56 height 24
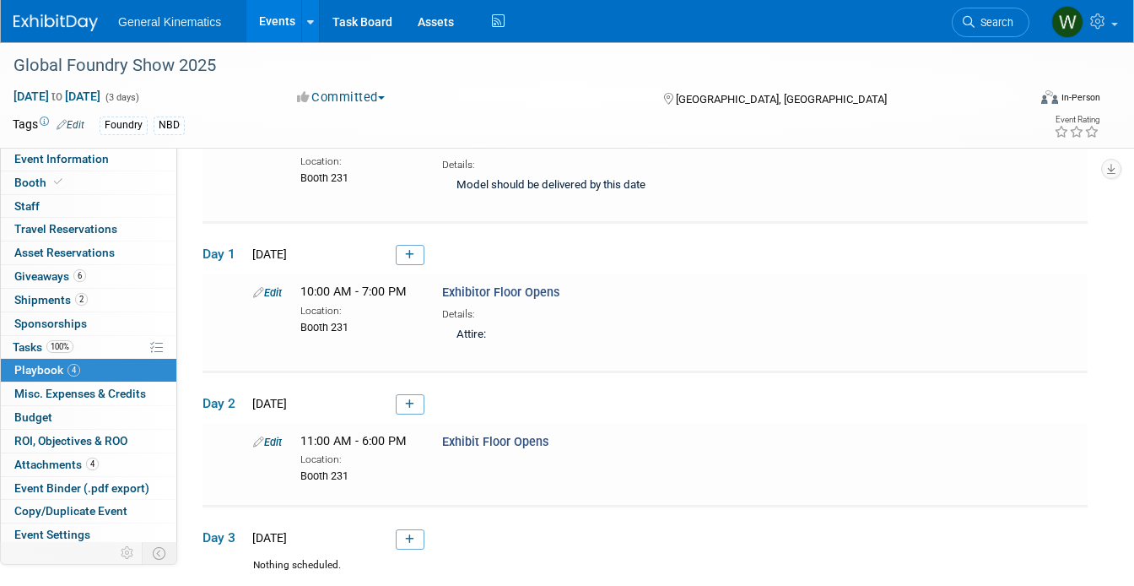
scroll to position [370, 0]
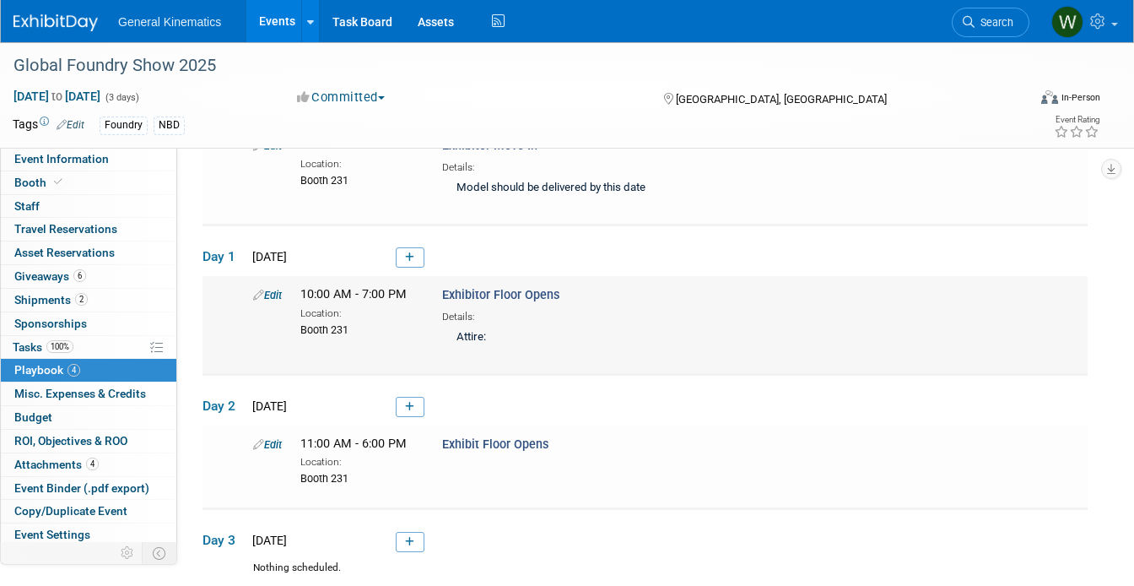
click at [271, 295] on link "Edit" at bounding box center [267, 295] width 29 height 13
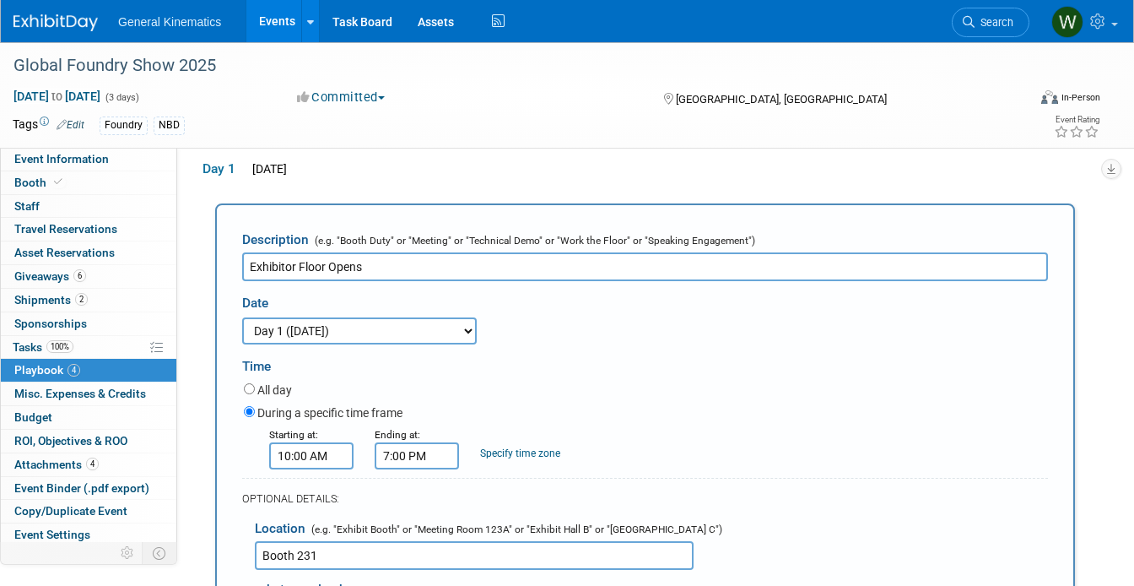
scroll to position [0, 0]
click at [293, 260] on input "Exhibitor Floor Opens" at bounding box center [645, 266] width 806 height 29
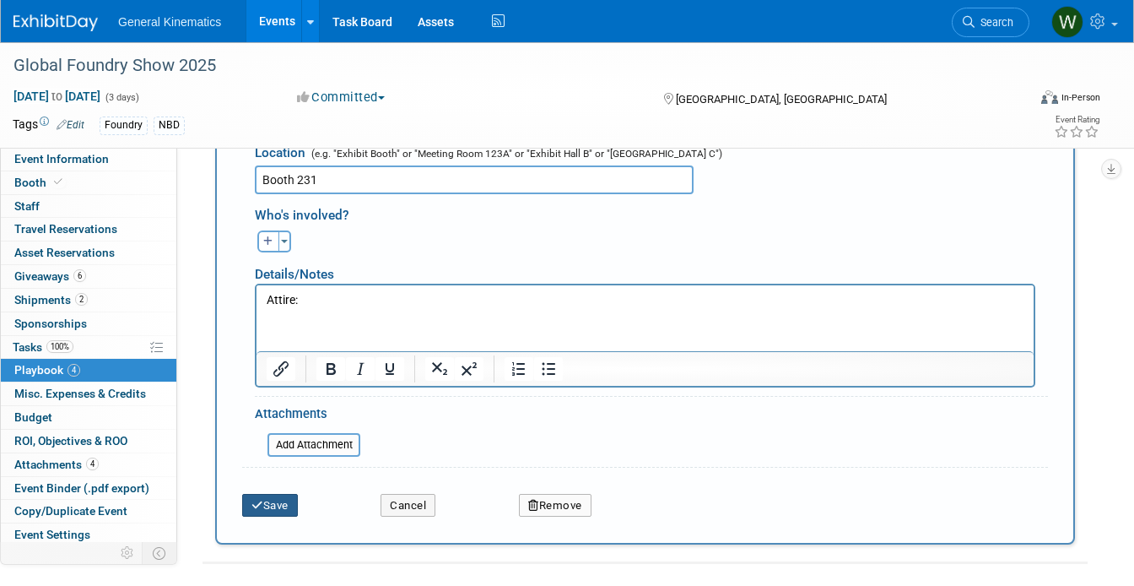
type input "Exhibit Floor Opens"
click at [259, 500] on icon "submit" at bounding box center [258, 505] width 12 height 11
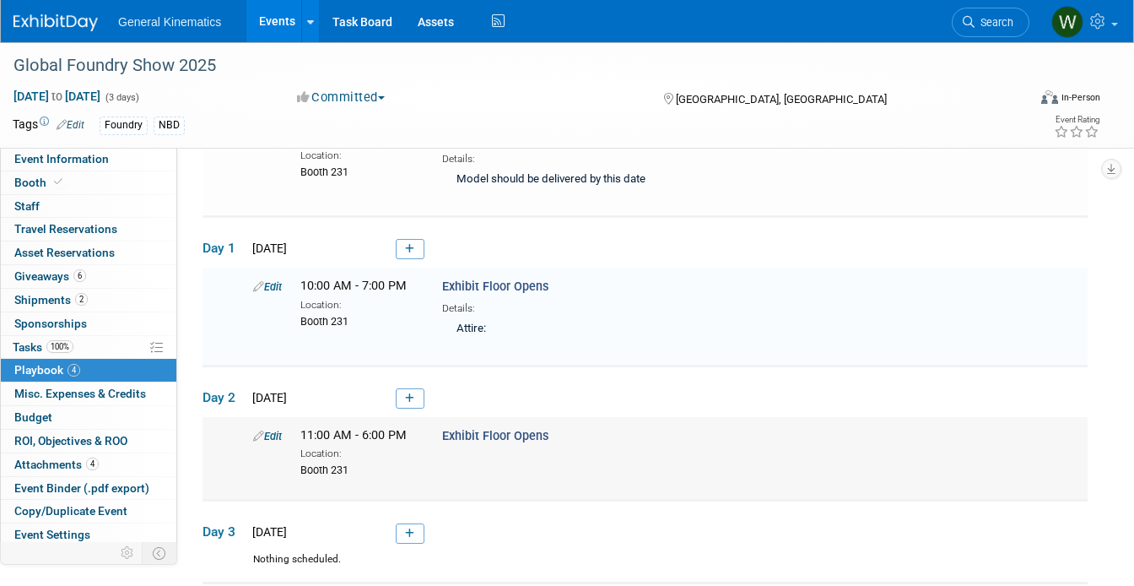
scroll to position [433, 0]
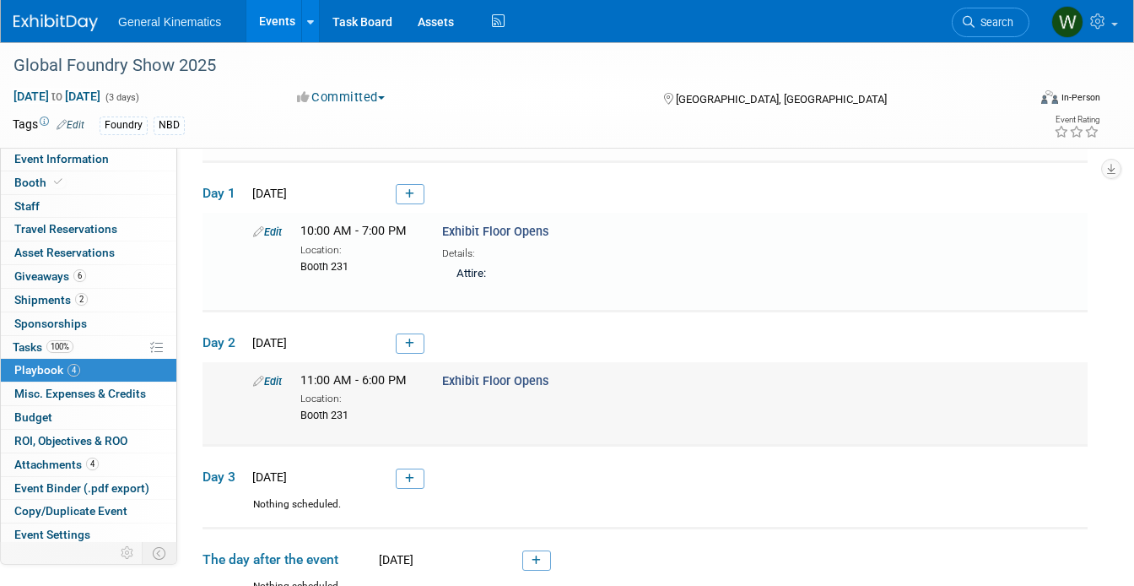
click at [273, 376] on link "Edit" at bounding box center [267, 381] width 29 height 13
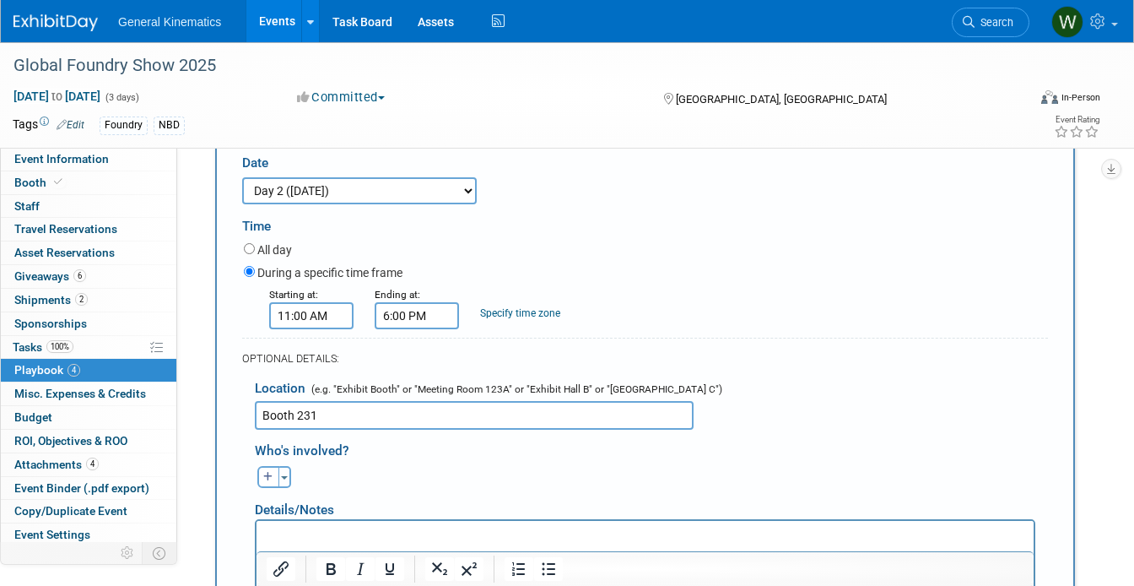
scroll to position [742, 0]
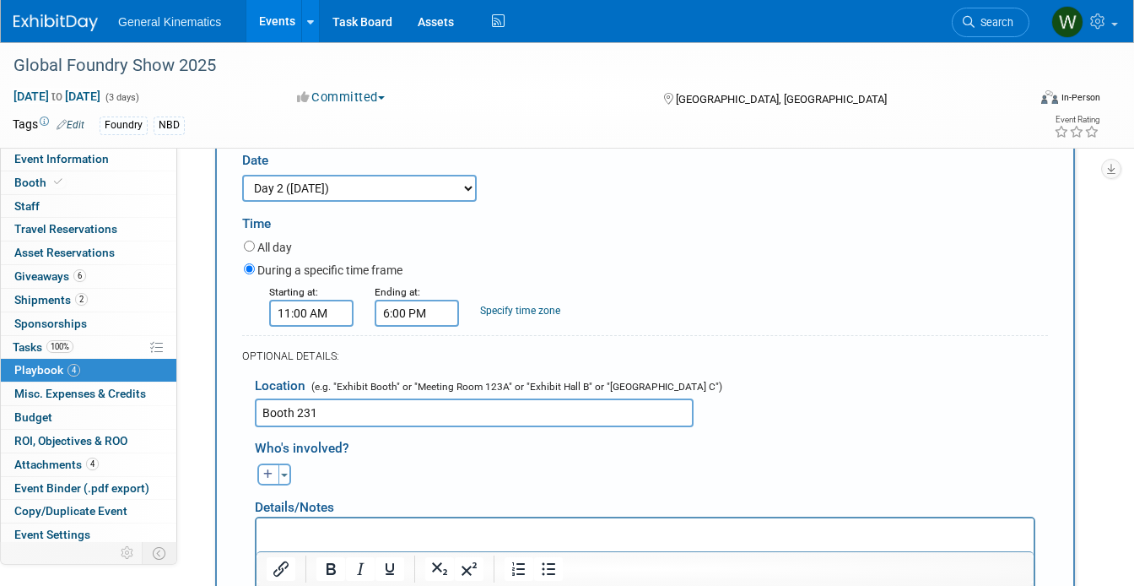
click at [419, 533] on p "Rich Text Area. Press ALT-0 for help." at bounding box center [646, 533] width 758 height 17
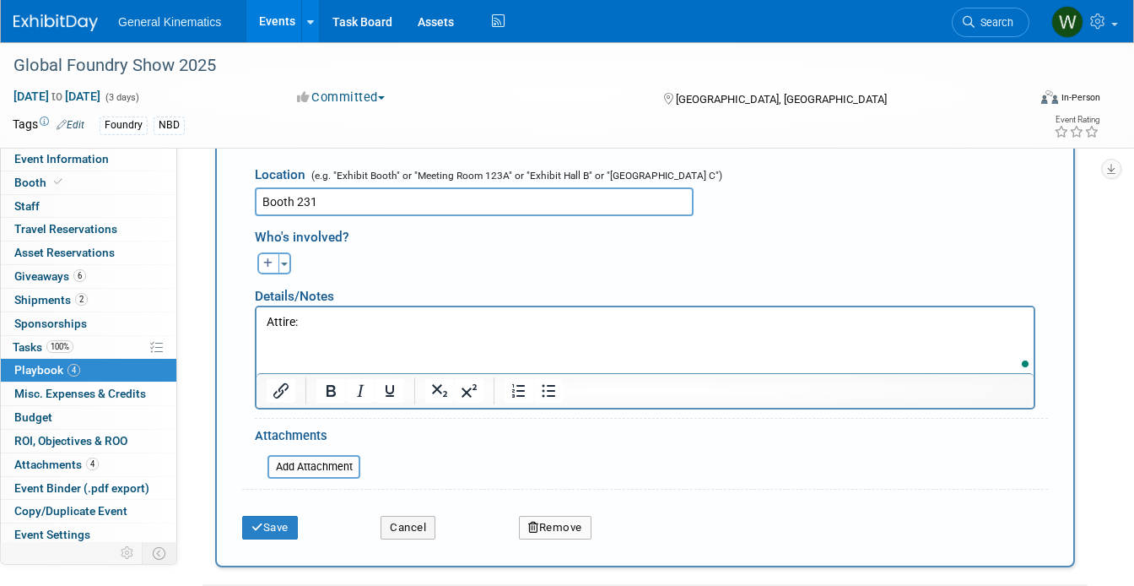
scroll to position [973, 0]
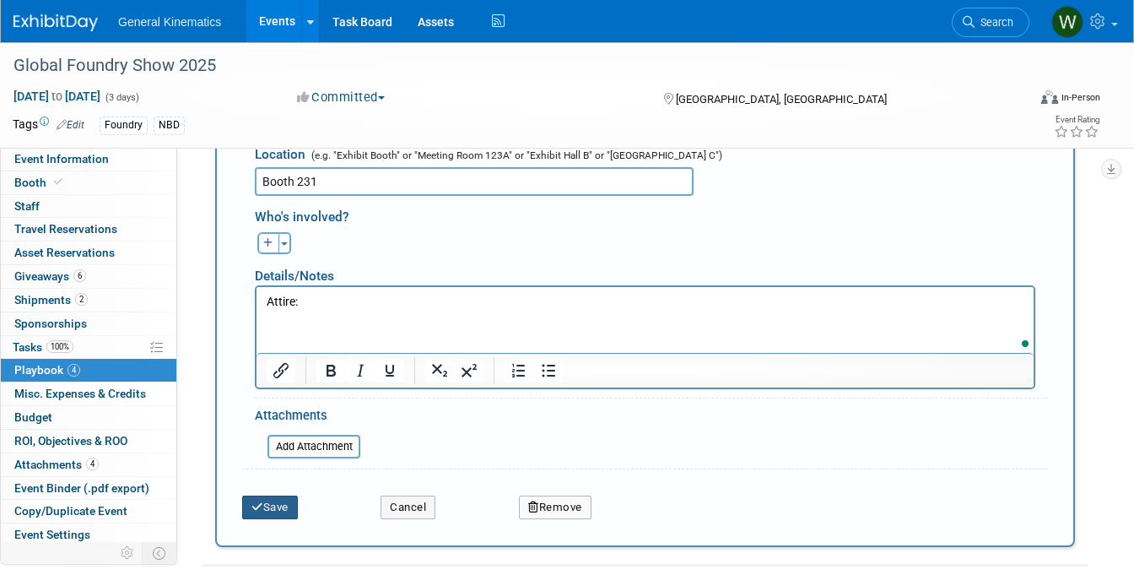
click at [276, 502] on button "Save" at bounding box center [270, 507] width 56 height 24
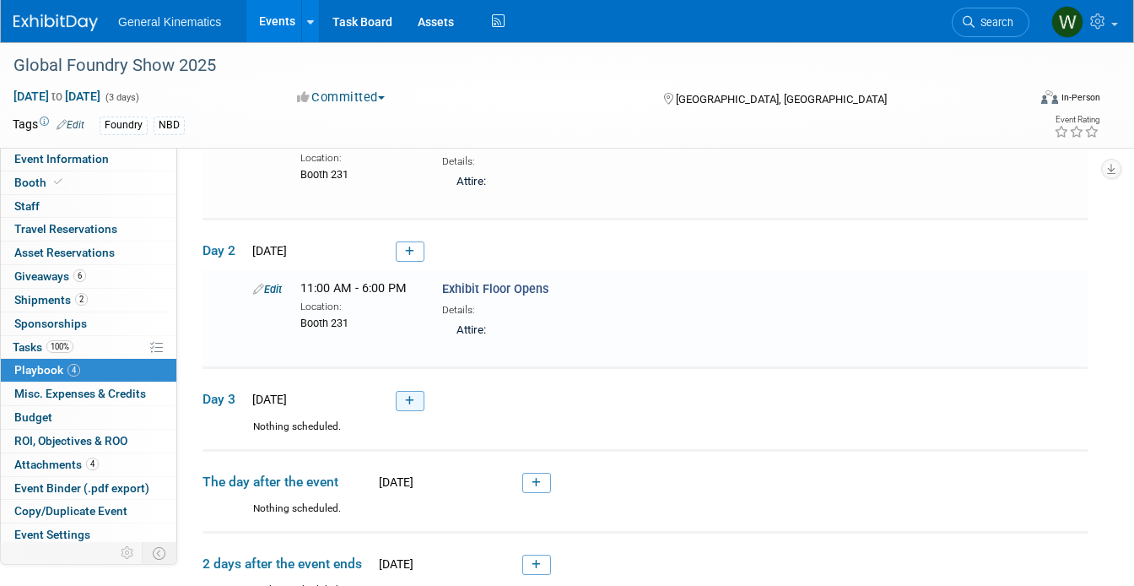
click at [413, 396] on icon at bounding box center [409, 401] width 9 height 10
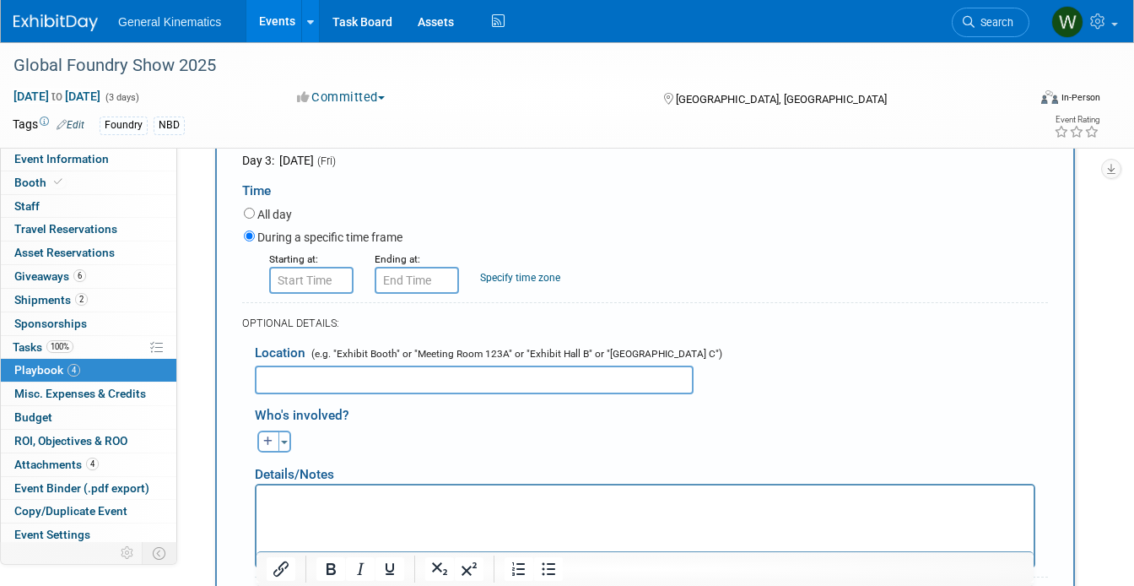
scroll to position [919, 0]
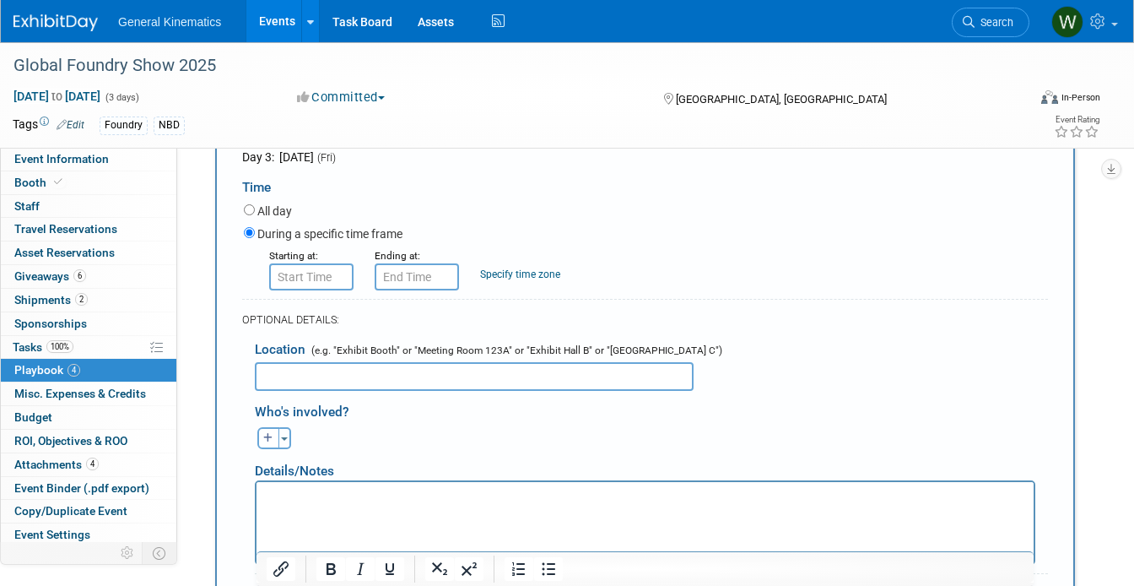
type input "Exhibit Floor Open"
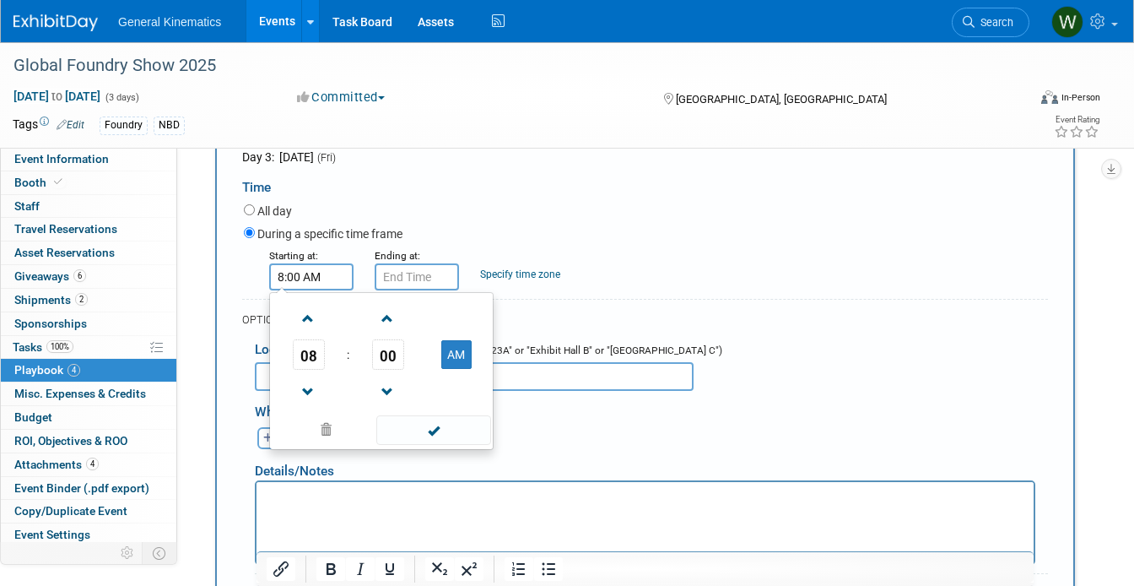
click at [295, 273] on input "8:00 AM" at bounding box center [311, 276] width 84 height 27
click at [300, 322] on span at bounding box center [309, 319] width 30 height 30
type input "11:00 AM"
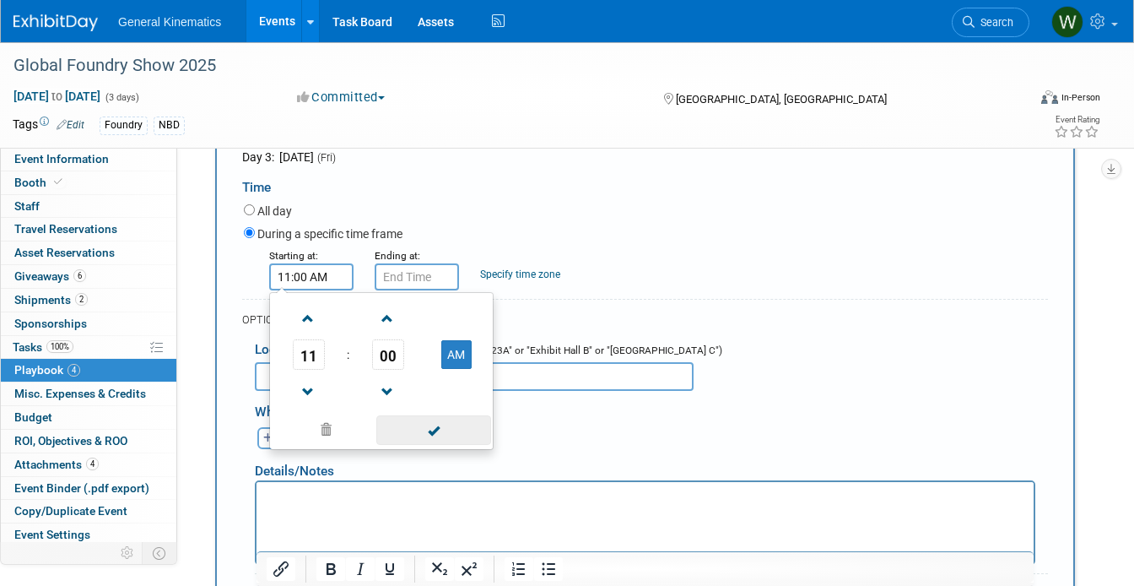
click at [415, 423] on span at bounding box center [433, 430] width 114 height 30
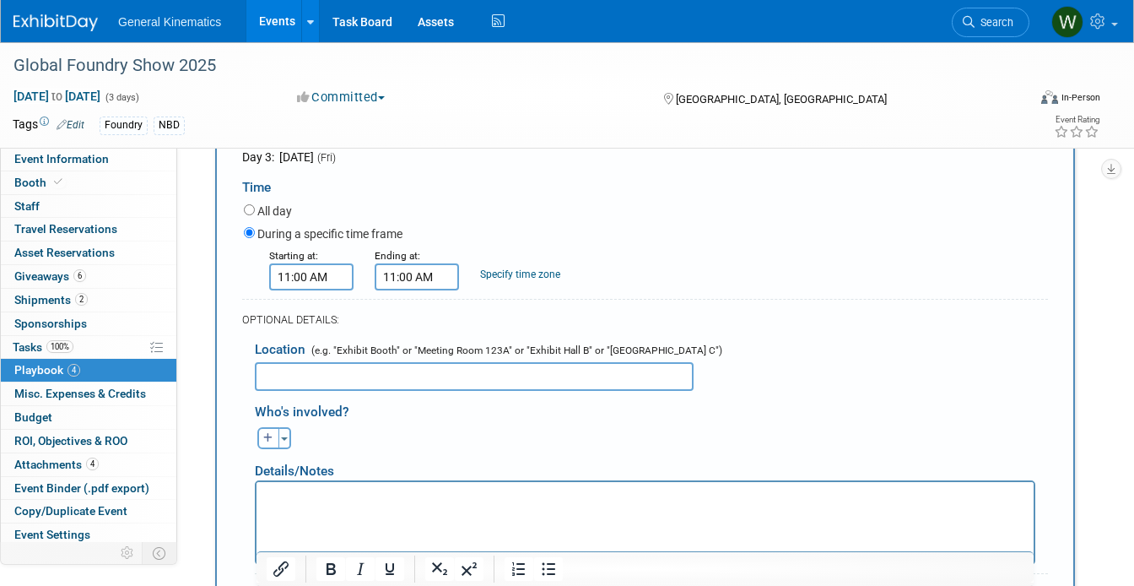
click at [422, 284] on input "11:00 AM" at bounding box center [417, 276] width 84 height 27
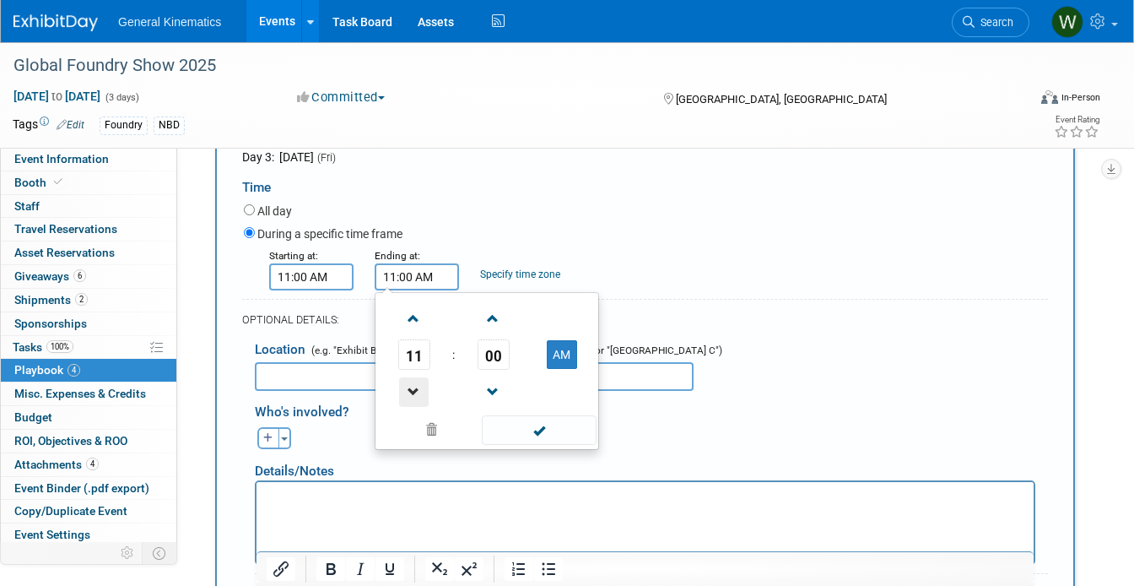
click at [409, 381] on span at bounding box center [414, 392] width 30 height 30
click at [414, 389] on span at bounding box center [414, 392] width 30 height 30
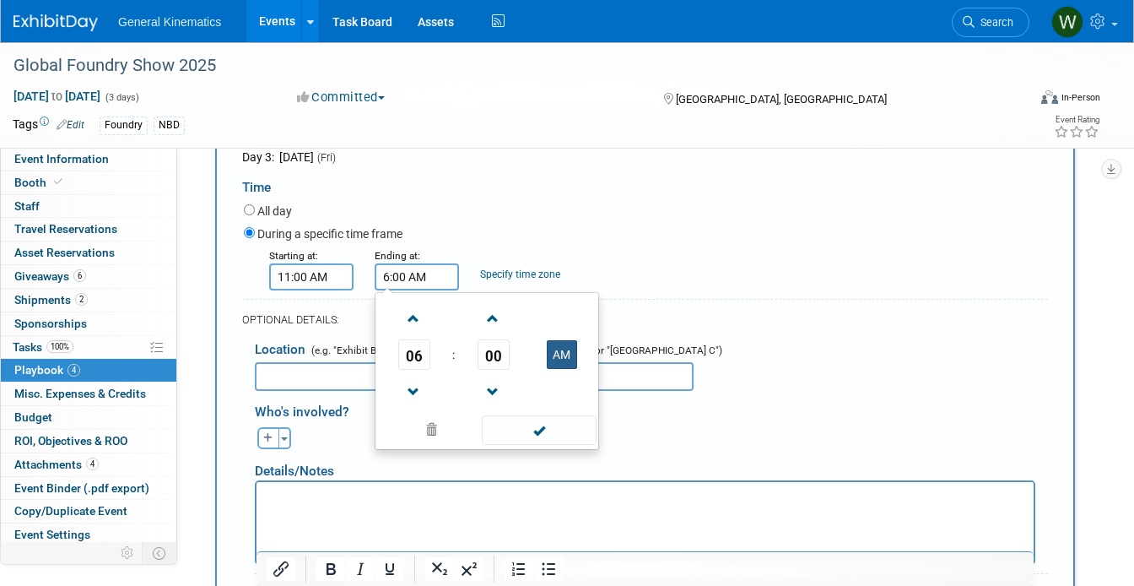
click at [560, 363] on button "AM" at bounding box center [562, 354] width 30 height 29
type input "6:00 PM"
click at [541, 418] on span at bounding box center [539, 430] width 114 height 30
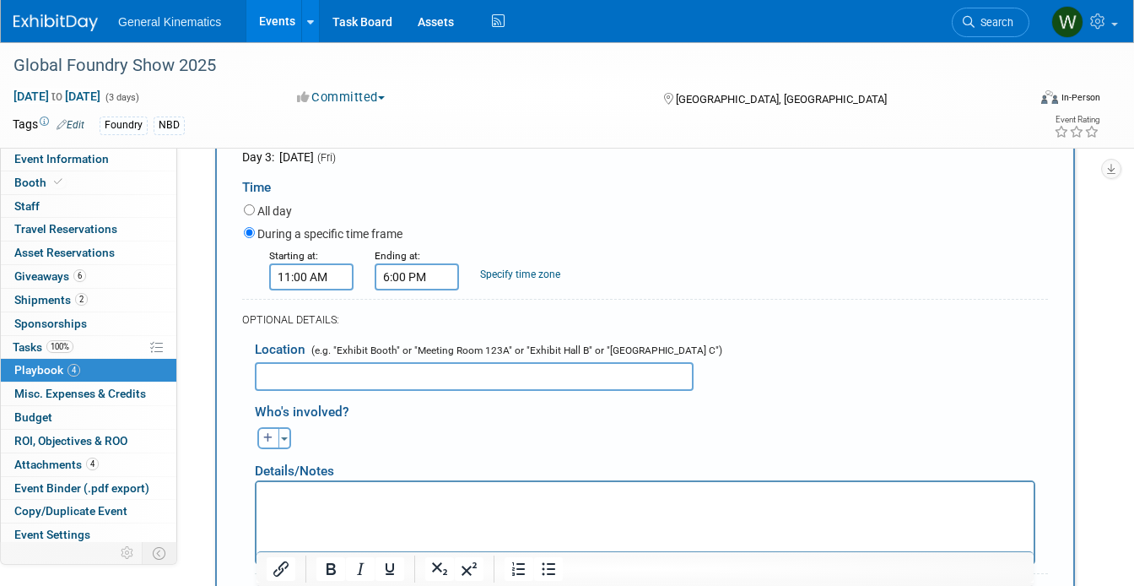
click at [382, 374] on input "text" at bounding box center [474, 376] width 439 height 29
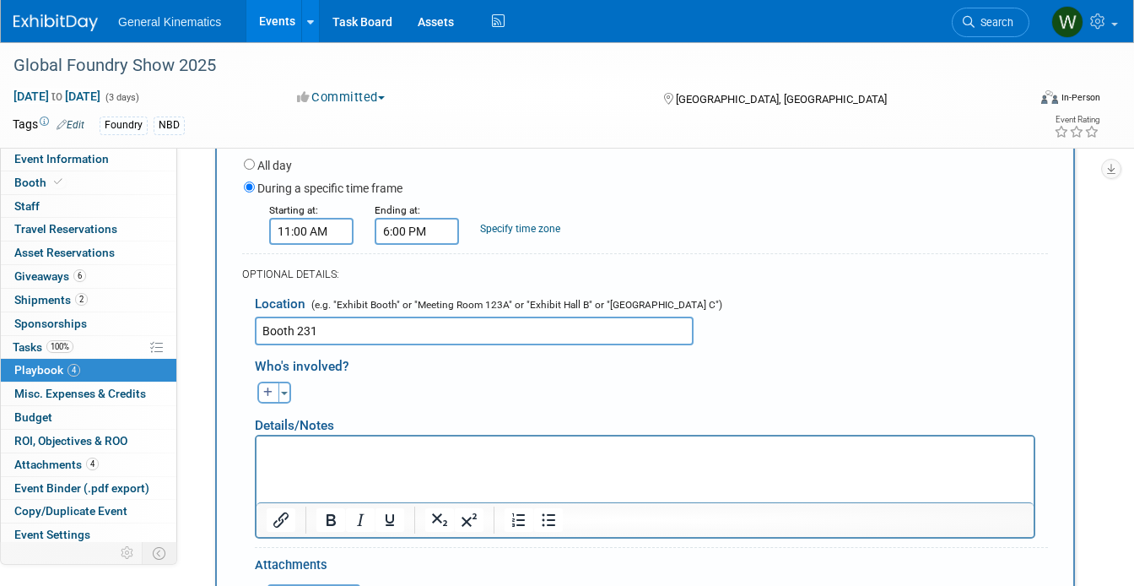
scroll to position [973, 0]
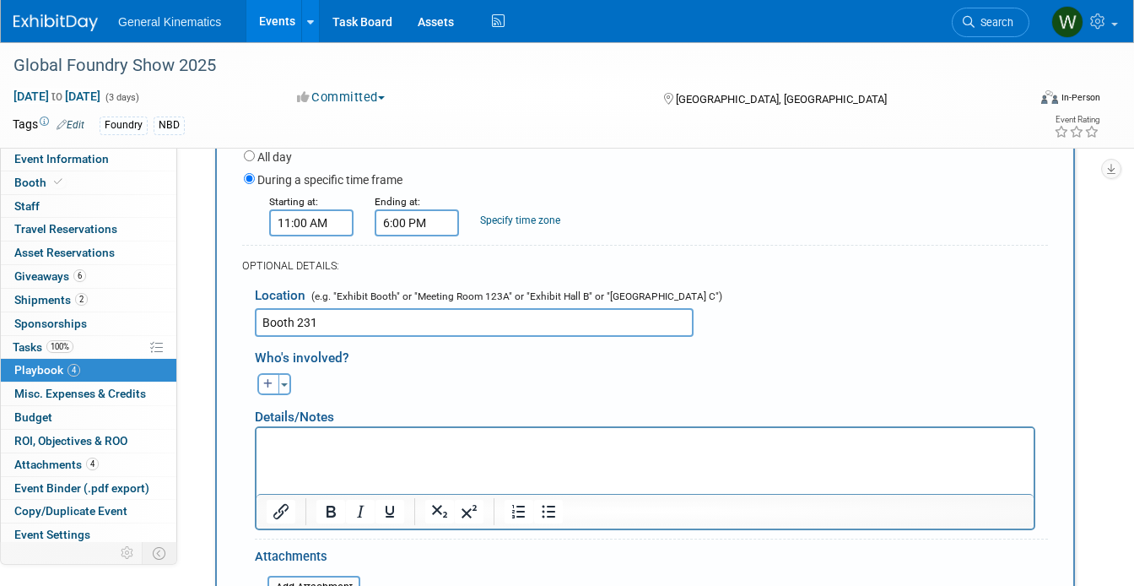
type input "Booth 231"
click at [391, 494] on div at bounding box center [645, 511] width 777 height 35
click at [380, 452] on html at bounding box center [645, 440] width 777 height 24
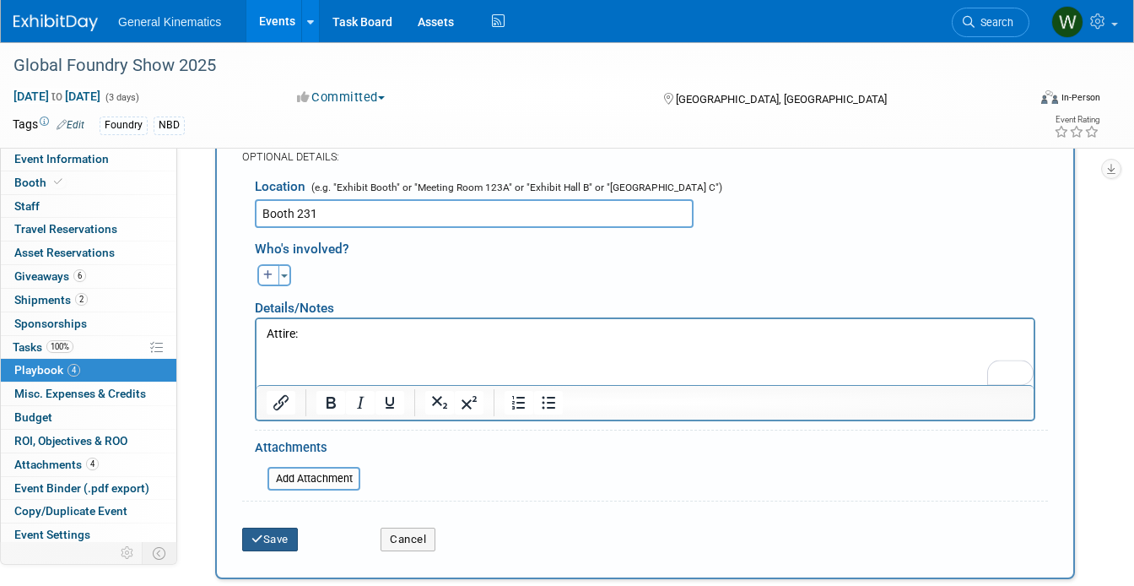
click at [273, 533] on button "Save" at bounding box center [270, 540] width 56 height 24
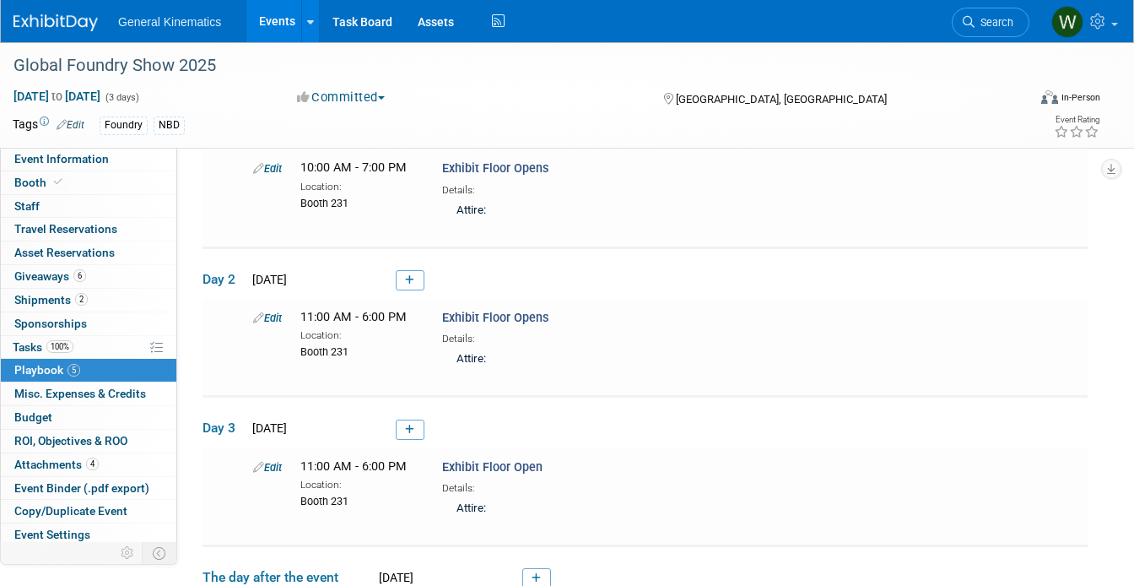
scroll to position [485, 0]
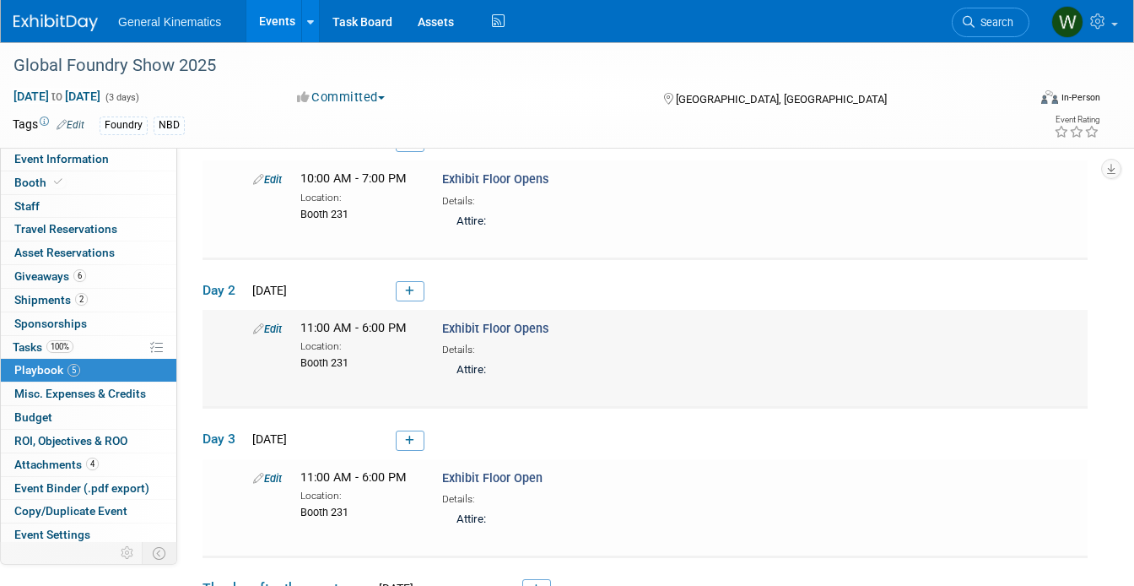
click at [275, 325] on link "Edit" at bounding box center [267, 328] width 29 height 13
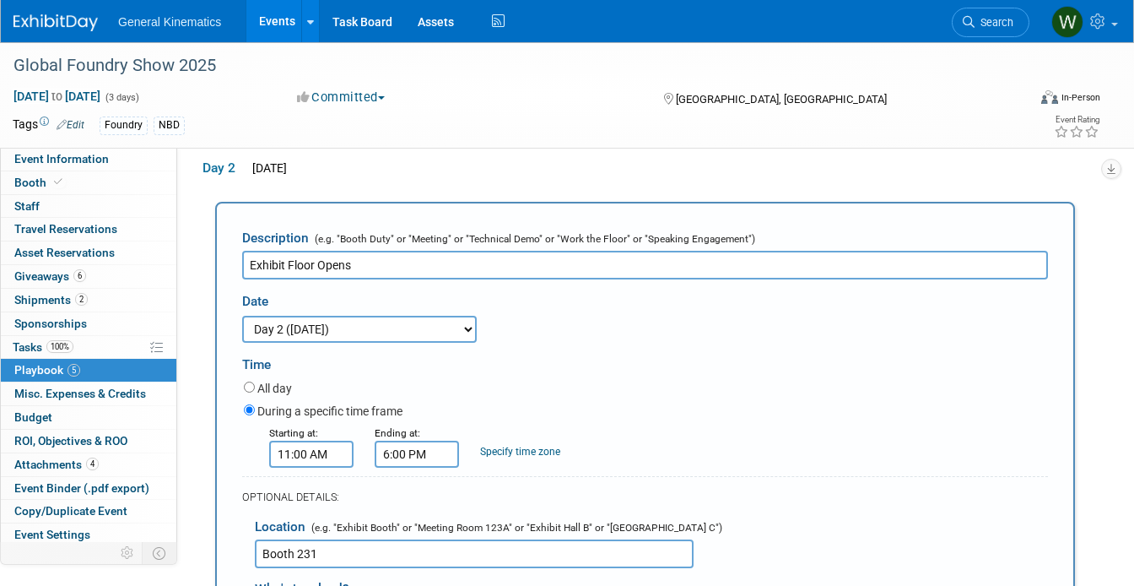
scroll to position [0, 0]
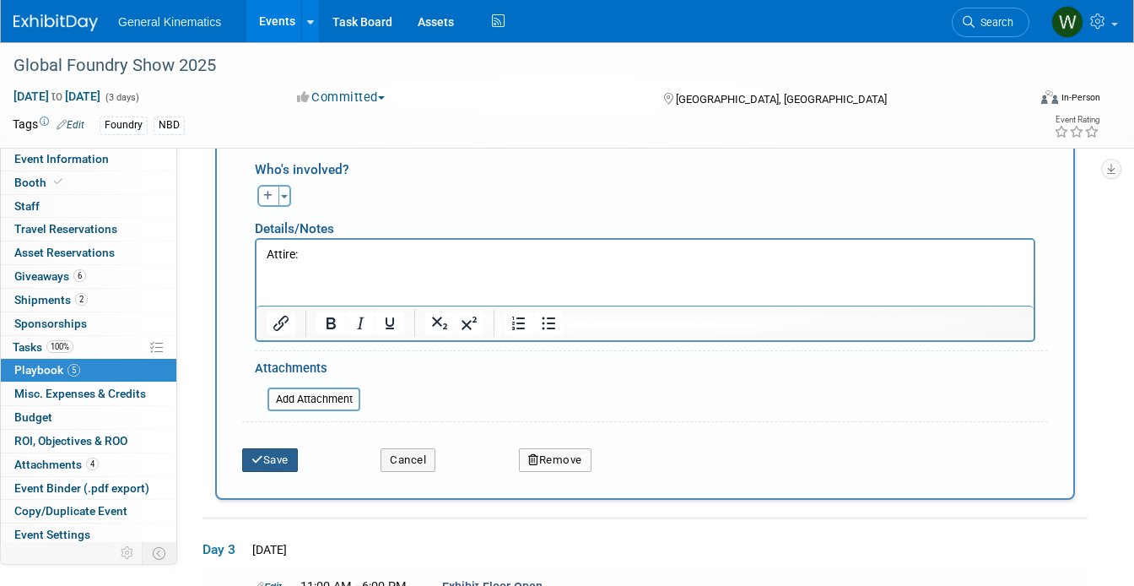
type input "Exhibit Floor Open"
click at [274, 460] on button "Save" at bounding box center [270, 460] width 56 height 24
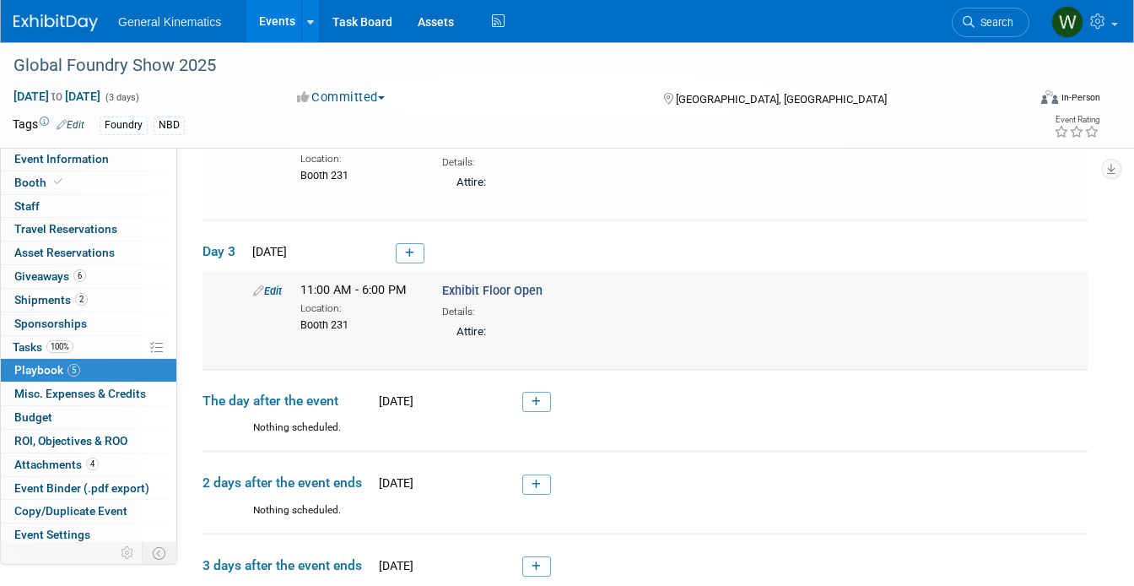
scroll to position [678, 0]
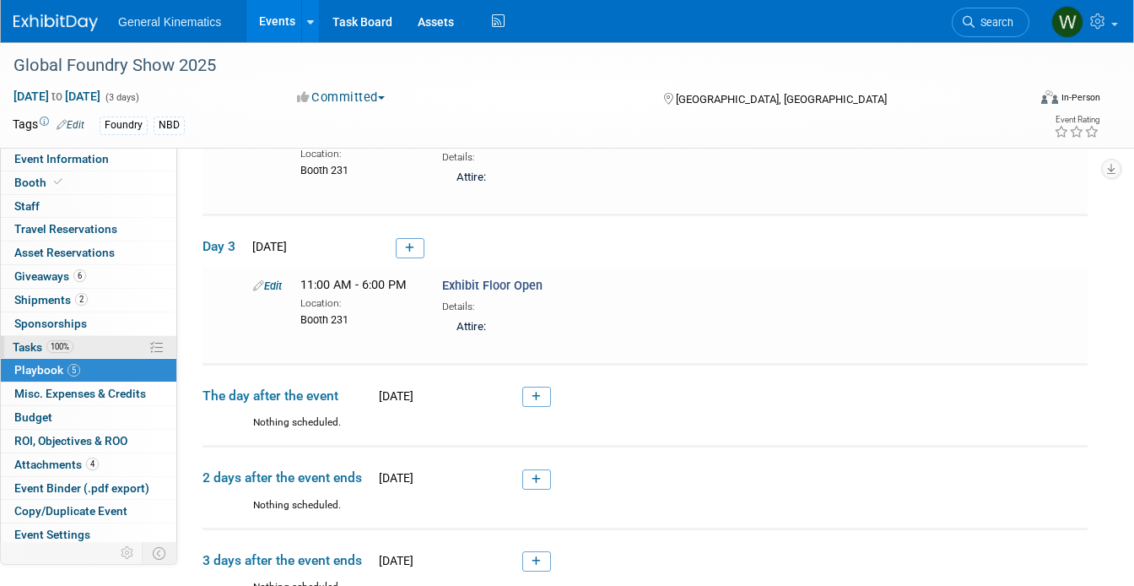
click at [98, 336] on link "100% Tasks 100%" at bounding box center [89, 347] width 176 height 23
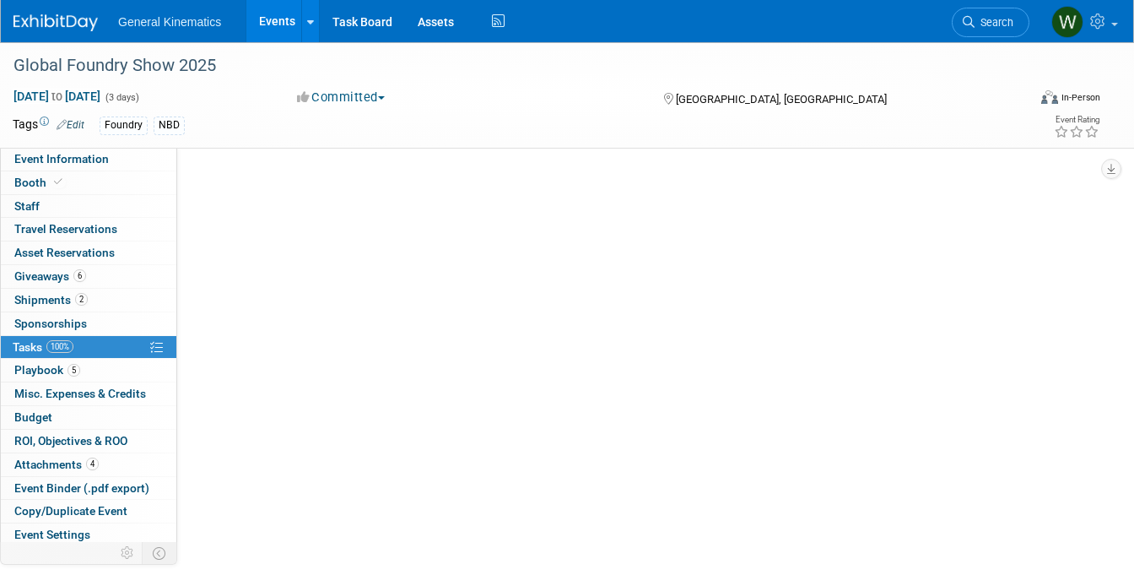
scroll to position [0, 0]
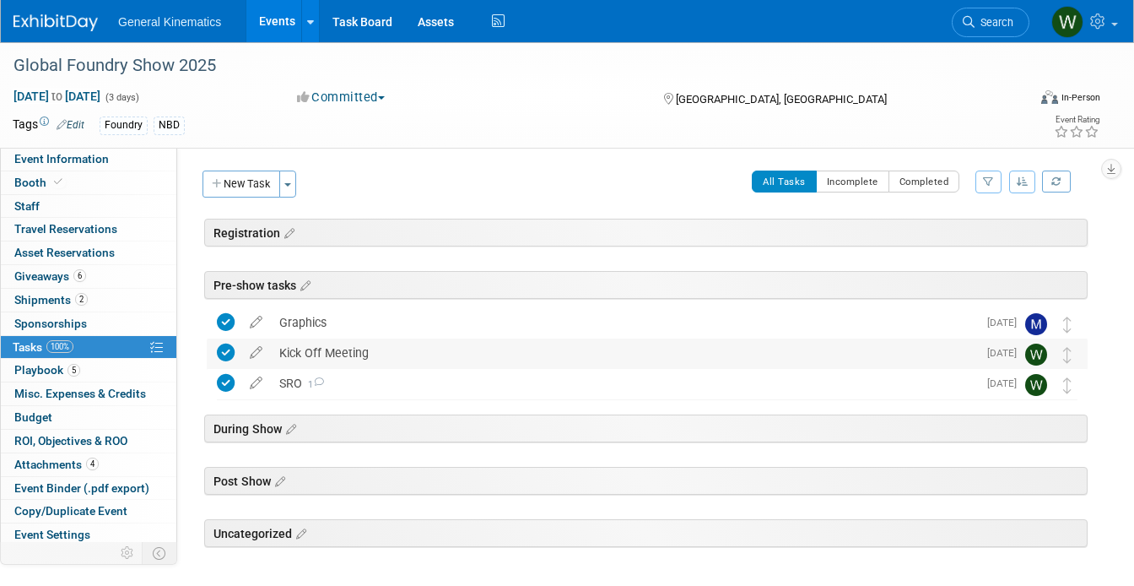
click at [321, 351] on div "Kick Off Meeting" at bounding box center [624, 352] width 706 height 29
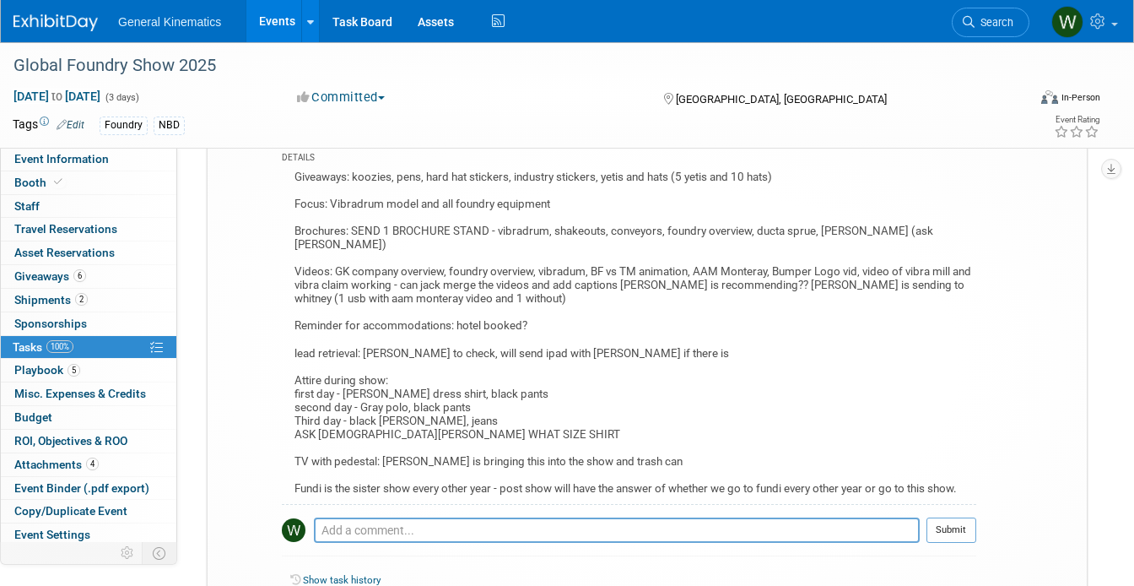
scroll to position [222, 0]
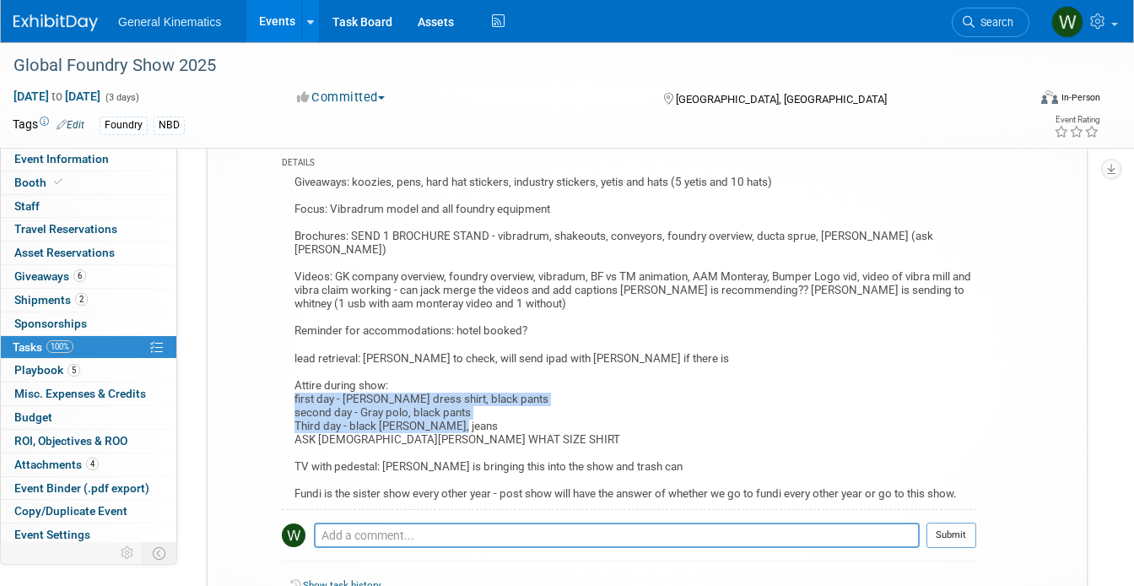
drag, startPoint x: 464, startPoint y: 409, endPoint x: 289, endPoint y: 388, distance: 176.7
click at [289, 388] on div "Giveaways: koozies, pens, hard hat stickers, industry stickers, yetis and hats …" at bounding box center [629, 340] width 695 height 338
copy div "first day - White LS dress shirt, black pants second day - Gray polo, black pan…"
click at [82, 368] on link "5 Playbook 5" at bounding box center [89, 370] width 176 height 23
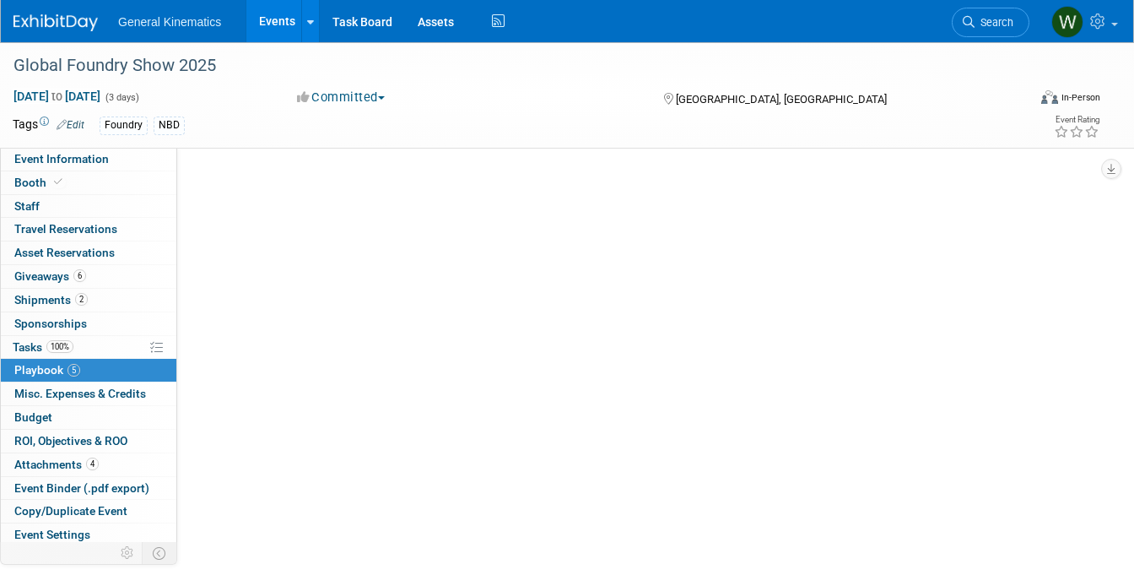
scroll to position [0, 0]
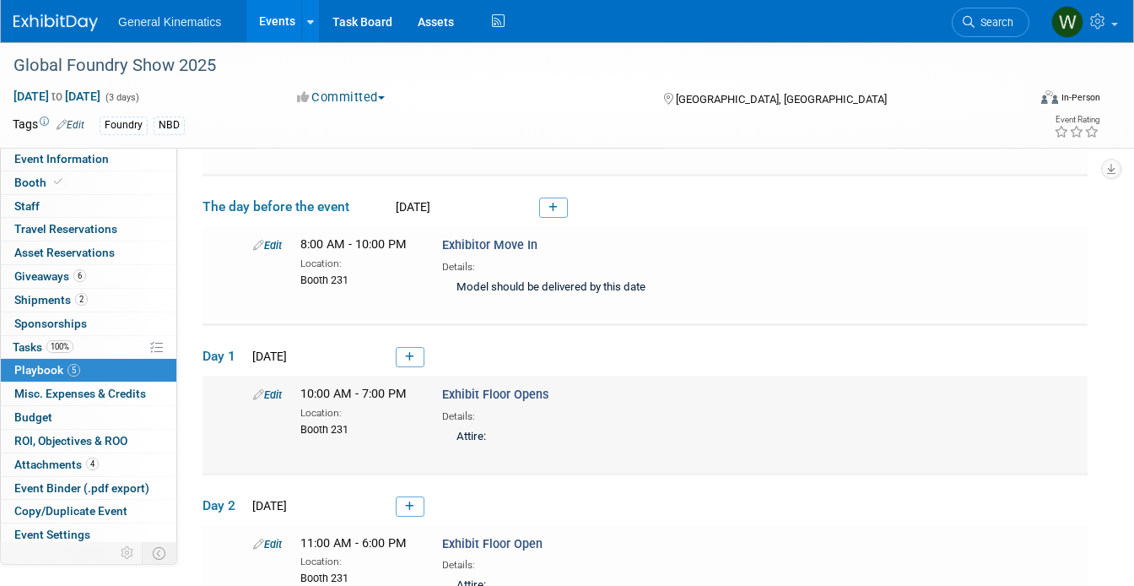
click at [270, 388] on link "Edit" at bounding box center [267, 394] width 29 height 13
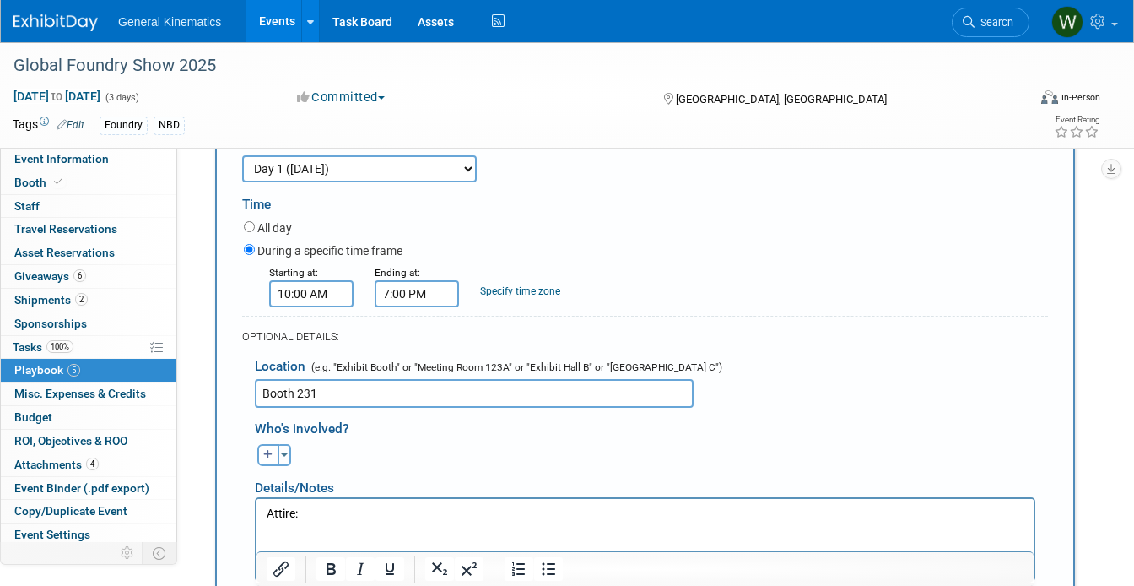
scroll to position [650, 0]
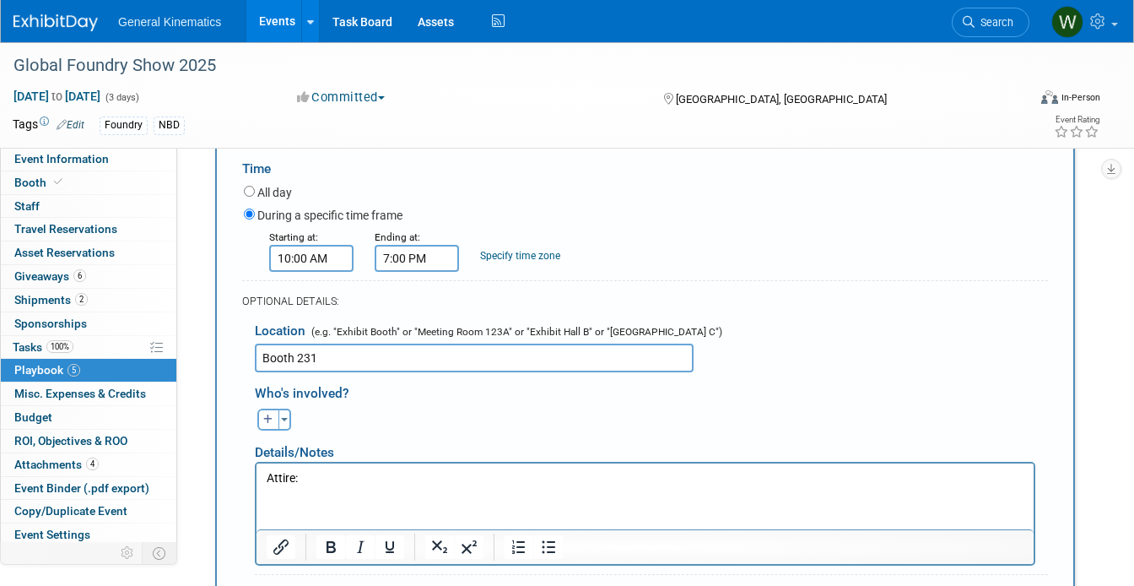
click at [424, 480] on p "Attire:" at bounding box center [646, 477] width 758 height 17
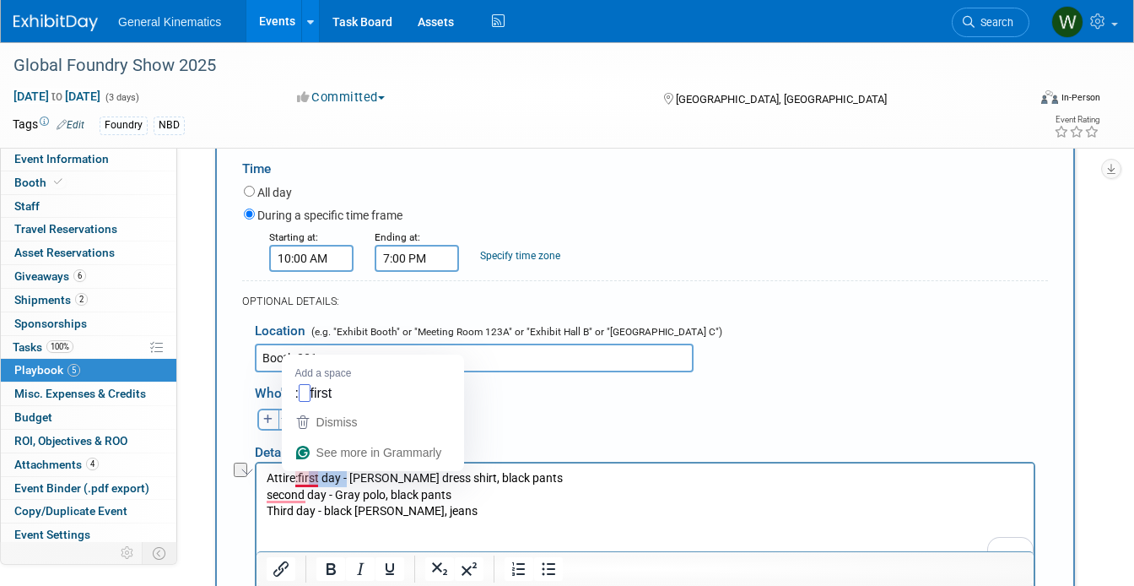
drag, startPoint x: 347, startPoint y: 476, endPoint x: 302, endPoint y: 474, distance: 44.8
click at [302, 474] on p "Attire:first day - White LS dress shirt, black pants second day - Gray polo, bl…" at bounding box center [646, 494] width 758 height 50
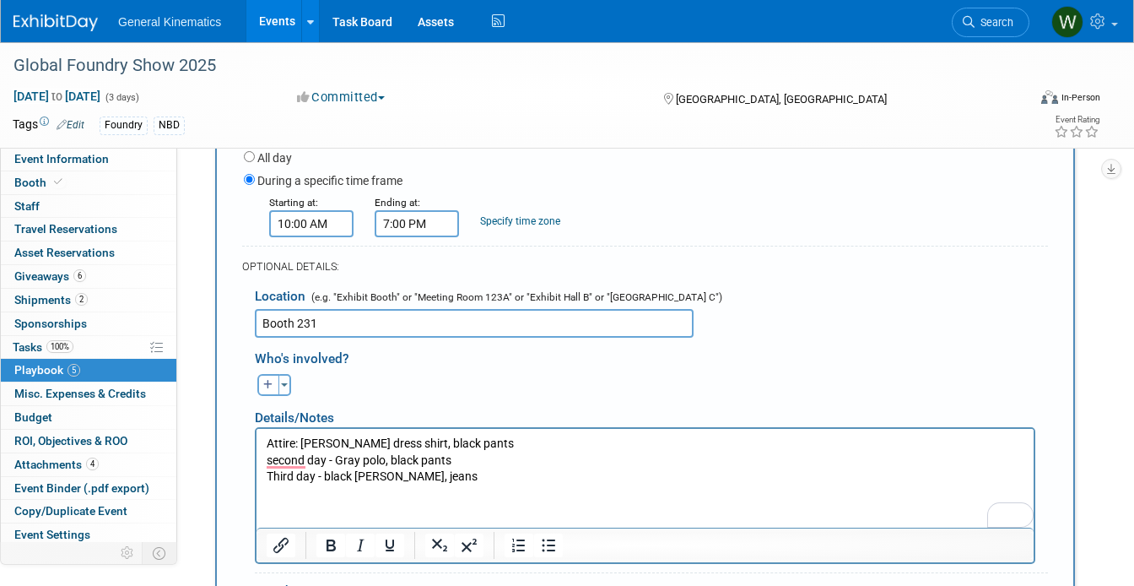
scroll to position [687, 0]
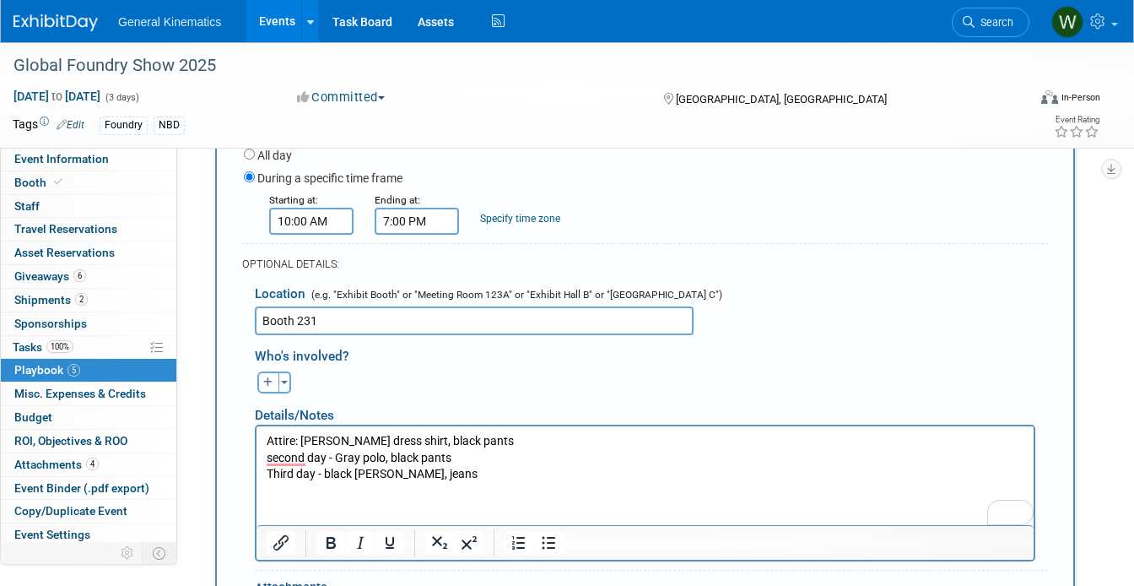
click at [369, 472] on p "Attire: [PERSON_NAME] dress shirt, black pants second day - Gray polo, black pa…" at bounding box center [646, 457] width 758 height 50
drag, startPoint x: 418, startPoint y: 473, endPoint x: 238, endPoint y: 461, distance: 180.2
click at [257, 461] on html "Attire: White LS dress shirt, black pants second day - Gray polo, black pants T…" at bounding box center [645, 453] width 777 height 57
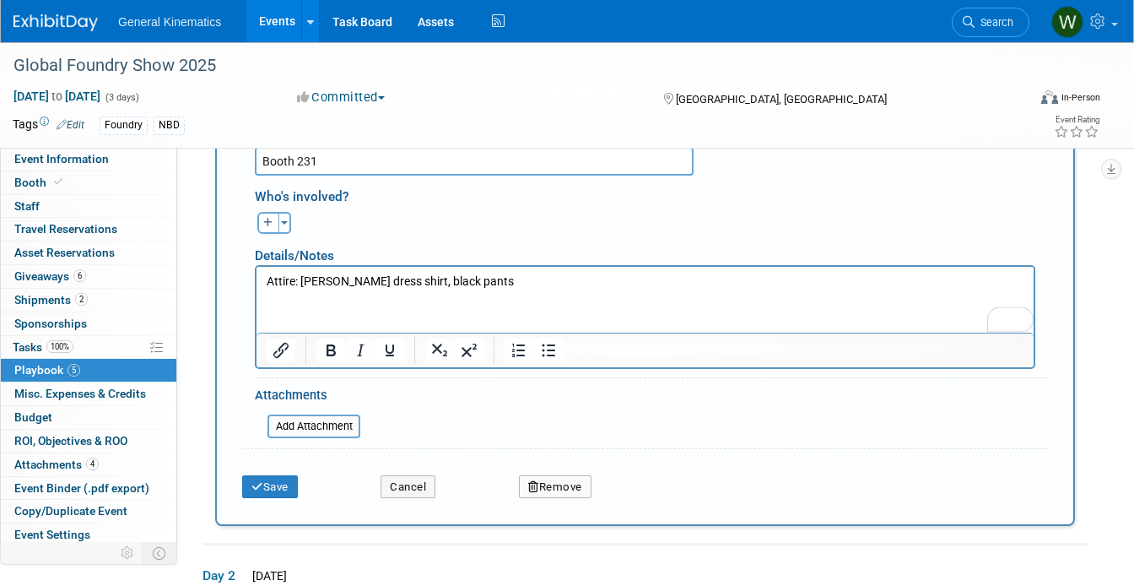
scroll to position [846, 0]
click at [349, 282] on p "Attire: White LS dress shirt, black pants" at bounding box center [646, 281] width 758 height 17
click at [338, 278] on p "Attire: White Long sleeve dress shirt, black pants" at bounding box center [646, 281] width 758 height 17
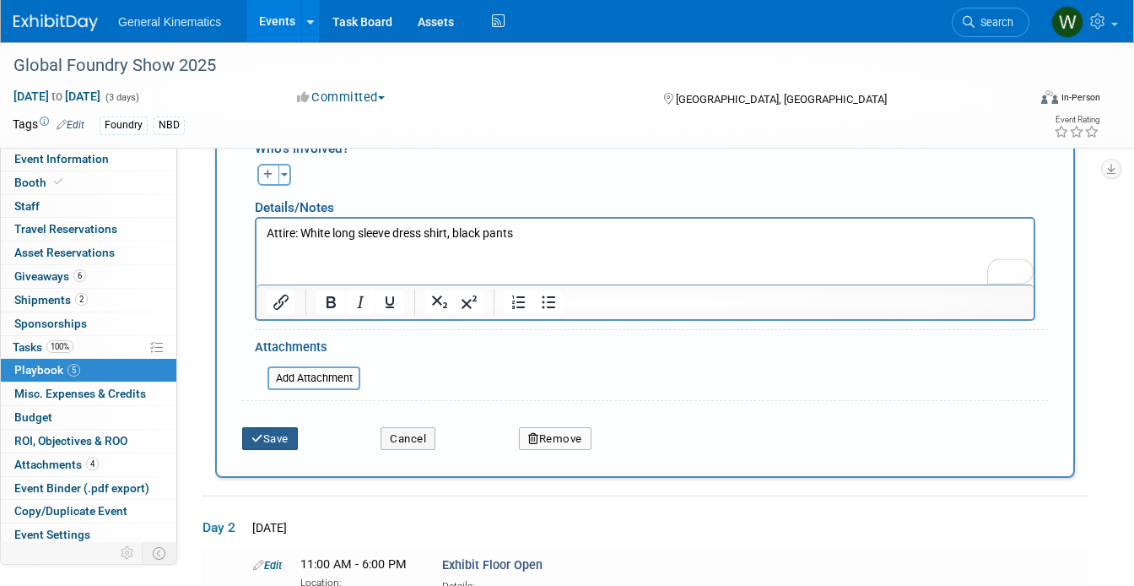
click at [271, 437] on button "Save" at bounding box center [270, 439] width 56 height 24
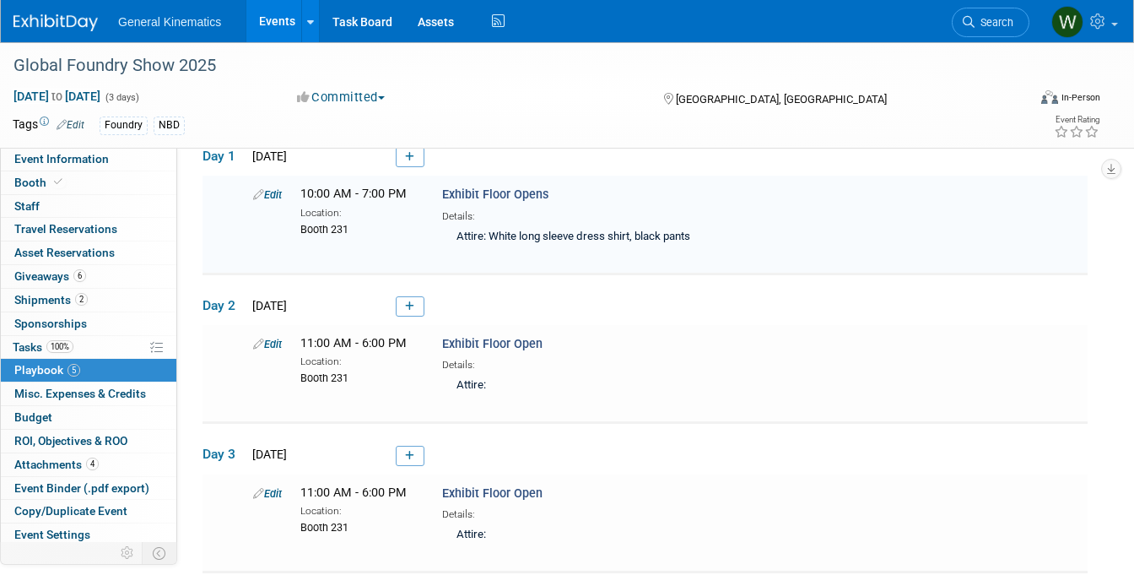
scroll to position [433, 0]
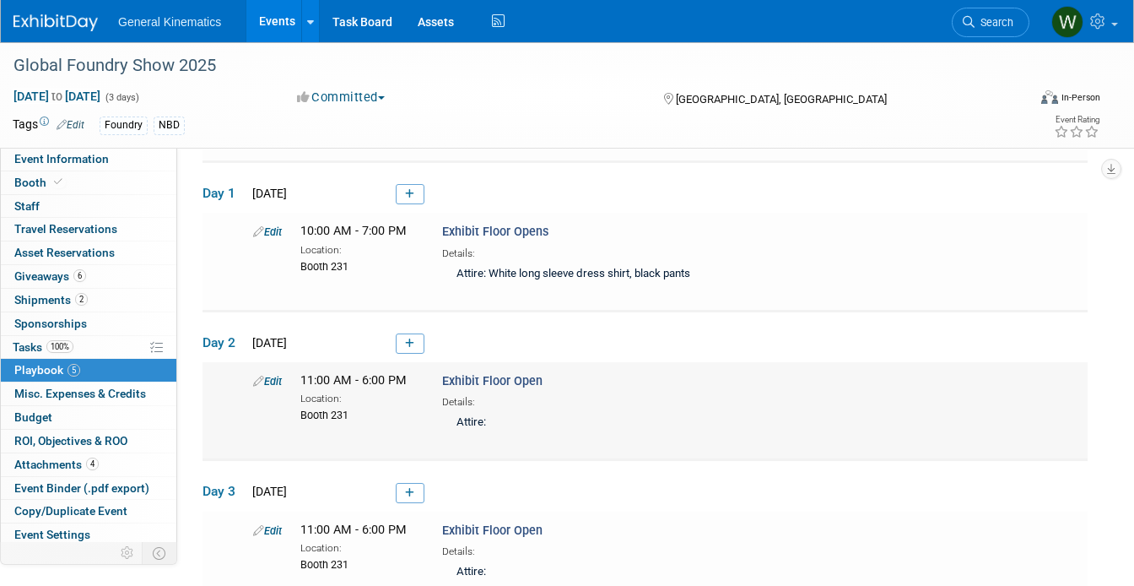
click at [274, 381] on link "Edit" at bounding box center [267, 381] width 29 height 13
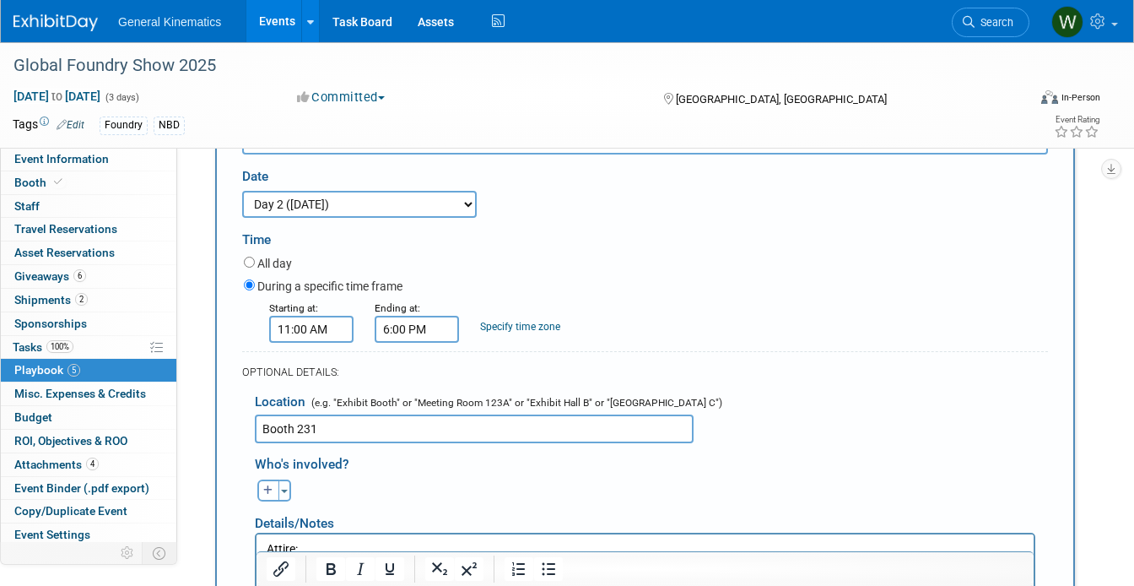
scroll to position [759, 0]
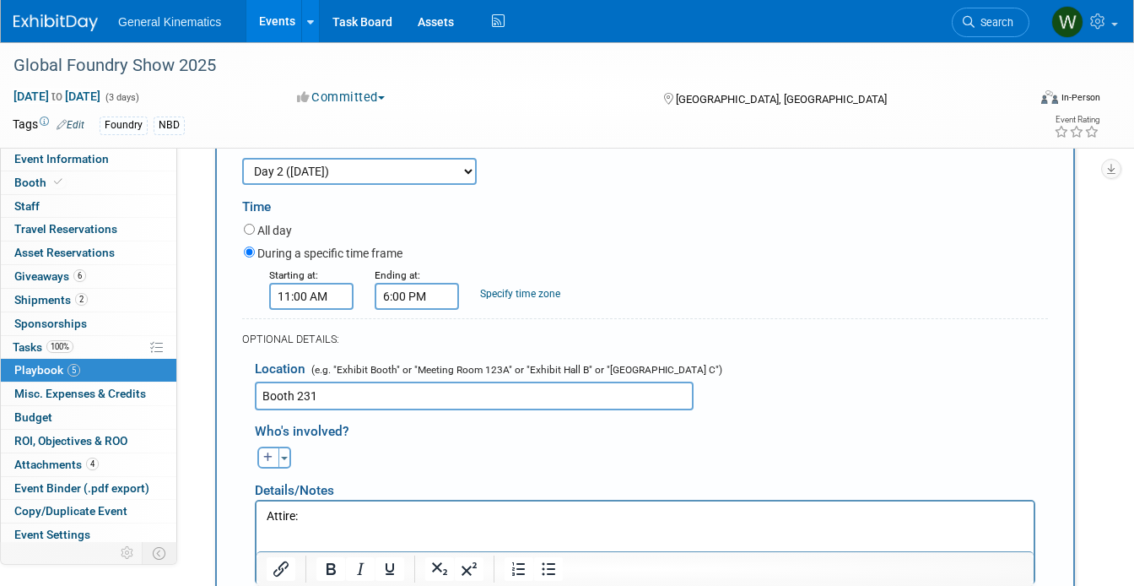
click at [443, 514] on p "Attire:" at bounding box center [646, 516] width 758 height 17
drag, startPoint x: 373, startPoint y: 517, endPoint x: 303, endPoint y: 511, distance: 70.3
click at [303, 511] on p "Attire: second day - Gray polo, black pants Third day - black polo, jeans" at bounding box center [646, 524] width 758 height 33
click at [355, 515] on p "Attire: Gray polo, black pants Third day - black polo, jeans" at bounding box center [646, 524] width 758 height 33
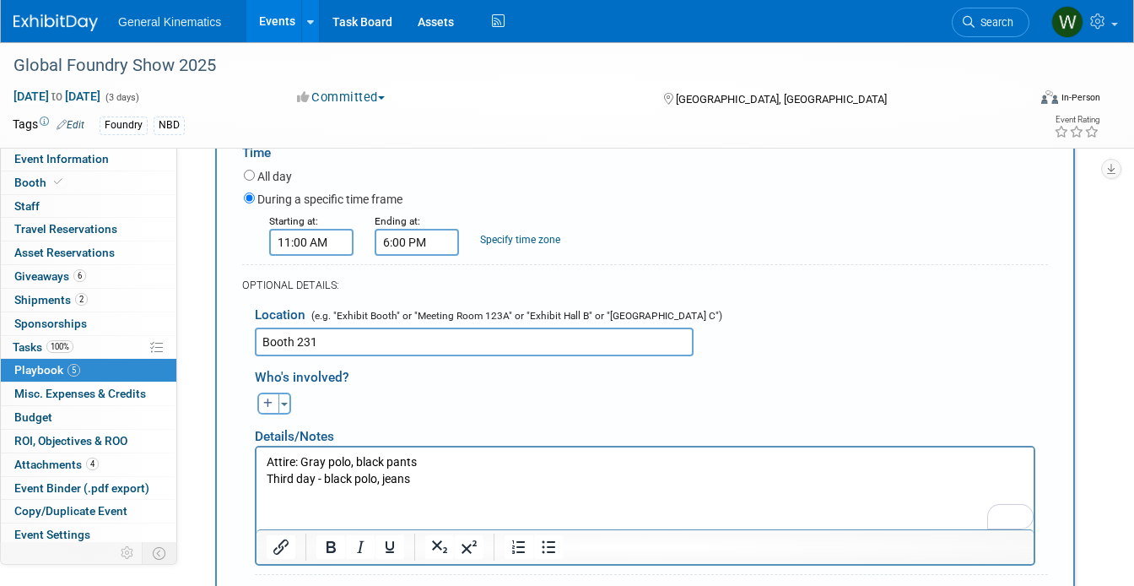
scroll to position [815, 0]
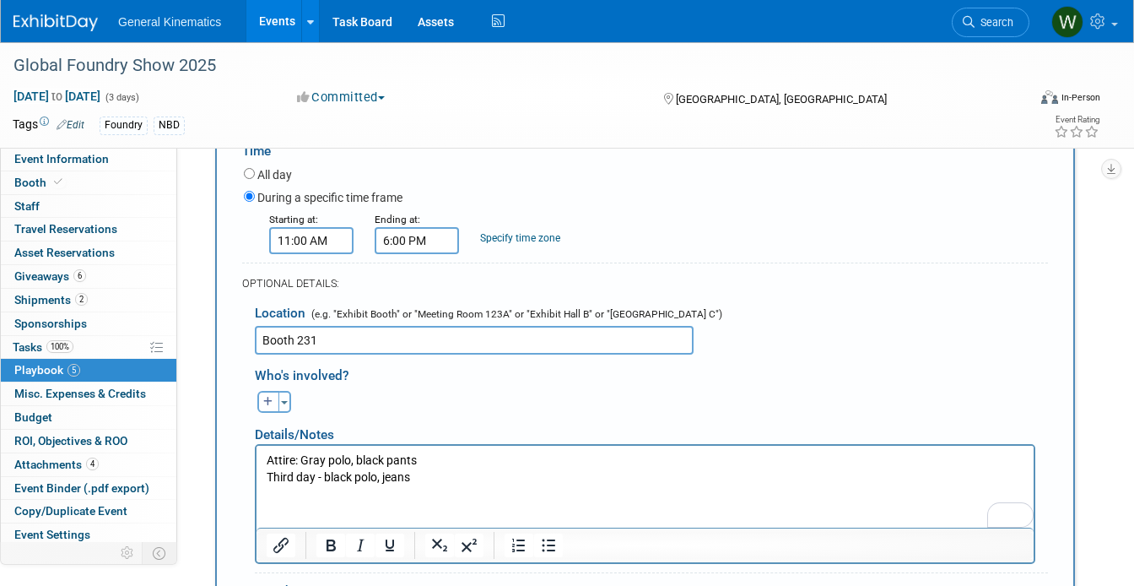
click at [330, 462] on p "Attire: Gray polo, black pants Third day - black polo, jeans" at bounding box center [646, 468] width 758 height 33
drag, startPoint x: 419, startPoint y: 475, endPoint x: 246, endPoint y: 477, distance: 173.0
click at [257, 477] on html "Attire: Gray short sleeve polo, black pants Third day - black polo, jeans" at bounding box center [645, 466] width 777 height 40
copy p "Third day - black polo, jeans"
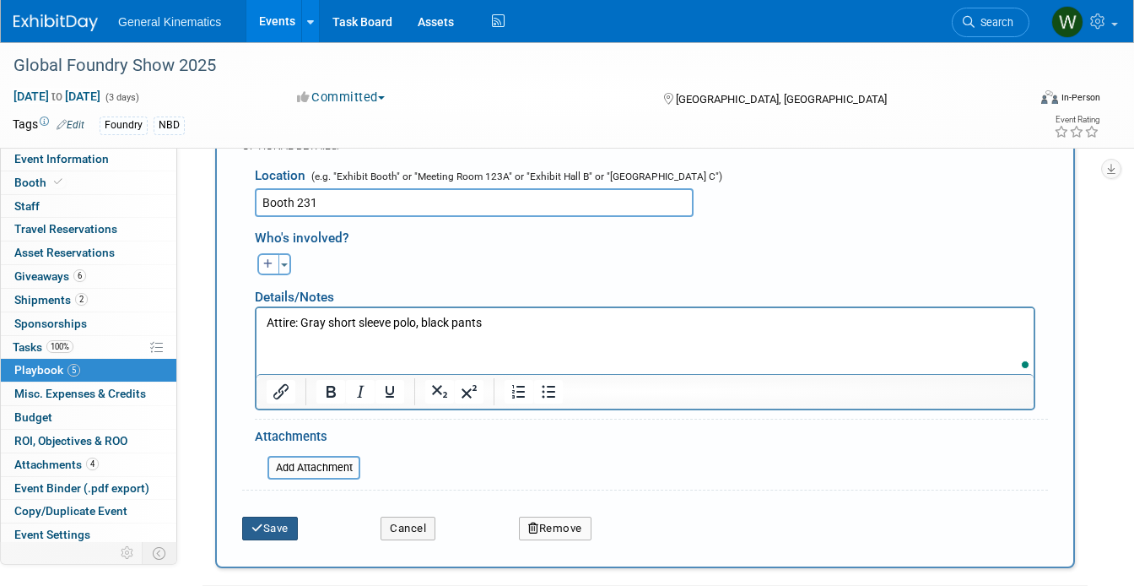
click at [275, 522] on button "Save" at bounding box center [270, 529] width 56 height 24
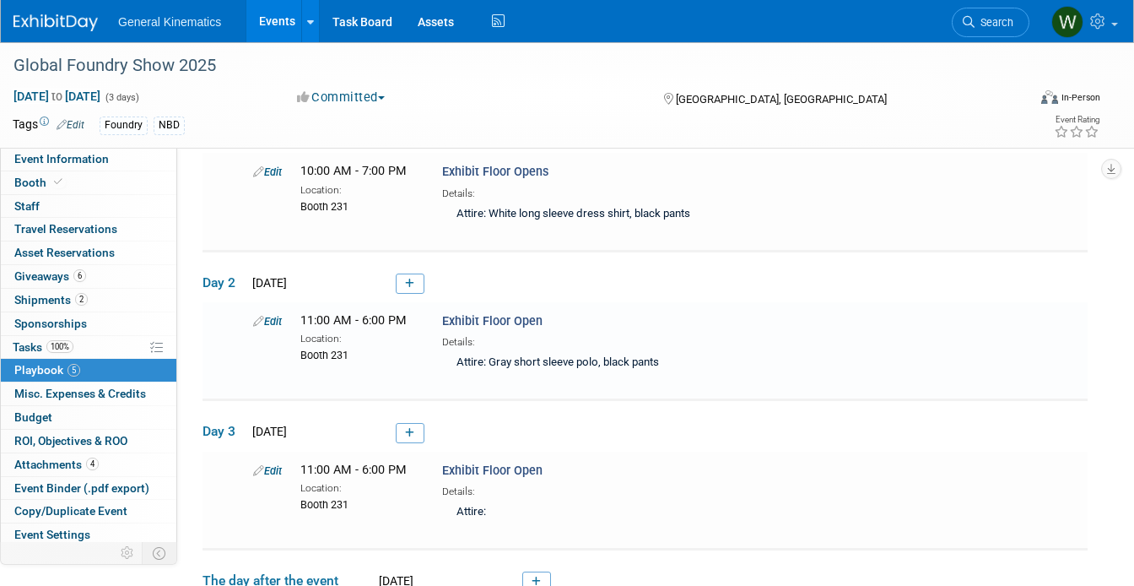
scroll to position [582, 0]
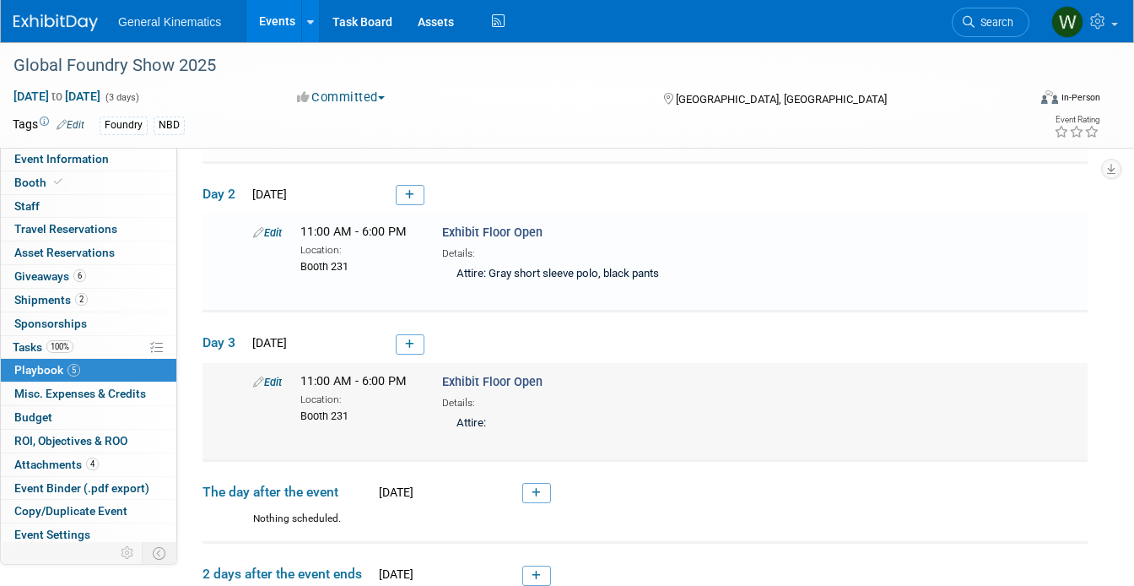
click at [274, 381] on link "Edit" at bounding box center [267, 382] width 29 height 13
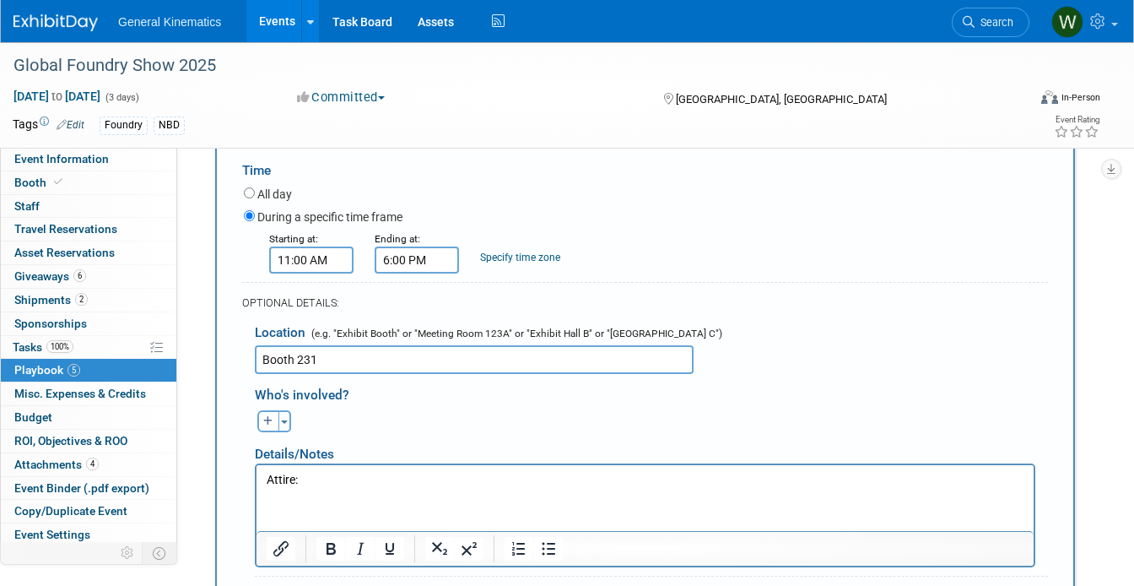
scroll to position [945, 0]
click at [414, 486] on html "Attire:" at bounding box center [645, 475] width 777 height 24
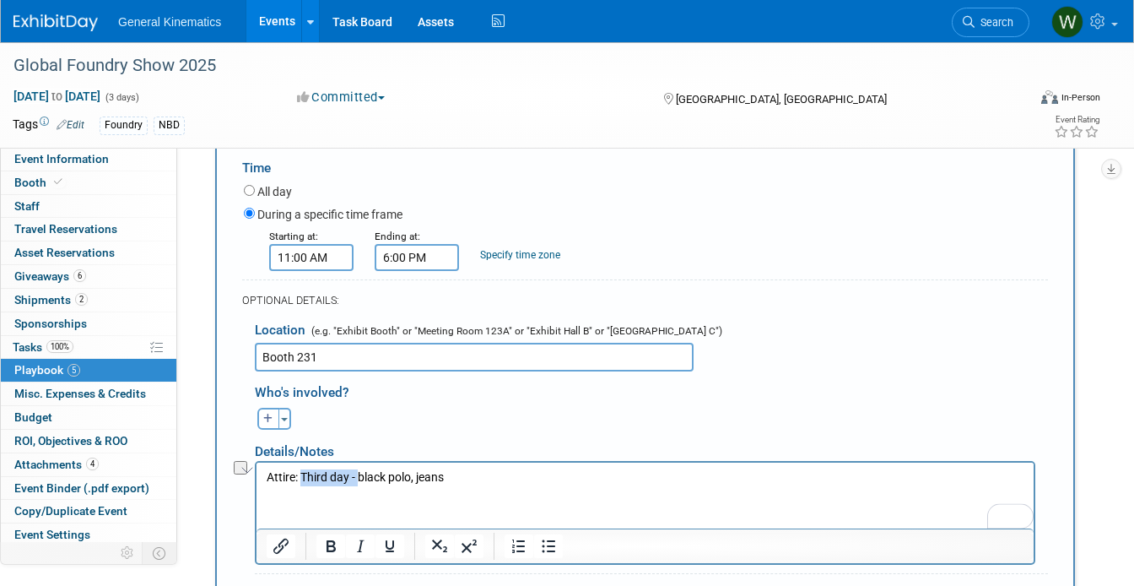
drag, startPoint x: 359, startPoint y: 476, endPoint x: 301, endPoint y: 474, distance: 57.4
click at [301, 474] on p "Attire: Third day - black polo, jeans" at bounding box center [646, 477] width 758 height 17
click at [330, 478] on p "Attire: black polo, jeans" at bounding box center [646, 477] width 758 height 17
click at [313, 471] on p "Attire: black short sleeve polo, jeans" at bounding box center [646, 477] width 758 height 17
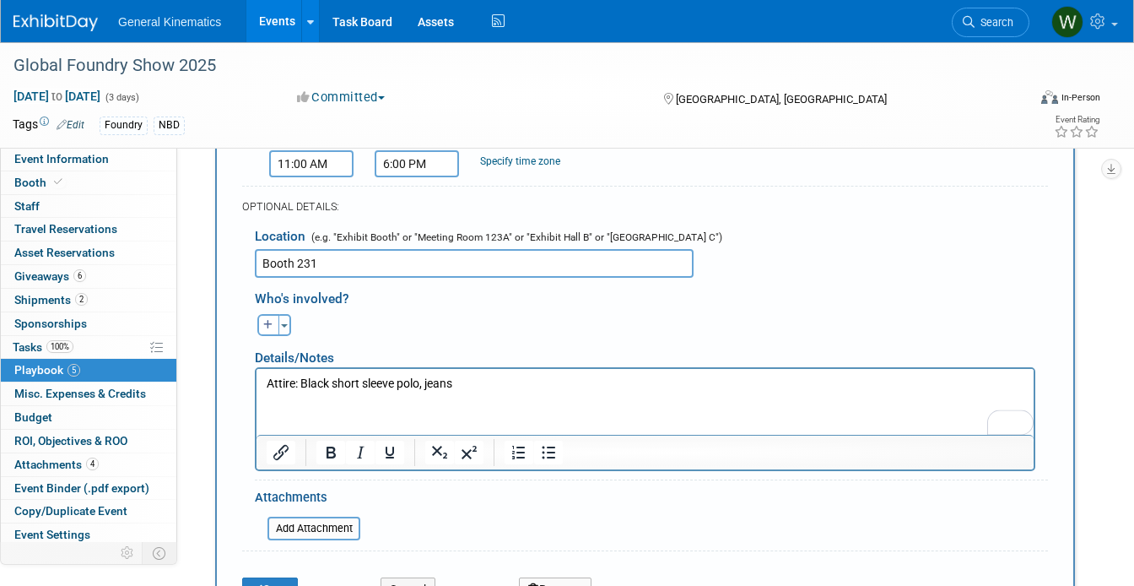
scroll to position [1070, 0]
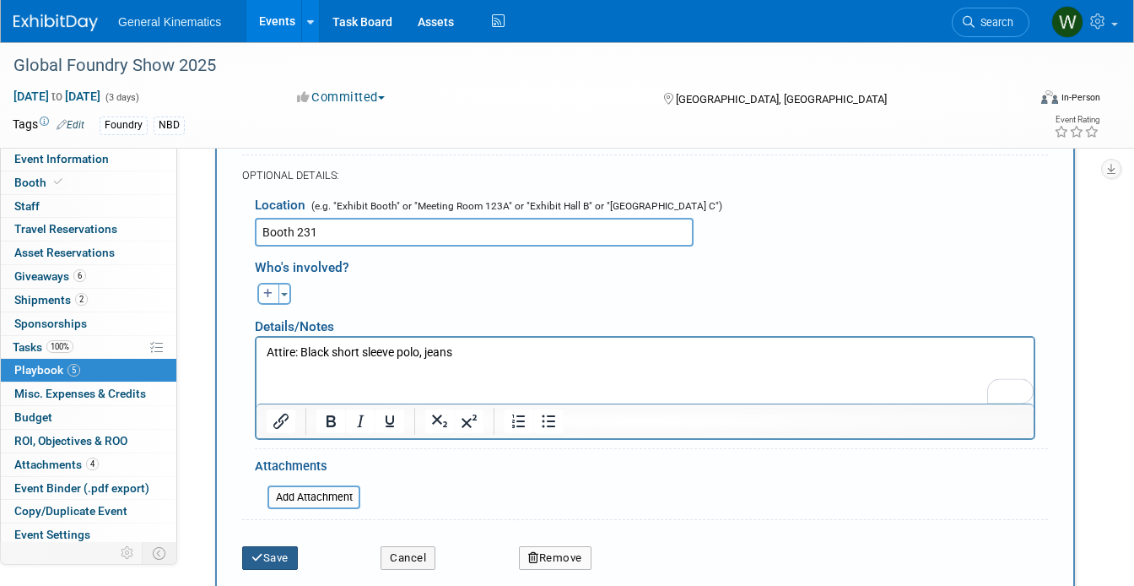
click at [273, 555] on button "Save" at bounding box center [270, 558] width 56 height 24
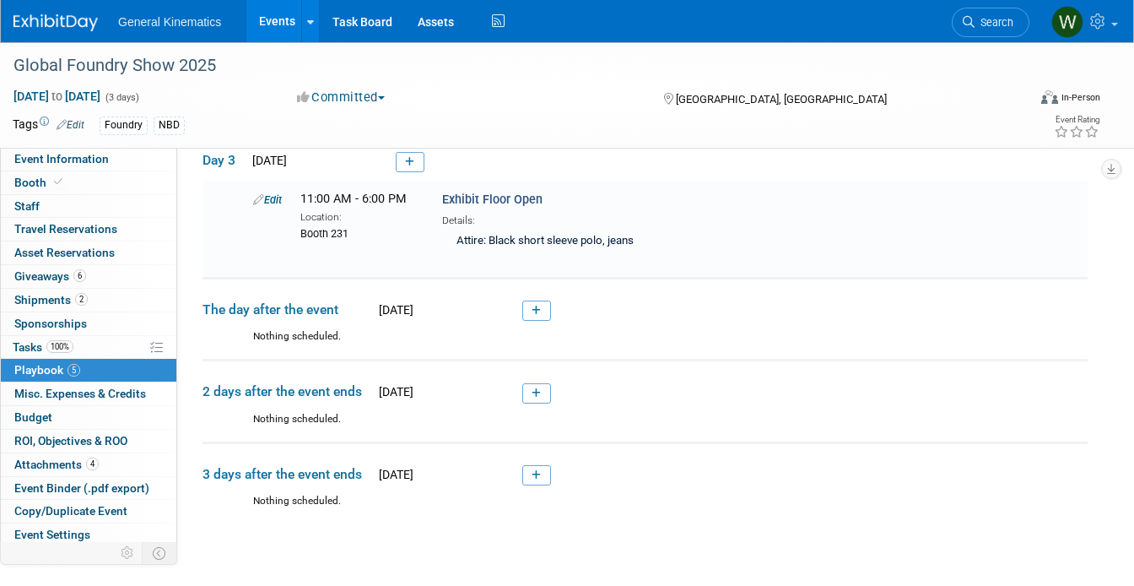
scroll to position [729, 0]
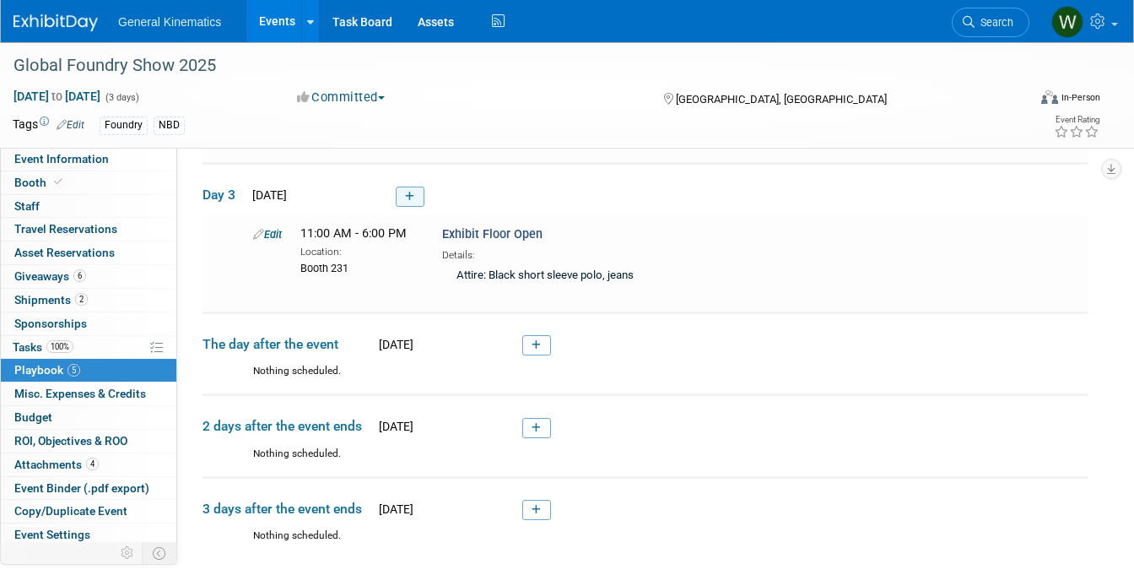
click at [414, 195] on link at bounding box center [410, 197] width 29 height 20
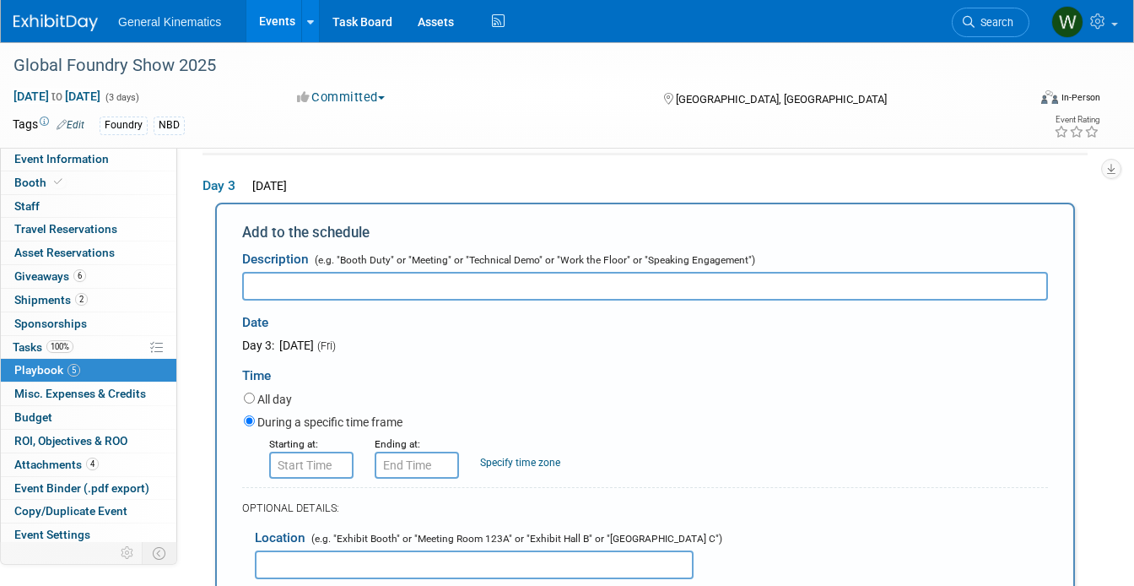
scroll to position [0, 0]
type input "Exhibitor Move Out"
click at [293, 463] on input "8:00 AM" at bounding box center [311, 465] width 84 height 27
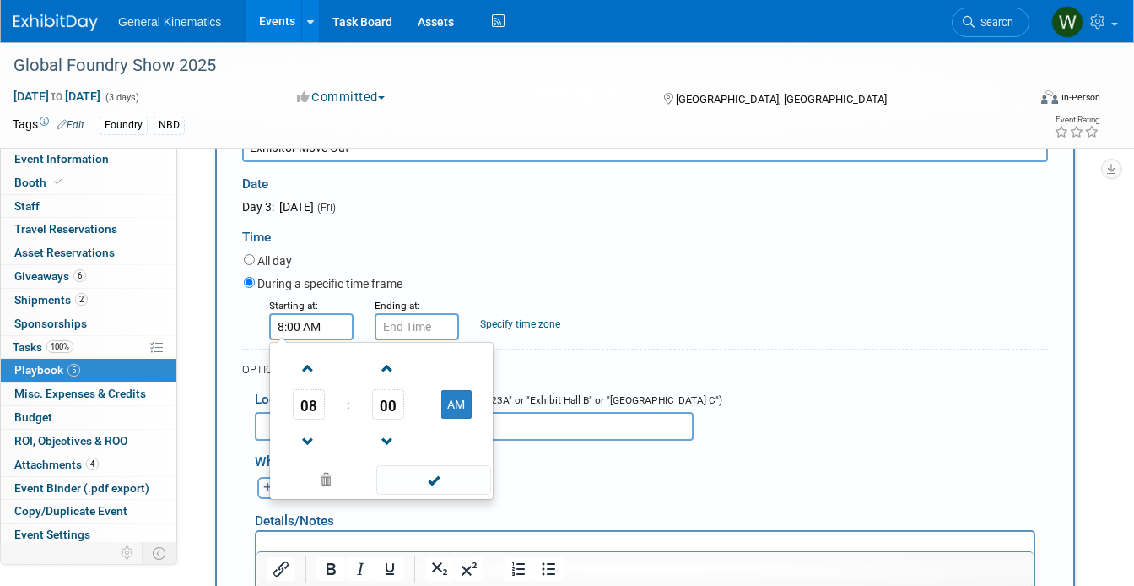
scroll to position [873, 0]
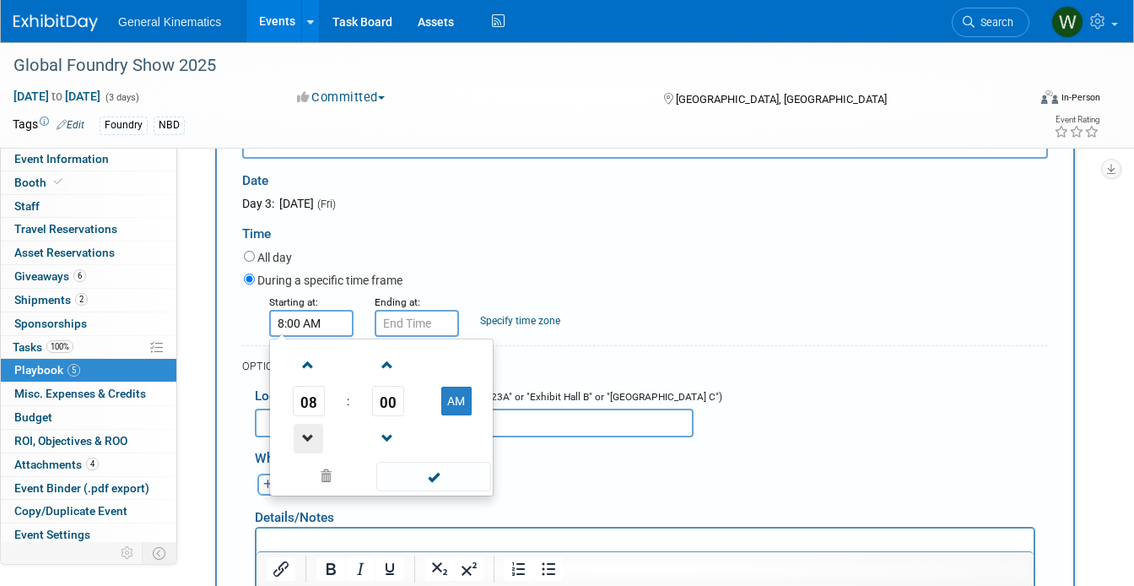
click at [309, 424] on span at bounding box center [309, 439] width 30 height 30
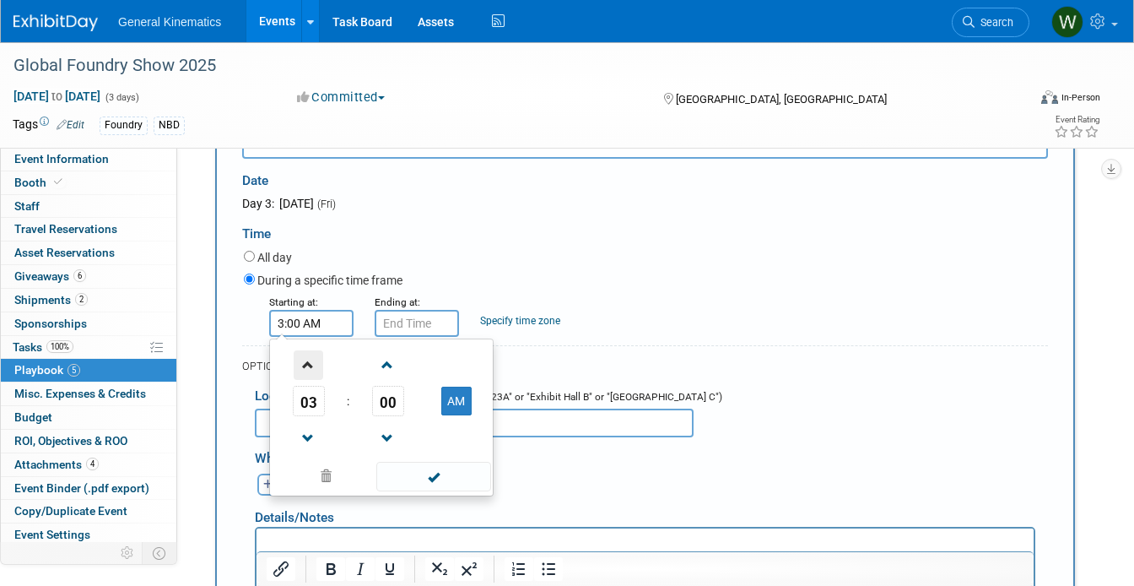
click at [306, 356] on span at bounding box center [309, 365] width 30 height 30
click at [311, 359] on span at bounding box center [309, 365] width 30 height 30
click at [463, 392] on button "AM" at bounding box center [456, 401] width 30 height 29
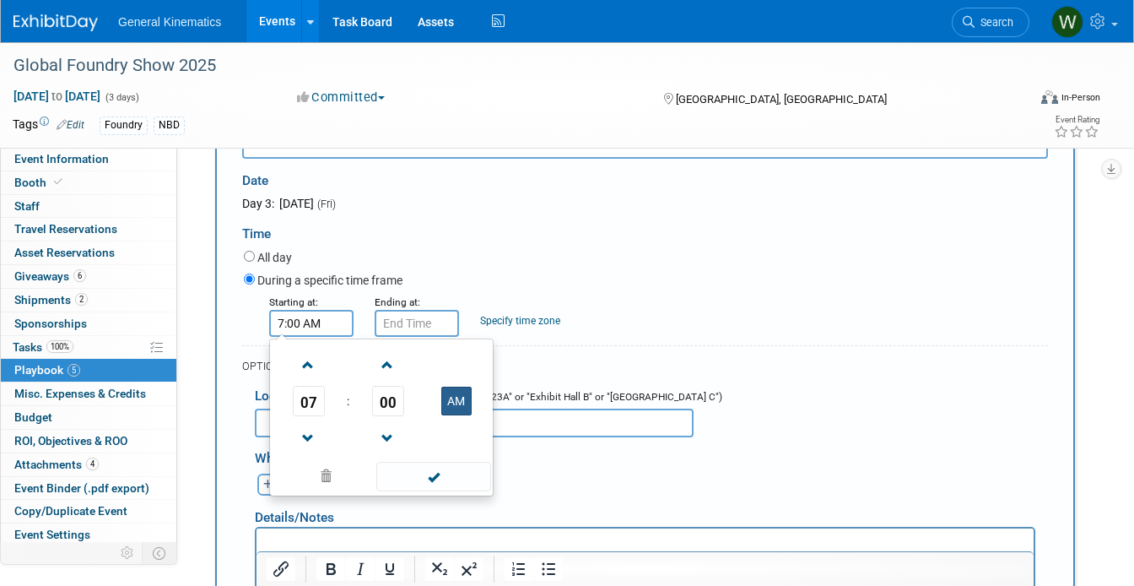
type input "7:00 PM"
click at [447, 476] on span at bounding box center [433, 477] width 114 height 30
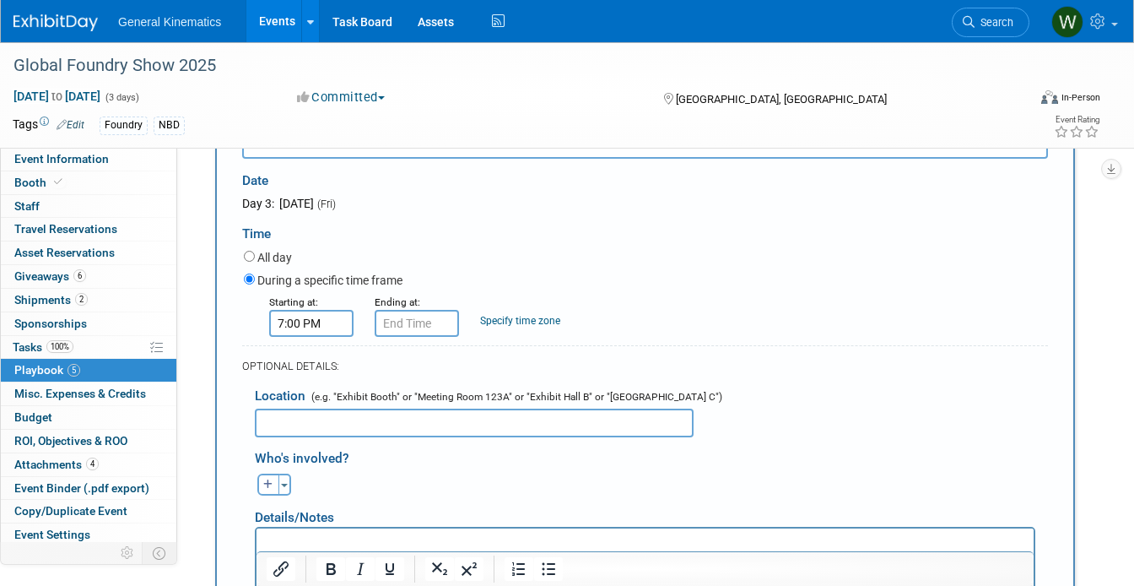
click at [444, 417] on input "text" at bounding box center [474, 423] width 439 height 29
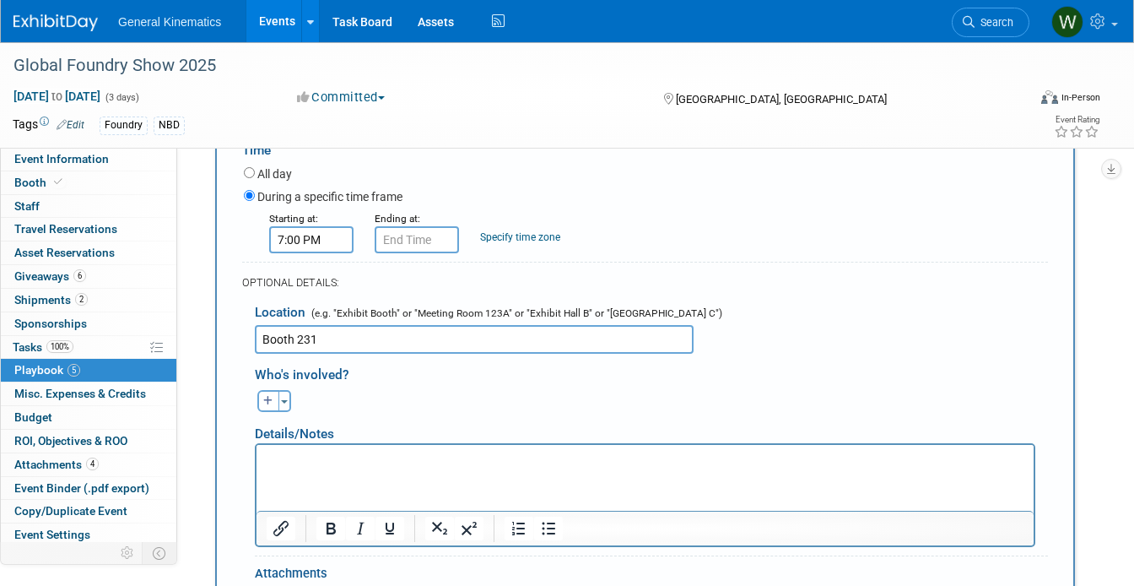
scroll to position [963, 0]
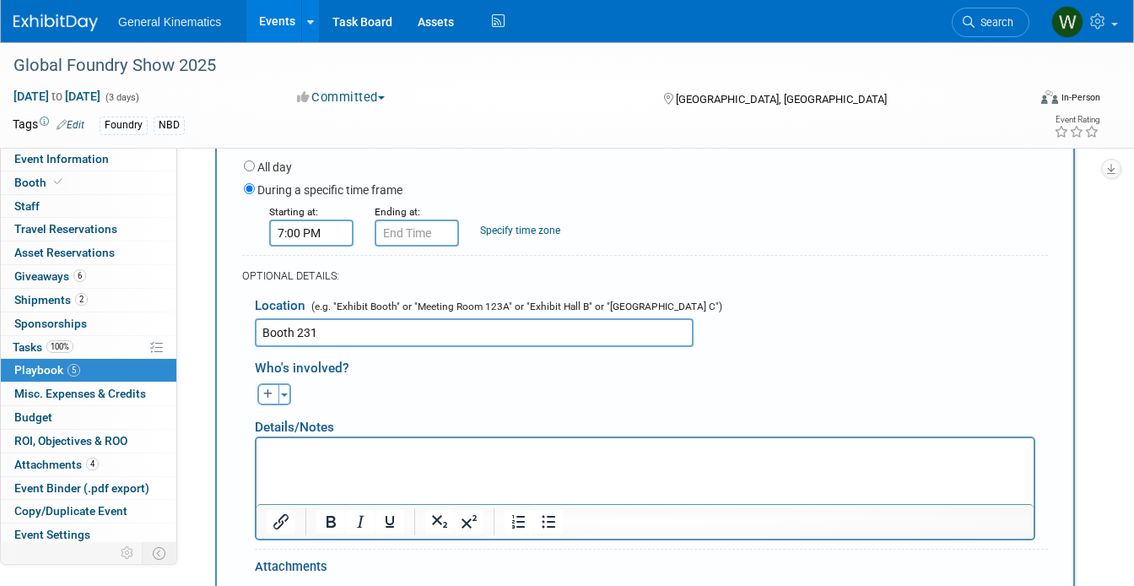
type input "Booth 231"
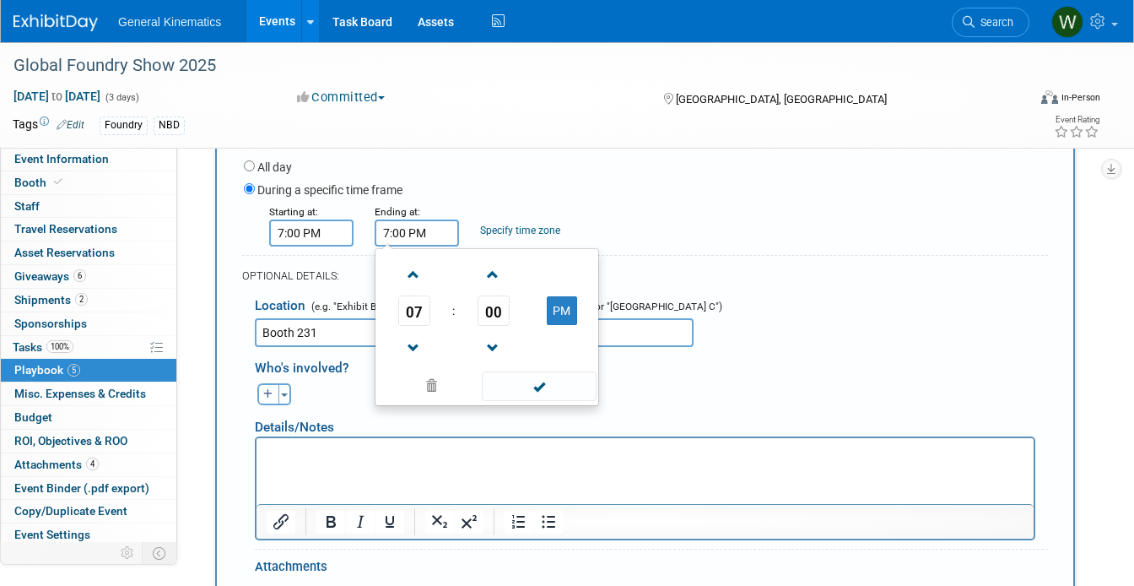
click at [428, 225] on input "7:00 PM" at bounding box center [417, 232] width 84 height 27
click at [415, 281] on span at bounding box center [414, 275] width 30 height 30
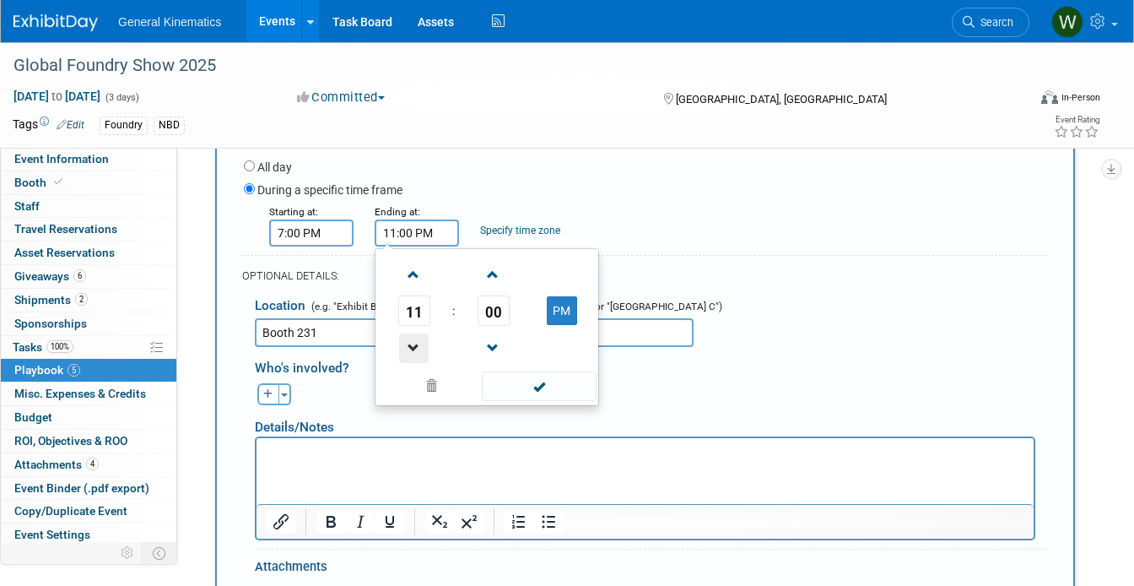
click at [412, 336] on span at bounding box center [414, 348] width 30 height 30
type input "10:00 PM"
click at [521, 371] on span at bounding box center [539, 386] width 114 height 30
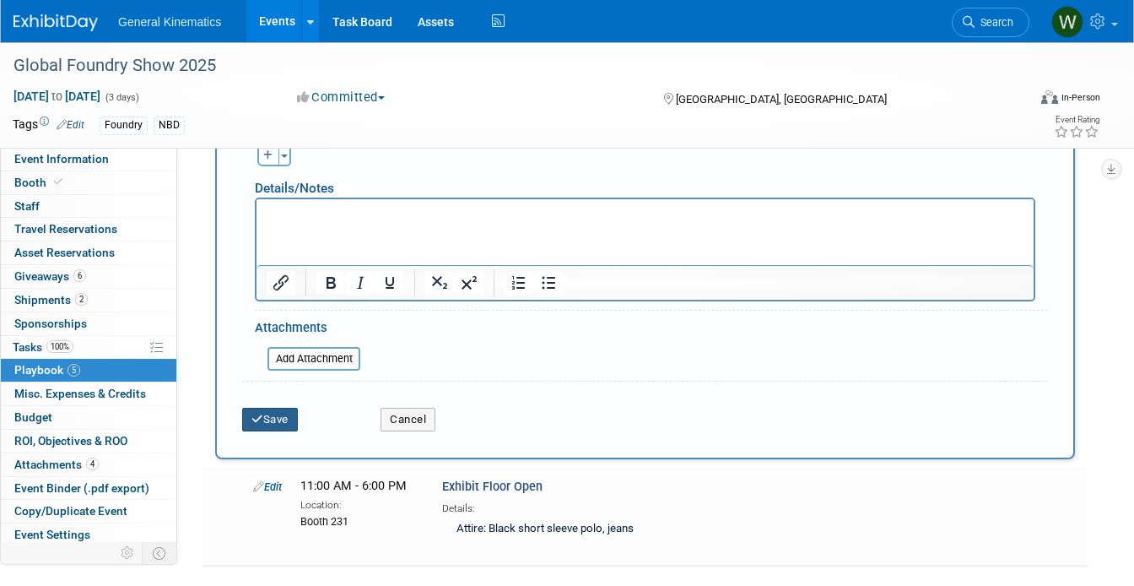
click at [280, 416] on button "Save" at bounding box center [270, 420] width 56 height 24
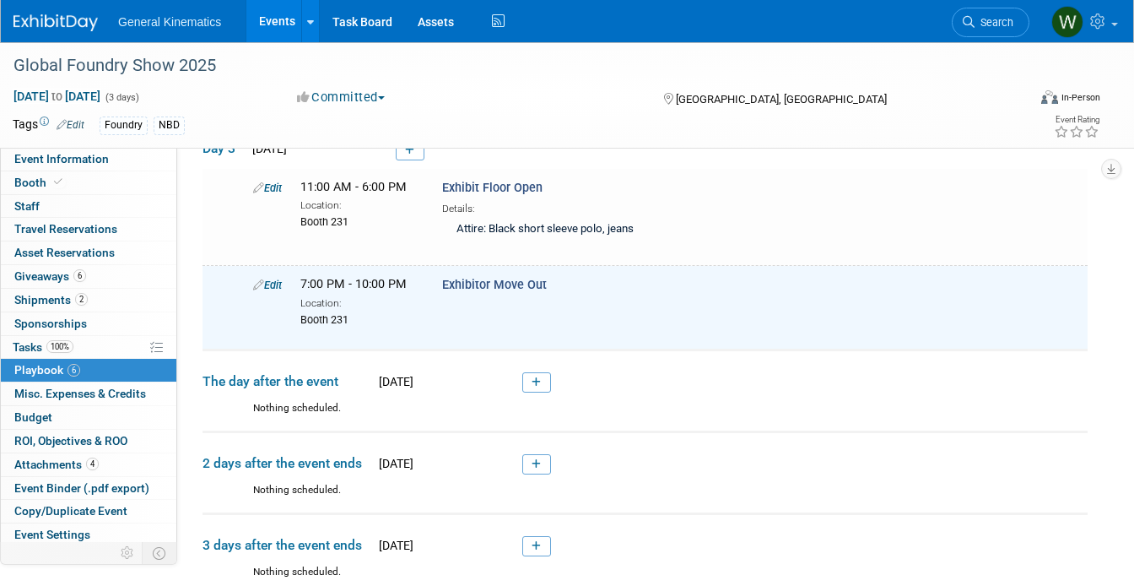
scroll to position [772, 0]
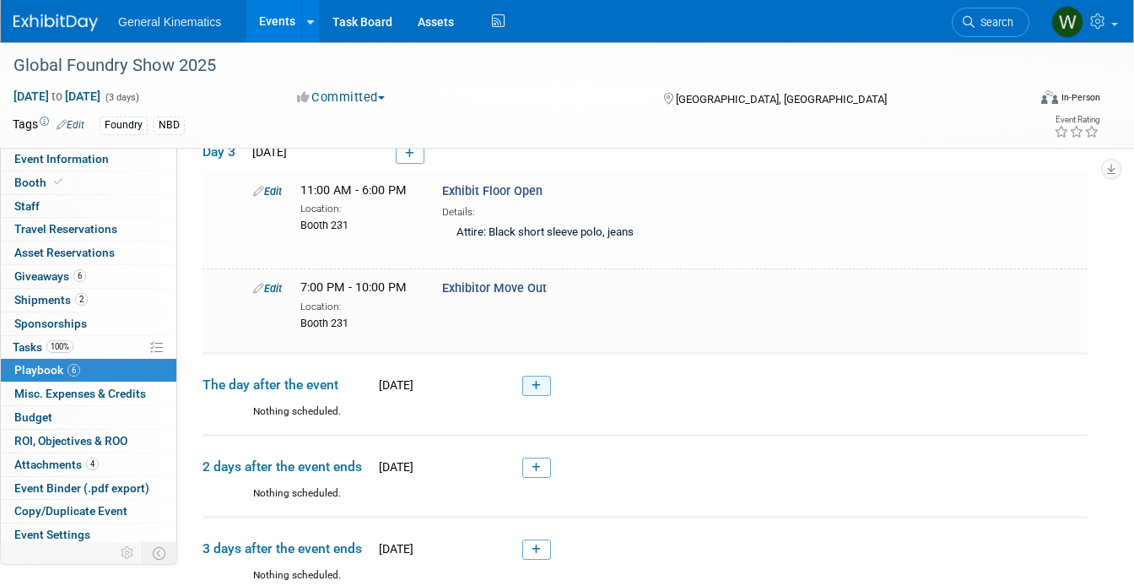
click at [533, 381] on icon at bounding box center [536, 386] width 9 height 10
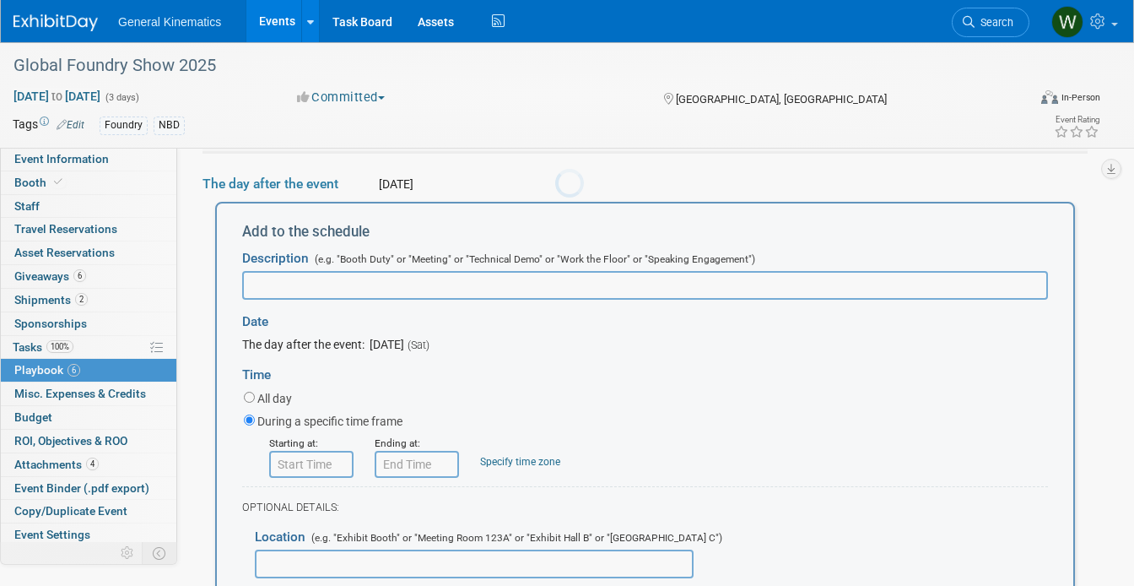
scroll to position [0, 0]
type input "Exhibitor Move Out"
type input "8:00 AM"
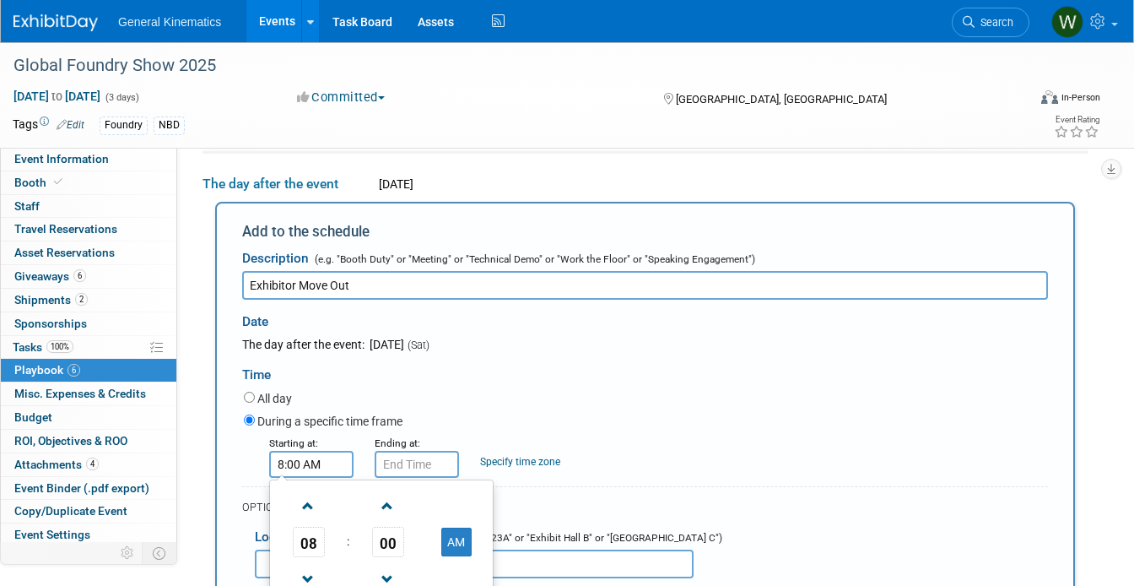
click at [329, 456] on input "8:00 AM" at bounding box center [311, 464] width 84 height 27
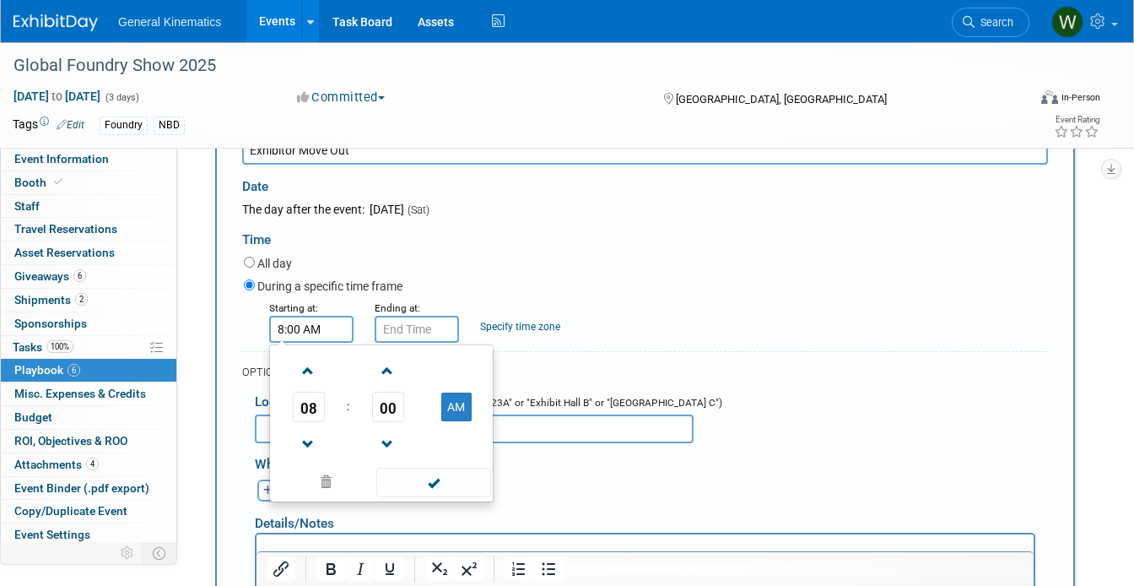
scroll to position [1113, 0]
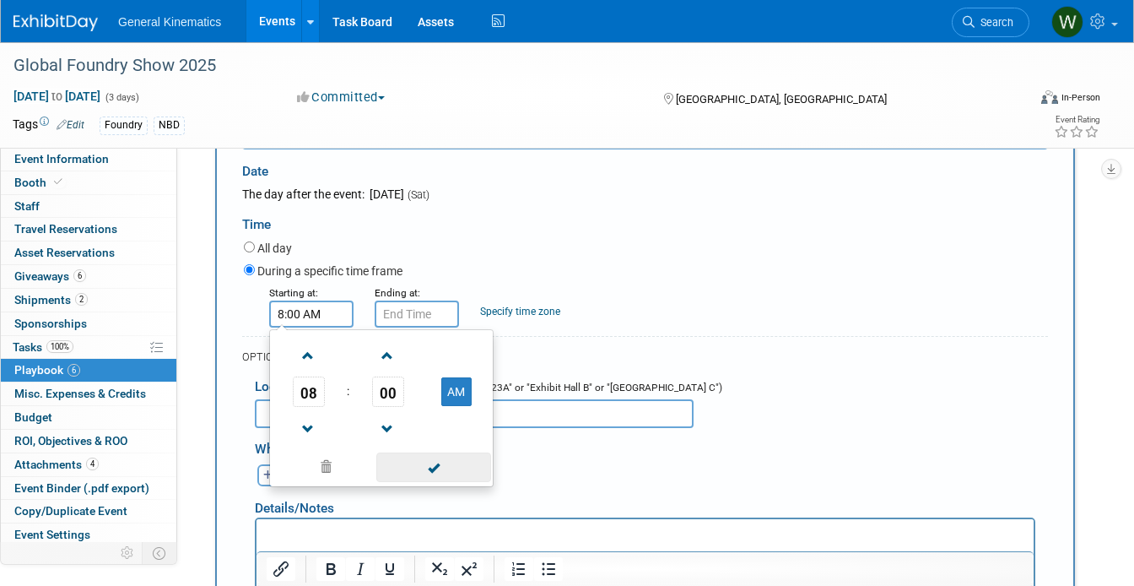
click at [405, 465] on span at bounding box center [433, 467] width 114 height 30
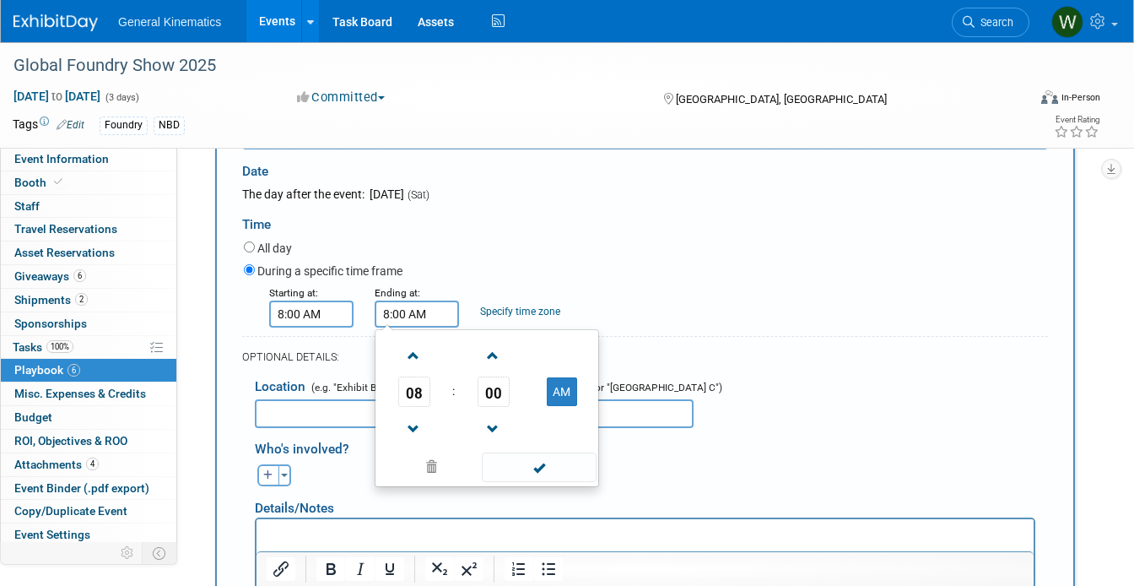
click at [402, 320] on input "8:00 AM" at bounding box center [417, 313] width 84 height 27
click at [411, 345] on span at bounding box center [414, 356] width 30 height 30
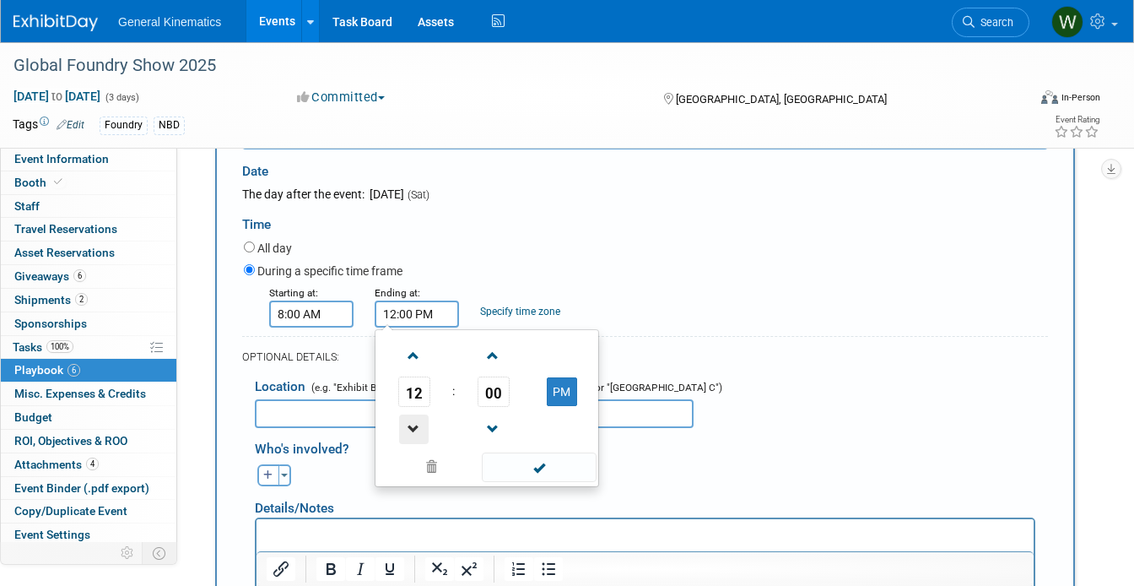
click at [409, 420] on span at bounding box center [414, 429] width 30 height 30
click at [561, 389] on button "AM" at bounding box center [562, 391] width 30 height 29
type input "10:00 PM"
click at [523, 465] on span at bounding box center [539, 467] width 114 height 30
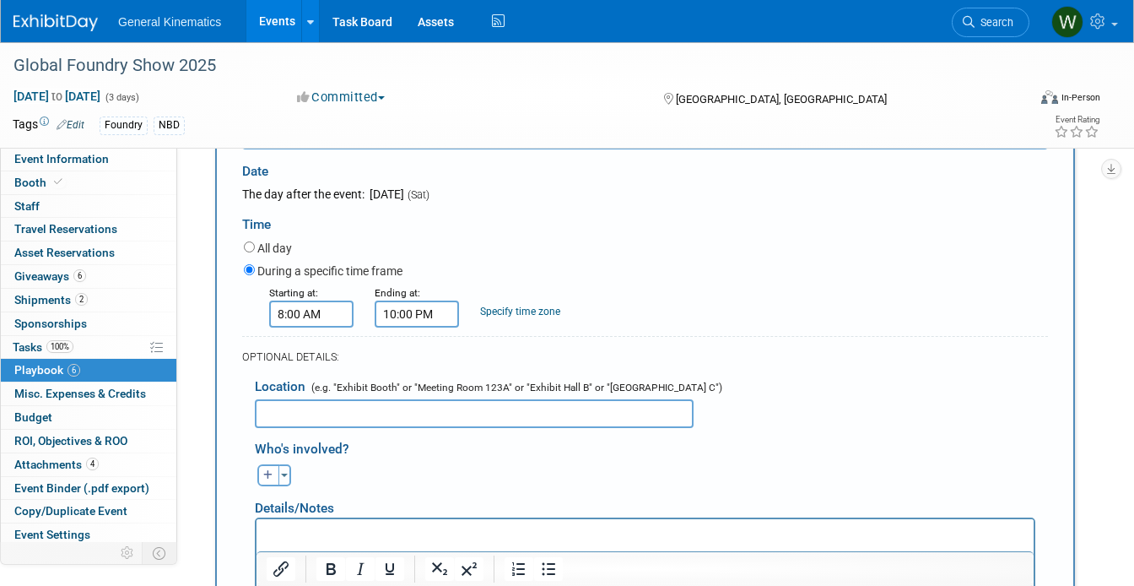
click at [451, 411] on input "text" at bounding box center [474, 413] width 439 height 29
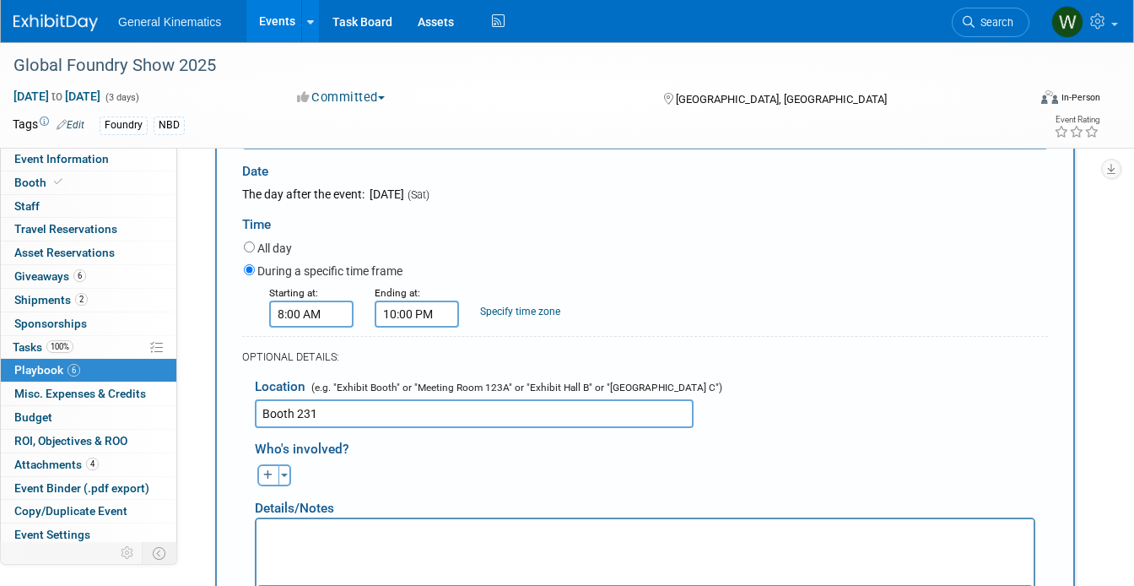
scroll to position [1229, 0]
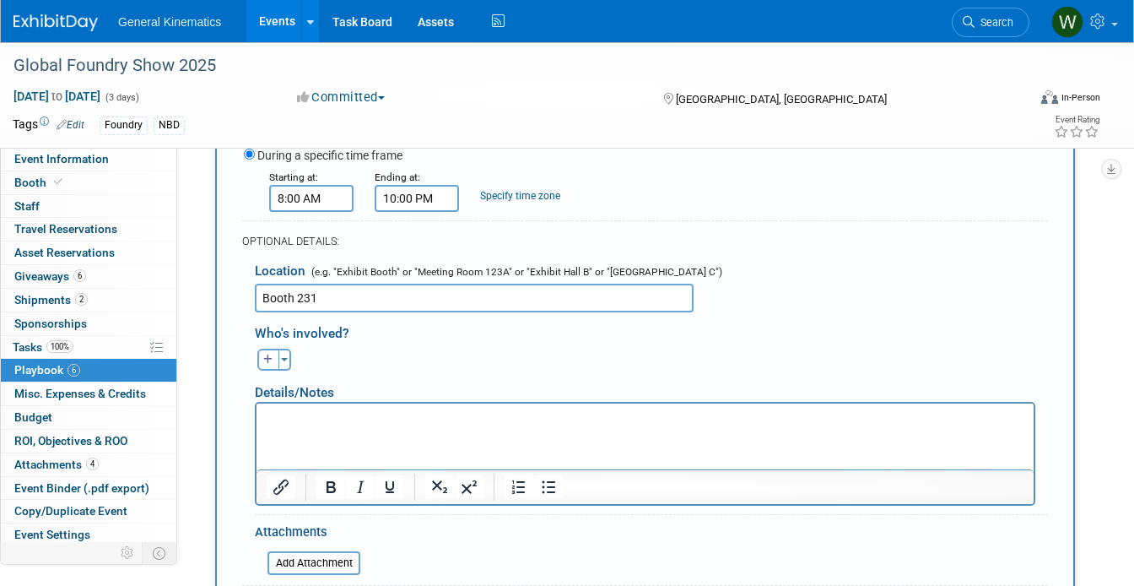
type input "Booth 231"
click at [414, 423] on p "Rich Text Area. Press ALT-0 for help." at bounding box center [646, 417] width 758 height 17
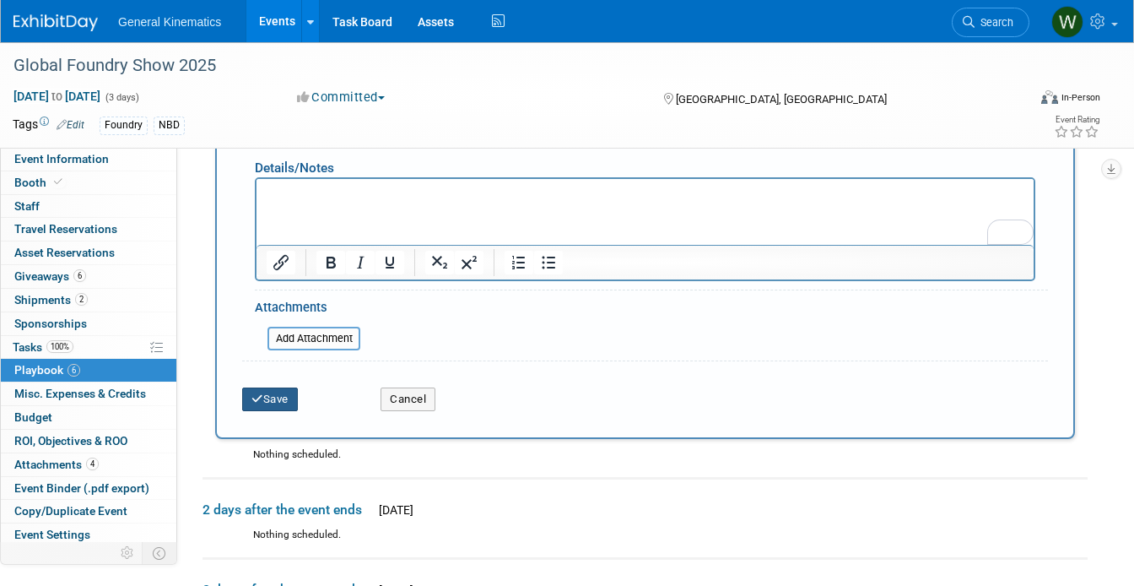
click at [284, 395] on button "Save" at bounding box center [270, 399] width 56 height 24
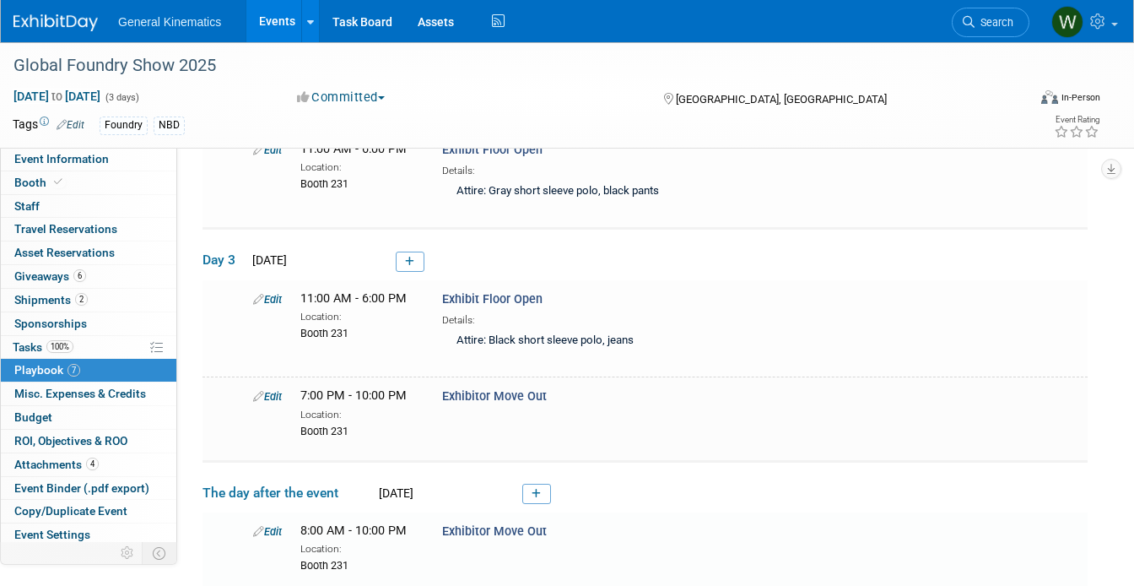
scroll to position [662, 0]
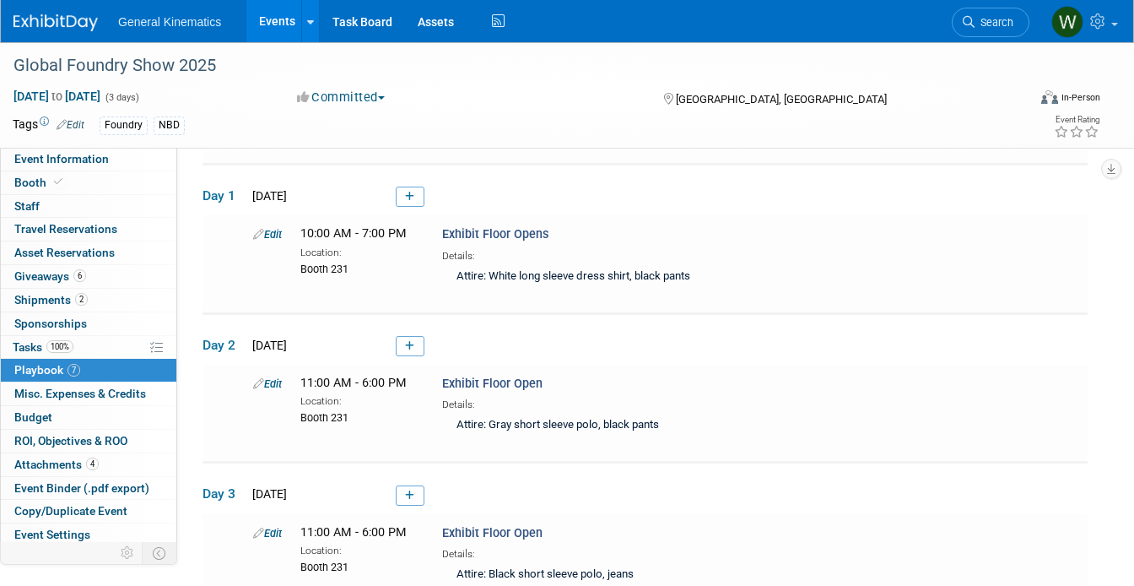
scroll to position [439, 0]
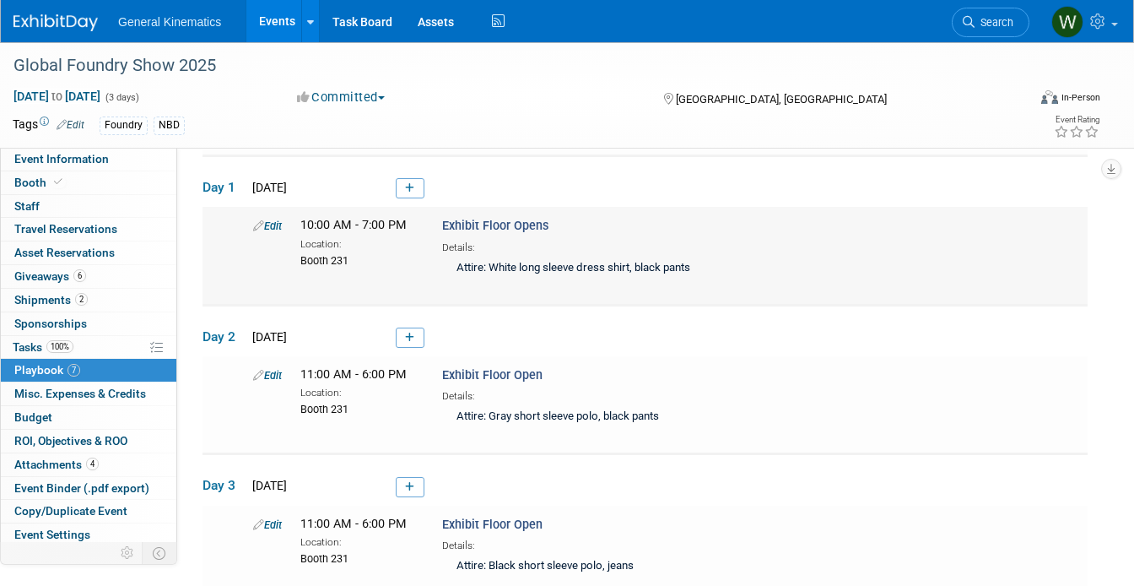
click at [277, 223] on link "Edit" at bounding box center [267, 225] width 29 height 13
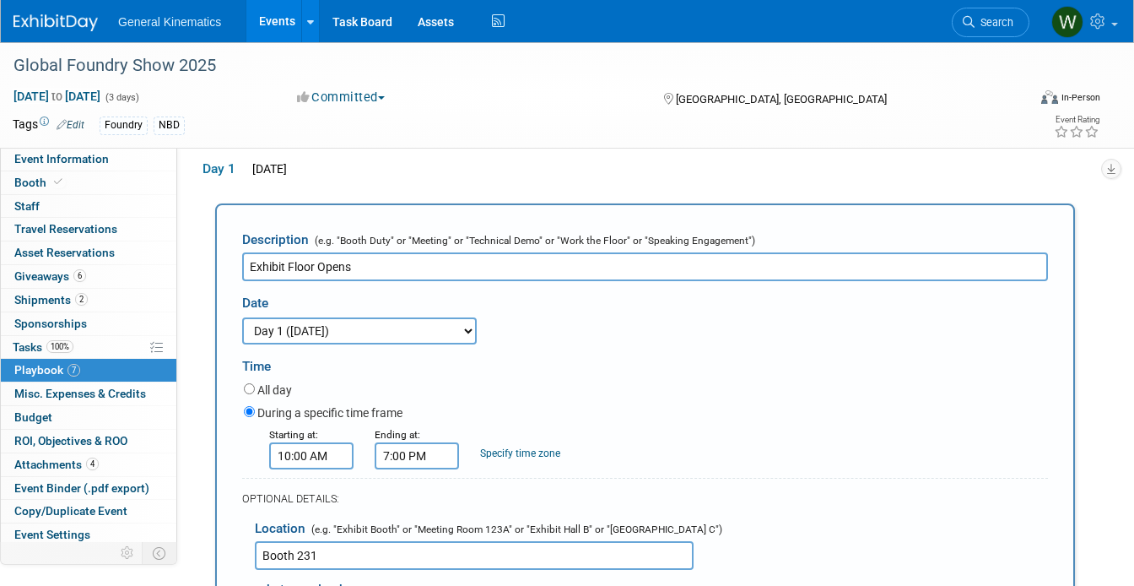
scroll to position [0, 0]
click at [414, 258] on input "Exhibit Floor Opens" at bounding box center [645, 266] width 806 height 29
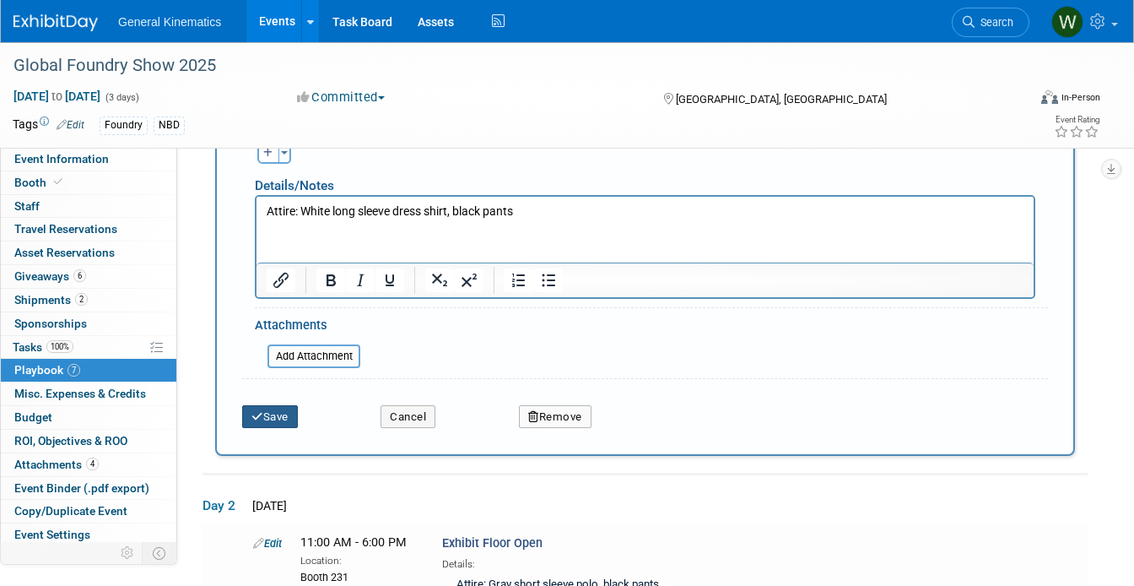
type input "Exhibit Floor Open"
click at [272, 411] on button "Save" at bounding box center [270, 417] width 56 height 24
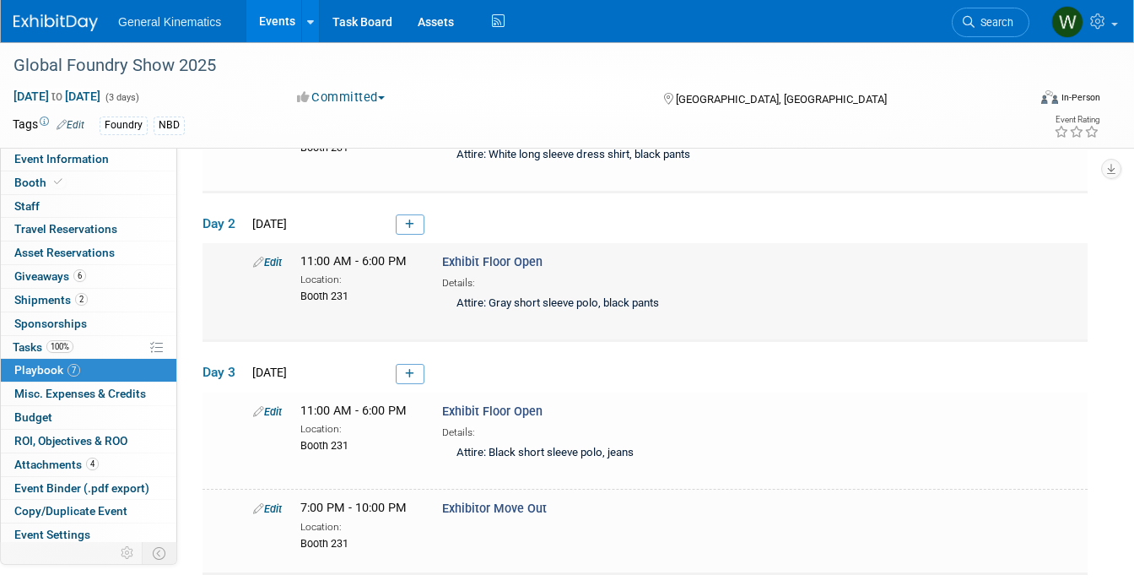
scroll to position [551, 0]
click at [68, 179] on link "Booth" at bounding box center [89, 182] width 176 height 23
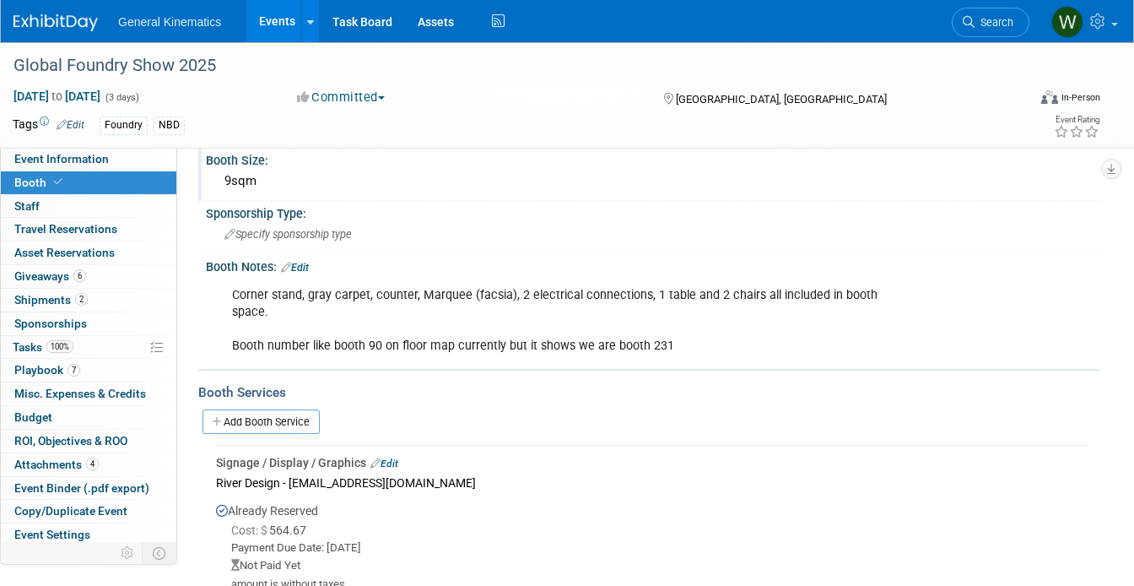
scroll to position [225, 0]
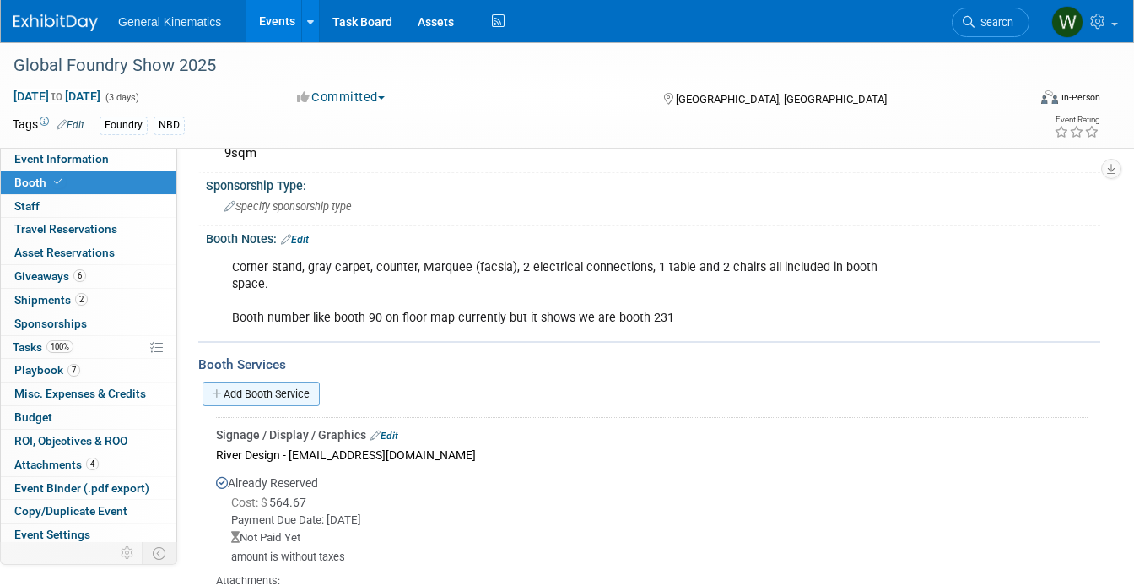
click at [291, 382] on link "Add Booth Service" at bounding box center [261, 394] width 117 height 24
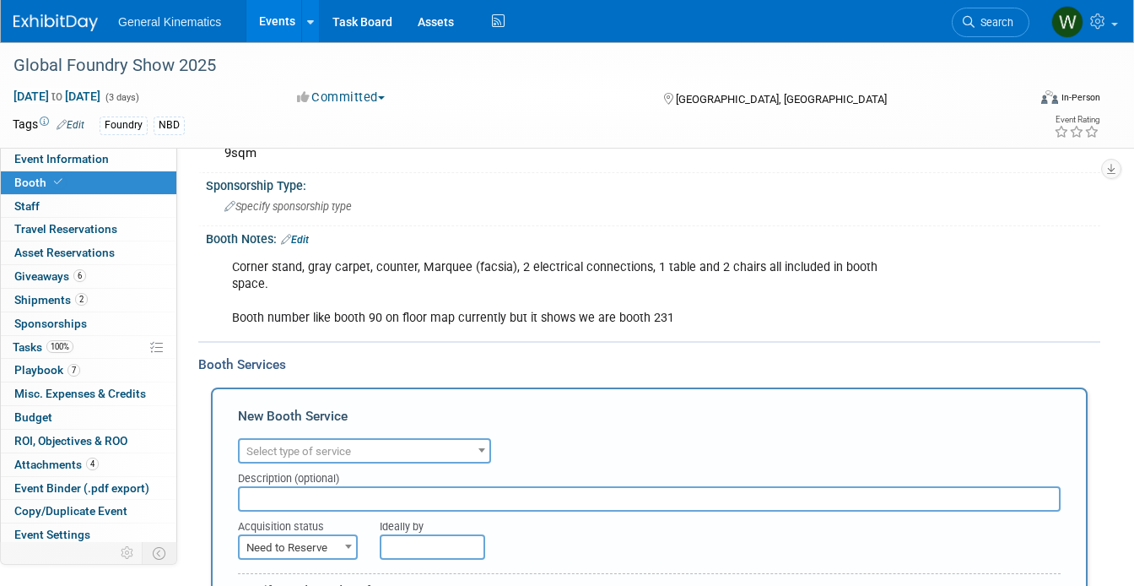
scroll to position [0, 0]
click at [283, 445] on span "Select type of service" at bounding box center [298, 451] width 105 height 13
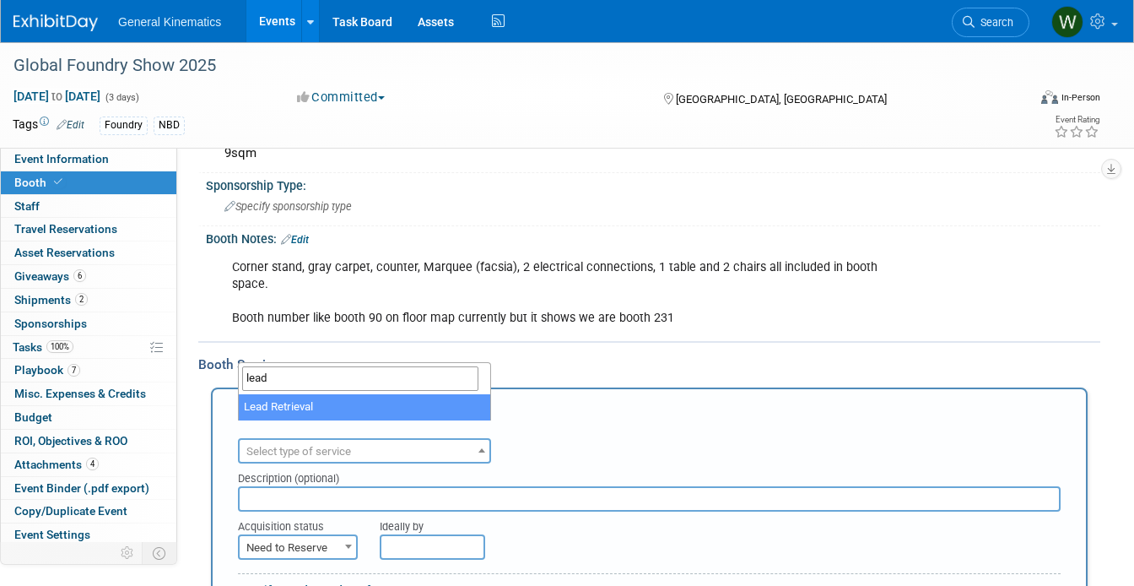
type input "lead"
select select "7"
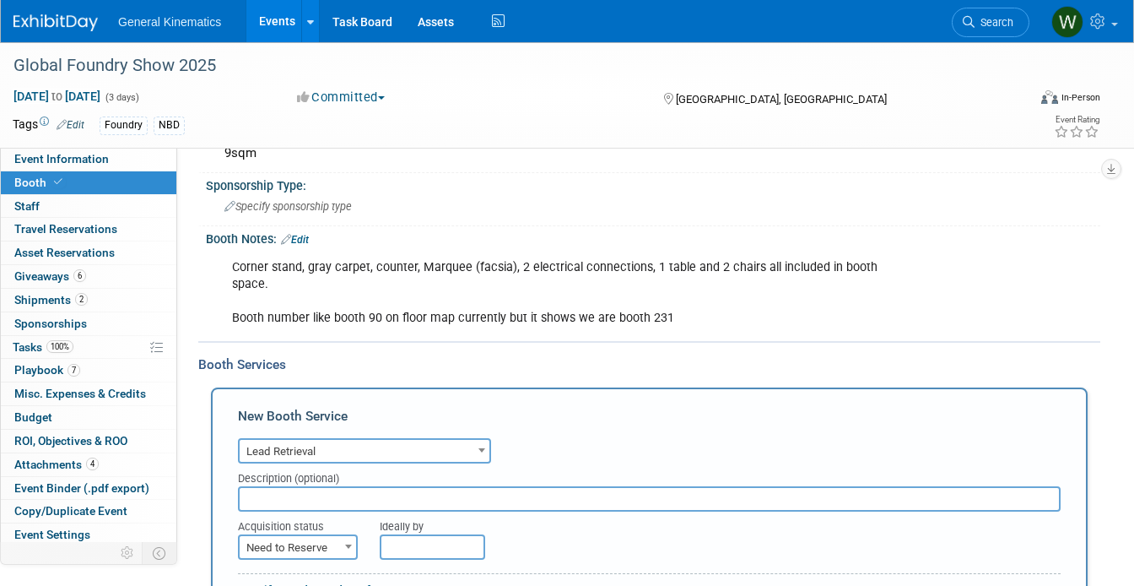
click at [259, 486] on input "text" at bounding box center [649, 498] width 823 height 25
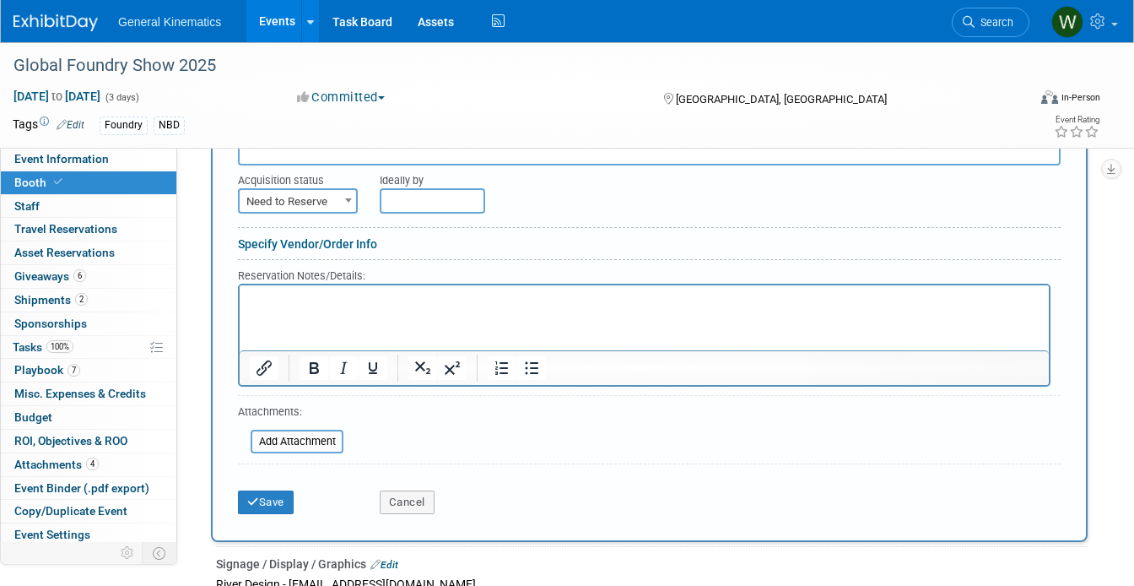
scroll to position [596, 0]
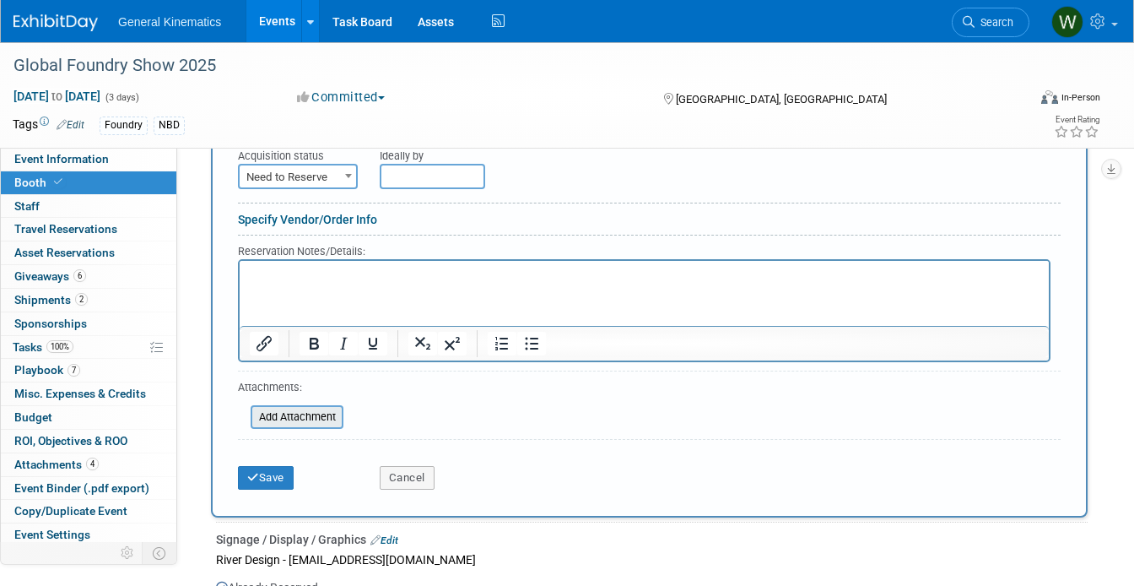
click at [279, 407] on input "file" at bounding box center [241, 417] width 201 height 20
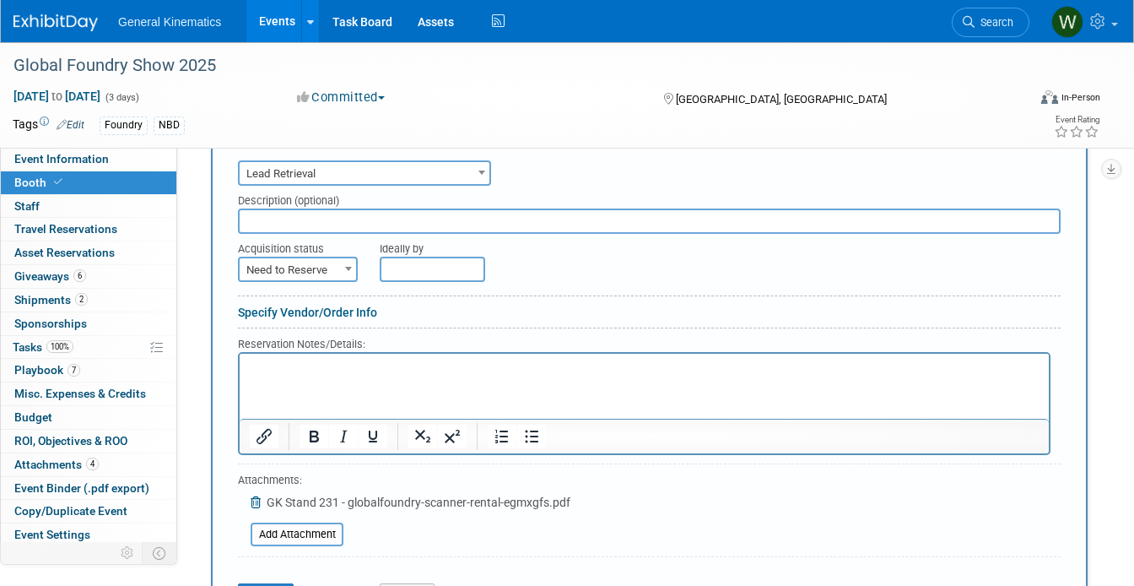
scroll to position [467, 0]
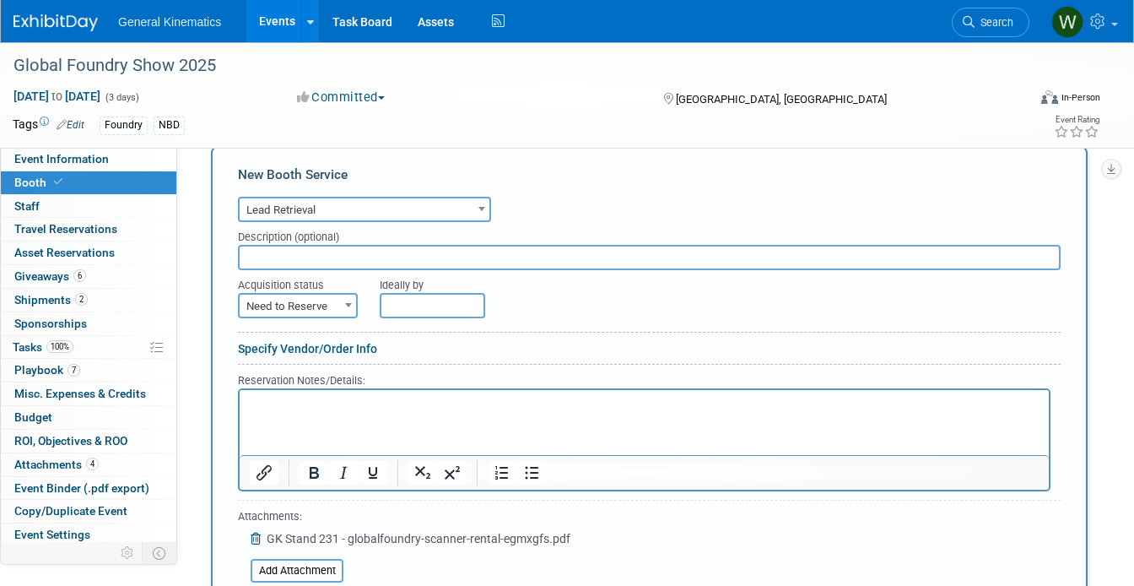
click at [352, 412] on html at bounding box center [644, 400] width 809 height 23
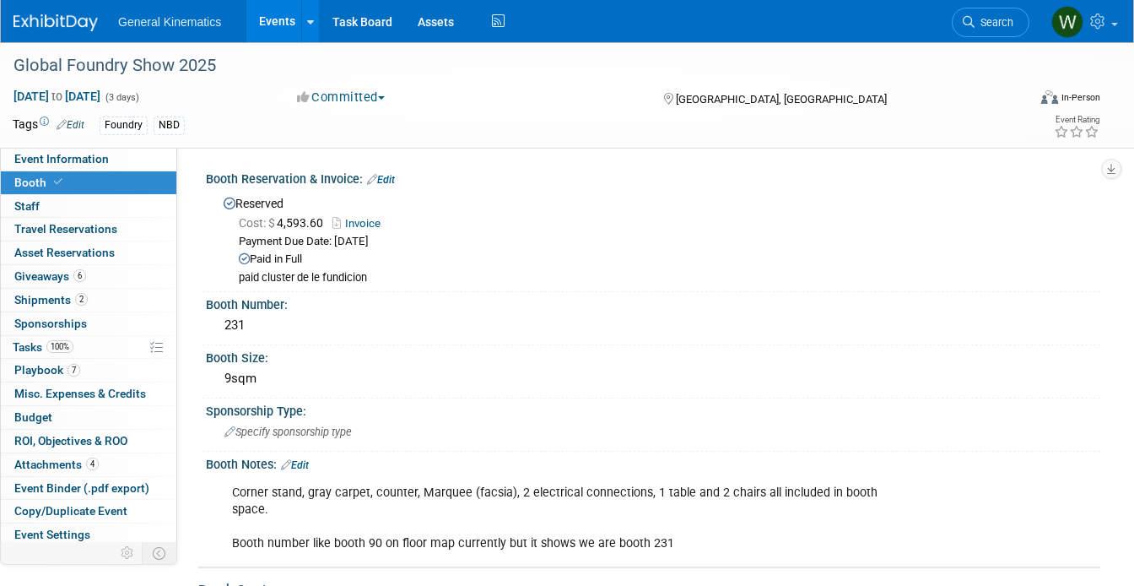
select select "7"
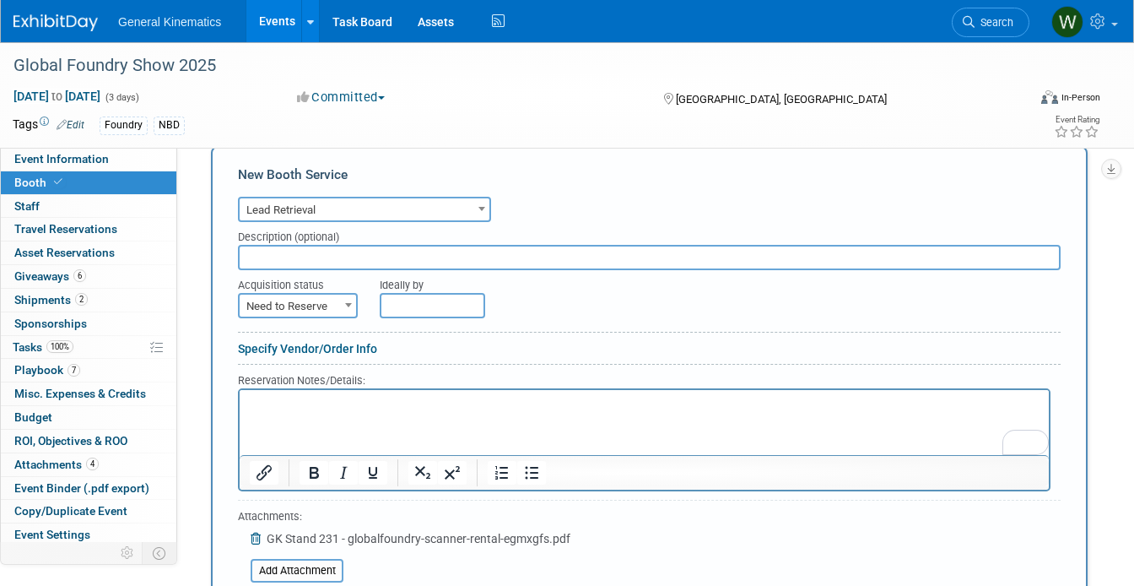
click at [306, 412] on html at bounding box center [644, 400] width 809 height 23
click at [422, 247] on input "text" at bounding box center [649, 257] width 823 height 25
type input "Scanpro"
click at [333, 295] on span "Need to Reserve" at bounding box center [298, 307] width 116 height 24
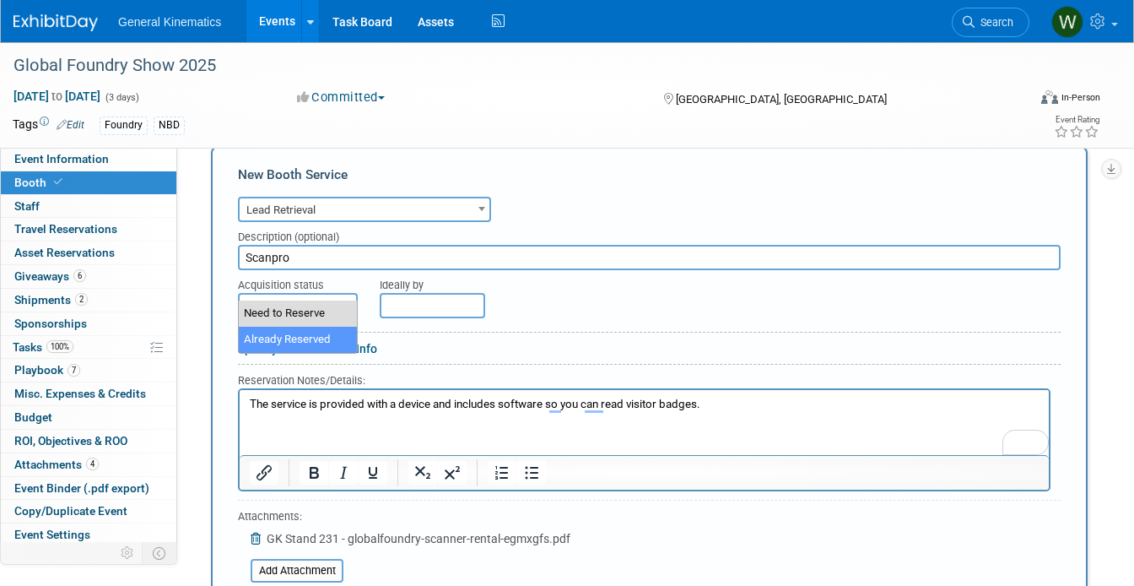
select select "2"
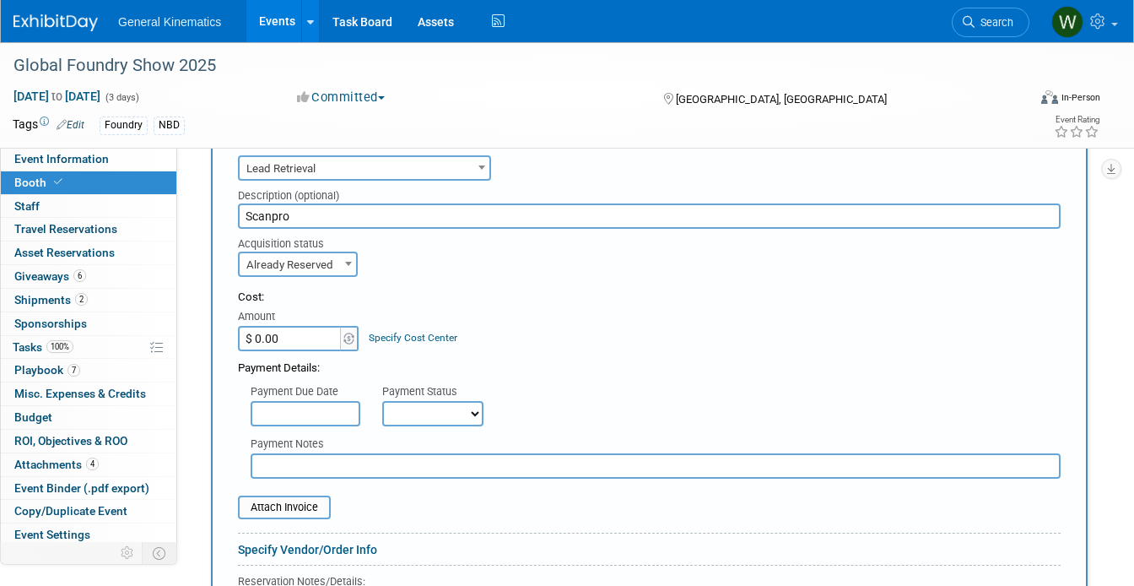
scroll to position [511, 0]
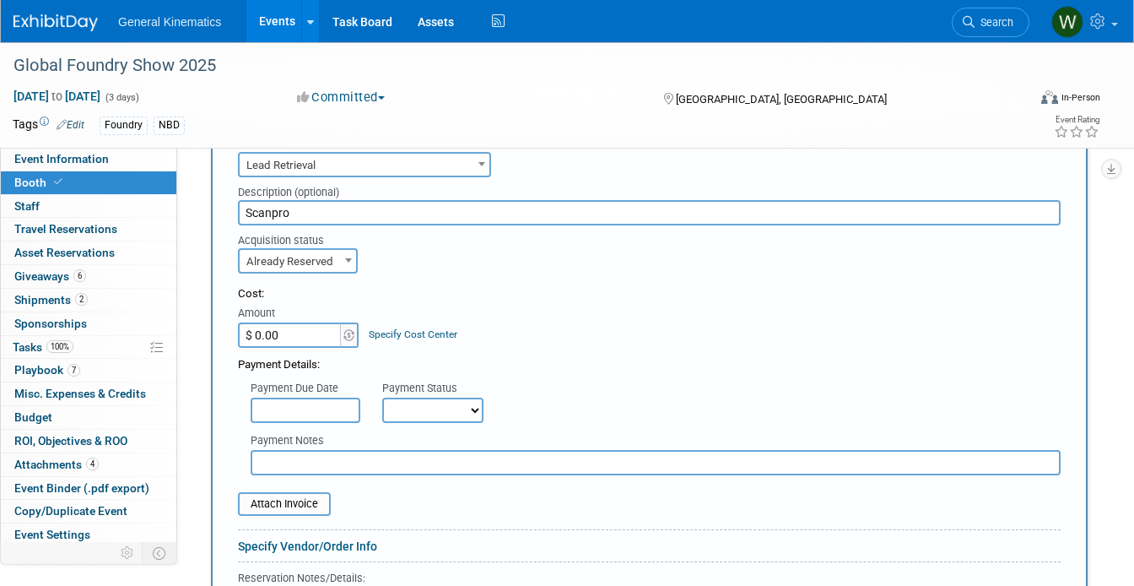
click at [300, 322] on input "$ 0.00" at bounding box center [291, 334] width 106 height 25
click at [355, 322] on span at bounding box center [349, 334] width 19 height 25
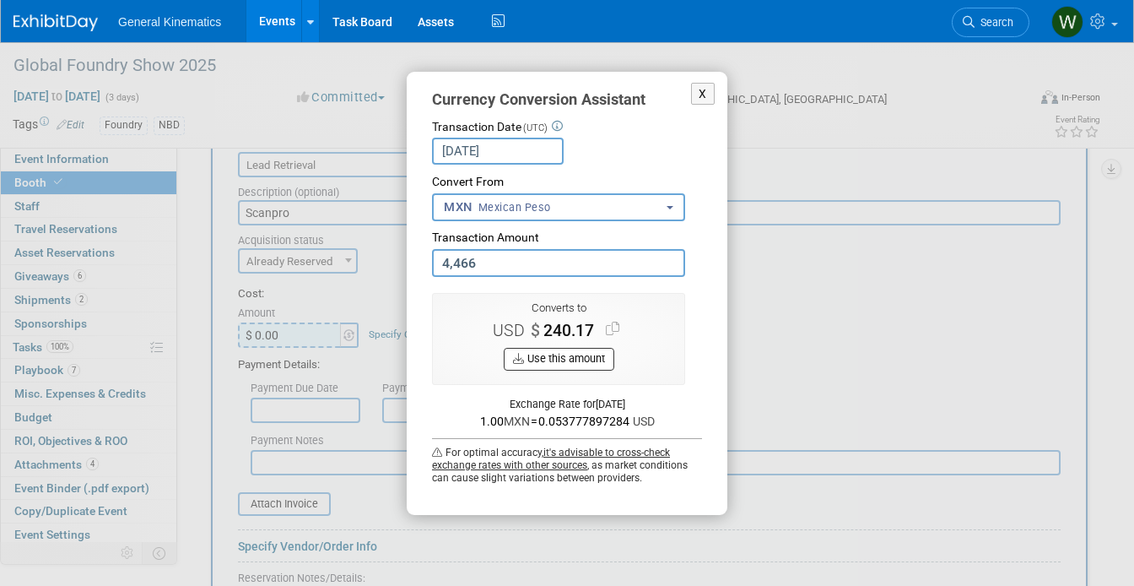
type input "4,466.00"
click at [548, 357] on button "Use this amount" at bounding box center [559, 359] width 111 height 23
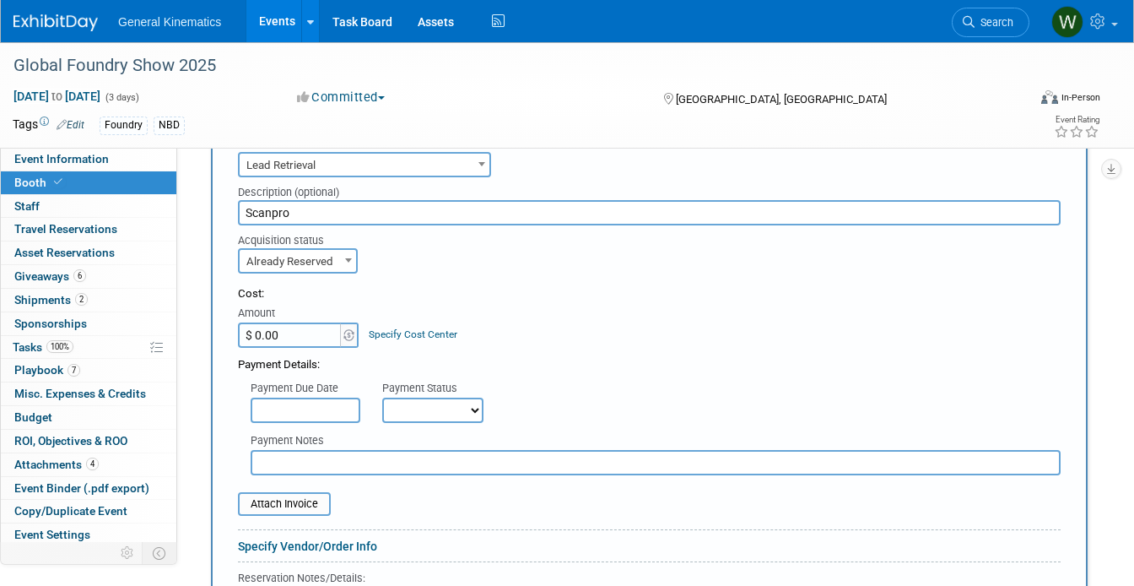
click at [319, 398] on input "text" at bounding box center [306, 410] width 110 height 25
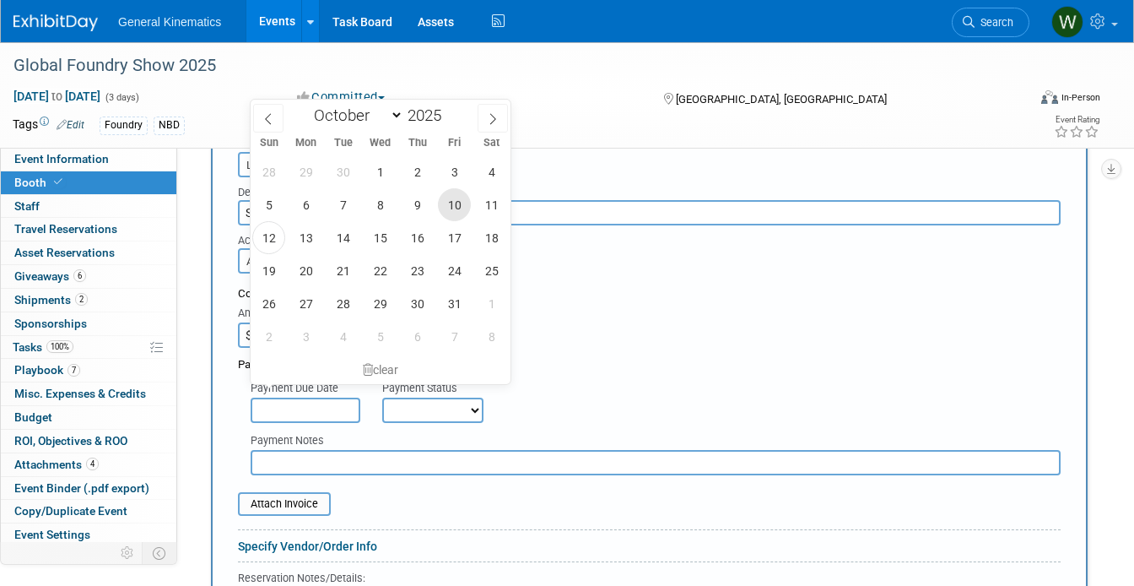
click at [457, 196] on span "10" at bounding box center [454, 204] width 33 height 33
type input "[DATE]"
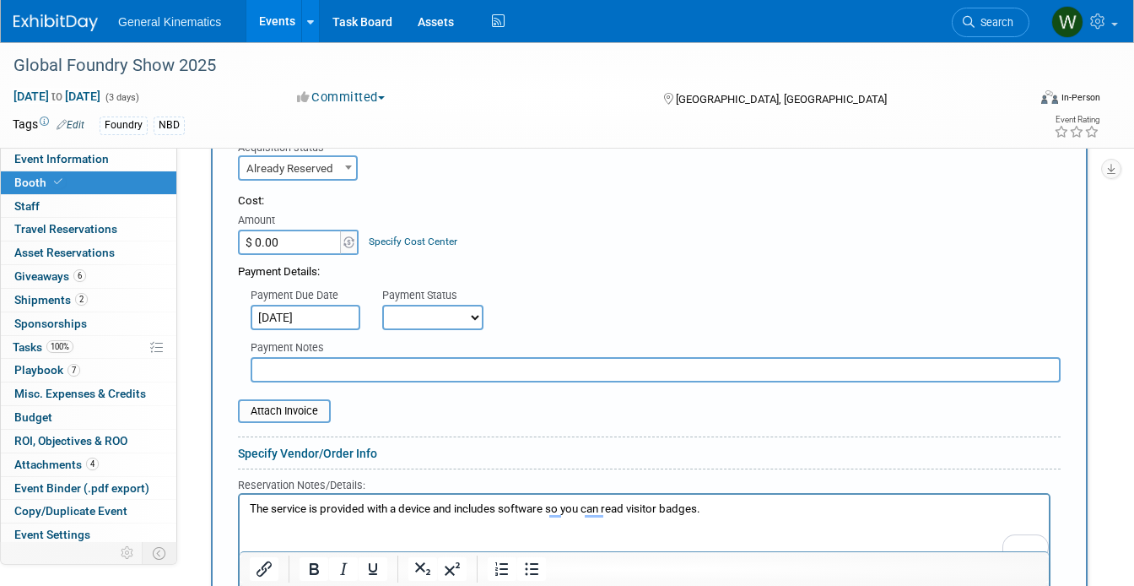
scroll to position [606, 0]
click at [310, 355] on input "text" at bounding box center [656, 367] width 810 height 25
type input "[PERSON_NAME] paying on site with CC"
click at [427, 303] on select "Not Paid Yet Partially Paid Paid in Full" at bounding box center [432, 315] width 101 height 25
select select "3"
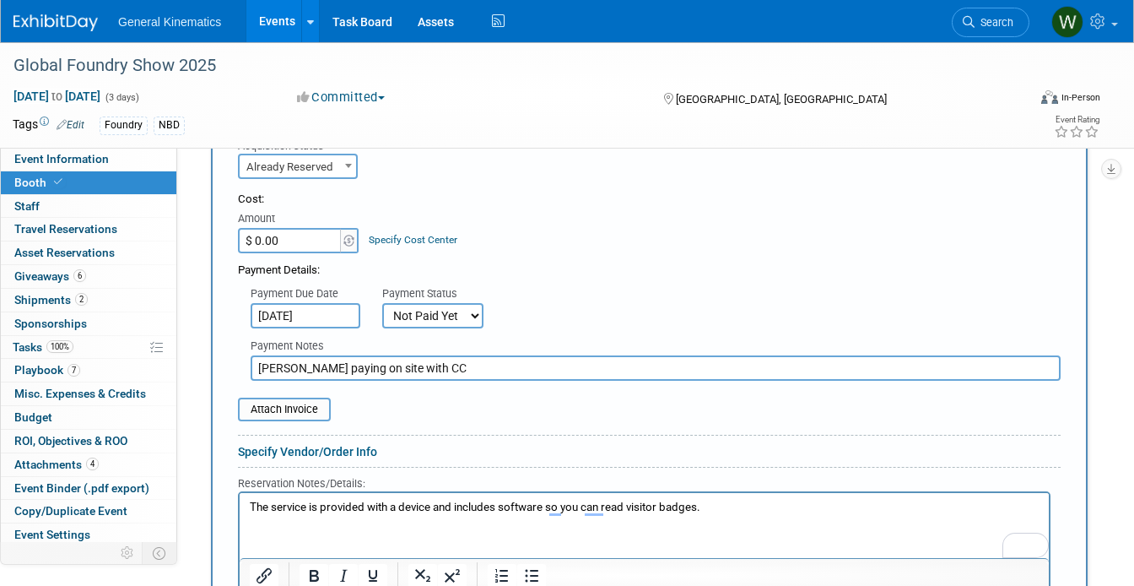
click at [382, 303] on select "Not Paid Yet Partially Paid Paid in Full" at bounding box center [432, 315] width 101 height 25
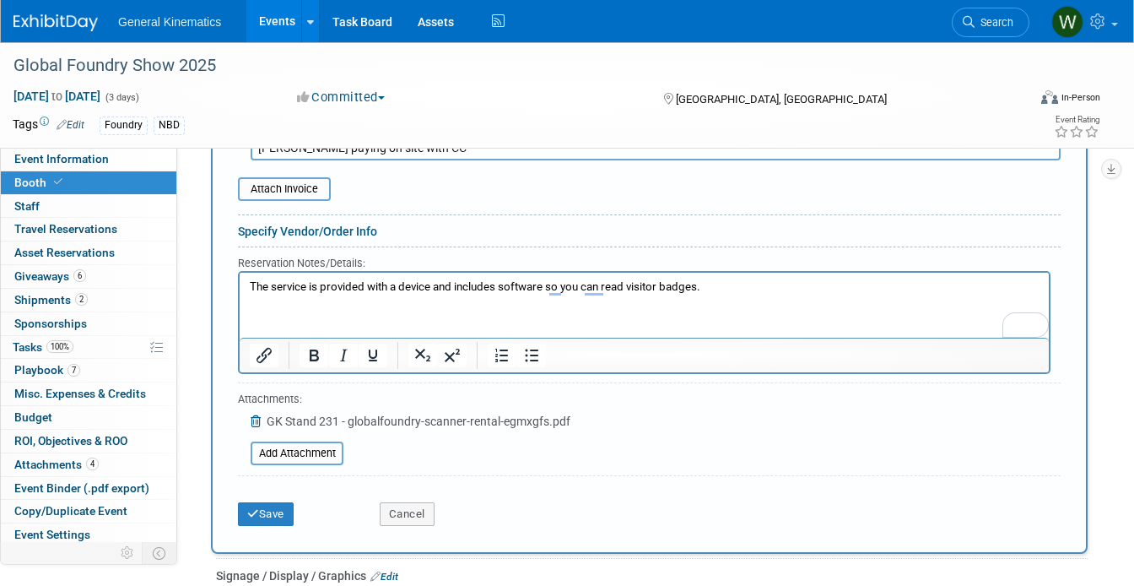
scroll to position [831, 0]
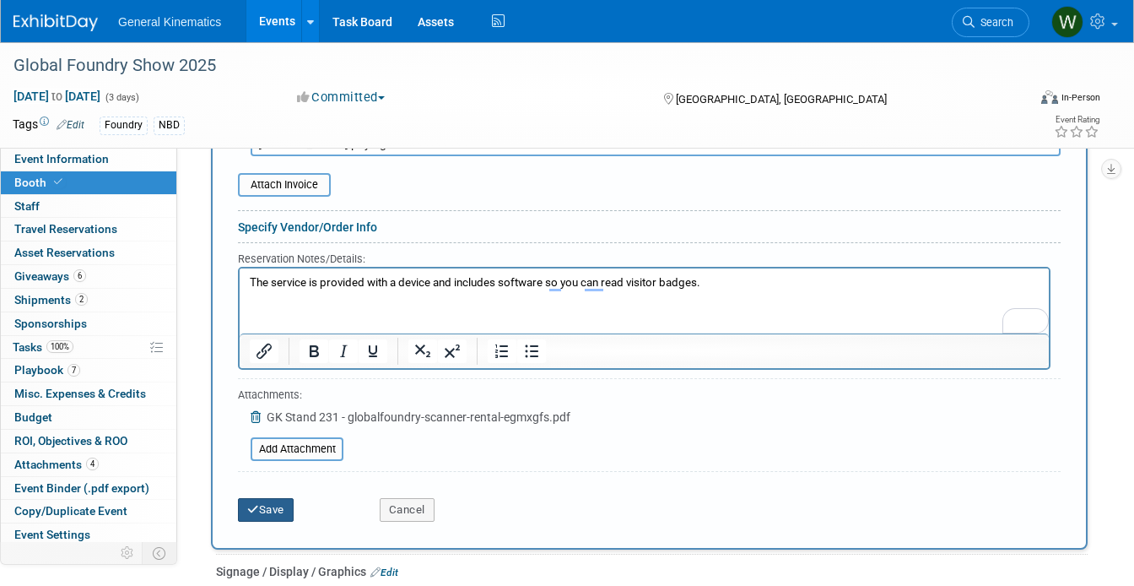
click at [273, 498] on button "Save" at bounding box center [266, 510] width 56 height 24
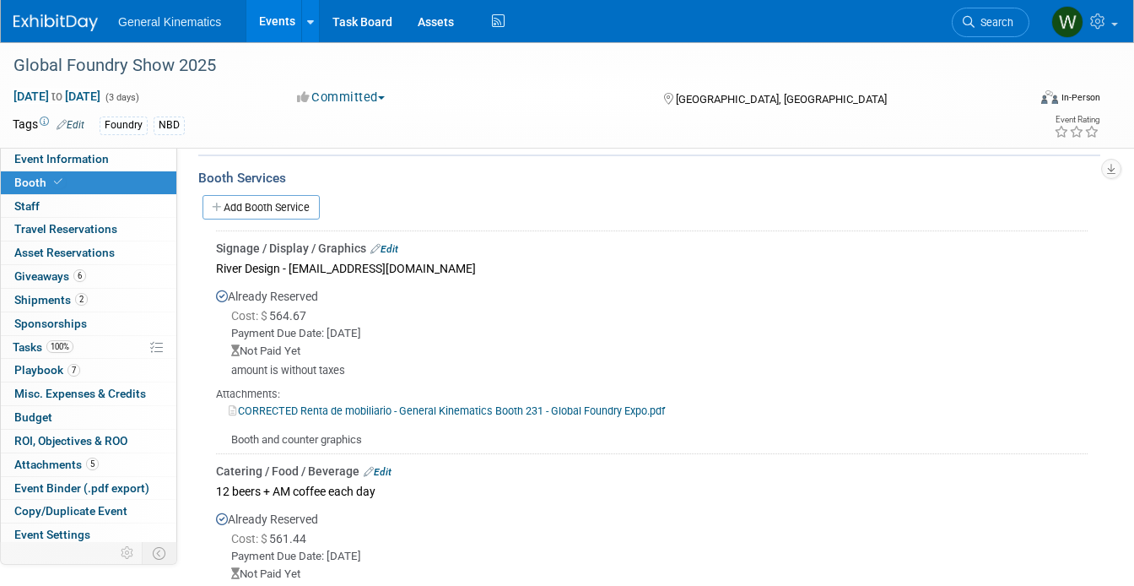
scroll to position [403, 0]
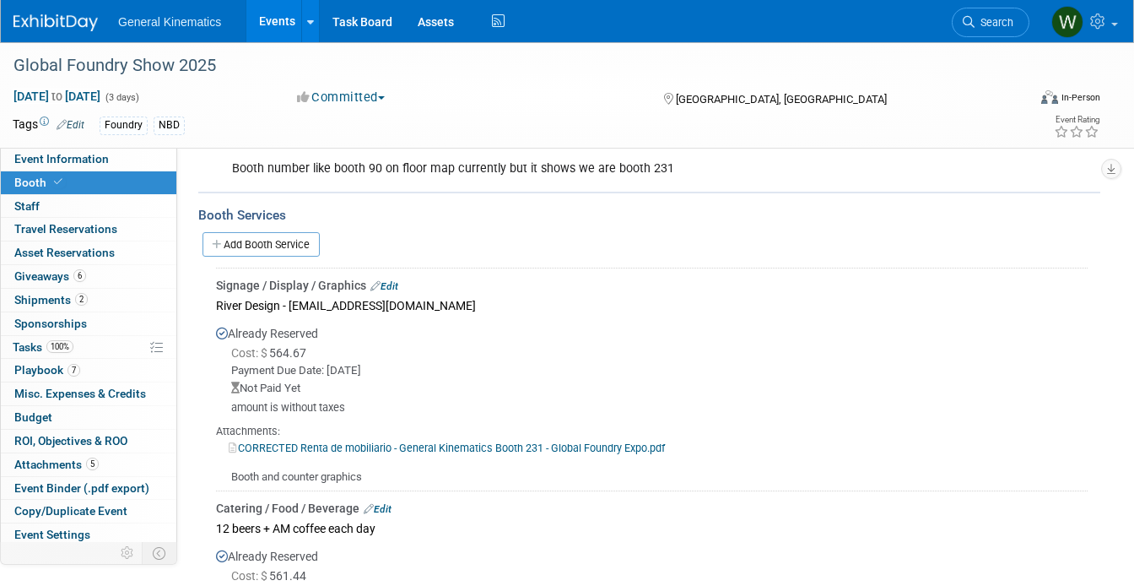
scroll to position [361, 0]
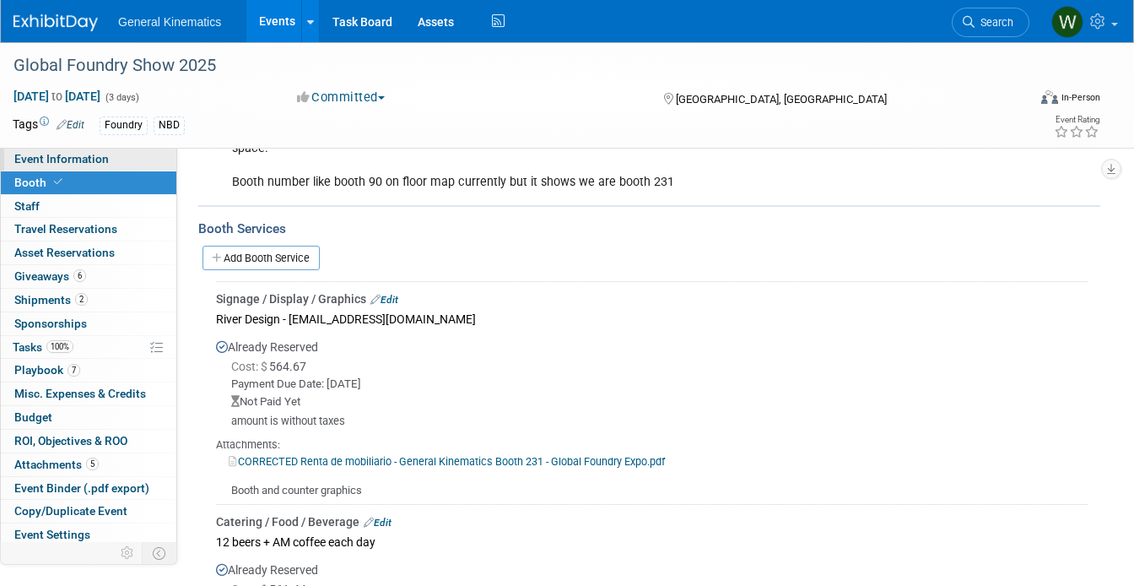
click at [100, 160] on span "Event Information" at bounding box center [61, 159] width 95 height 14
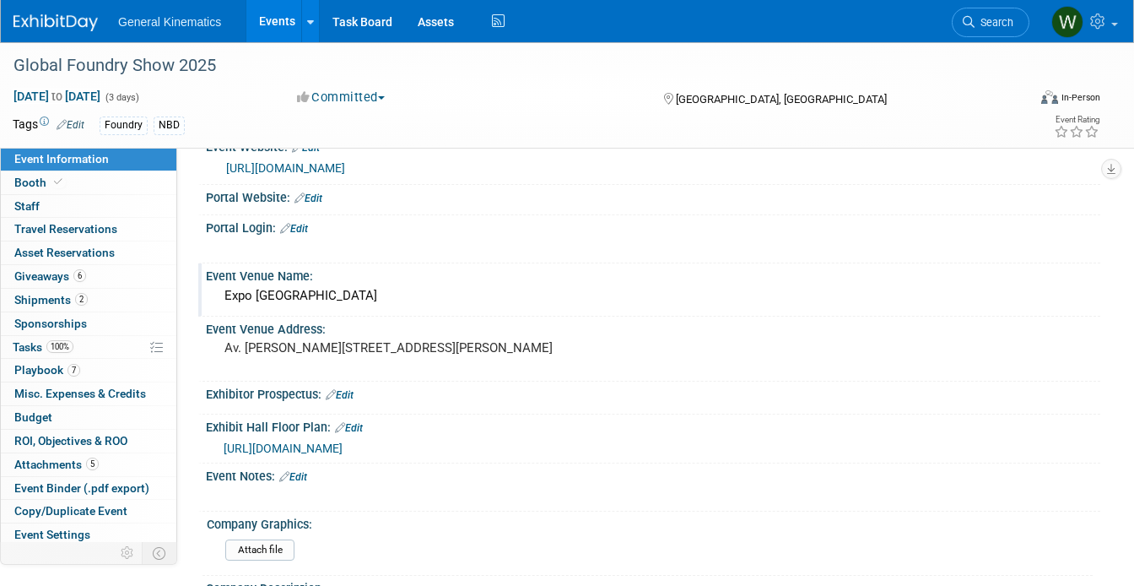
scroll to position [0, 0]
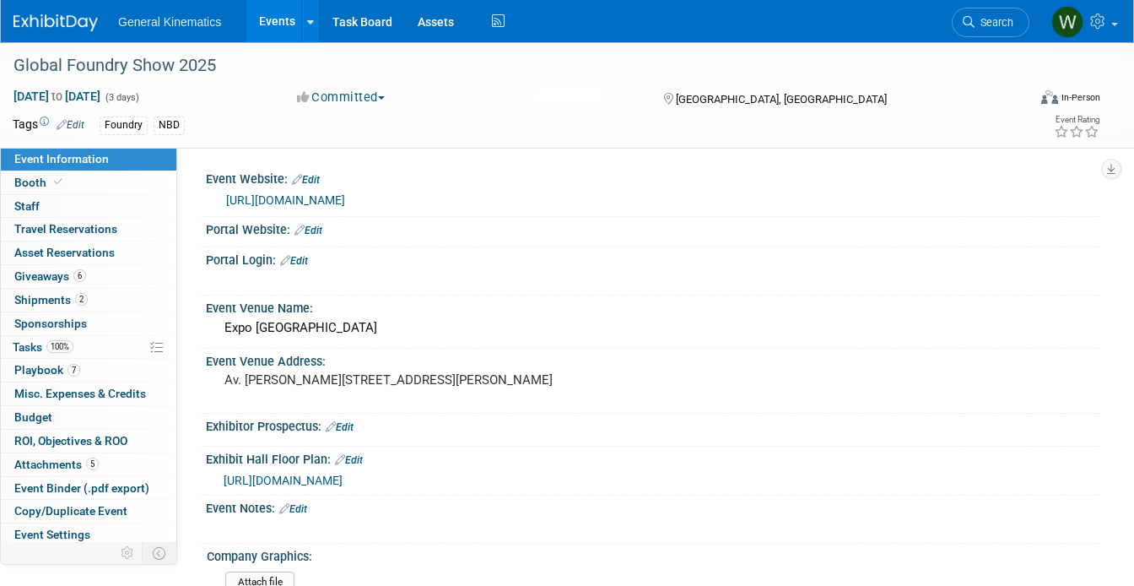
click at [315, 226] on link "Edit" at bounding box center [309, 231] width 28 height 12
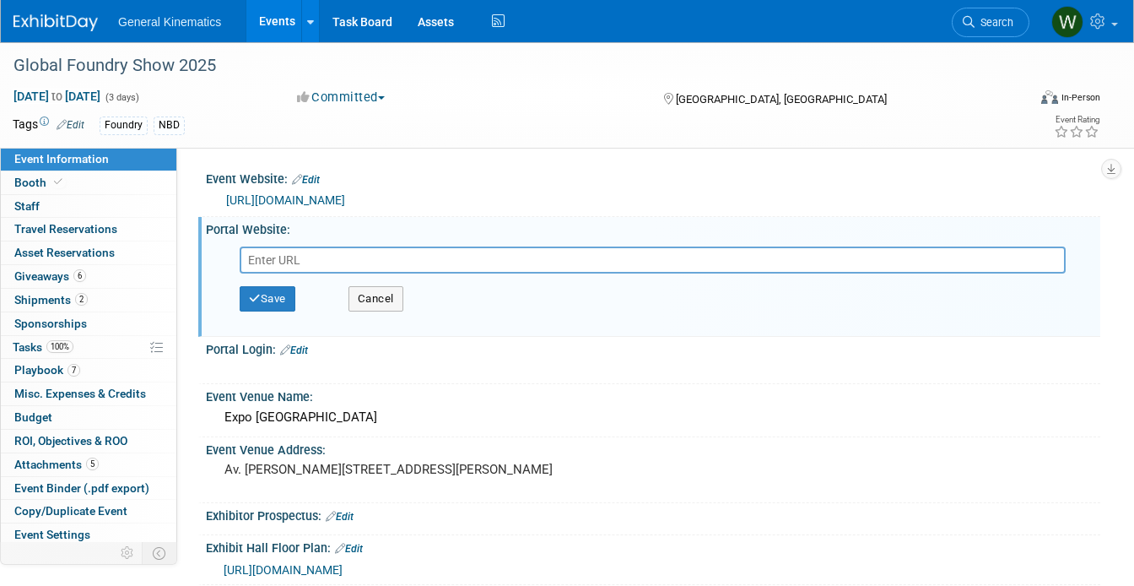
paste input "[URL][DOMAIN_NAME]"
type input "[URL][DOMAIN_NAME]"
click at [264, 297] on button "Save" at bounding box center [268, 298] width 56 height 25
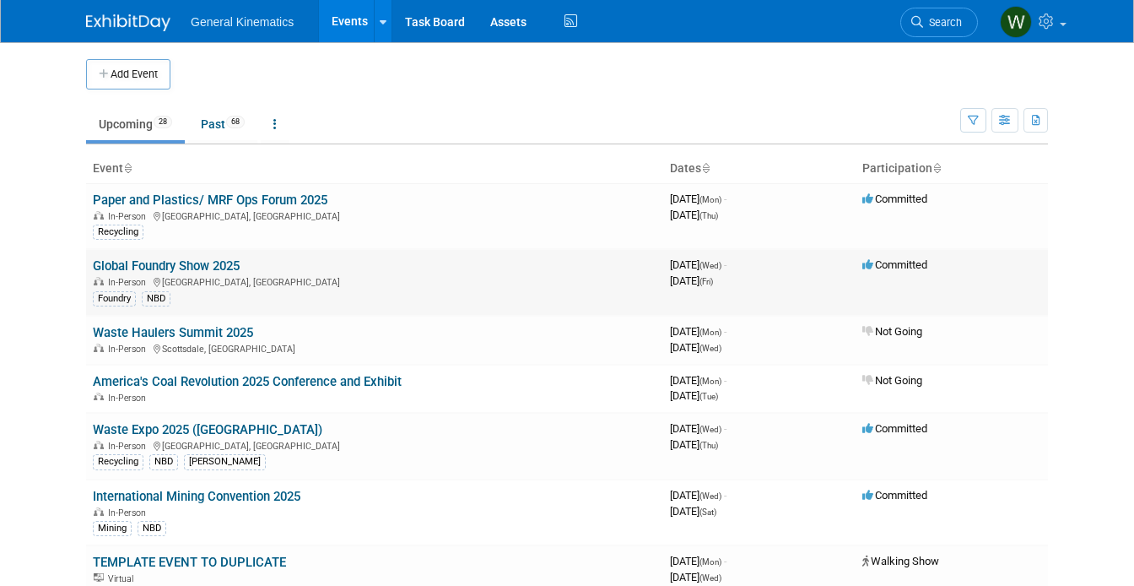
click at [143, 269] on link "Global Foundry Show 2025" at bounding box center [166, 265] width 147 height 15
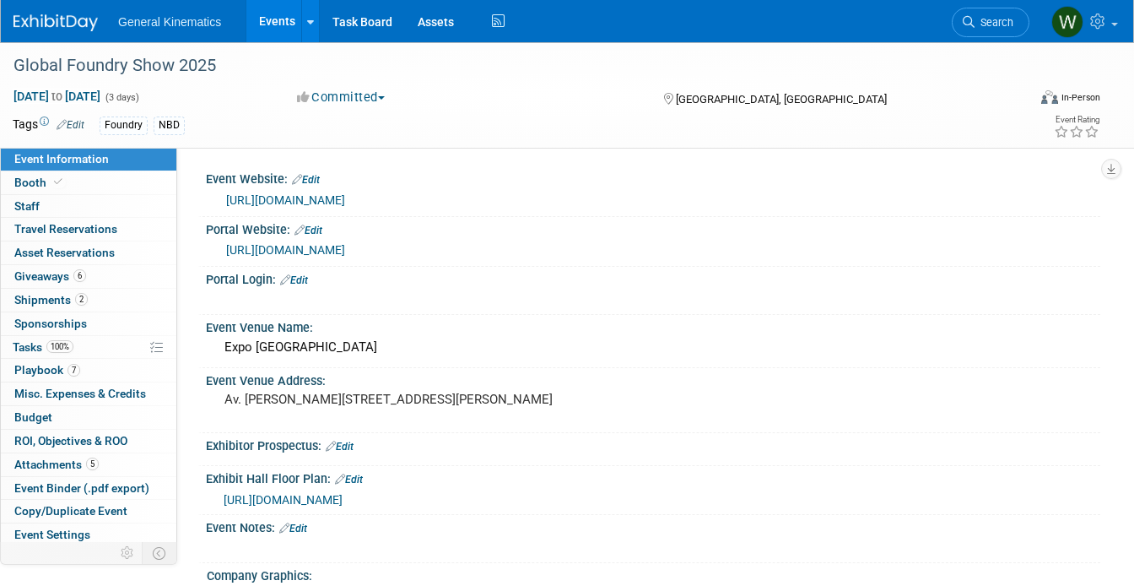
click at [304, 278] on link "Edit" at bounding box center [294, 280] width 28 height 12
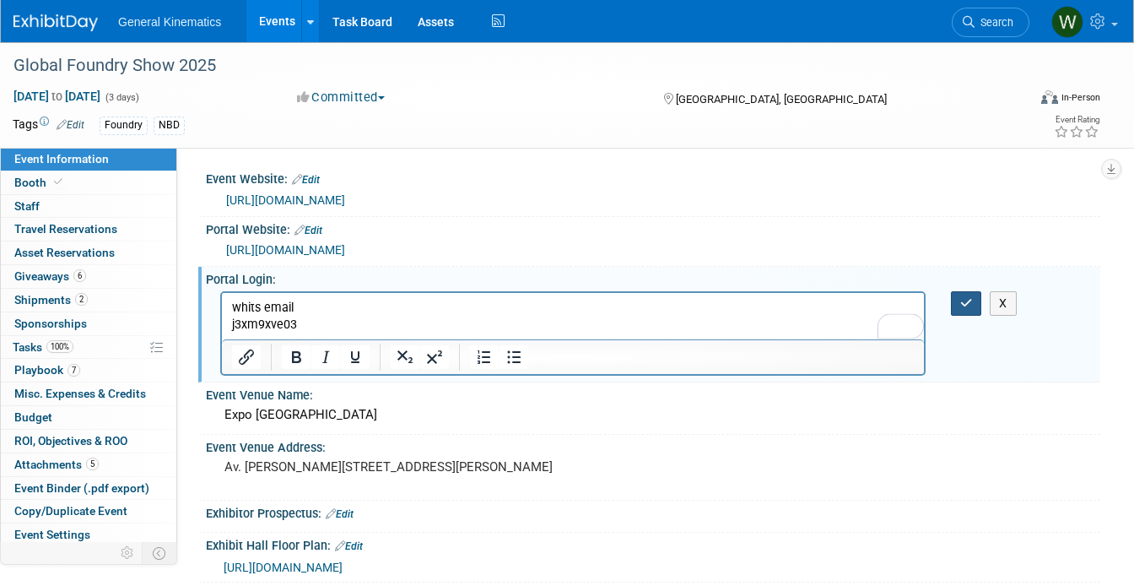
click at [966, 306] on icon "button" at bounding box center [967, 303] width 13 height 12
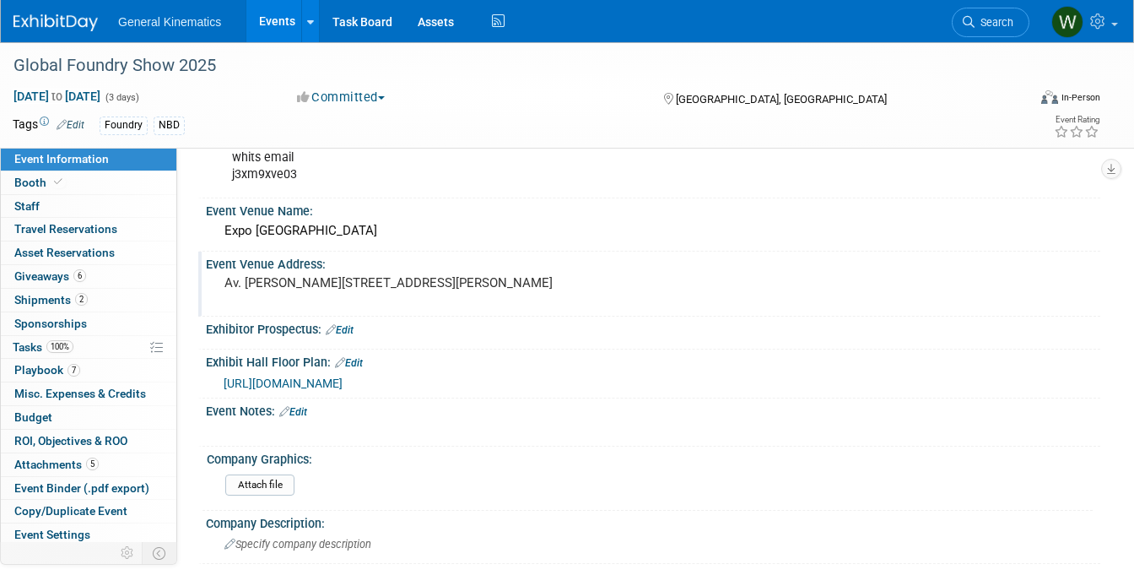
scroll to position [155, 0]
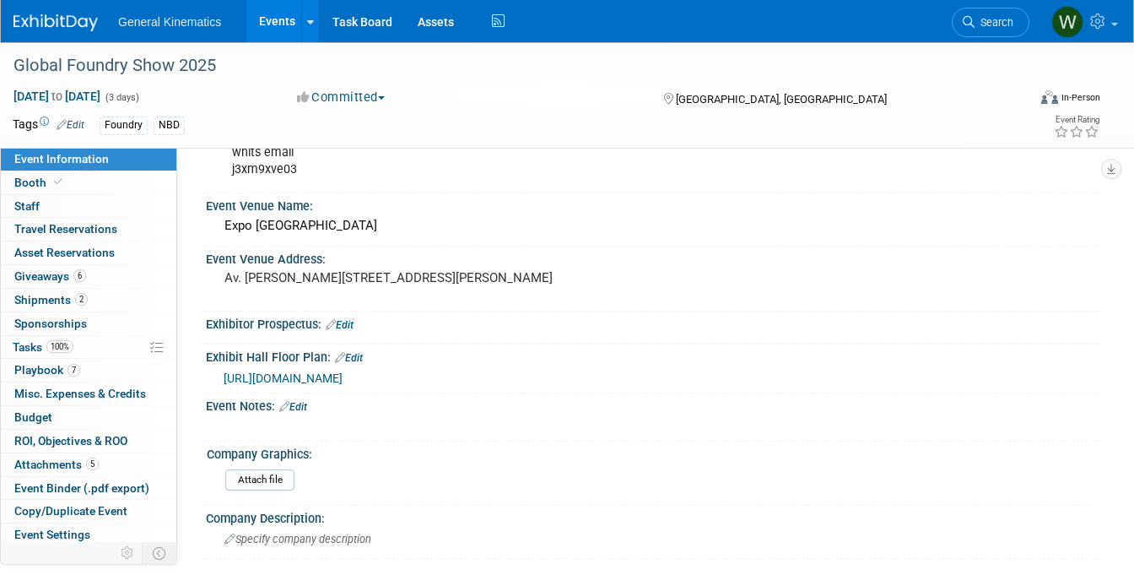
click at [349, 320] on link "Edit" at bounding box center [340, 325] width 28 height 12
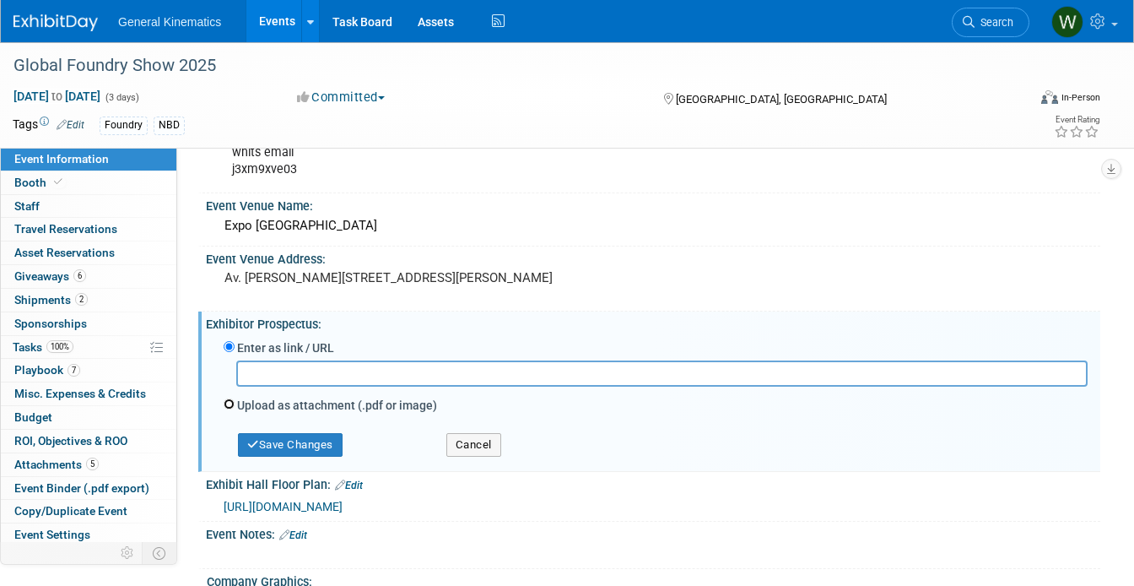
click at [230, 404] on input "Upload as attachment (.pdf or image)" at bounding box center [229, 403] width 11 height 11
radio input "true"
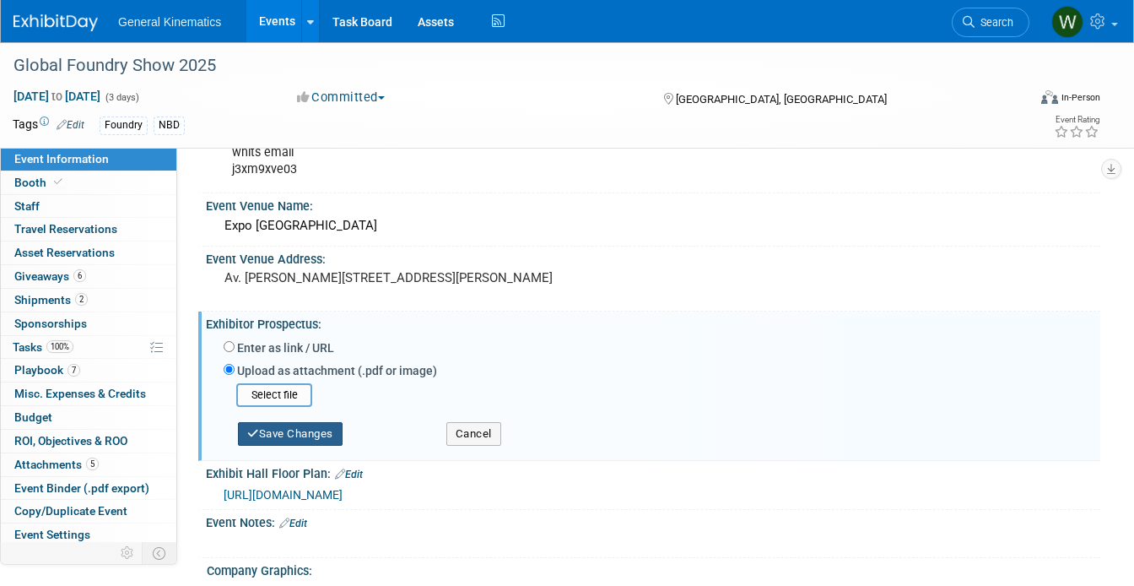
click at [275, 433] on button "Save Changes" at bounding box center [290, 434] width 105 height 24
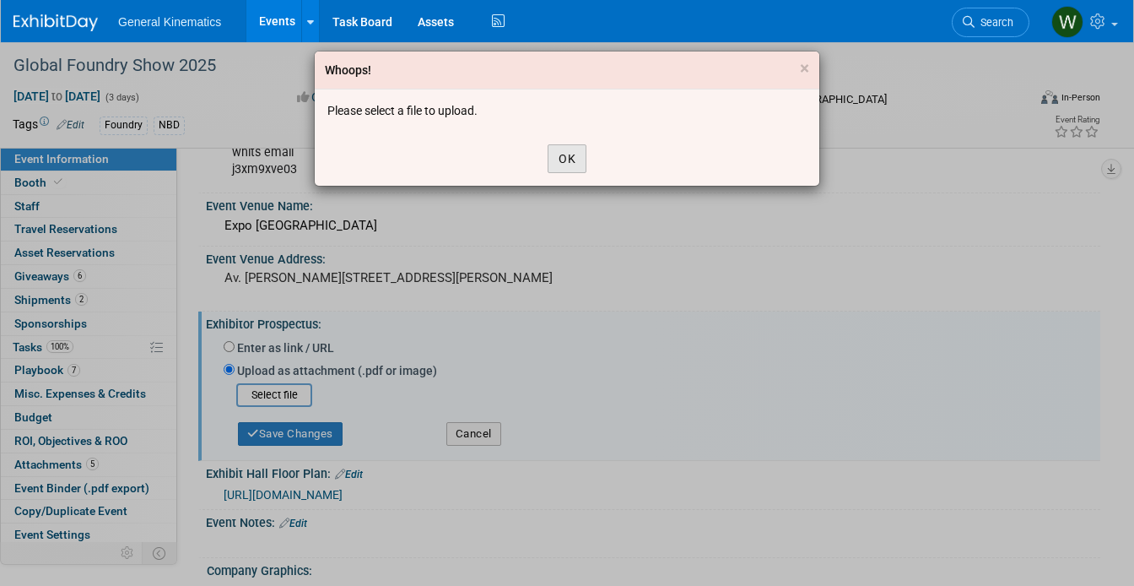
click at [563, 160] on button "OK" at bounding box center [567, 158] width 39 height 29
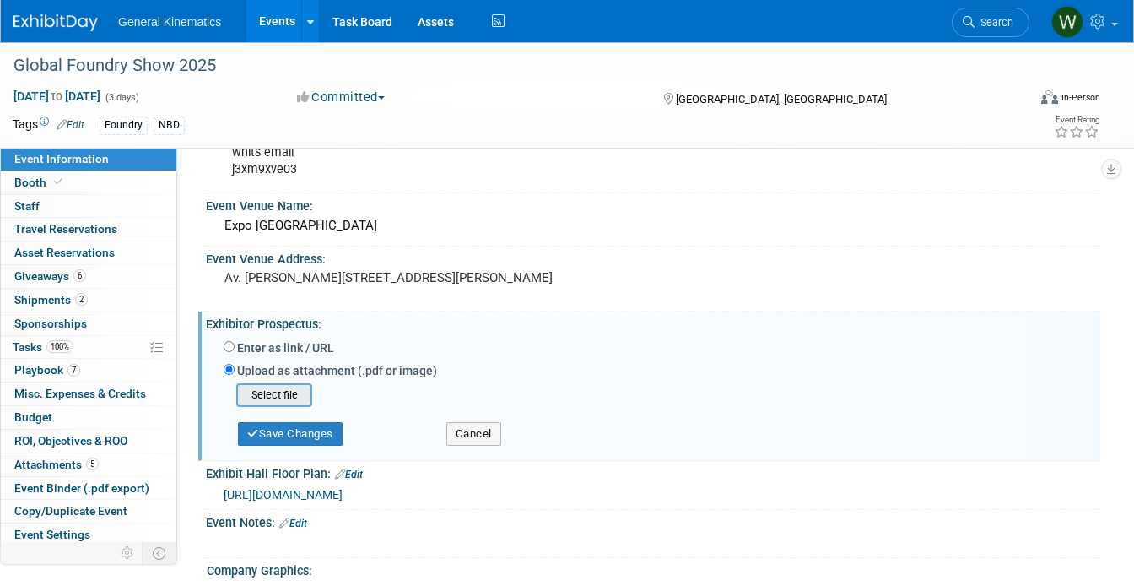
click at [276, 398] on input "file" at bounding box center [210, 395] width 201 height 20
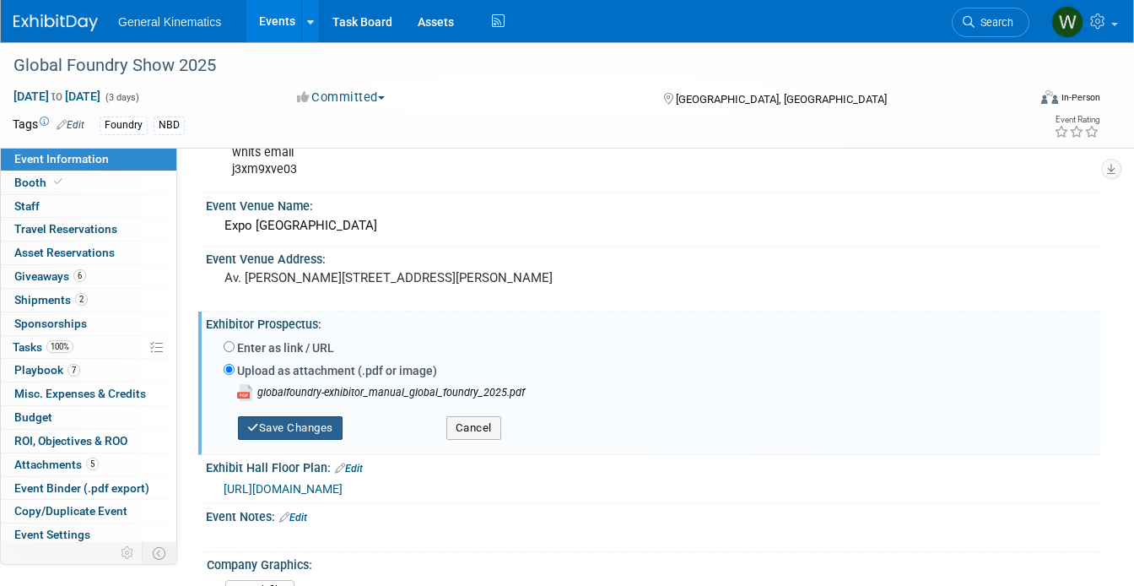
click at [326, 432] on button "Save Changes" at bounding box center [290, 428] width 105 height 24
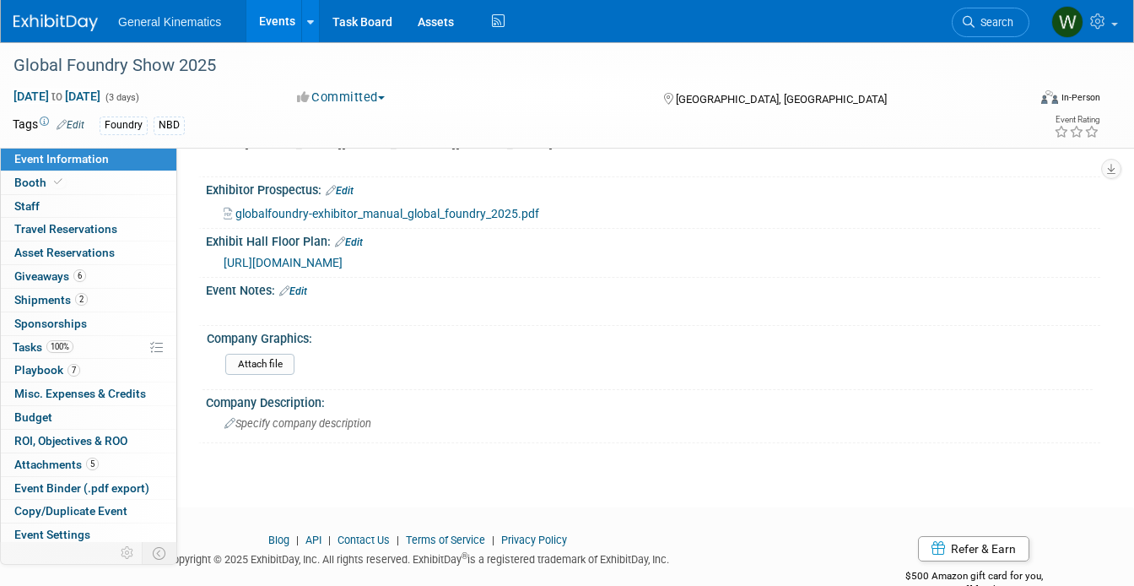
scroll to position [290, 0]
click at [46, 204] on link "0 Staff 0" at bounding box center [89, 206] width 176 height 23
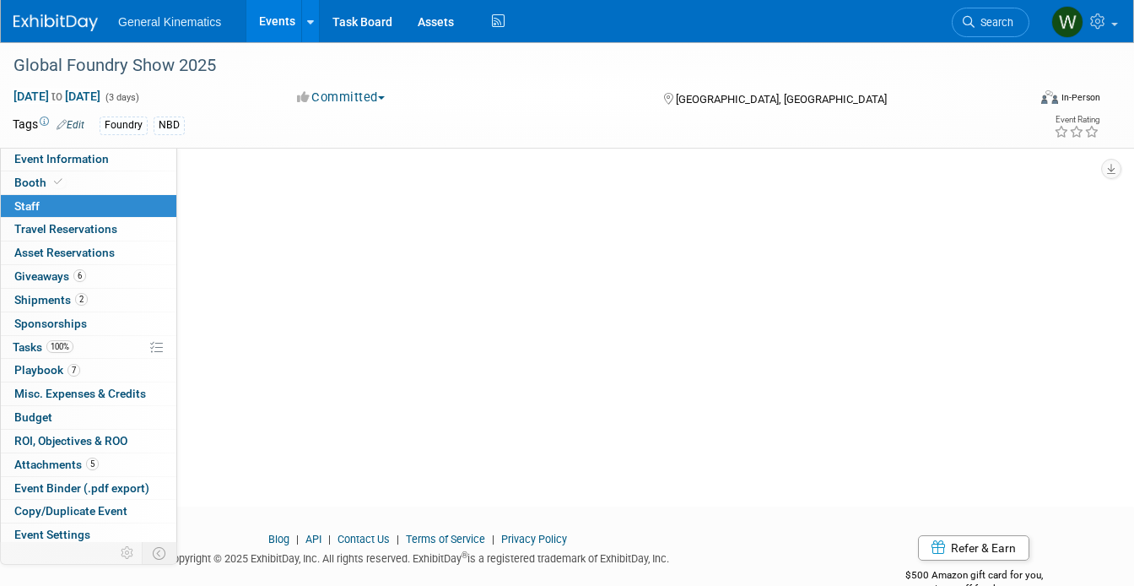
scroll to position [0, 0]
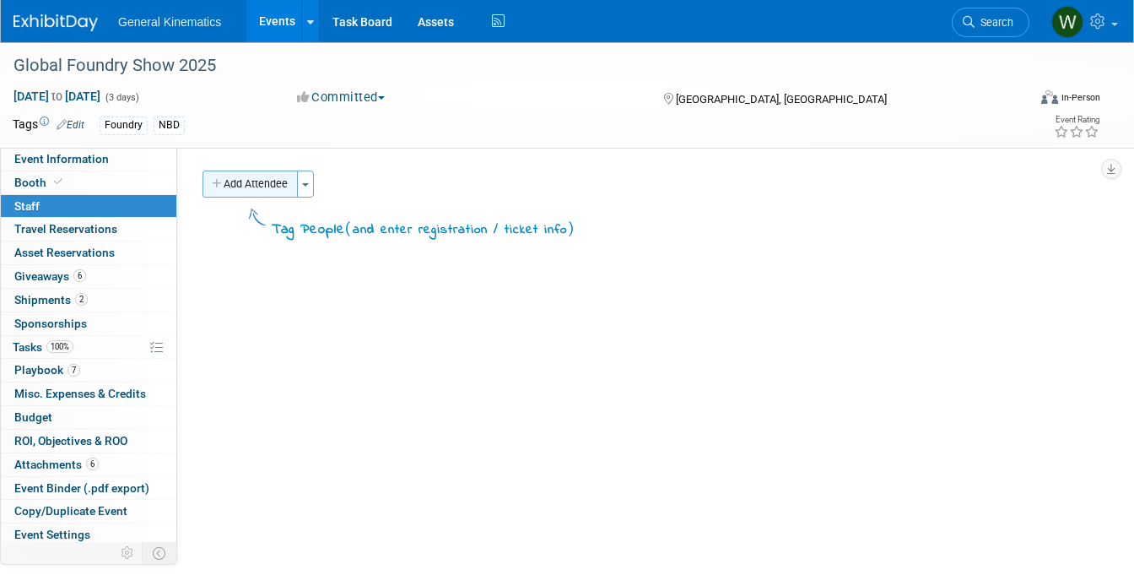
click at [275, 189] on button "Add Attendee" at bounding box center [250, 183] width 95 height 27
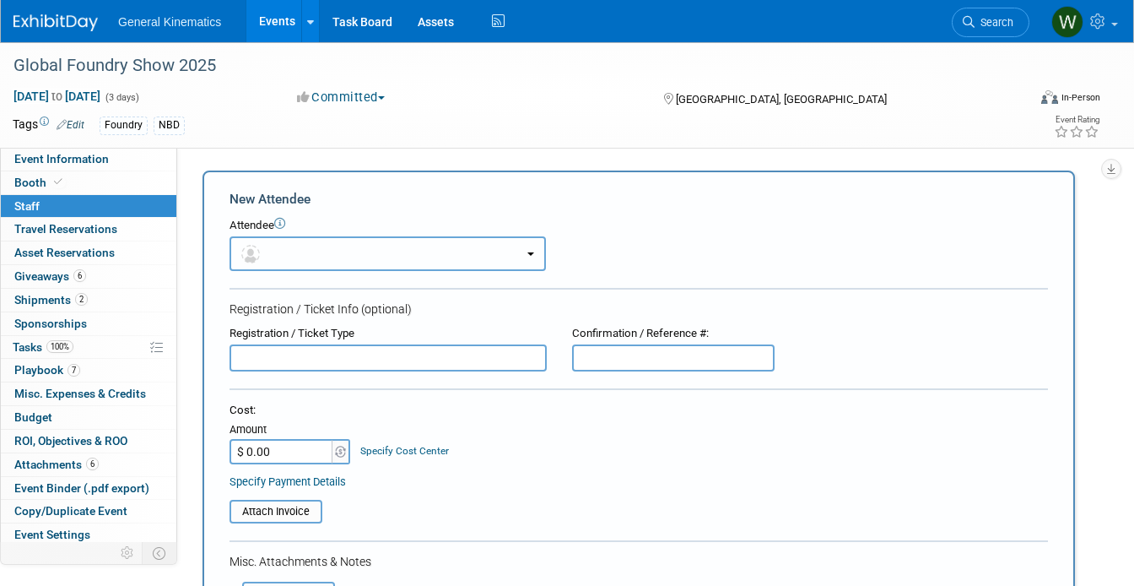
click at [298, 251] on button "button" at bounding box center [388, 253] width 317 height 35
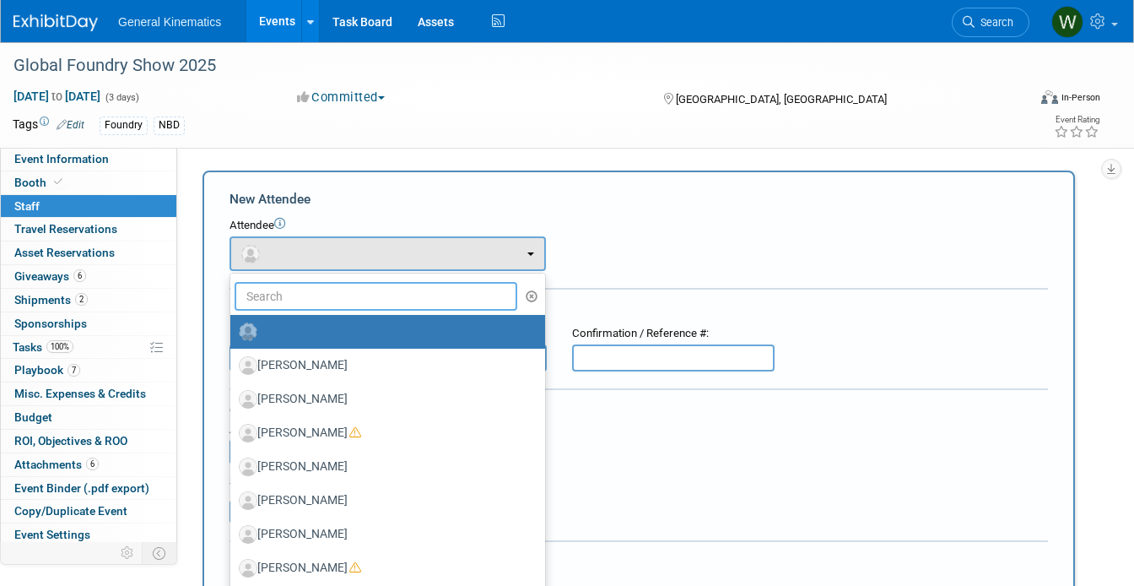
click at [281, 296] on input "text" at bounding box center [376, 296] width 283 height 29
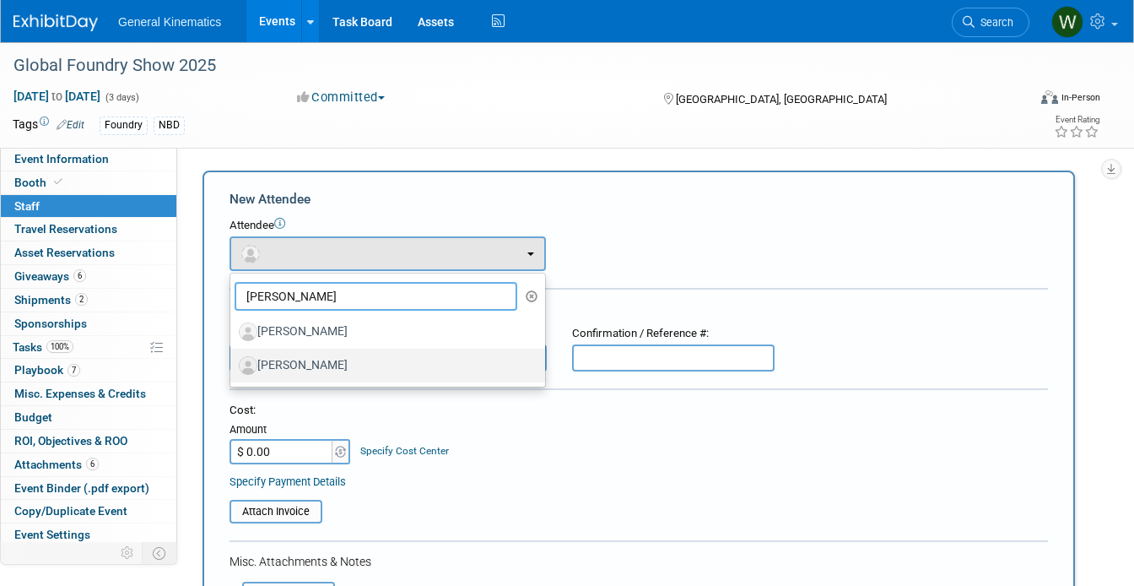
type input "[PERSON_NAME]"
click at [299, 361] on label "[PERSON_NAME]" at bounding box center [384, 365] width 290 height 27
click at [233, 361] on input "[PERSON_NAME]" at bounding box center [227, 363] width 11 height 11
select select "15e048cc-a236-41a0-91b3-7c711e002942"
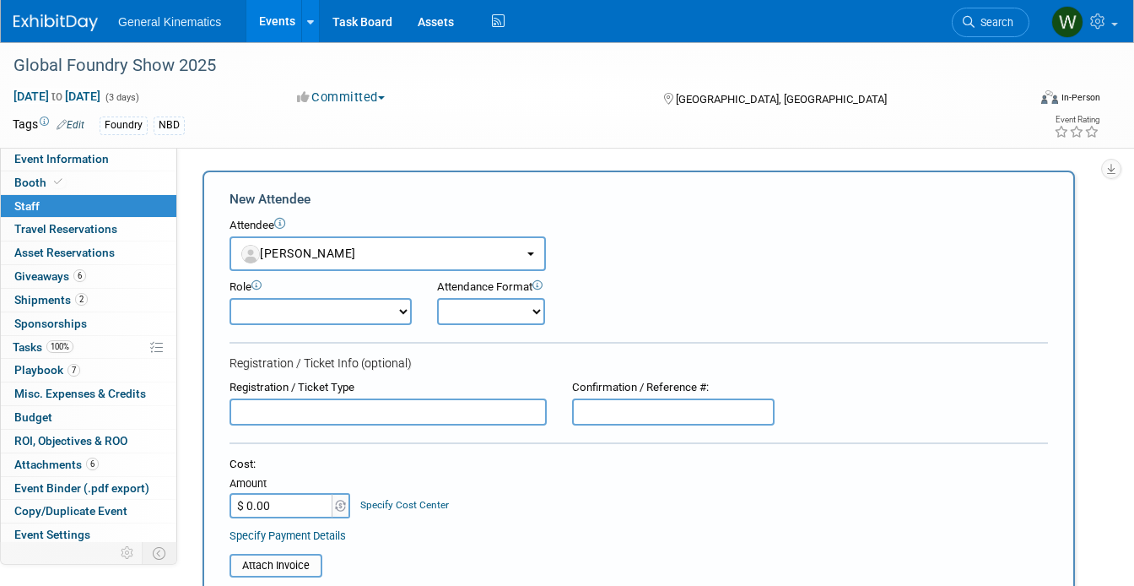
click at [302, 314] on select "Attending Demonstrator Host Marketing/ Executive Planner Presenter Sales Repres…" at bounding box center [321, 311] width 182 height 27
select select "200"
click at [230, 298] on select "Attending Demonstrator Host Marketing/ Executive Planner Presenter Sales Repres…" at bounding box center [321, 311] width 182 height 27
click at [487, 308] on select "Onsite Remote" at bounding box center [491, 311] width 108 height 27
select select "1"
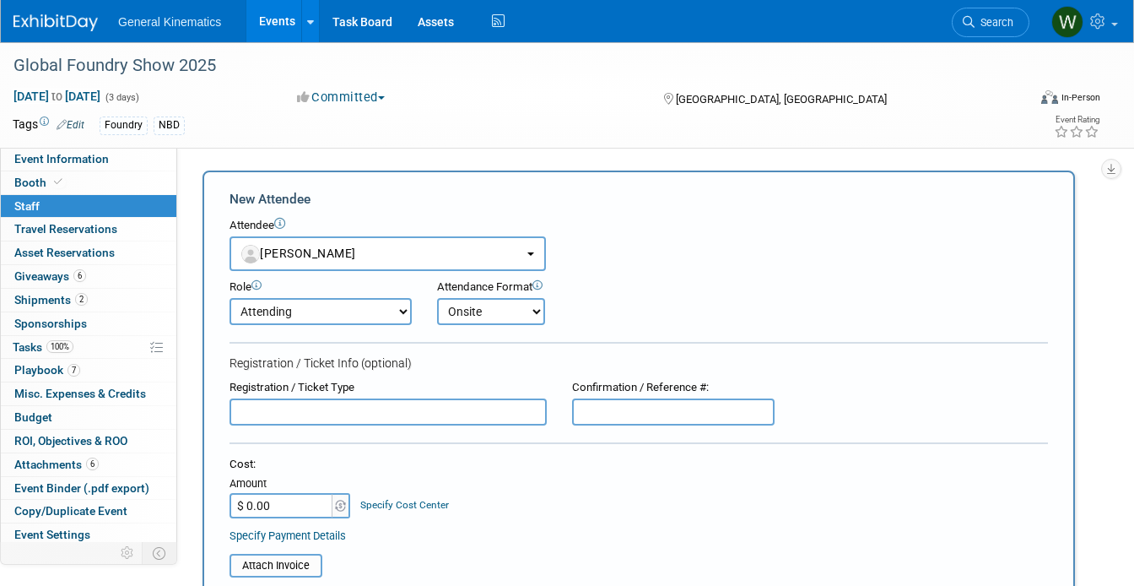
click at [437, 298] on select "Onsite Remote" at bounding box center [491, 311] width 108 height 27
click at [398, 413] on input "text" at bounding box center [388, 411] width 317 height 27
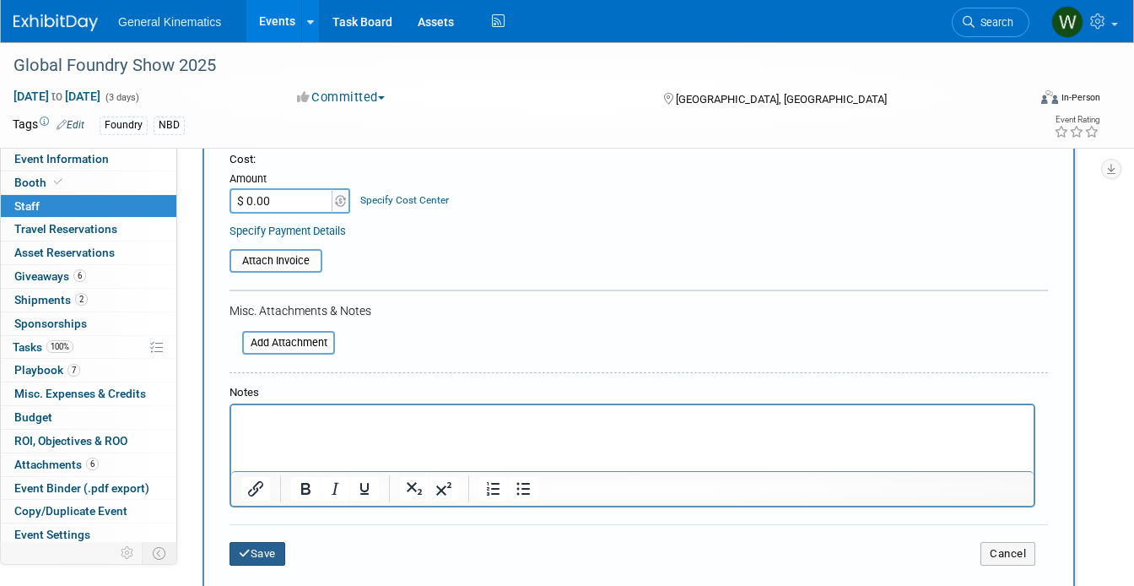
type input "Complimentary"
click at [251, 562] on button "Save" at bounding box center [258, 554] width 56 height 24
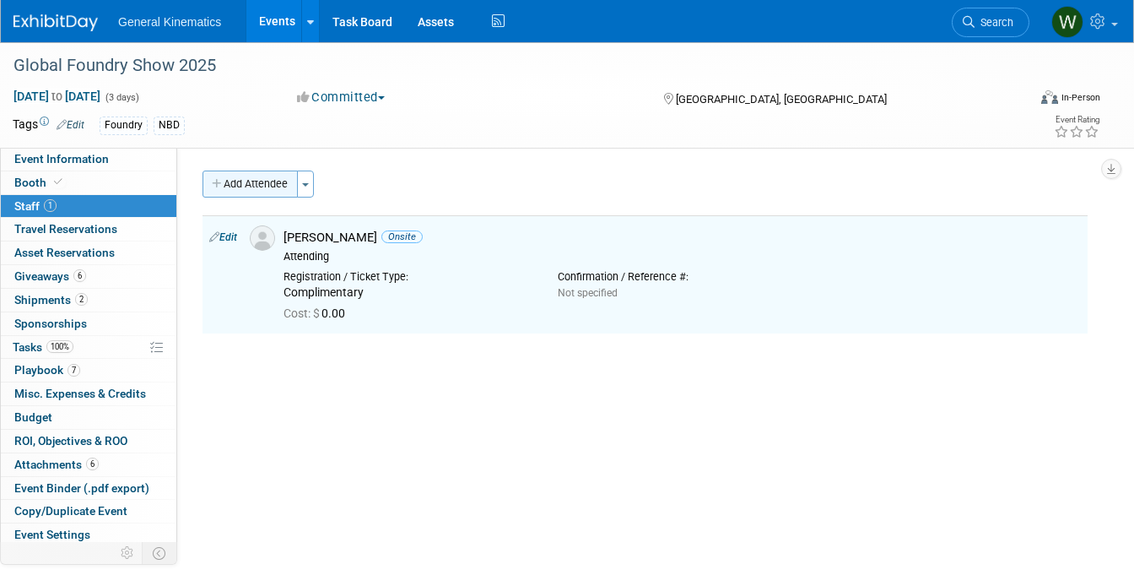
click at [257, 179] on button "Add Attendee" at bounding box center [250, 183] width 95 height 27
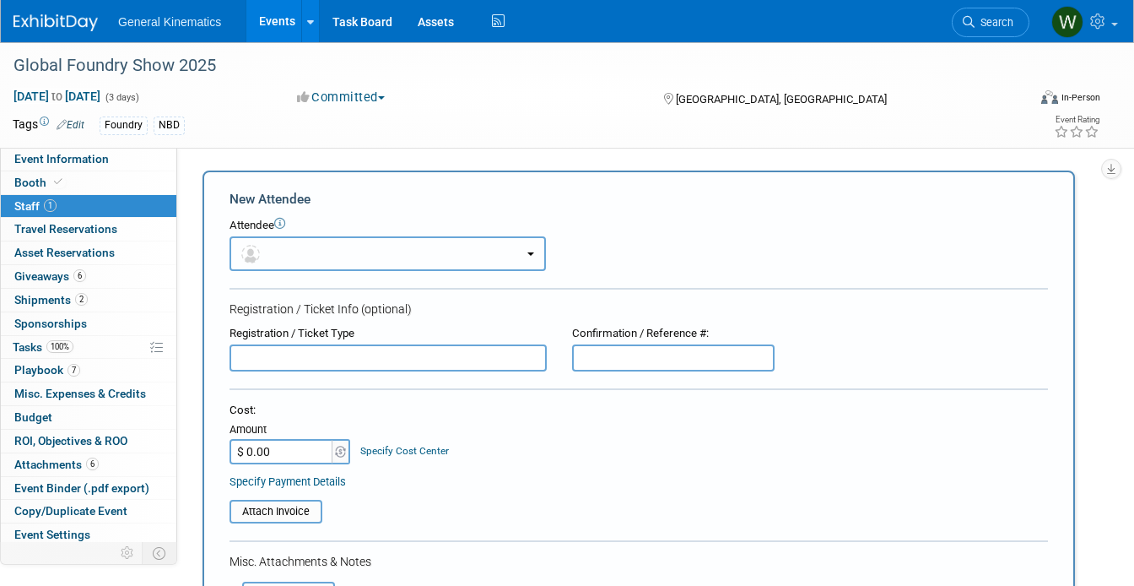
click at [280, 250] on button "button" at bounding box center [388, 253] width 317 height 35
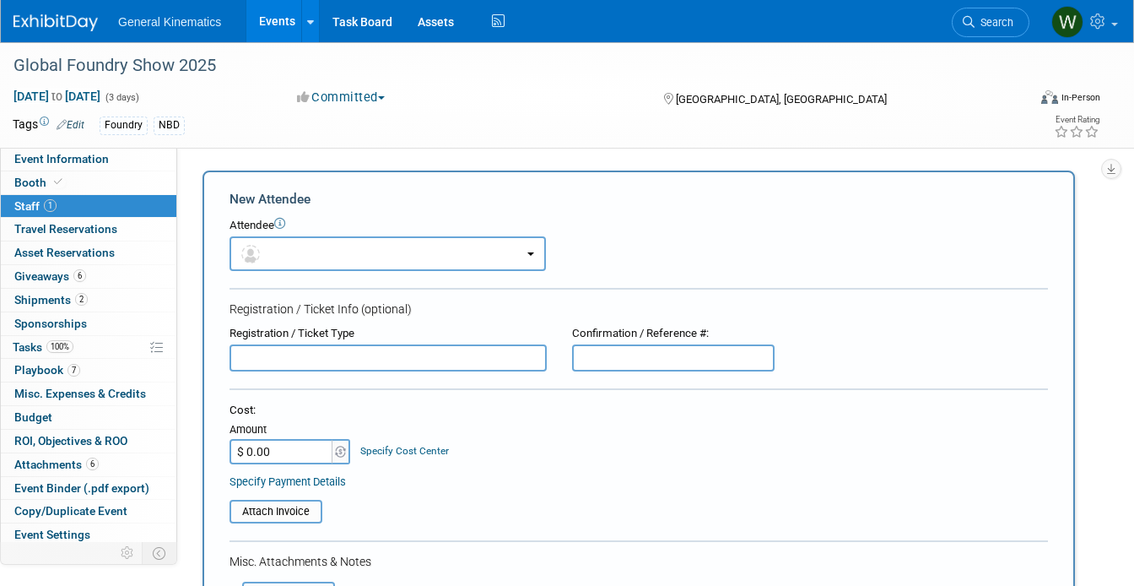
click at [279, 225] on icon at bounding box center [279, 223] width 11 height 11
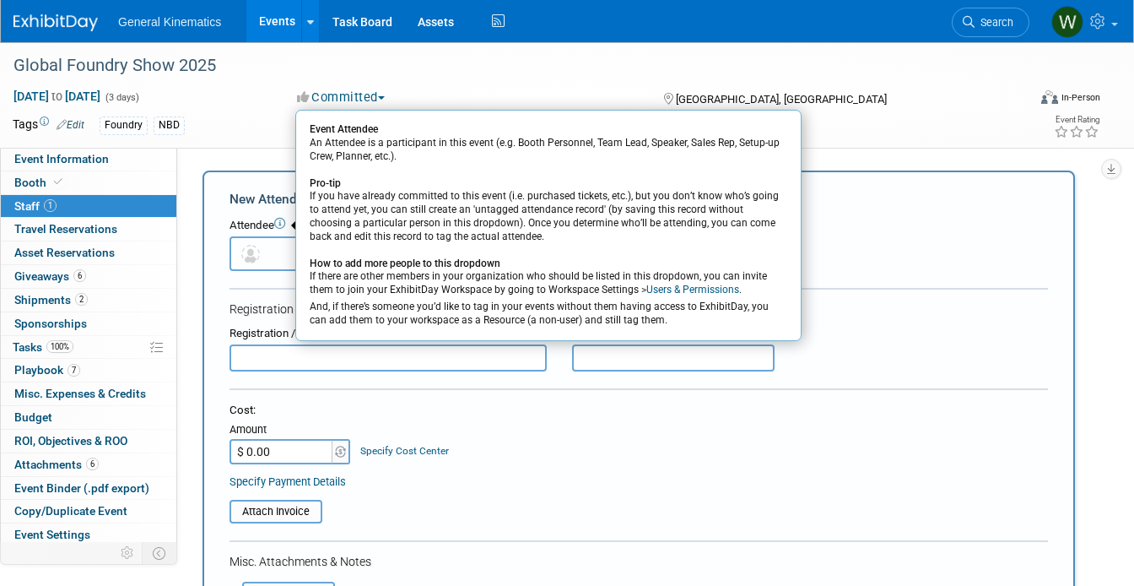
click at [269, 261] on button "button" at bounding box center [388, 253] width 317 height 35
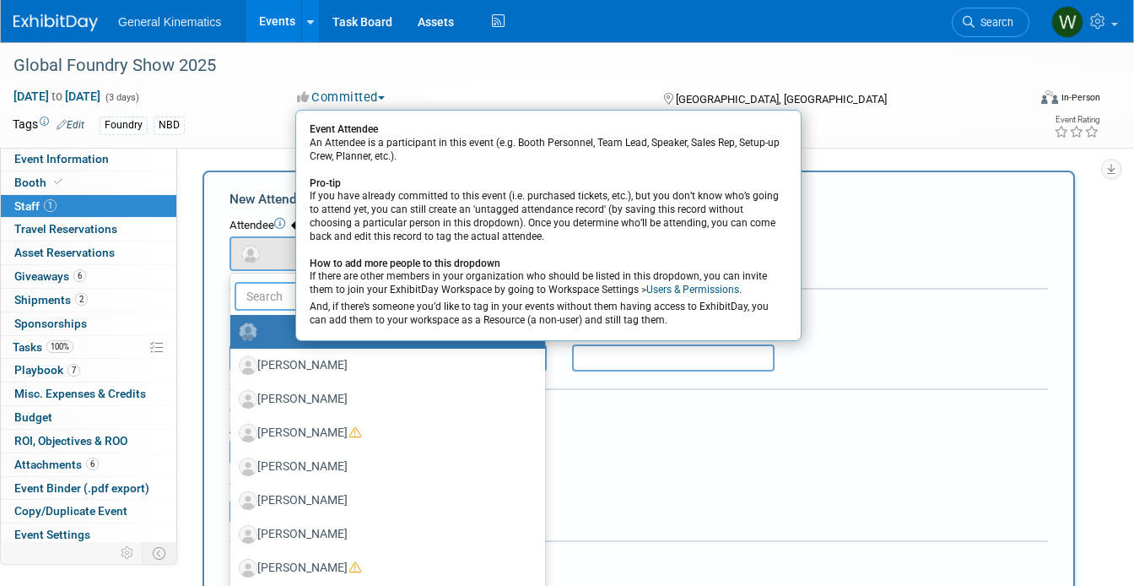
click at [271, 296] on input "text" at bounding box center [376, 296] width 283 height 29
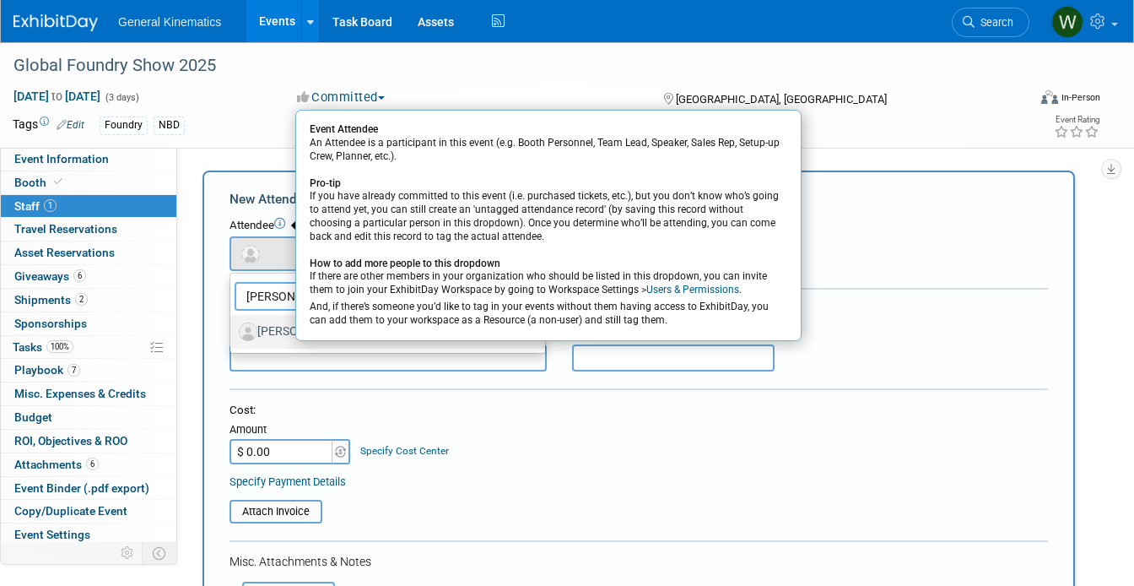
type input "[PERSON_NAME]"
click at [270, 327] on label "[PERSON_NAME]" at bounding box center [384, 331] width 290 height 27
click at [233, 327] on input "[PERSON_NAME]" at bounding box center [227, 329] width 11 height 11
select select "e1367d24-02eb-46d1-819a-ff76f4a8fc6e"
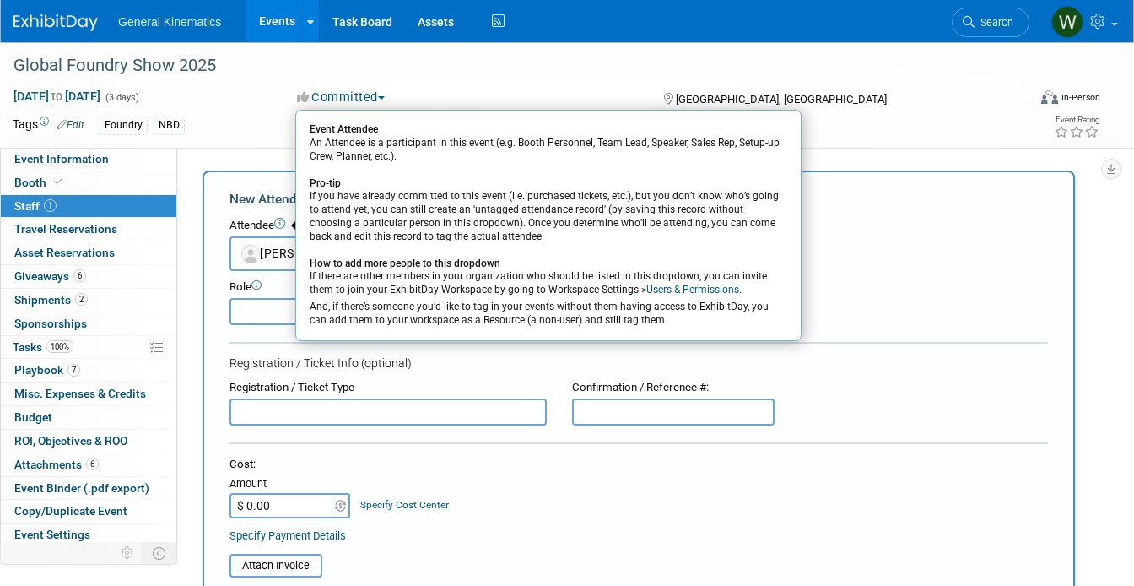
click at [839, 210] on form "New Attendee Attendee Event Attendee An Attendee is a participant in this event…" at bounding box center [639, 527] width 819 height 674
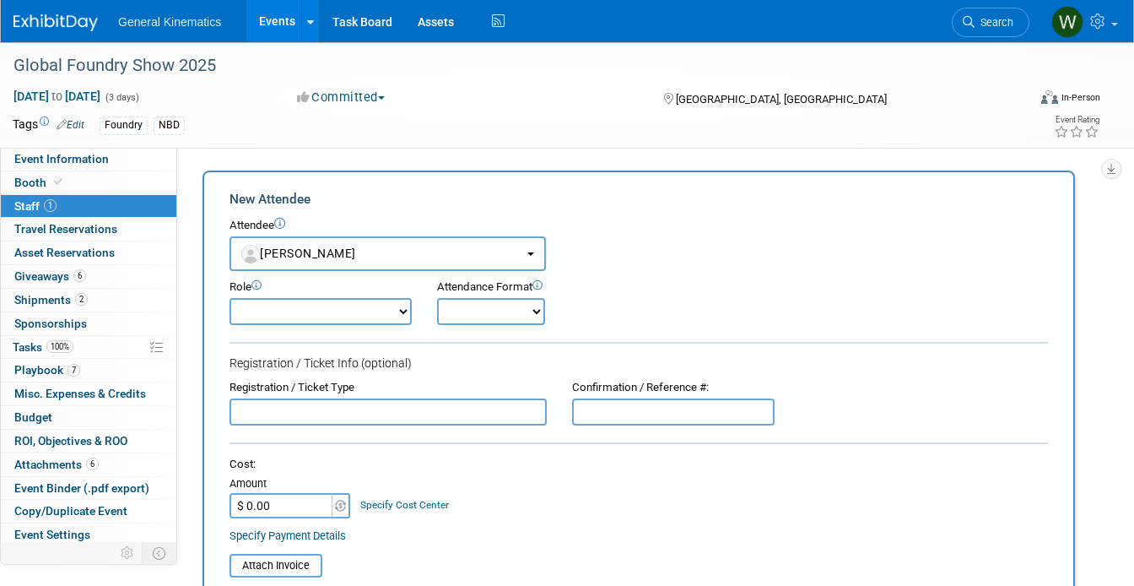
click at [292, 311] on select "Attending Demonstrator Host Marketing/ Executive Planner Presenter Sales Repres…" at bounding box center [321, 311] width 182 height 27
select select "200"
click at [230, 298] on select "Attending Demonstrator Host Marketing/ Executive Planner Presenter Sales Repres…" at bounding box center [321, 311] width 182 height 27
click at [466, 317] on select "Onsite Remote" at bounding box center [491, 311] width 108 height 27
select select "1"
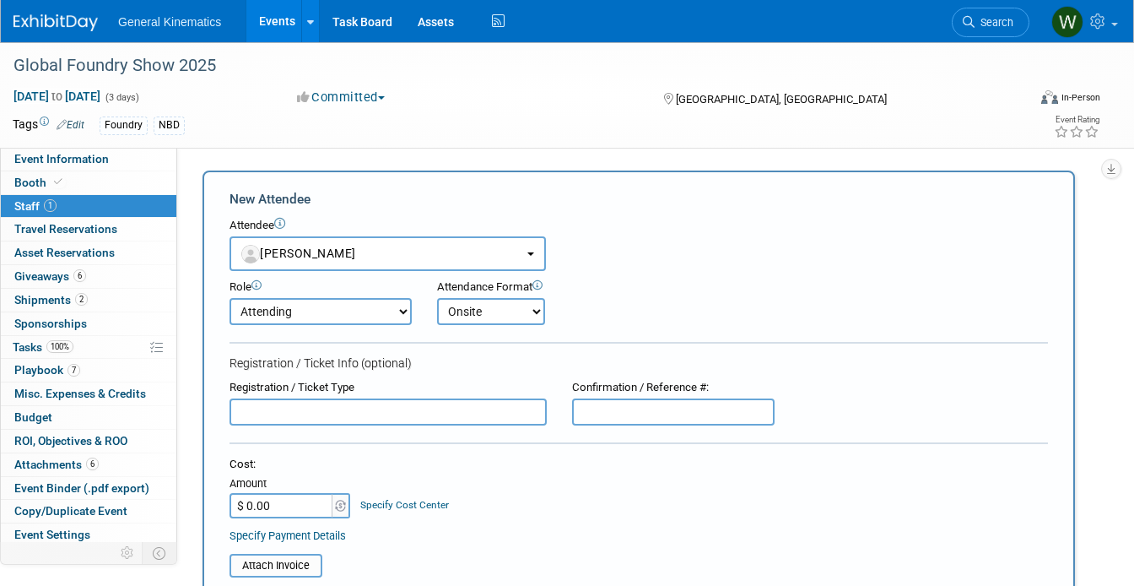
click at [437, 298] on select "Onsite Remote" at bounding box center [491, 311] width 108 height 27
drag, startPoint x: 351, startPoint y: 413, endPoint x: 332, endPoint y: 411, distance: 19.5
click at [332, 411] on input "text" at bounding box center [388, 411] width 317 height 27
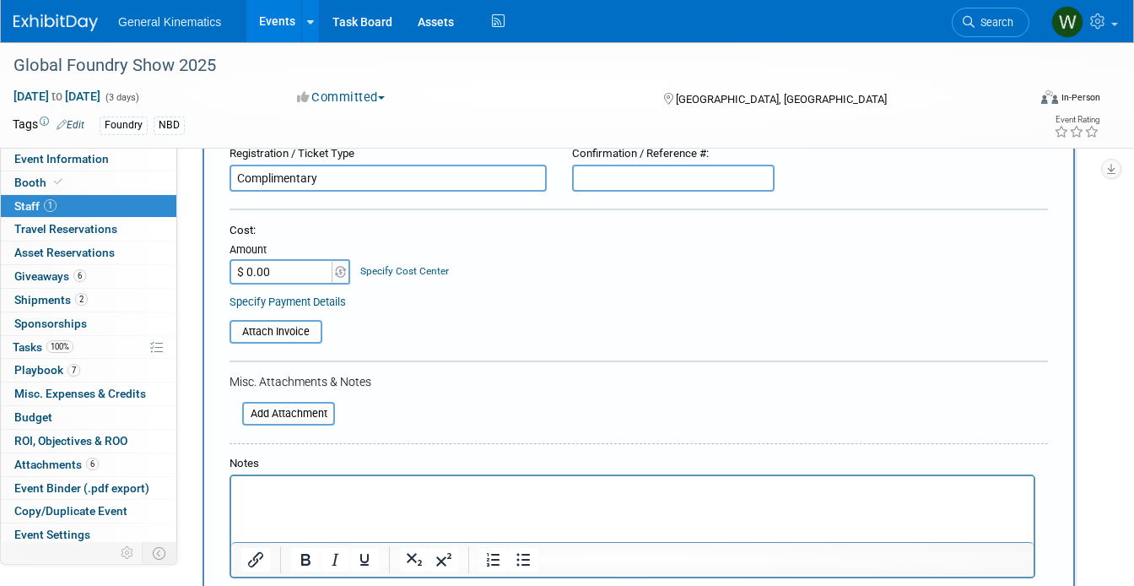
scroll to position [270, 0]
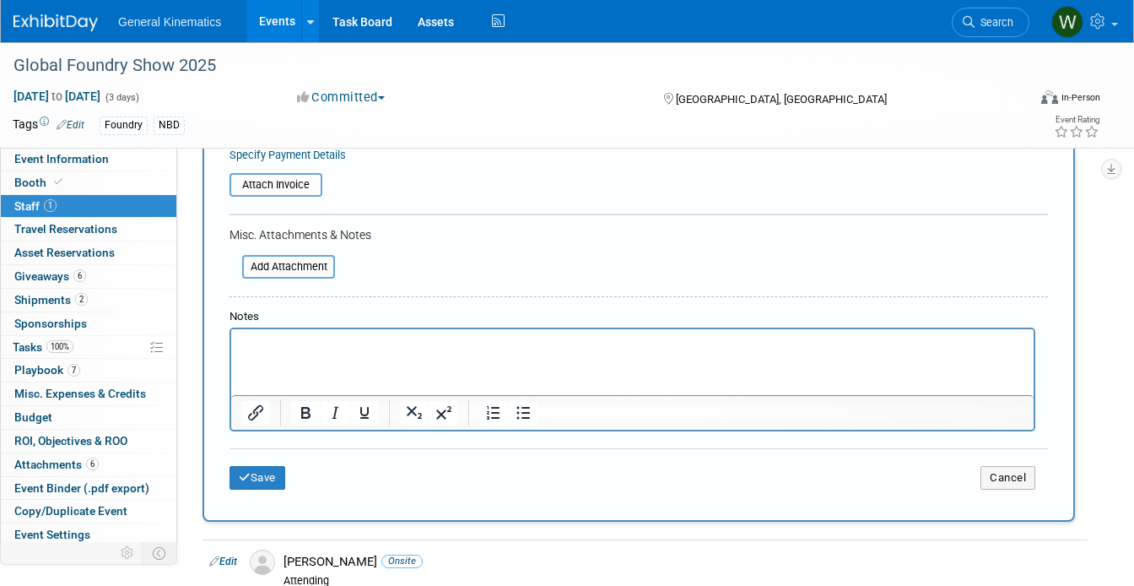
type input "Complimentary"
drag, startPoint x: 332, startPoint y: 411, endPoint x: 248, endPoint y: 470, distance: 102.3
click at [248, 470] on button "Save" at bounding box center [258, 478] width 56 height 24
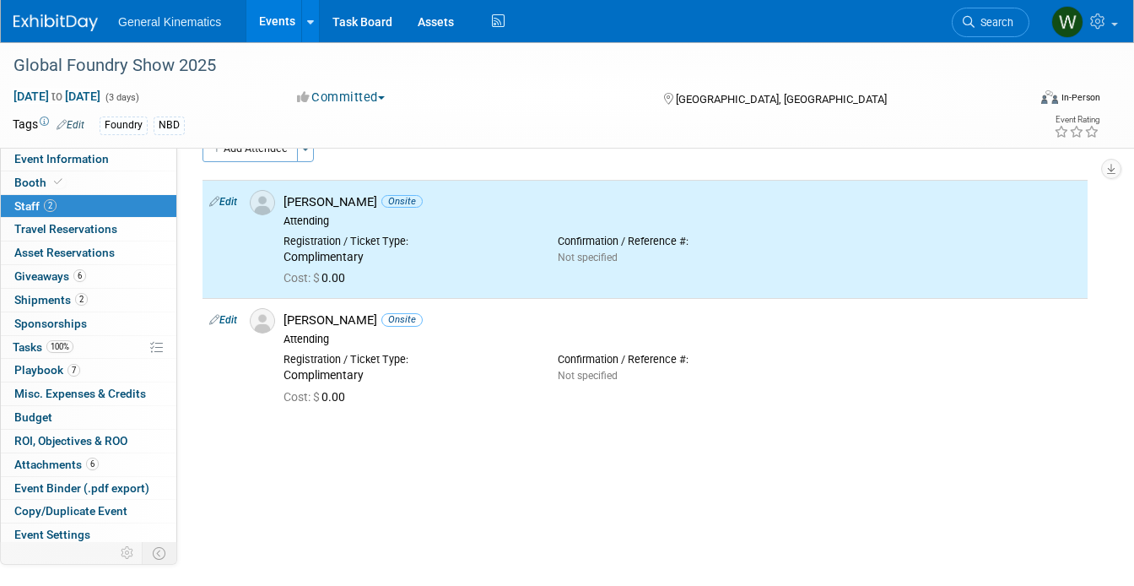
scroll to position [31, 0]
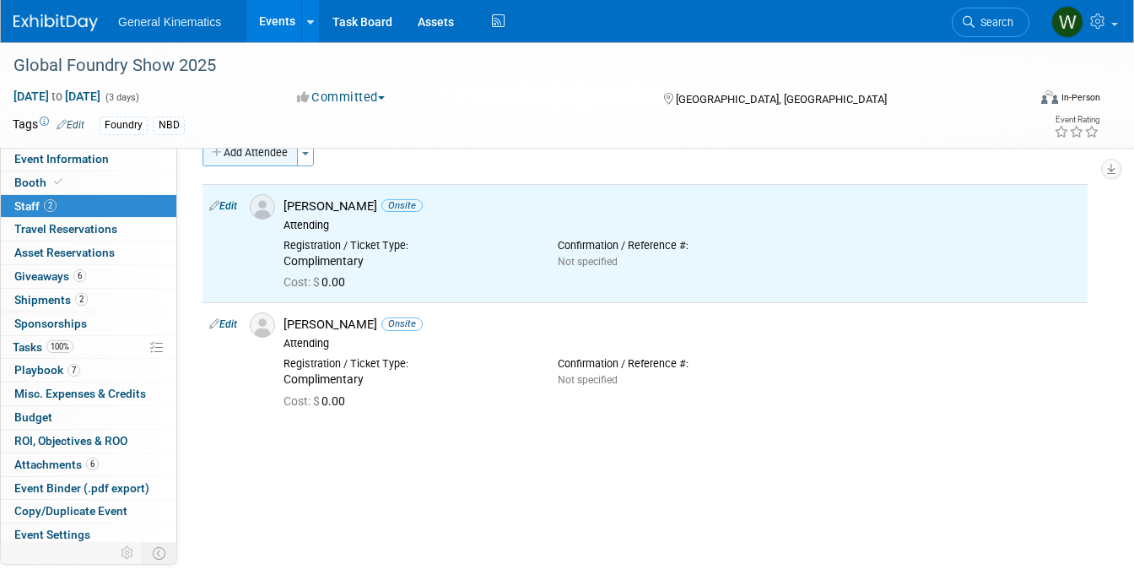
drag, startPoint x: 248, startPoint y: 470, endPoint x: 263, endPoint y: 154, distance: 316.8
click at [263, 154] on button "Add Attendee" at bounding box center [250, 152] width 95 height 27
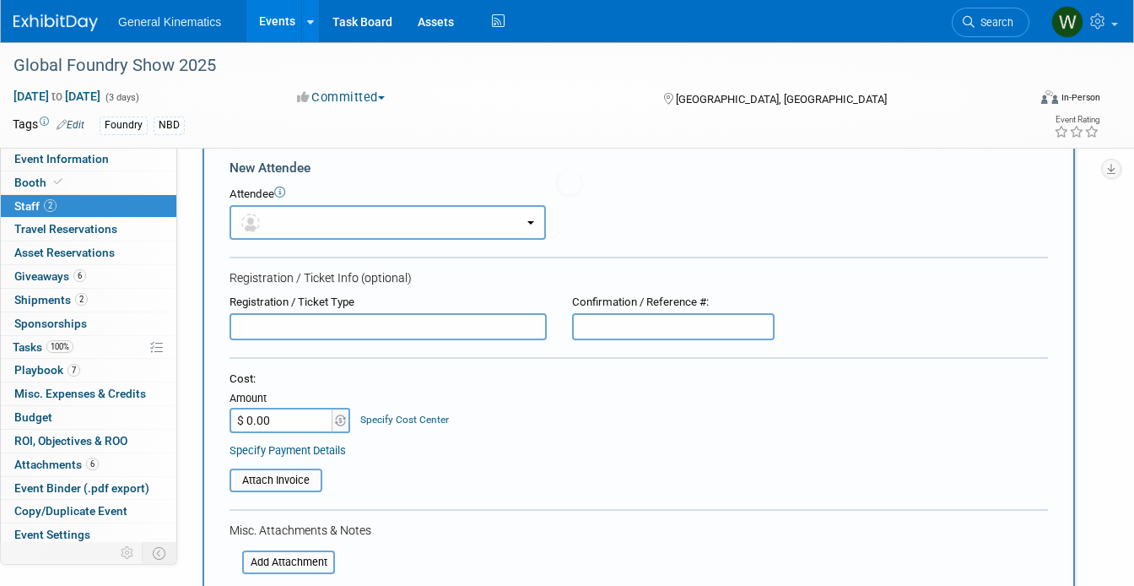
scroll to position [0, 0]
click at [311, 225] on button "button" at bounding box center [388, 222] width 317 height 35
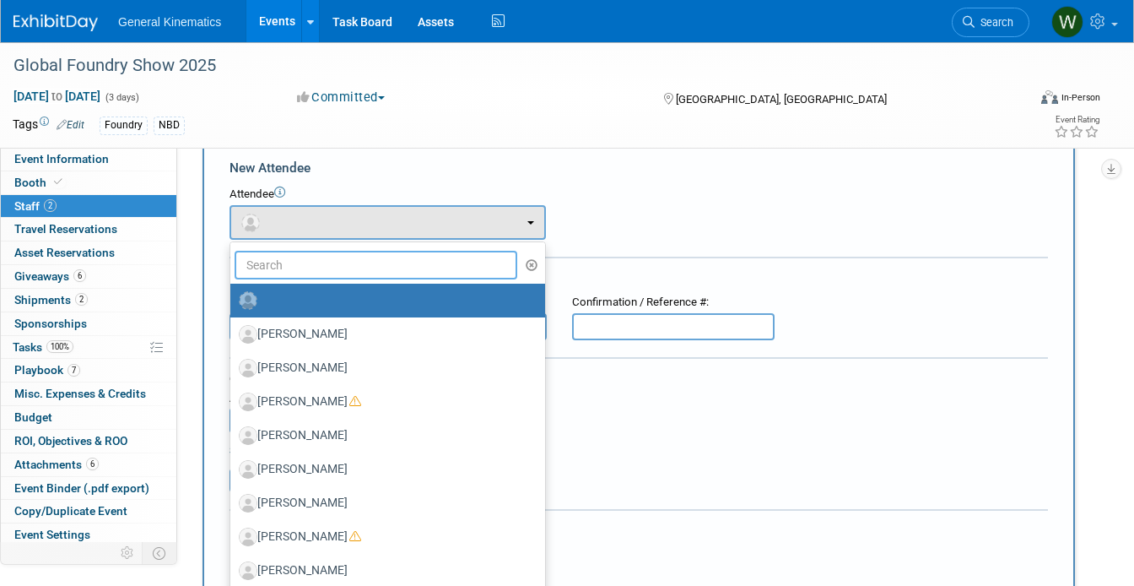
drag, startPoint x: 263, startPoint y: 154, endPoint x: 308, endPoint y: 261, distance: 116.5
click at [308, 261] on input "text" at bounding box center [376, 265] width 283 height 29
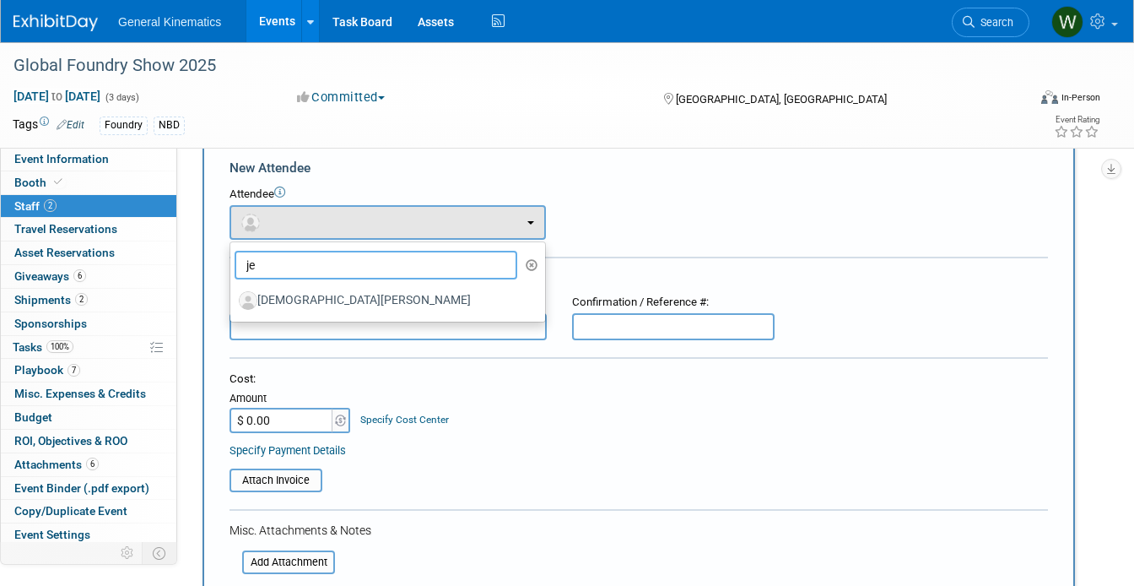
type input "je"
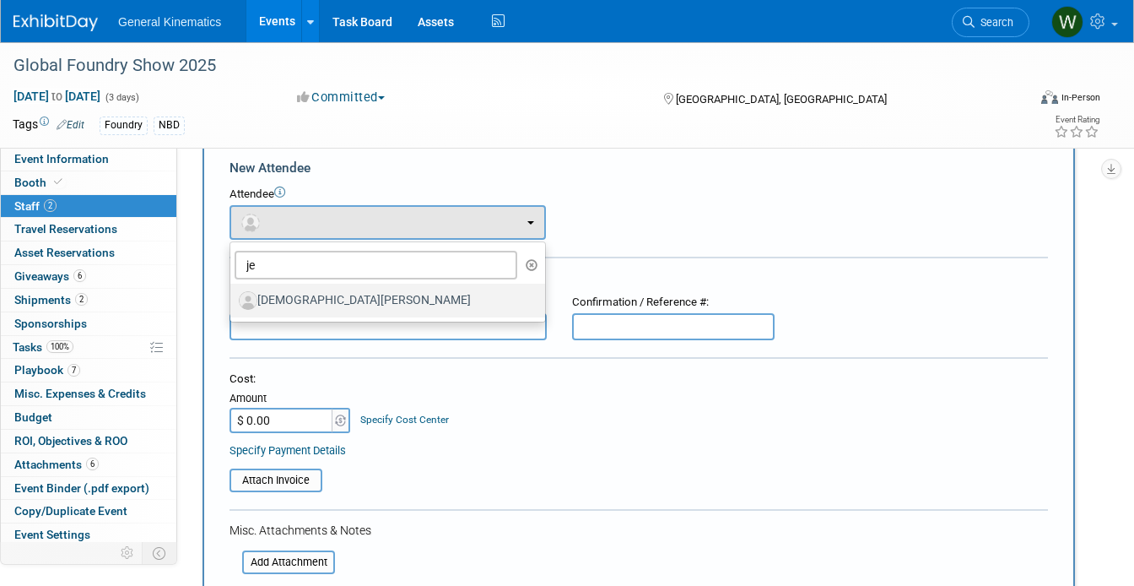
drag, startPoint x: 308, startPoint y: 261, endPoint x: 285, endPoint y: 310, distance: 54.0
click at [285, 310] on label "[DEMOGRAPHIC_DATA][PERSON_NAME]" at bounding box center [384, 300] width 290 height 27
click at [233, 304] on input "[DEMOGRAPHIC_DATA][PERSON_NAME]" at bounding box center [227, 298] width 11 height 11
select select "5697fff1-880a-4775-9869-aac0c6e6dd33"
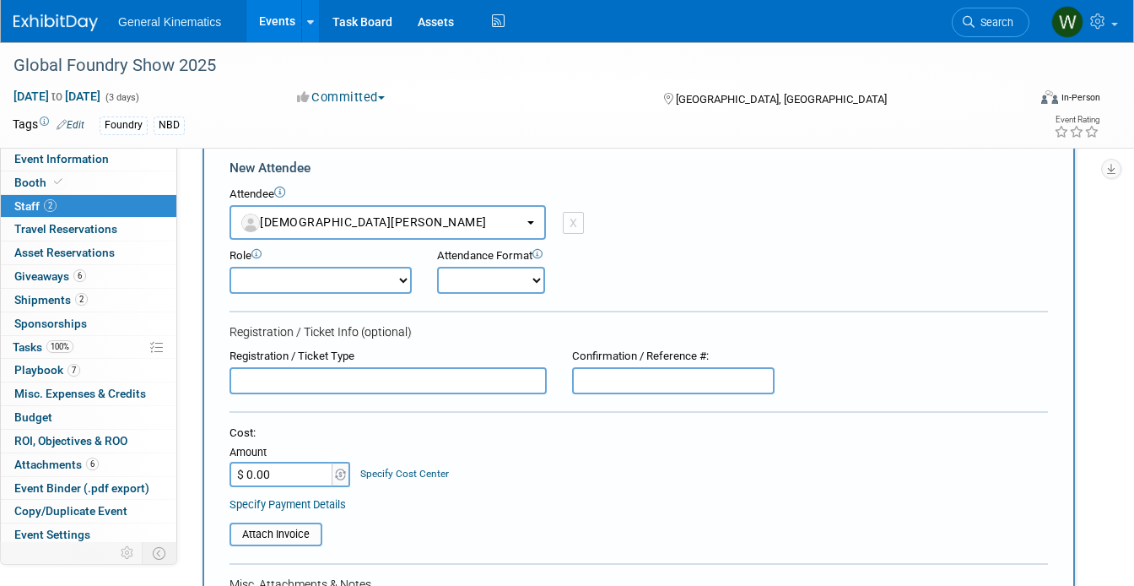
click at [306, 264] on div "Role Attending Demonstrator Host Marketing/ Executive Planner" at bounding box center [321, 271] width 208 height 46
drag, startPoint x: 285, startPoint y: 310, endPoint x: 300, endPoint y: 270, distance: 42.2
click at [300, 270] on select "Attending Demonstrator Host Marketing/ Executive Planner Presenter Sales Repres…" at bounding box center [321, 280] width 182 height 27
select select "200"
click at [230, 267] on select "Attending Demonstrator Host Marketing/ Executive Planner Presenter Sales Repres…" at bounding box center [321, 280] width 182 height 27
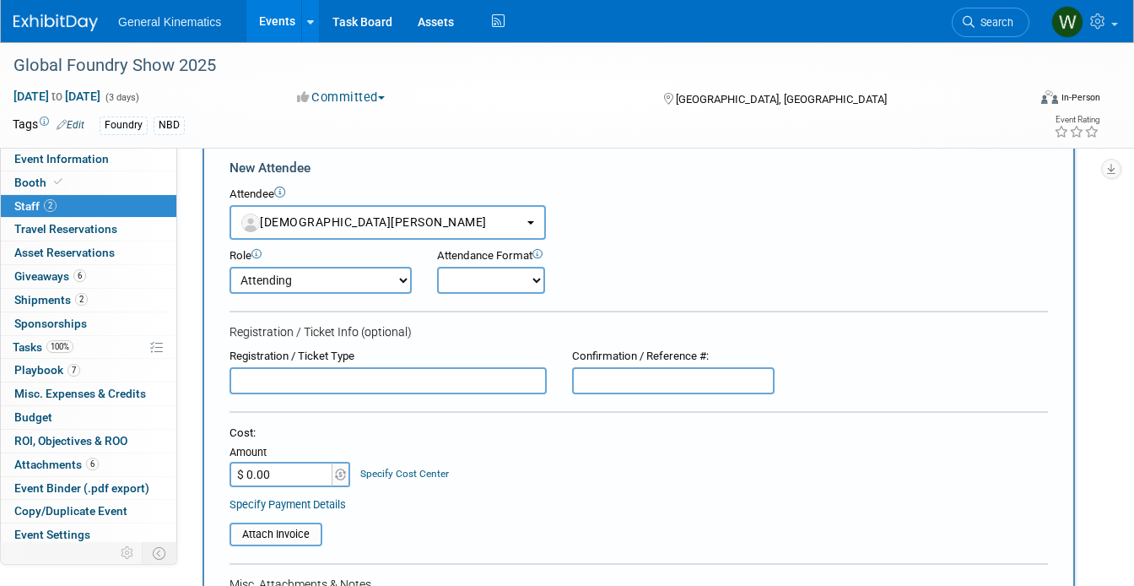
click at [491, 274] on select "Onsite Remote" at bounding box center [491, 280] width 108 height 27
select select "1"
click at [437, 267] on select "Onsite Remote" at bounding box center [491, 280] width 108 height 27
click at [371, 382] on input "text" at bounding box center [388, 380] width 317 height 27
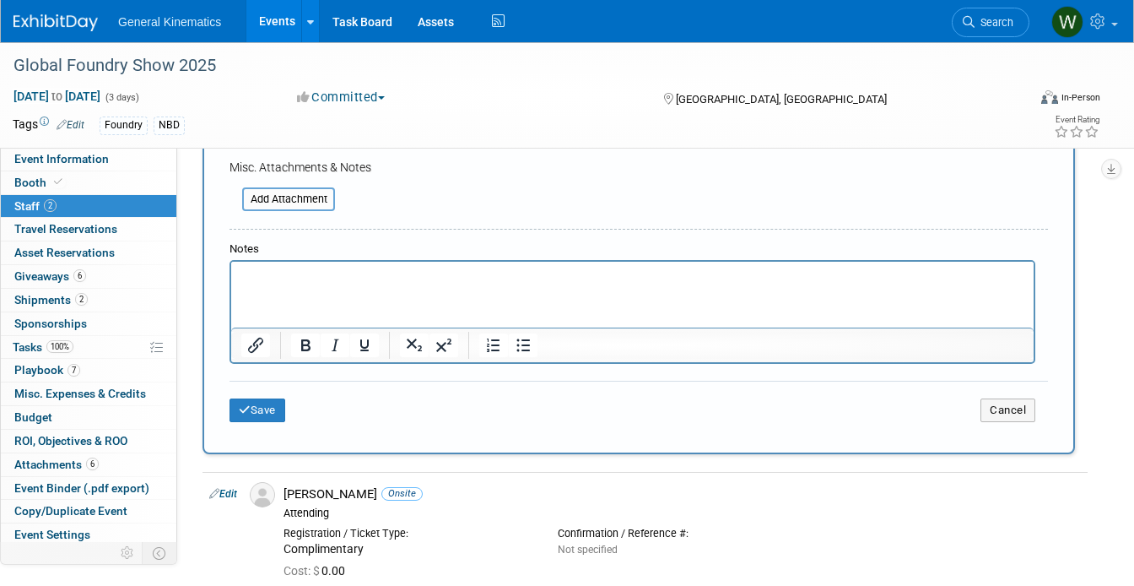
type input "Complimentary"
click at [257, 415] on button "Save" at bounding box center [258, 410] width 56 height 24
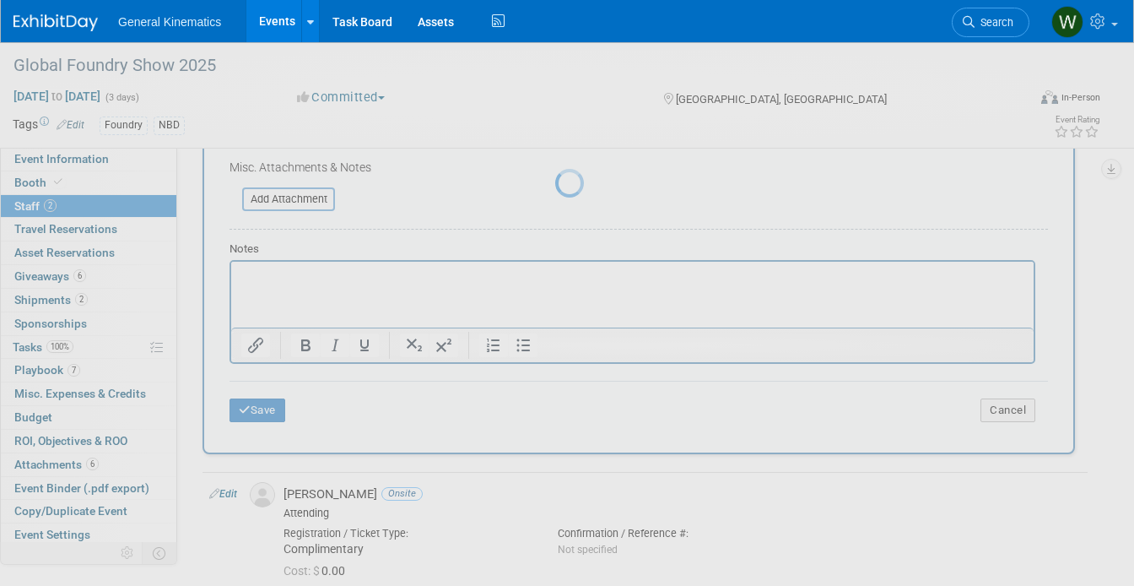
scroll to position [191, 0]
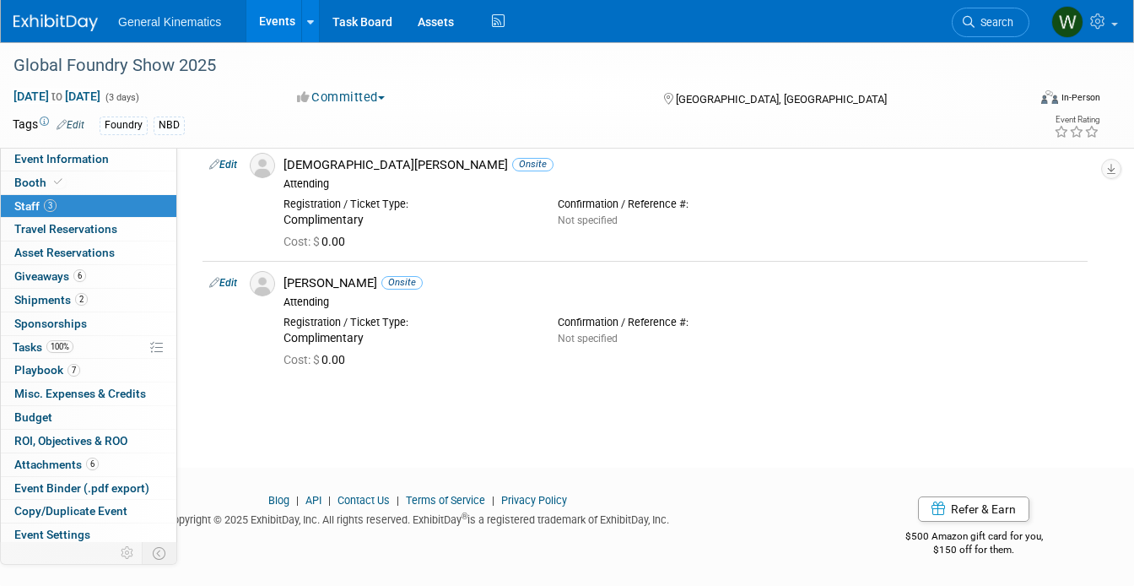
click at [42, 230] on span "Travel Reservations 0" at bounding box center [65, 229] width 103 height 14
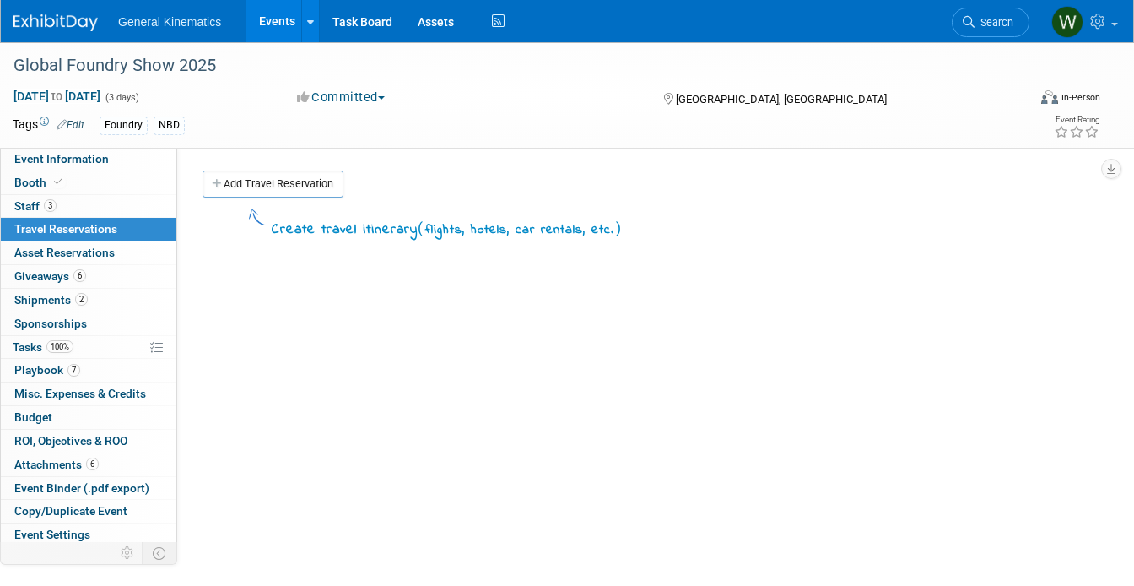
click at [30, 252] on span "Asset Reservations 0" at bounding box center [64, 253] width 100 height 14
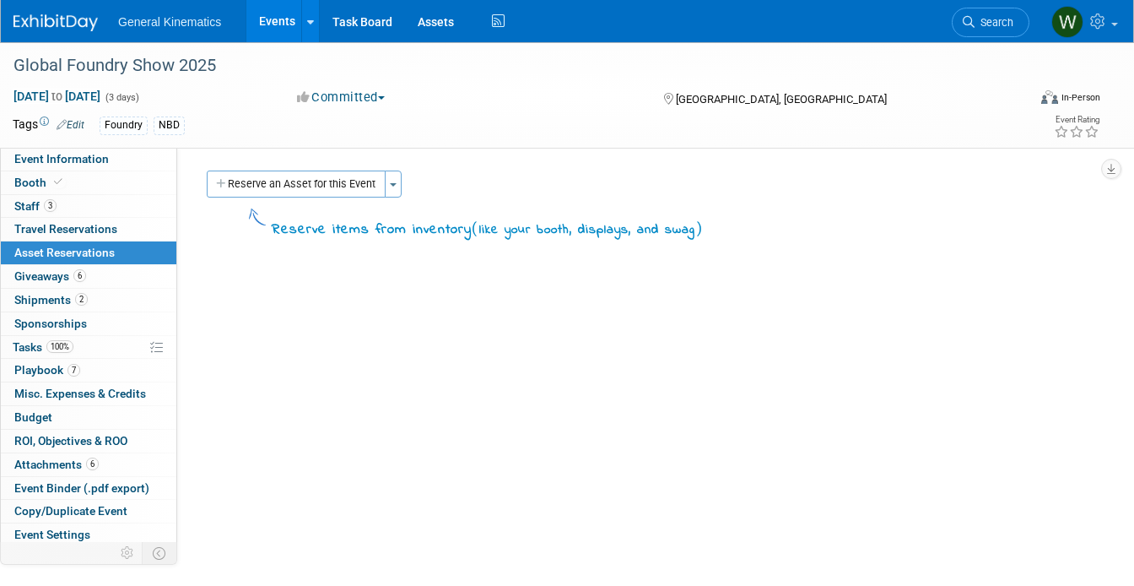
click at [273, 192] on button "Reserve an Asset for this Event" at bounding box center [296, 183] width 179 height 27
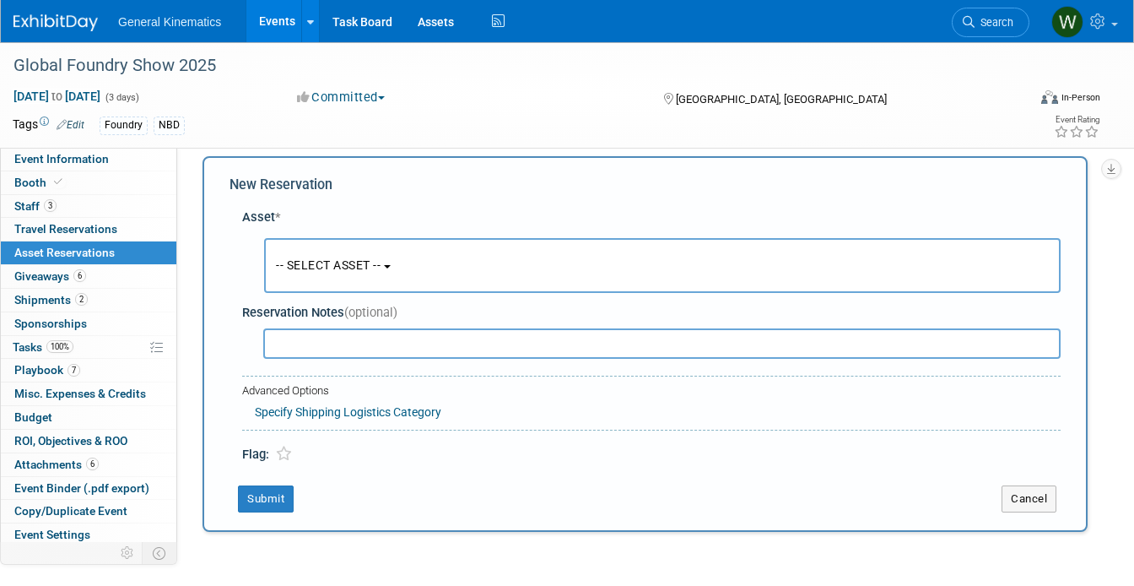
scroll to position [16, 0]
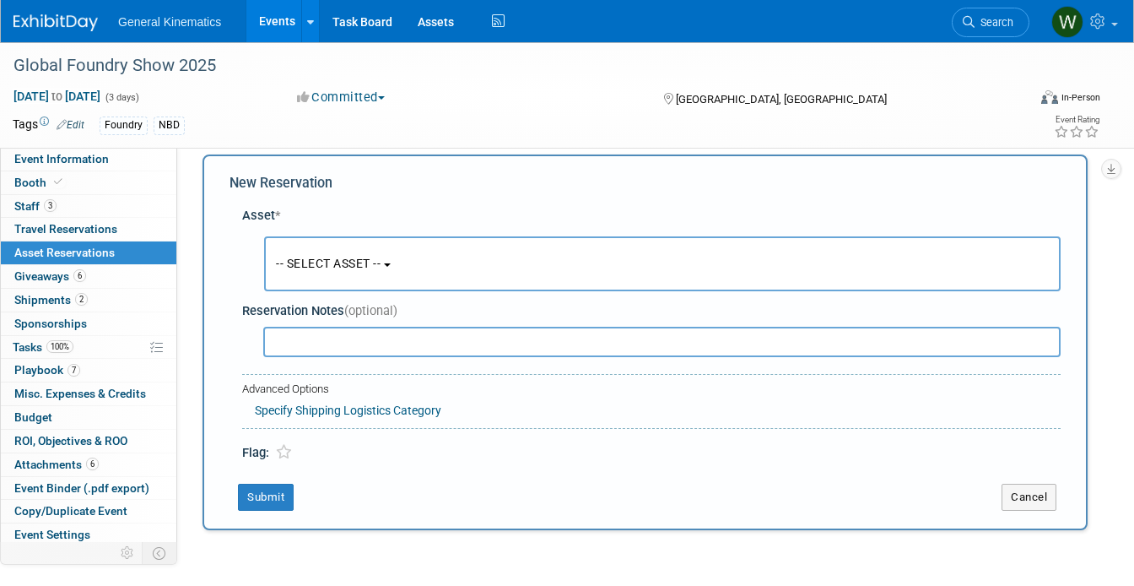
click at [325, 294] on div "-- SELECT ASSET -- <table style='display: inline-block; border-style:none;'><tr…" at bounding box center [655, 264] width 812 height 62
click at [323, 281] on button "-- SELECT ASSET --" at bounding box center [662, 263] width 797 height 55
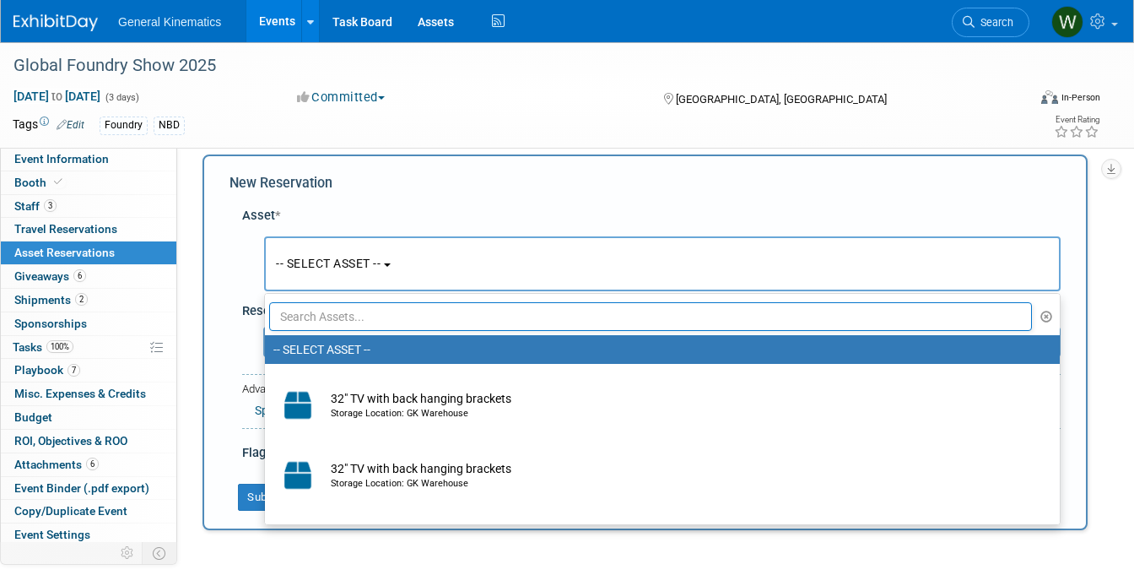
drag, startPoint x: 402, startPoint y: 359, endPoint x: 316, endPoint y: 313, distance: 97.4
click at [316, 313] on input "text" at bounding box center [650, 316] width 763 height 29
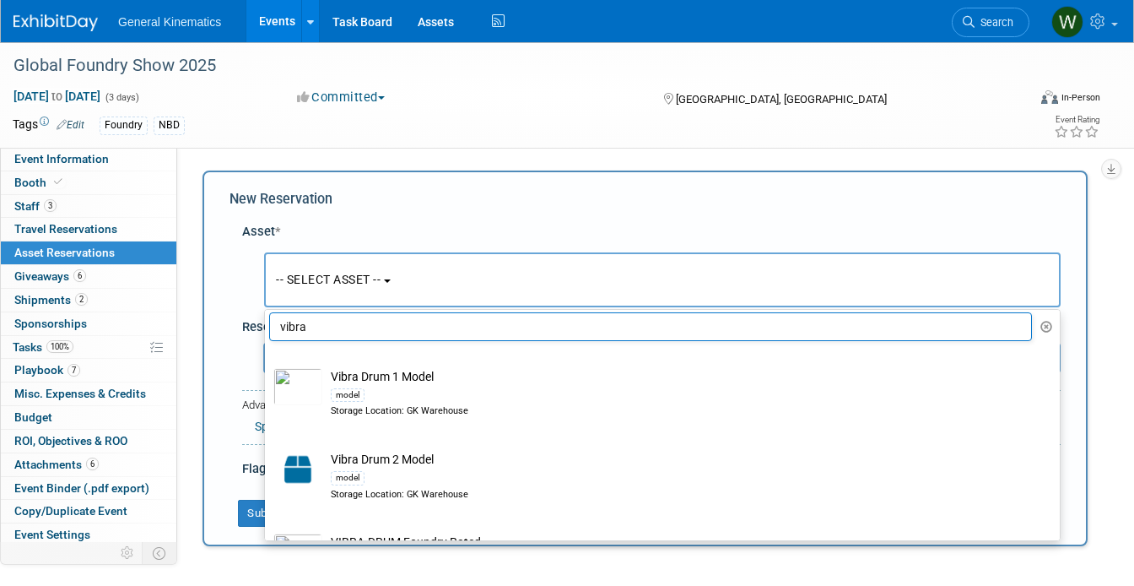
scroll to position [0, 0]
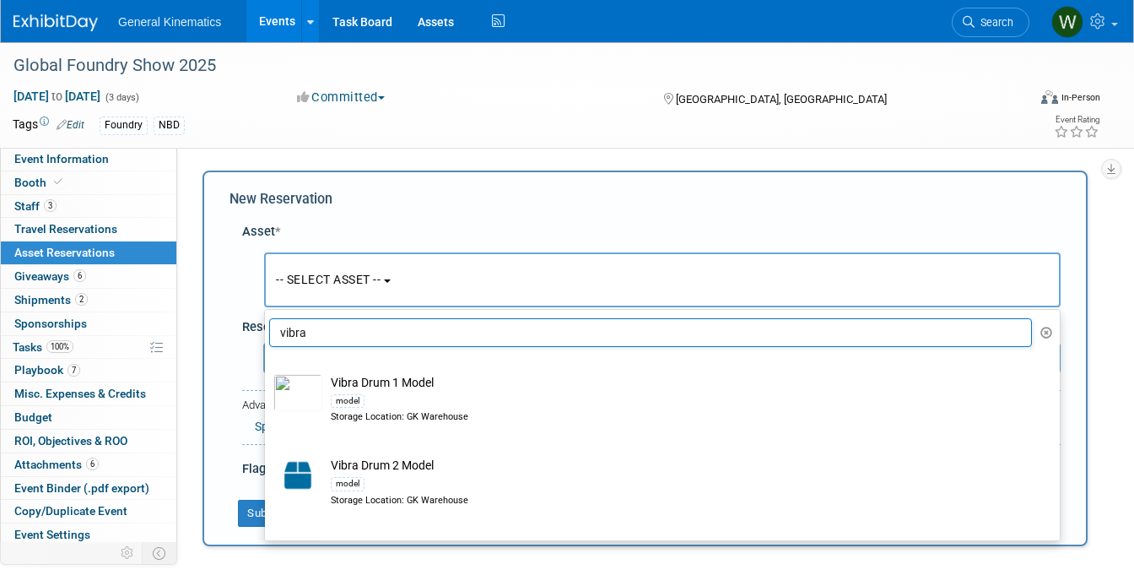
type input "vibra"
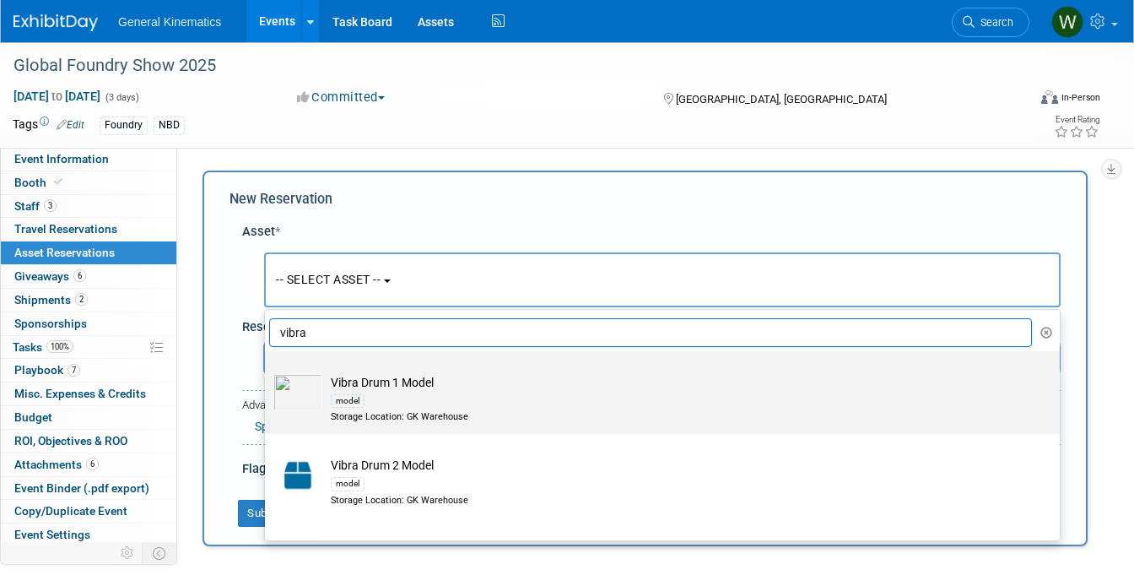
drag, startPoint x: 316, startPoint y: 313, endPoint x: 381, endPoint y: 403, distance: 110.6
click at [381, 403] on div "model" at bounding box center [679, 400] width 696 height 19
click at [268, 371] on input "Vibra Drum 1 Model model Storage Location: GK Warehouse" at bounding box center [262, 365] width 11 height 11
select select "10717173"
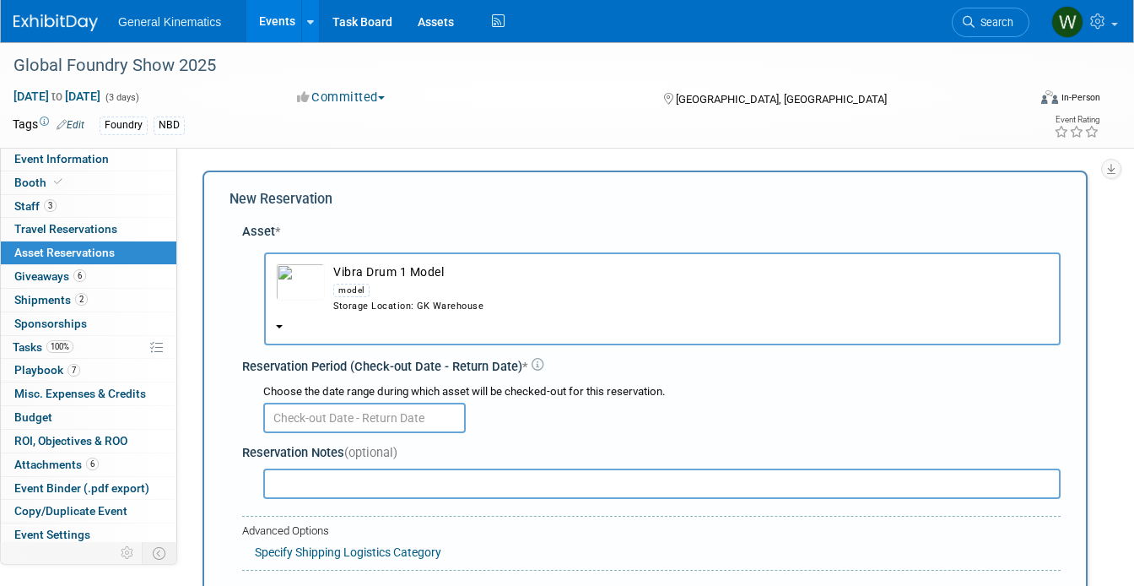
click at [362, 414] on input "text" at bounding box center [364, 418] width 203 height 30
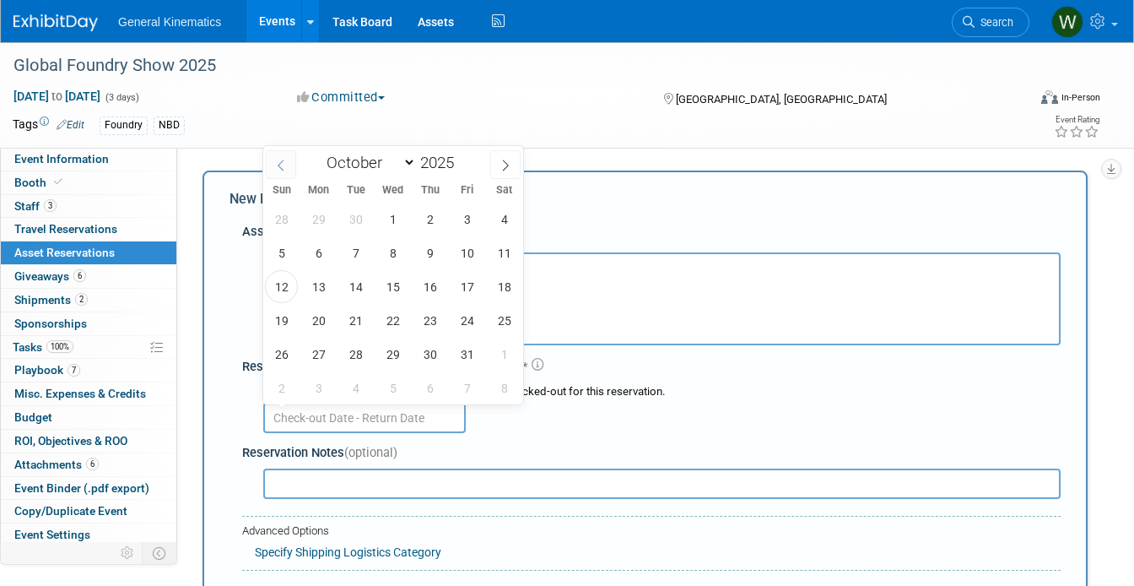
drag, startPoint x: 381, startPoint y: 403, endPoint x: 284, endPoint y: 165, distance: 256.3
click at [284, 165] on icon at bounding box center [281, 166] width 12 height 12
select select "8"
click at [317, 321] on span "22" at bounding box center [318, 320] width 33 height 33
type input "[DATE]"
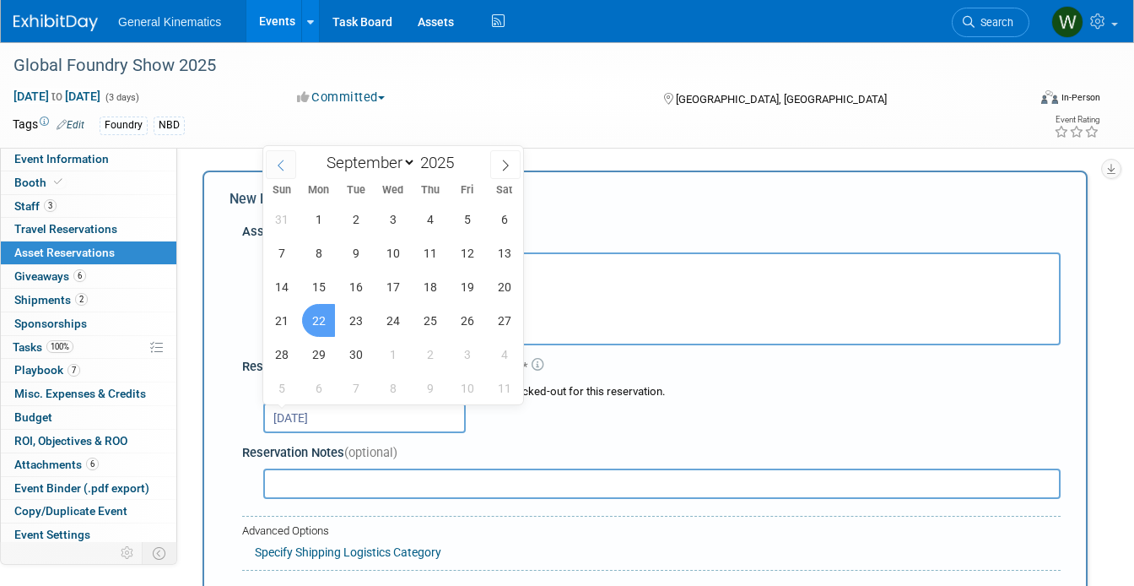
click at [511, 163] on icon at bounding box center [506, 166] width 12 height 12
select select "9"
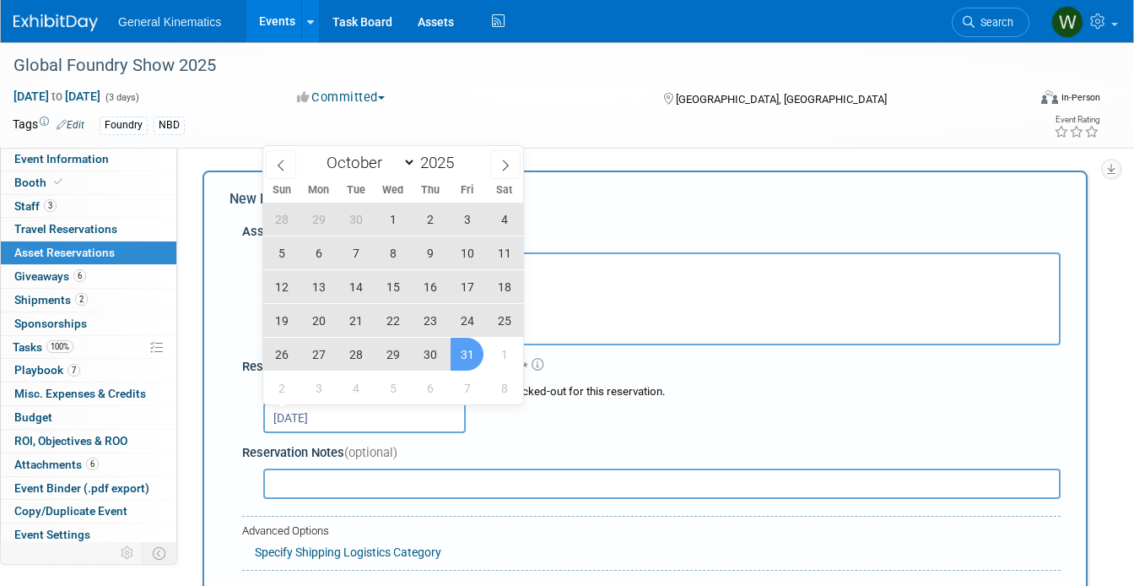
drag, startPoint x: 284, startPoint y: 165, endPoint x: 468, endPoint y: 352, distance: 262.6
click at [468, 352] on span "31" at bounding box center [467, 354] width 33 height 33
type input "[DATE] to [DATE]"
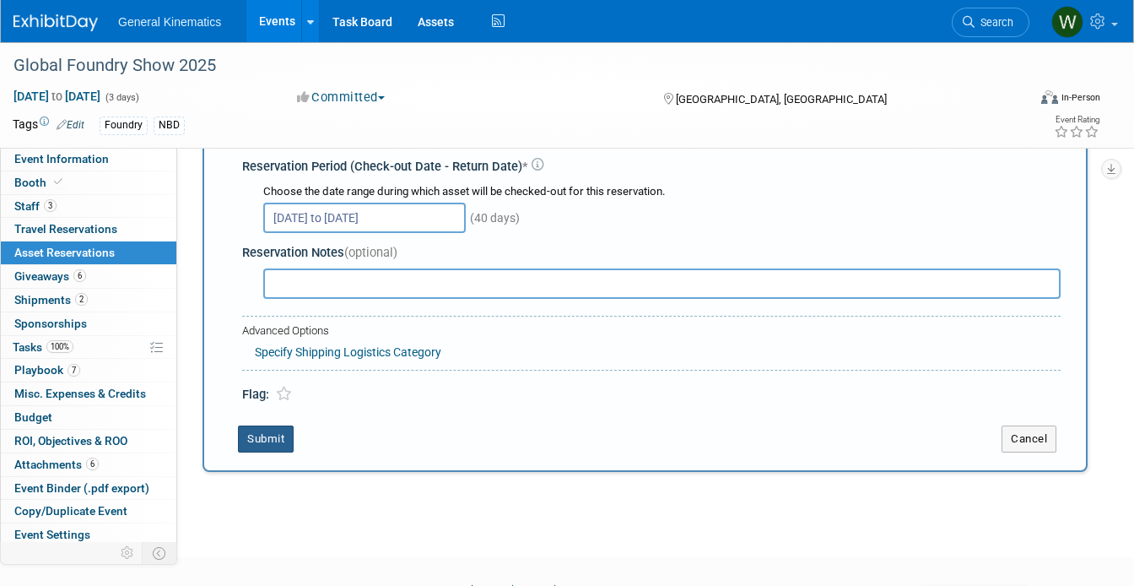
drag, startPoint x: 468, startPoint y: 352, endPoint x: 265, endPoint y: 436, distance: 220.2
click at [265, 436] on button "Submit" at bounding box center [266, 438] width 56 height 27
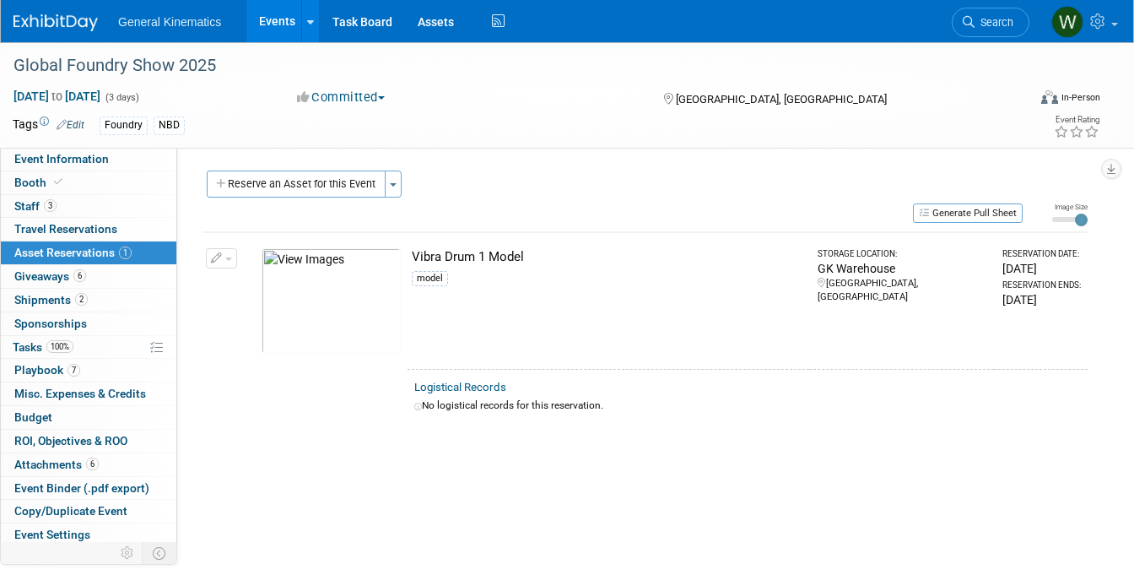
click at [101, 275] on link "6 Giveaways 6" at bounding box center [89, 276] width 176 height 23
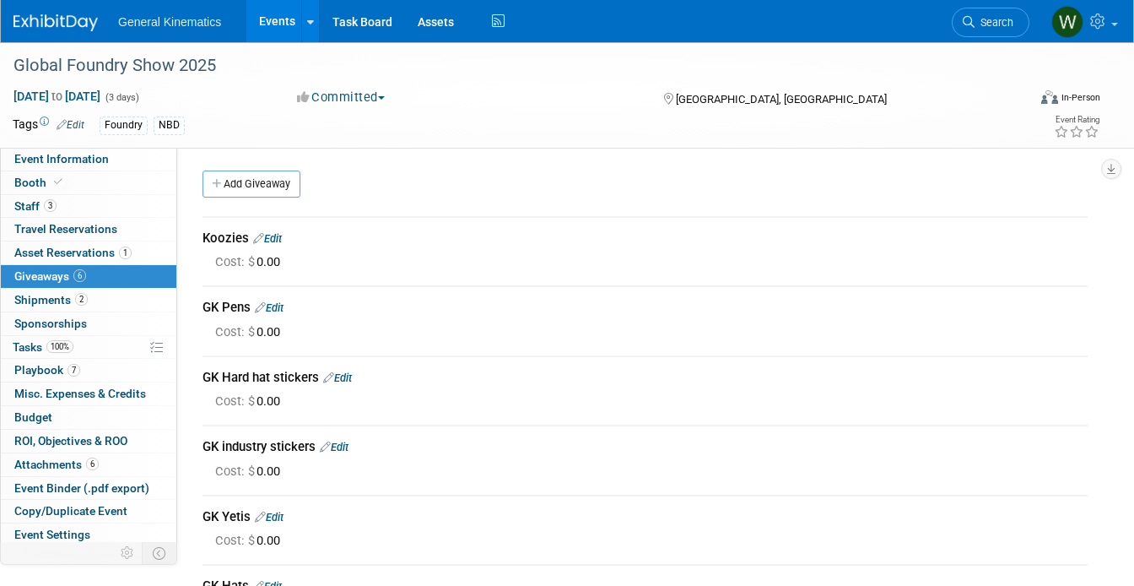
scroll to position [51, 0]
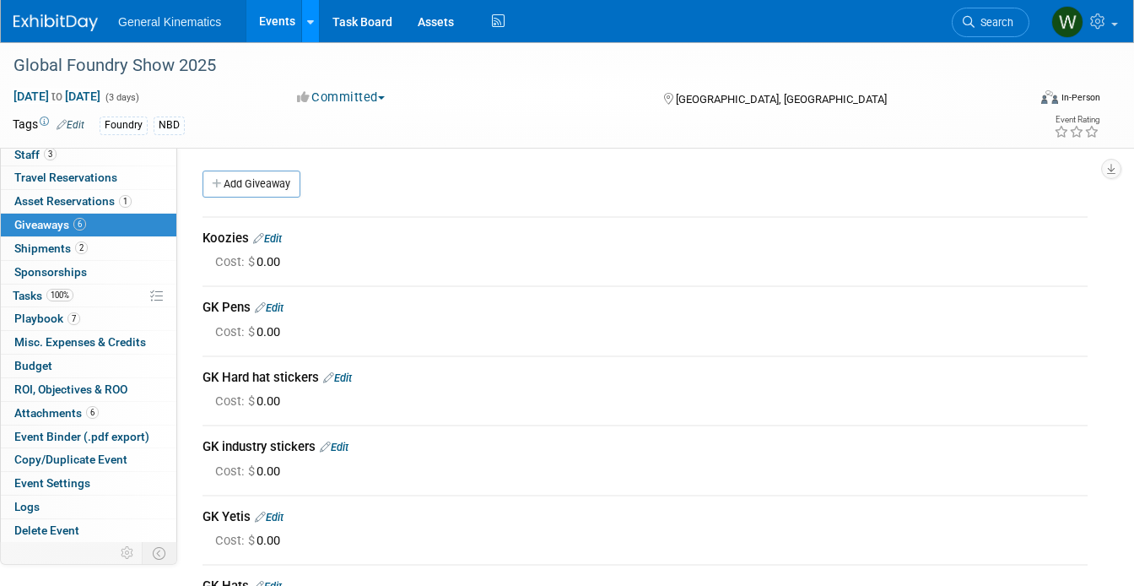
drag, startPoint x: 265, startPoint y: 436, endPoint x: 311, endPoint y: 20, distance: 418.6
click at [311, 20] on icon at bounding box center [310, 22] width 7 height 11
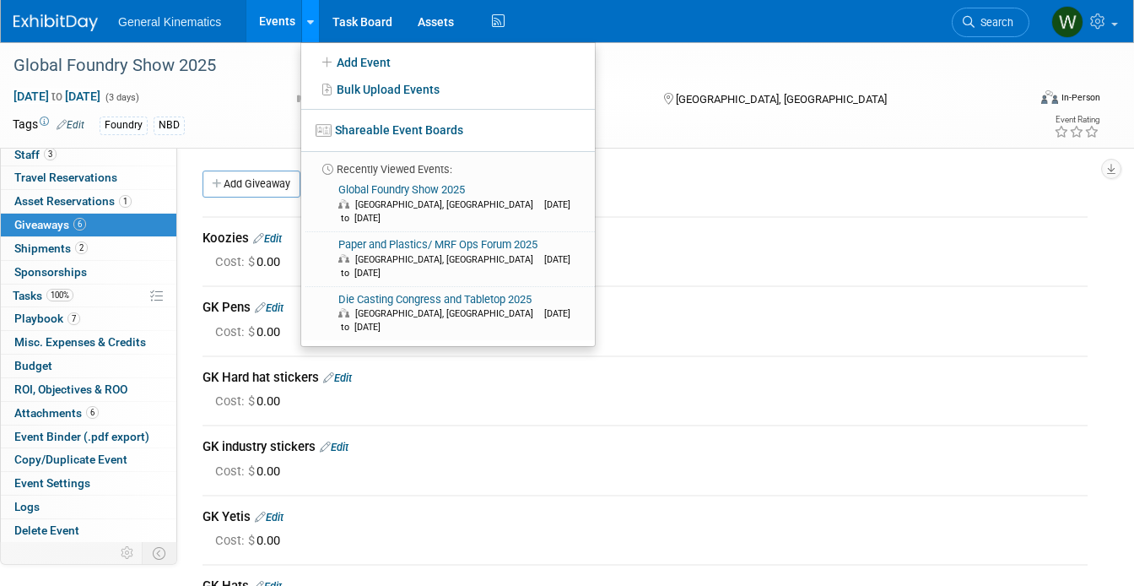
click at [311, 20] on icon at bounding box center [310, 22] width 7 height 11
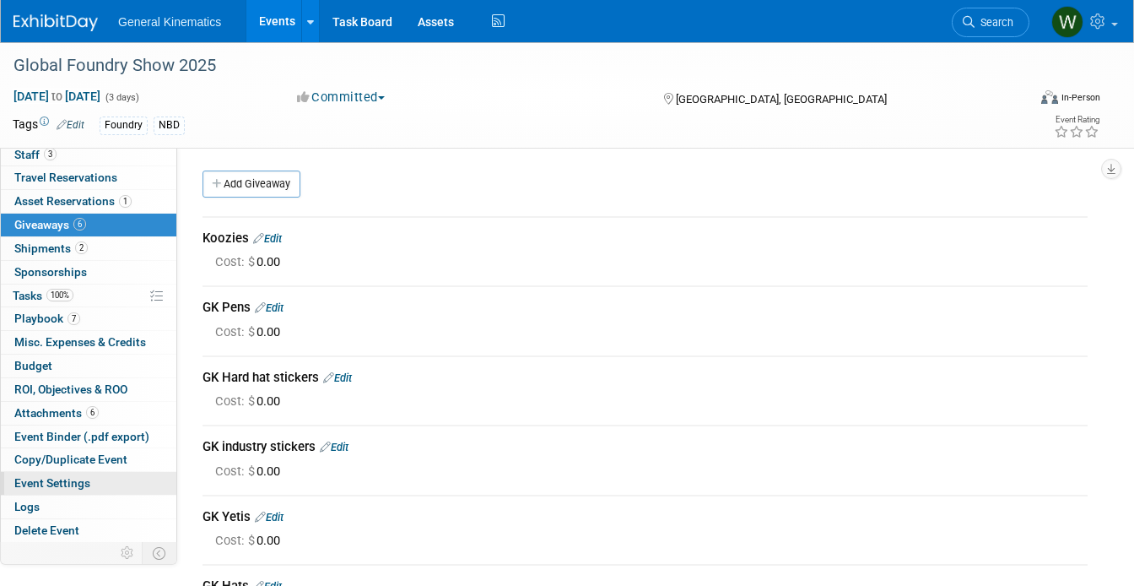
drag, startPoint x: 311, startPoint y: 20, endPoint x: 37, endPoint y: 484, distance: 538.1
click at [37, 484] on span "Event Settings" at bounding box center [52, 483] width 76 height 14
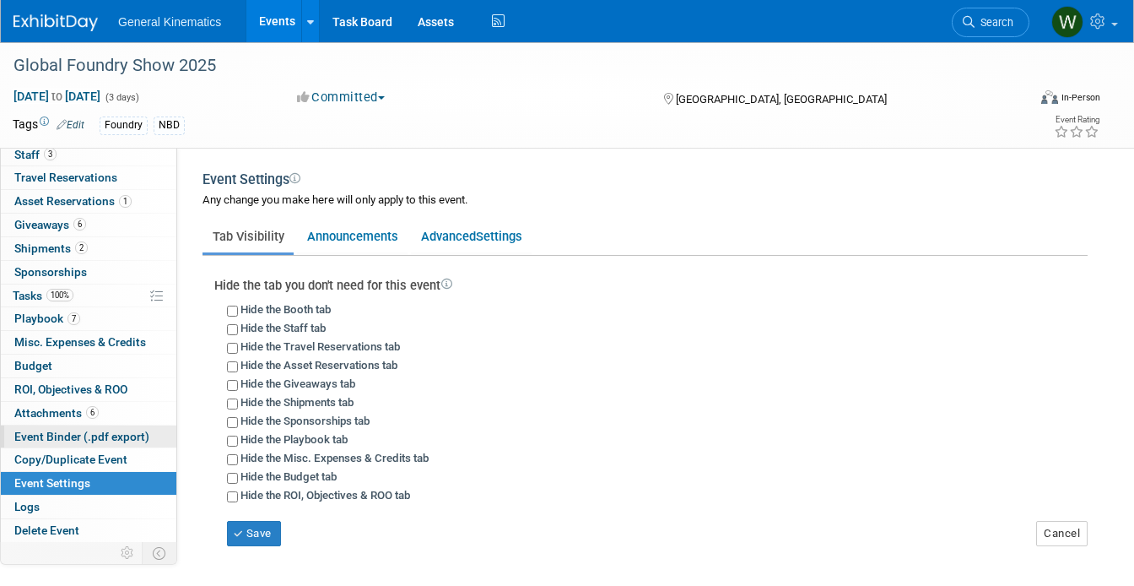
drag, startPoint x: 37, startPoint y: 484, endPoint x: 49, endPoint y: 435, distance: 50.4
click at [49, 435] on span "Event Binder (.pdf export)" at bounding box center [81, 437] width 135 height 14
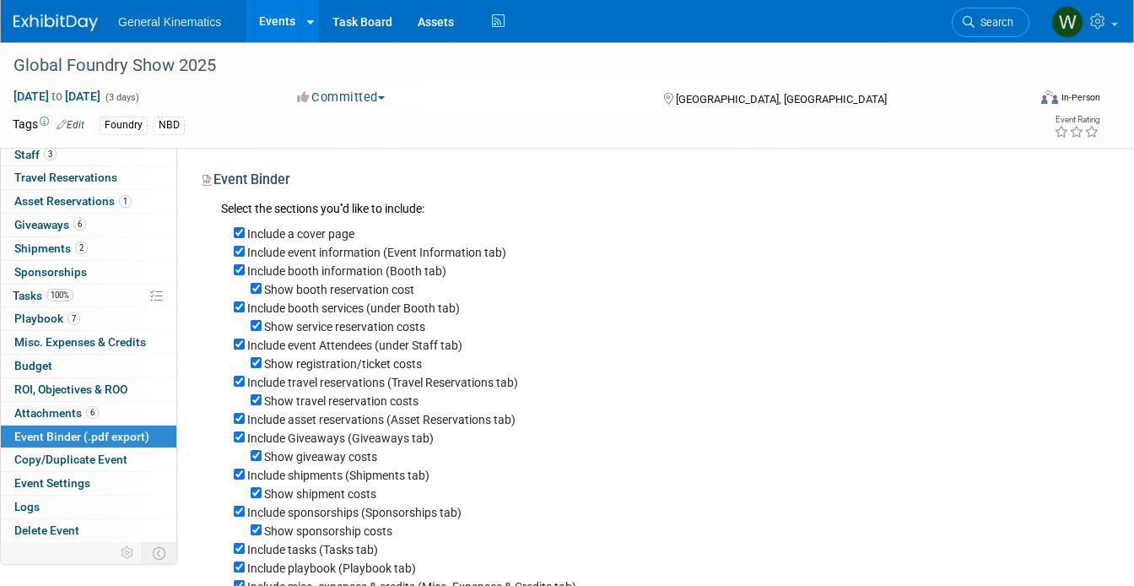
drag, startPoint x: 49, startPoint y: 435, endPoint x: 254, endPoint y: 295, distance: 248.4
click at [254, 295] on div "Show booth reservation cost" at bounding box center [661, 288] width 854 height 19
click at [254, 290] on input "Show booth reservation cost" at bounding box center [256, 288] width 11 height 11
checkbox input "false"
click at [254, 330] on input "Show service reservation costs" at bounding box center [256, 325] width 11 height 11
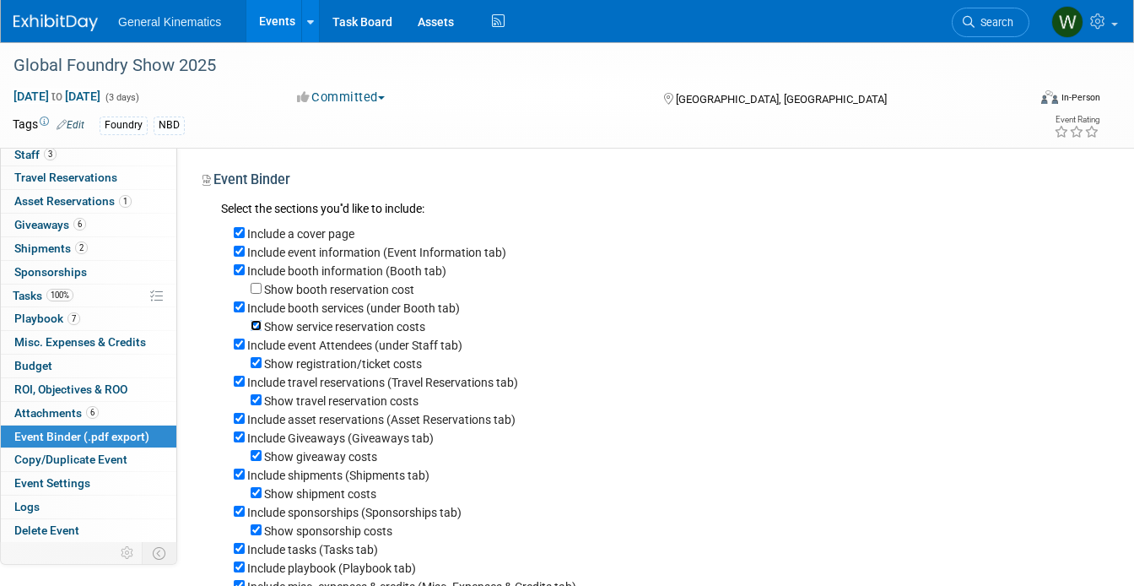
checkbox input "false"
click at [257, 366] on input "Show registration/ticket costs" at bounding box center [256, 362] width 11 height 11
checkbox input "false"
drag, startPoint x: 254, startPoint y: 290, endPoint x: 256, endPoint y: 405, distance: 115.6
click at [256, 405] on input "Show travel reservation costs" at bounding box center [256, 399] width 11 height 11
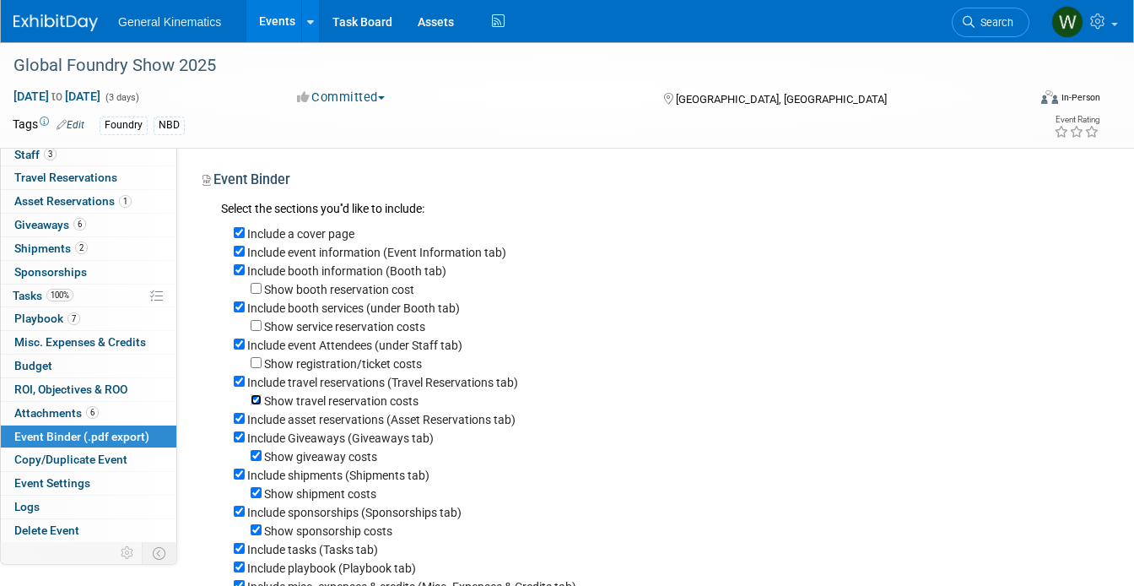
checkbox input "false"
drag, startPoint x: 256, startPoint y: 405, endPoint x: 257, endPoint y: 460, distance: 54.9
click at [257, 460] on input "Show giveaway costs" at bounding box center [256, 455] width 11 height 11
checkbox input "false"
click at [259, 498] on input "Show shipment costs" at bounding box center [256, 492] width 11 height 11
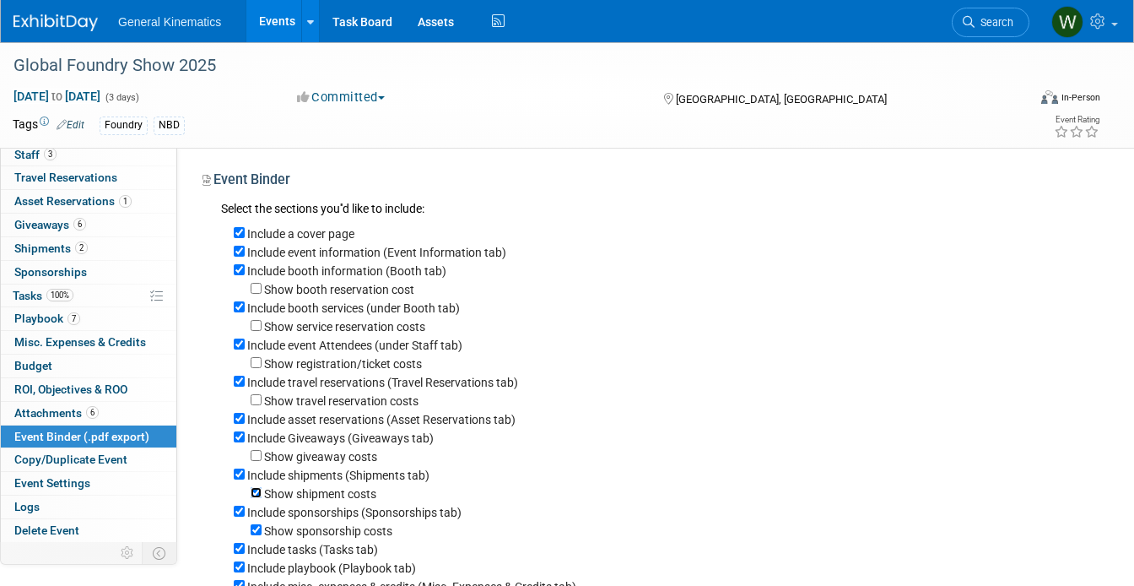
checkbox input "false"
drag, startPoint x: 257, startPoint y: 460, endPoint x: 257, endPoint y: 537, distance: 76.8
click at [257, 535] on input "Show sponsorship costs" at bounding box center [256, 529] width 11 height 11
checkbox input "false"
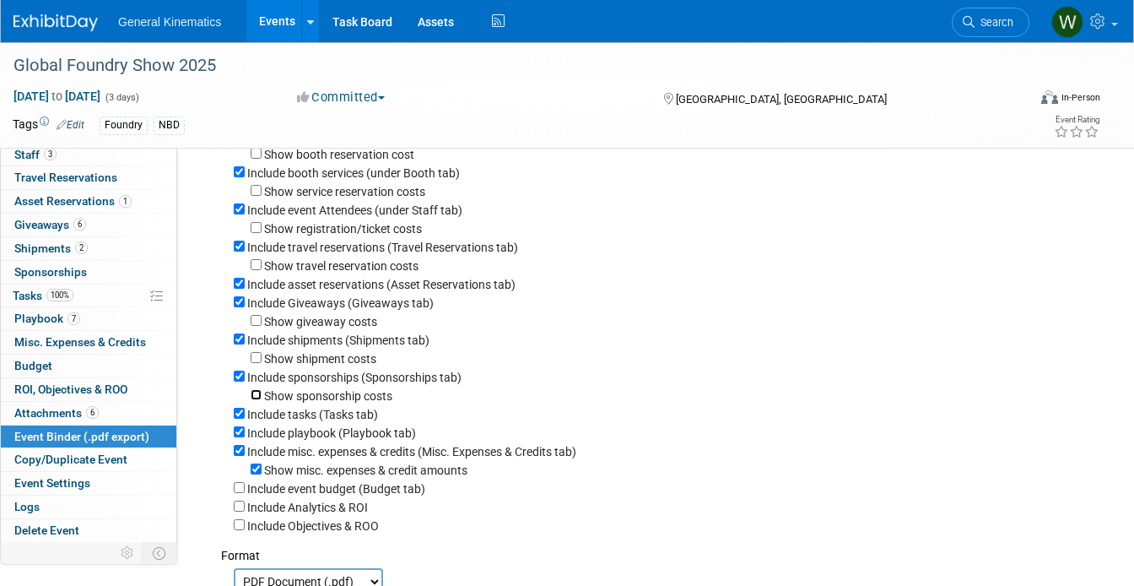
scroll to position [136, 0]
click at [257, 474] on input "Show misc. expenses & credit amounts" at bounding box center [256, 468] width 11 height 11
checkbox input "false"
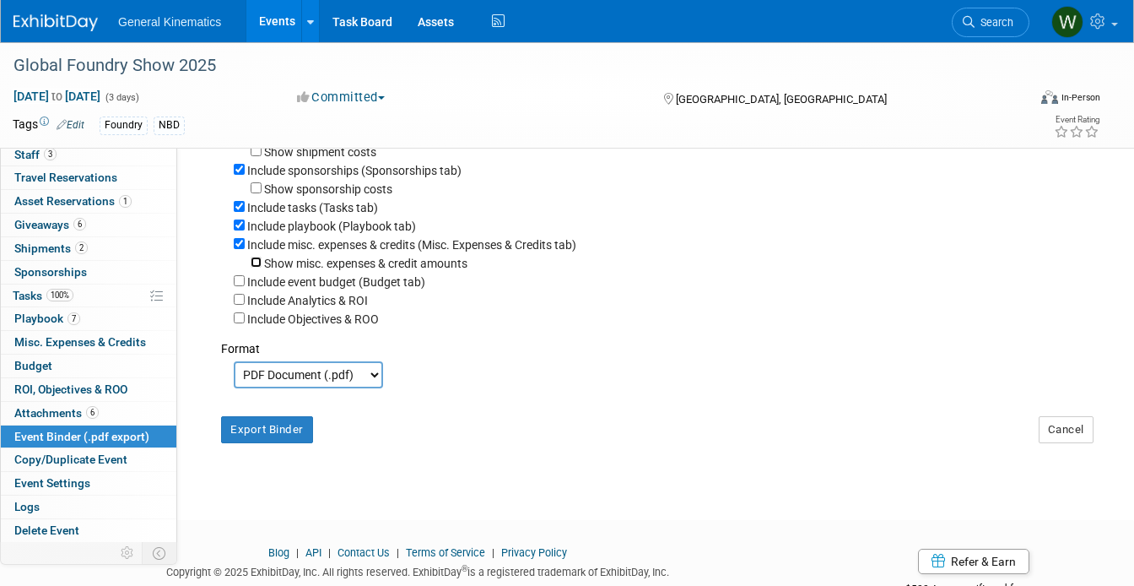
scroll to position [365, 0]
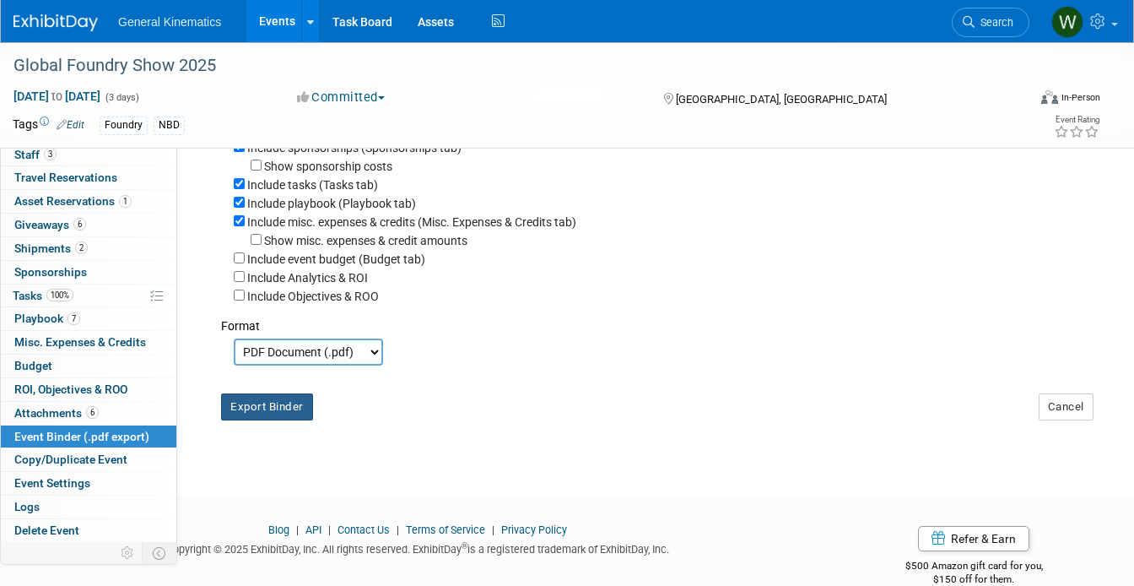
drag, startPoint x: 257, startPoint y: 537, endPoint x: 284, endPoint y: 415, distance: 124.7
click at [284, 415] on button "Export Binder" at bounding box center [267, 406] width 92 height 27
